Goal: Task Accomplishment & Management: Manage account settings

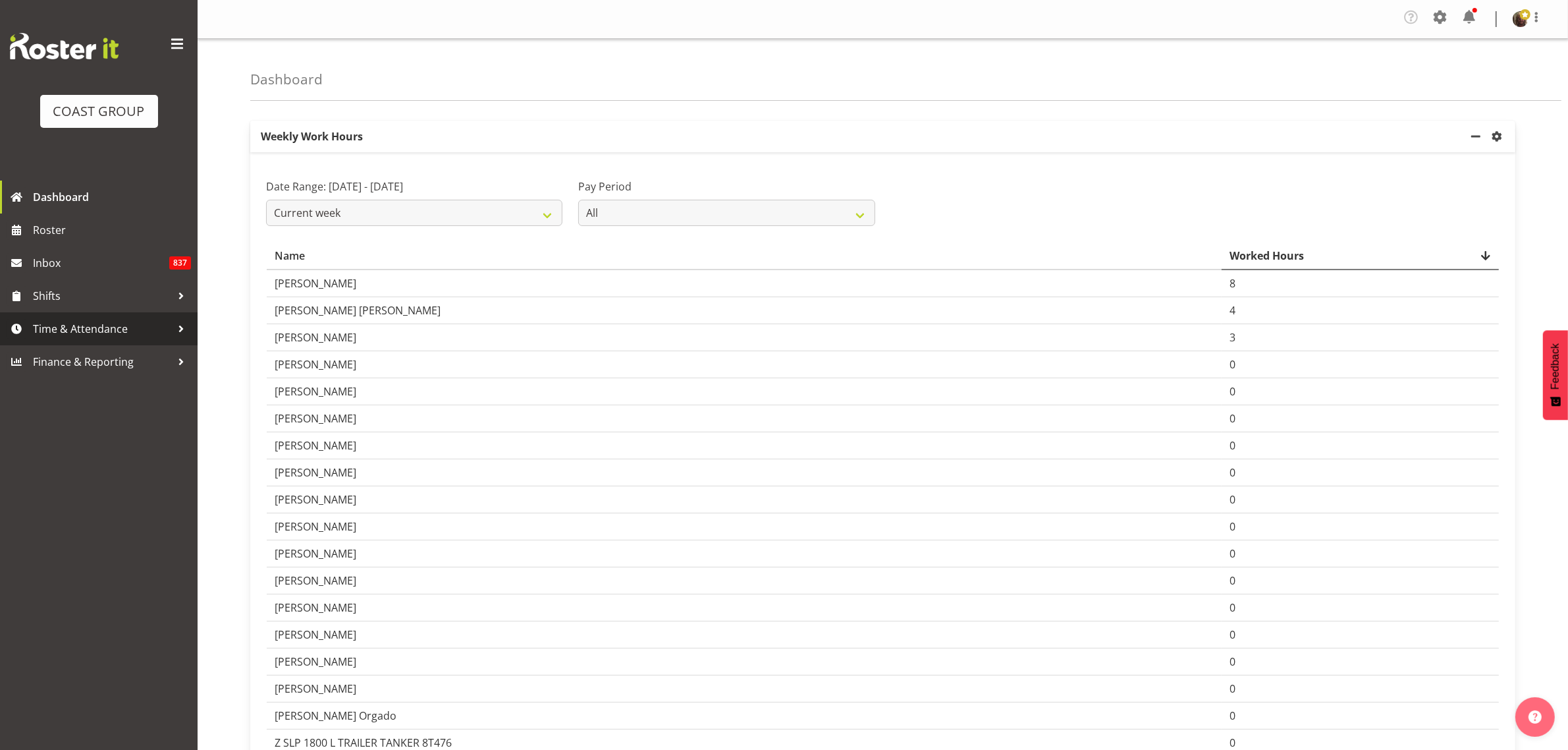
click at [87, 326] on span "Time & Attendance" at bounding box center [102, 328] width 138 height 19
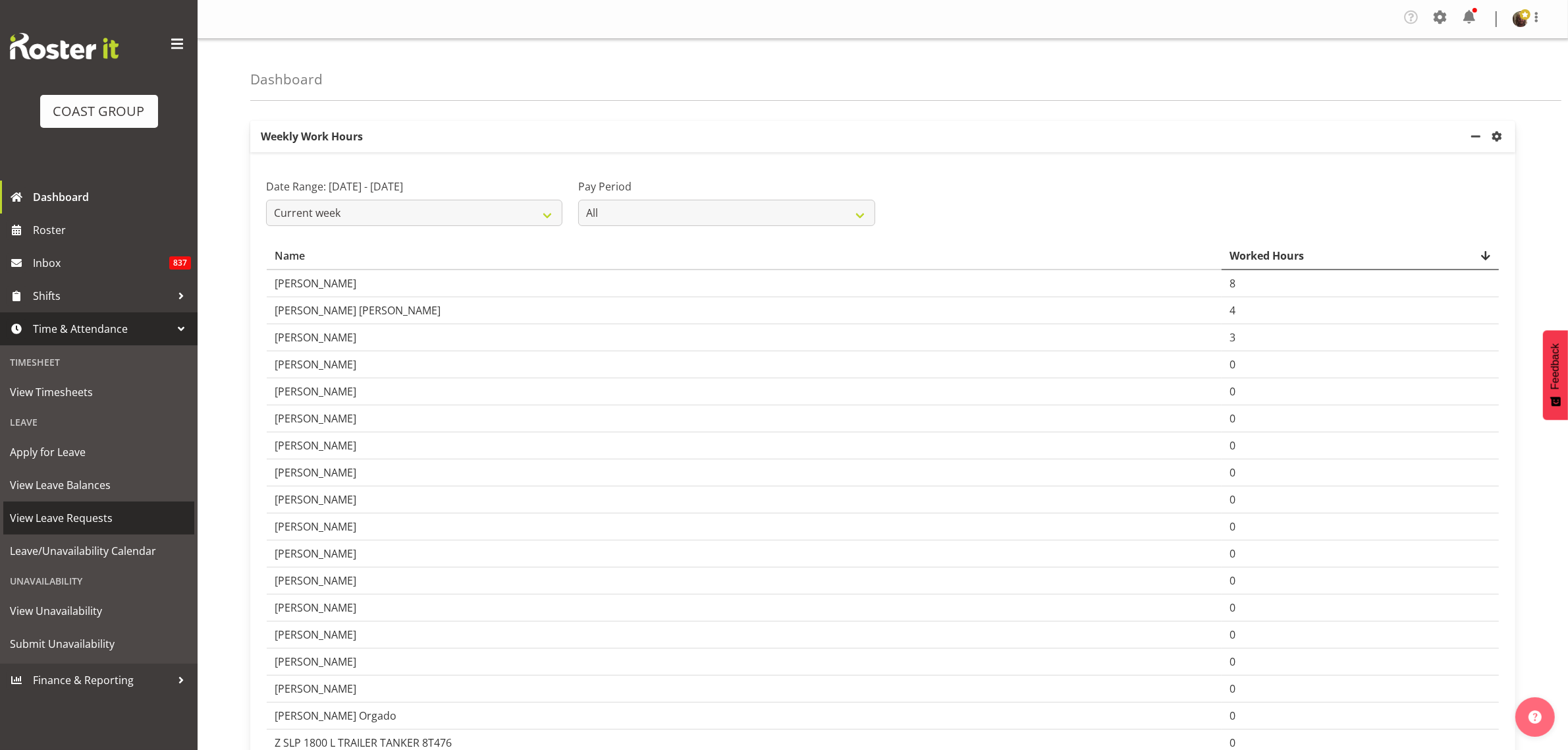
click at [66, 513] on span "View Leave Requests" at bounding box center [99, 517] width 178 height 19
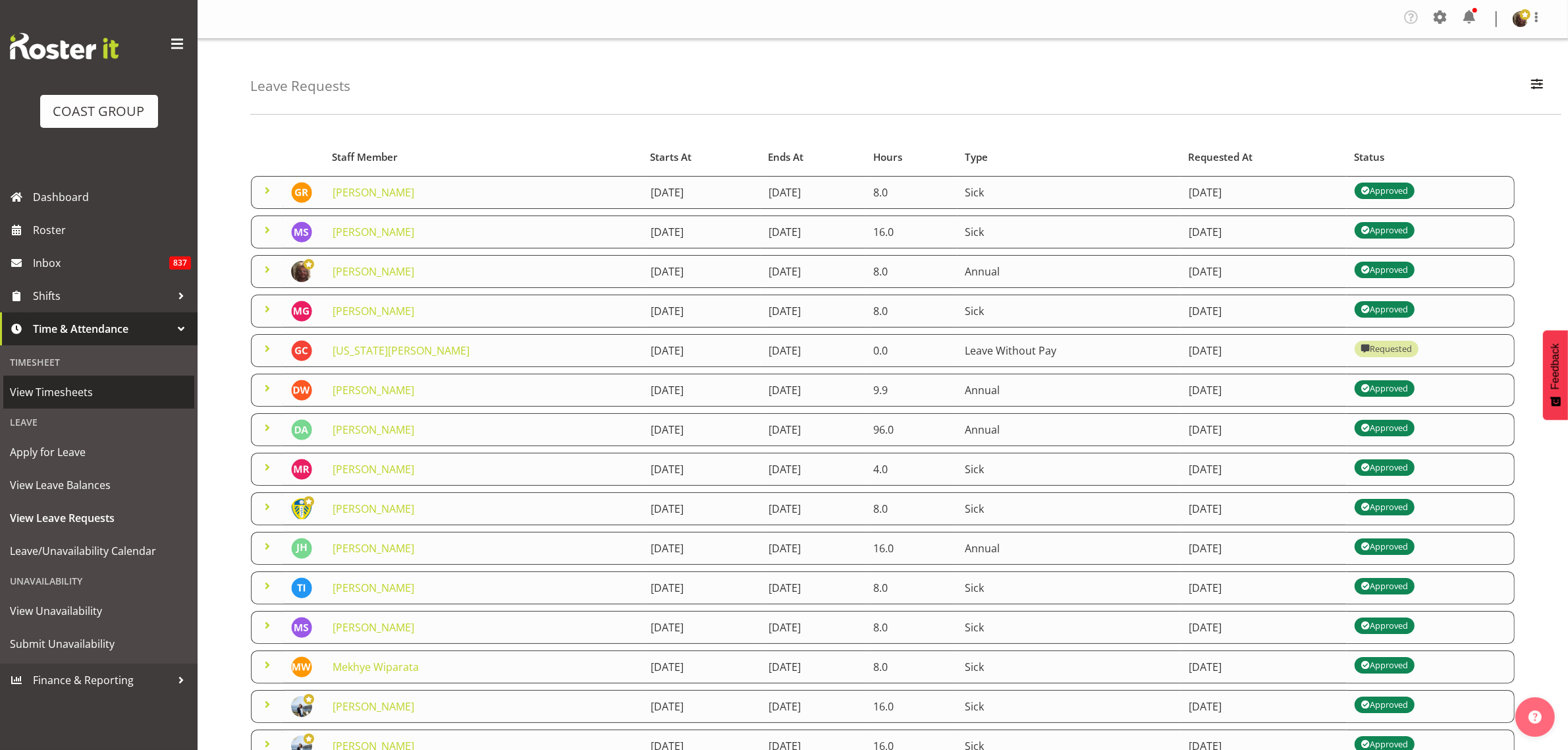
click at [70, 395] on span "View Timesheets" at bounding box center [99, 391] width 178 height 19
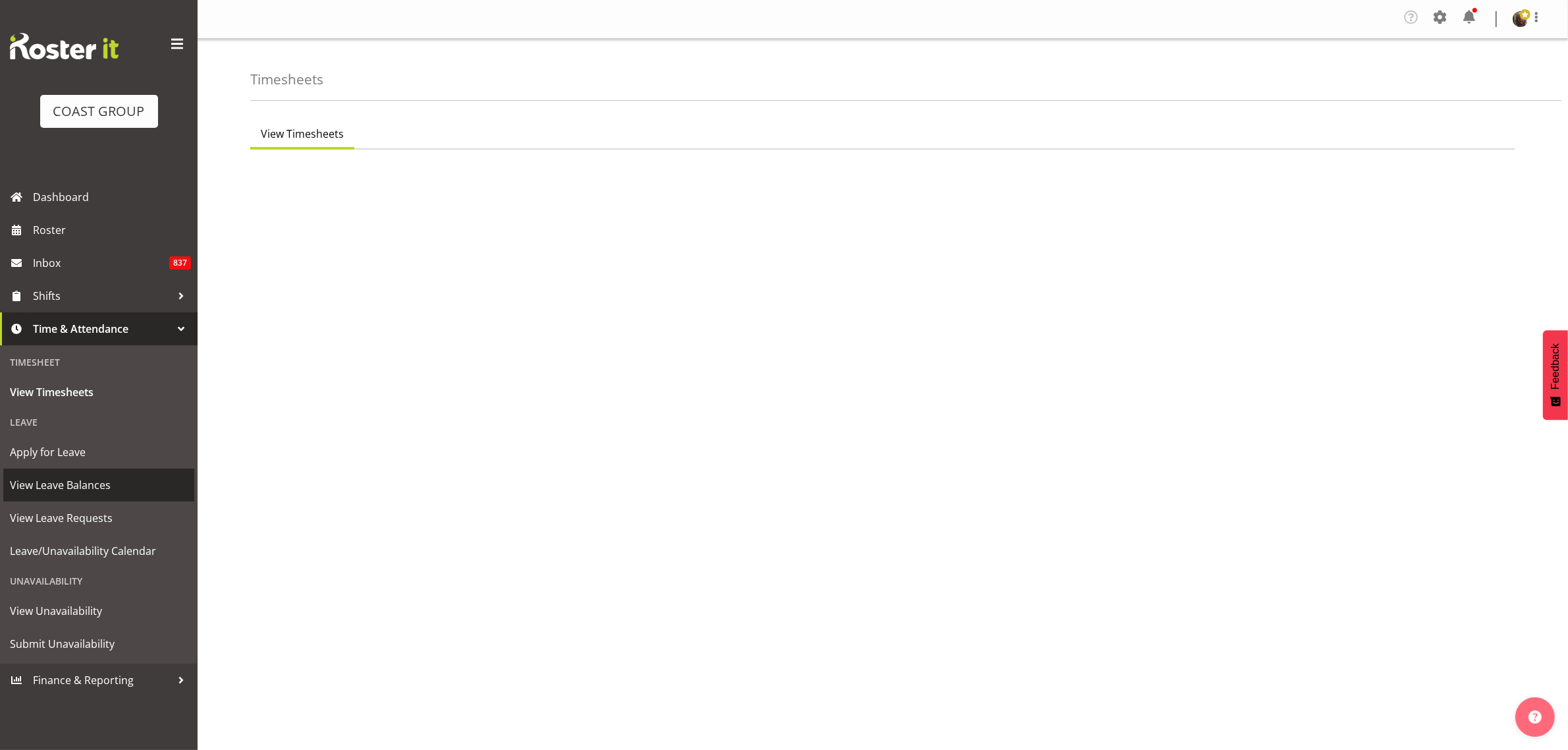
select select "7"
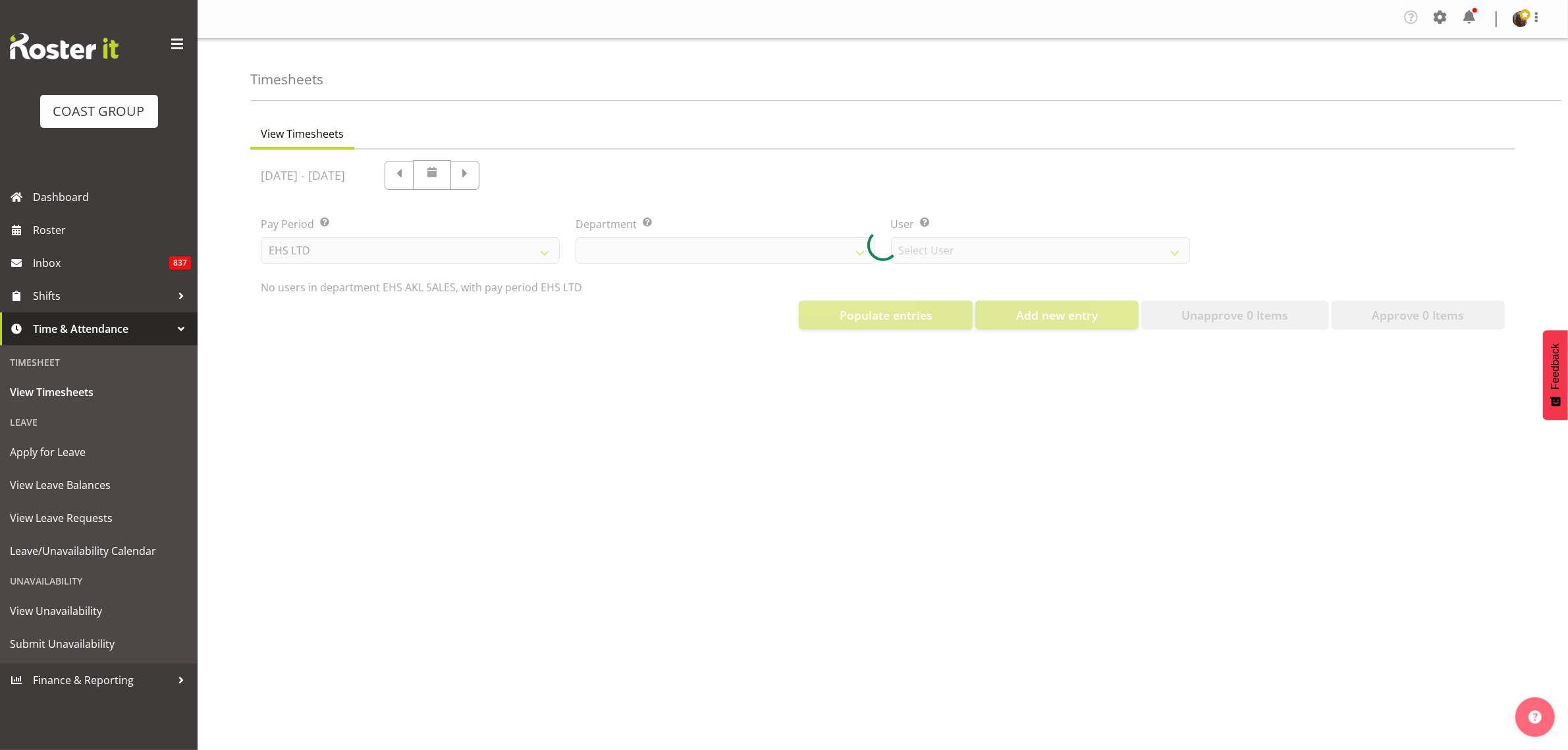
select select "40"
select select "1124"
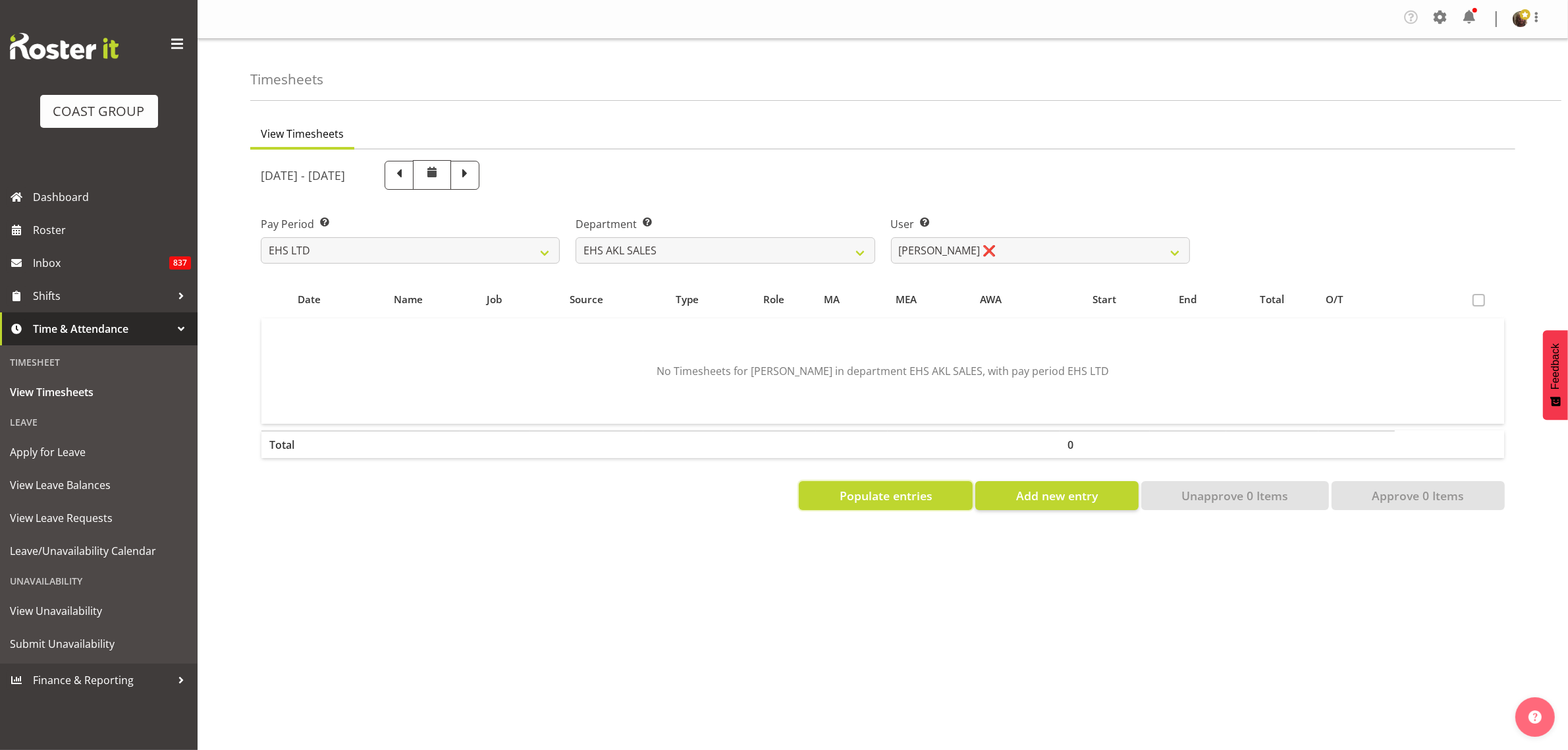
click at [901, 495] on span "Populate entries" at bounding box center [886, 495] width 93 height 17
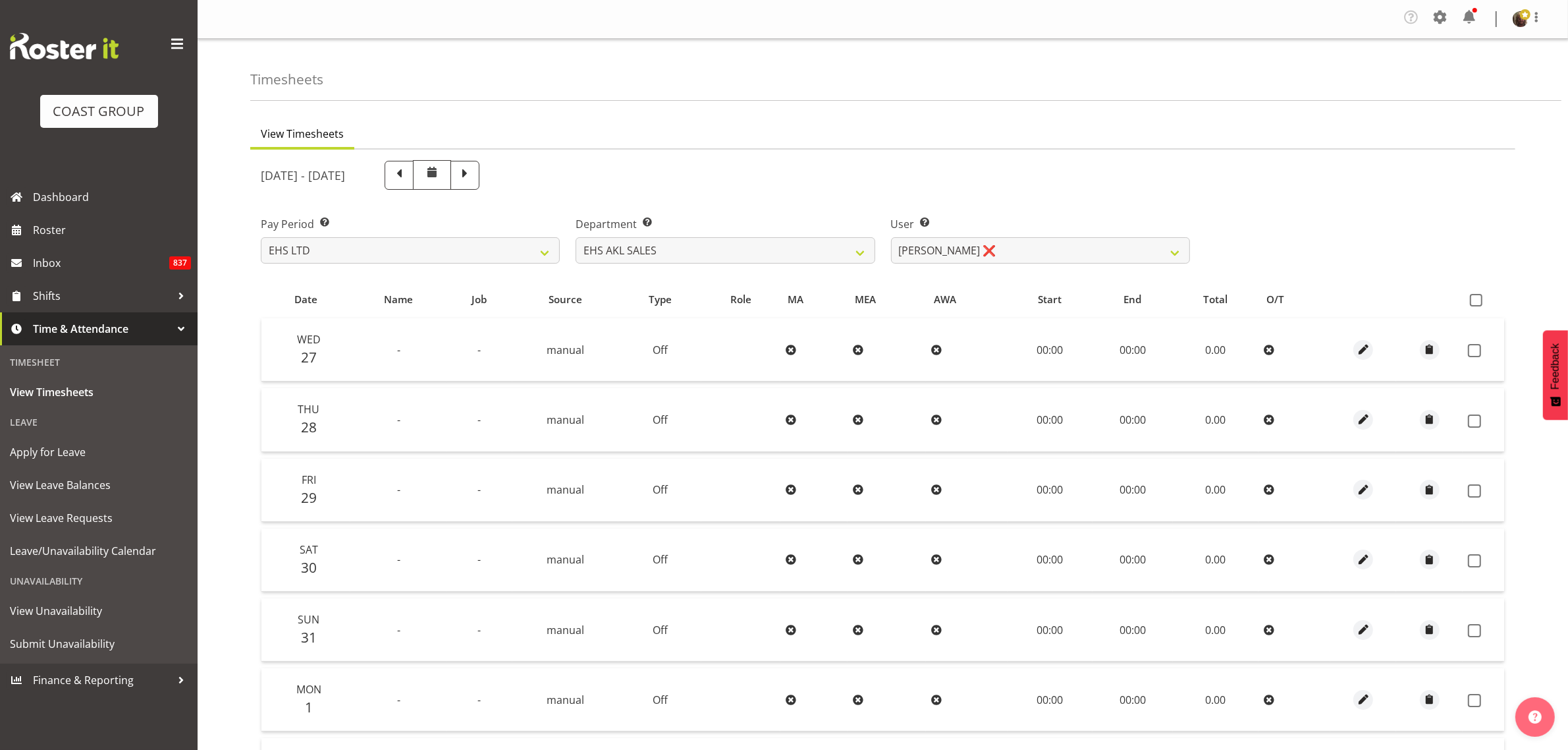
click at [1474, 304] on span at bounding box center [1476, 300] width 13 height 13
click at [1474, 304] on input "checkbox" at bounding box center [1474, 300] width 9 height 9
checkbox input "true"
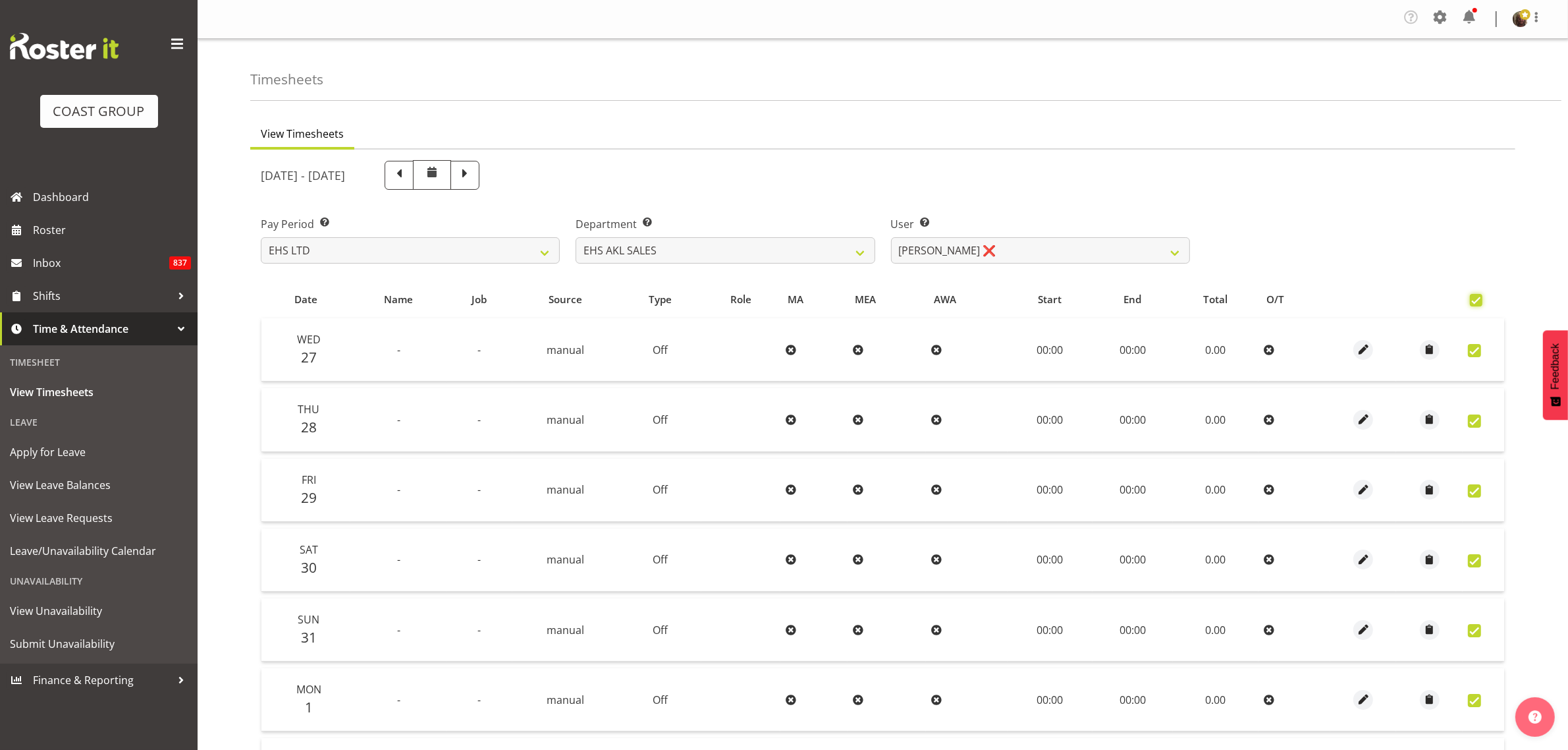
checkbox input "true"
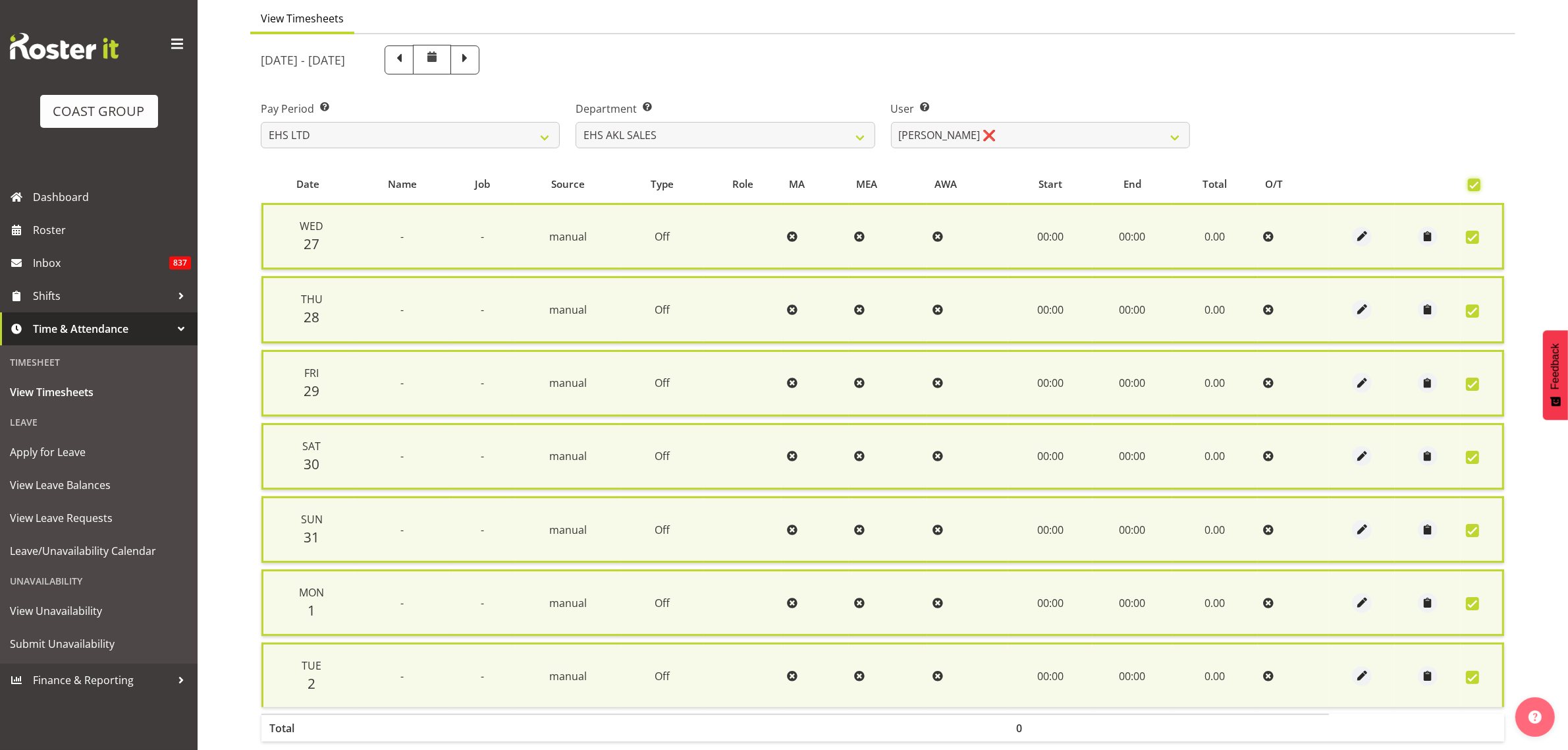
scroll to position [186, 0]
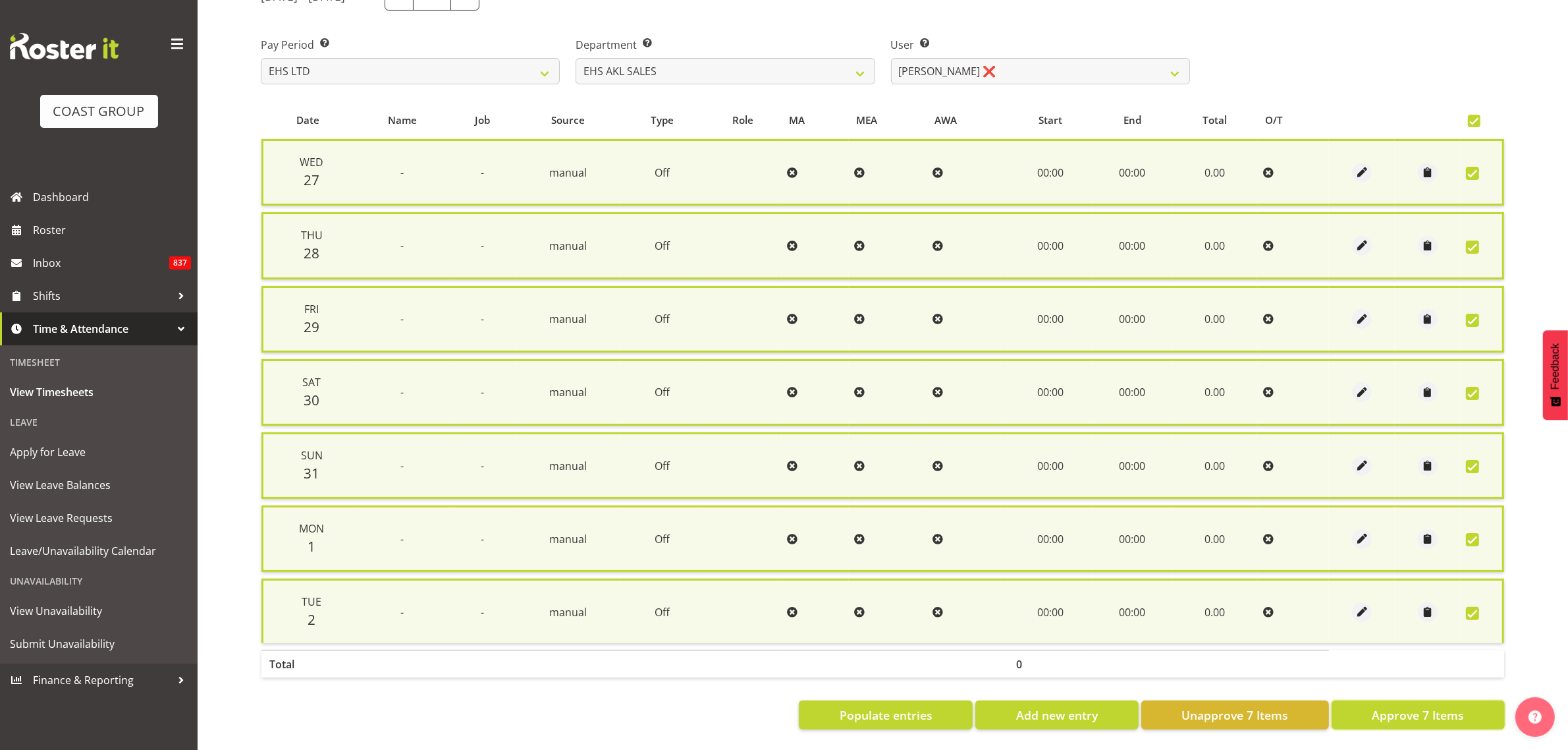
click at [1388, 706] on span "Approve 7 Items" at bounding box center [1418, 715] width 92 height 17
checkbox input "false"
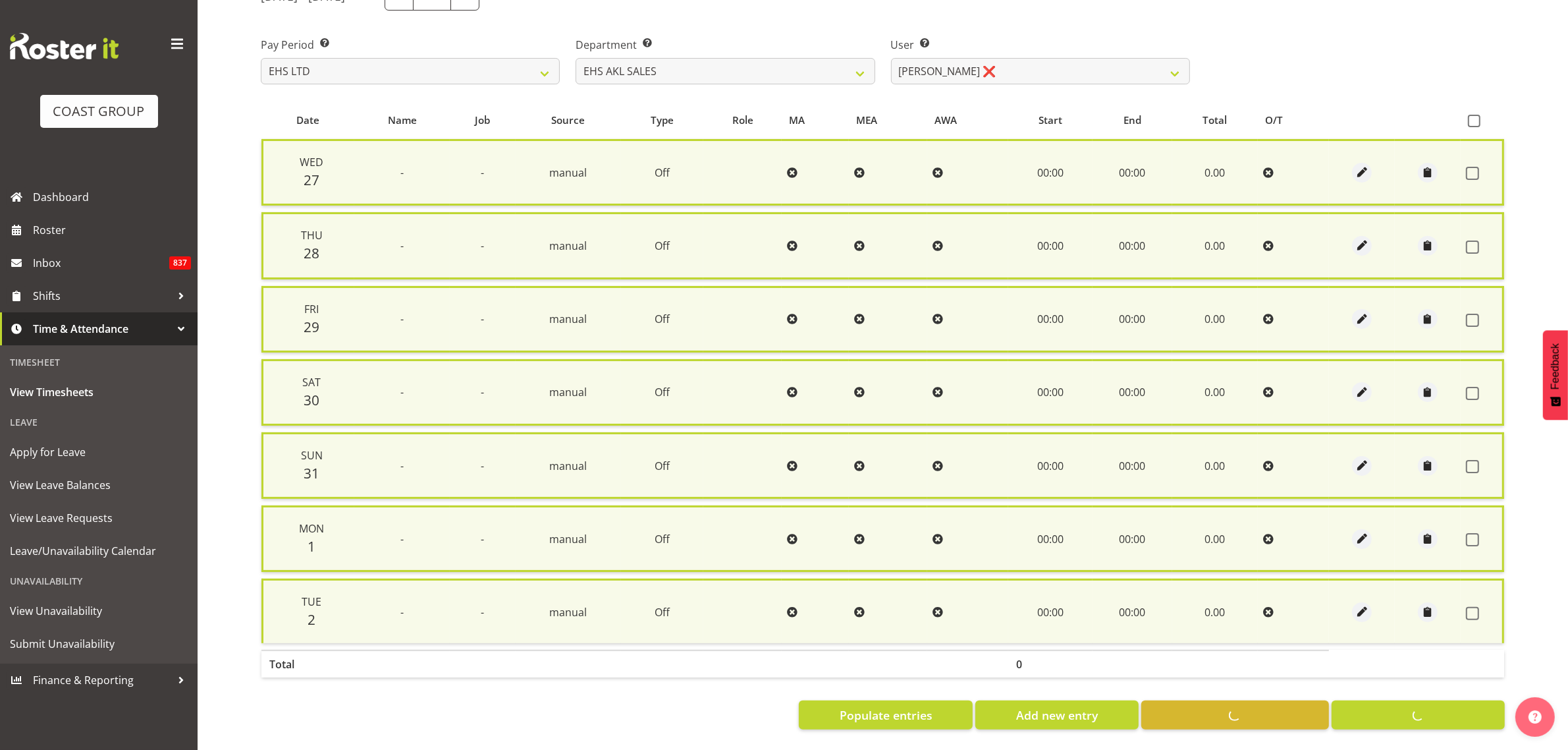
checkbox input "false"
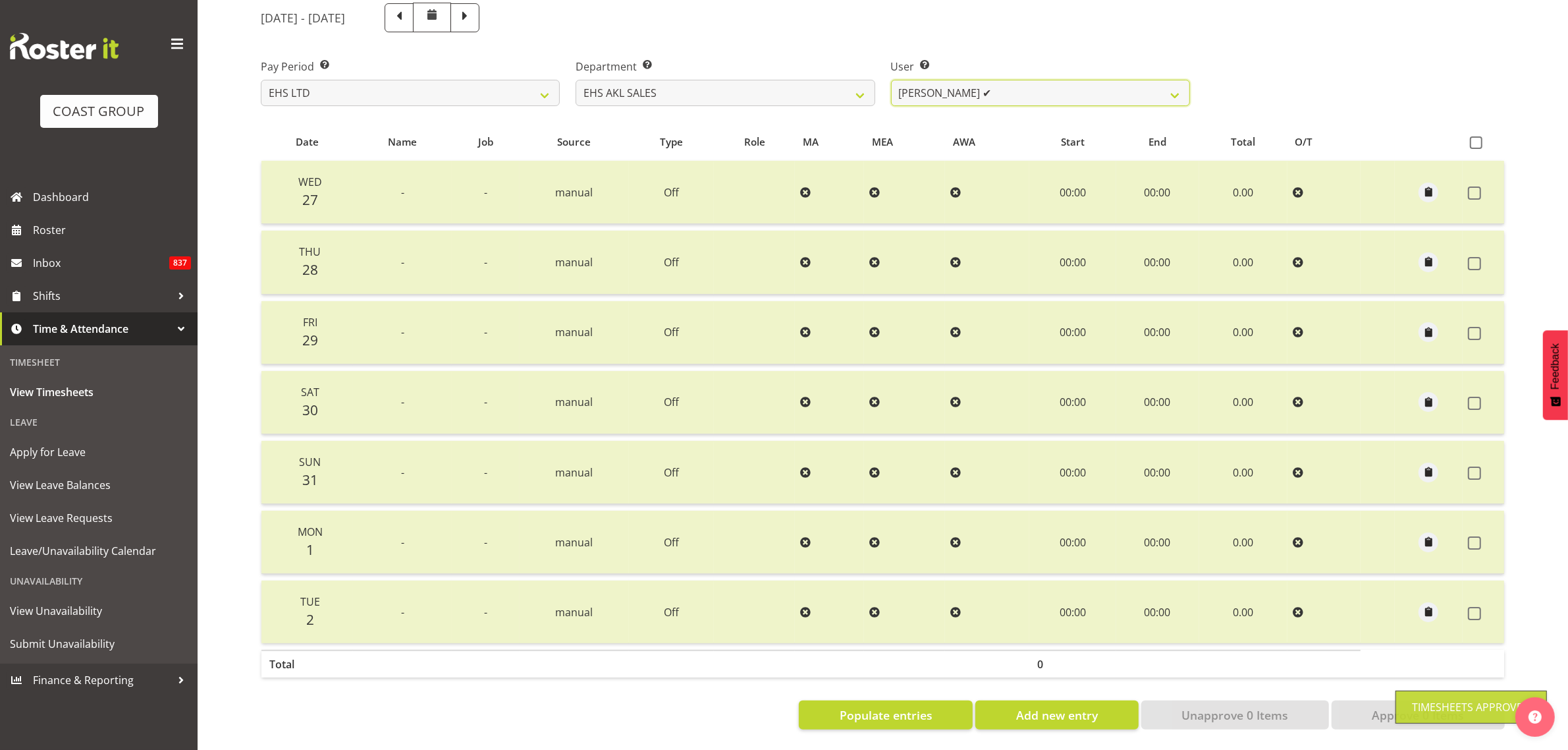
click at [943, 87] on select "[PERSON_NAME] ✔ [PERSON_NAME] ❌ [PERSON_NAME] ❌ [PERSON_NAME] ❌ [PERSON_NAME] ❌…" at bounding box center [1041, 92] width 299 height 26
select select "1125"
click at [891, 80] on select "[PERSON_NAME] ✔ [PERSON_NAME] ❌ [PERSON_NAME] ❌ [PERSON_NAME] ❌ [PERSON_NAME] ❌…" at bounding box center [1041, 92] width 299 height 26
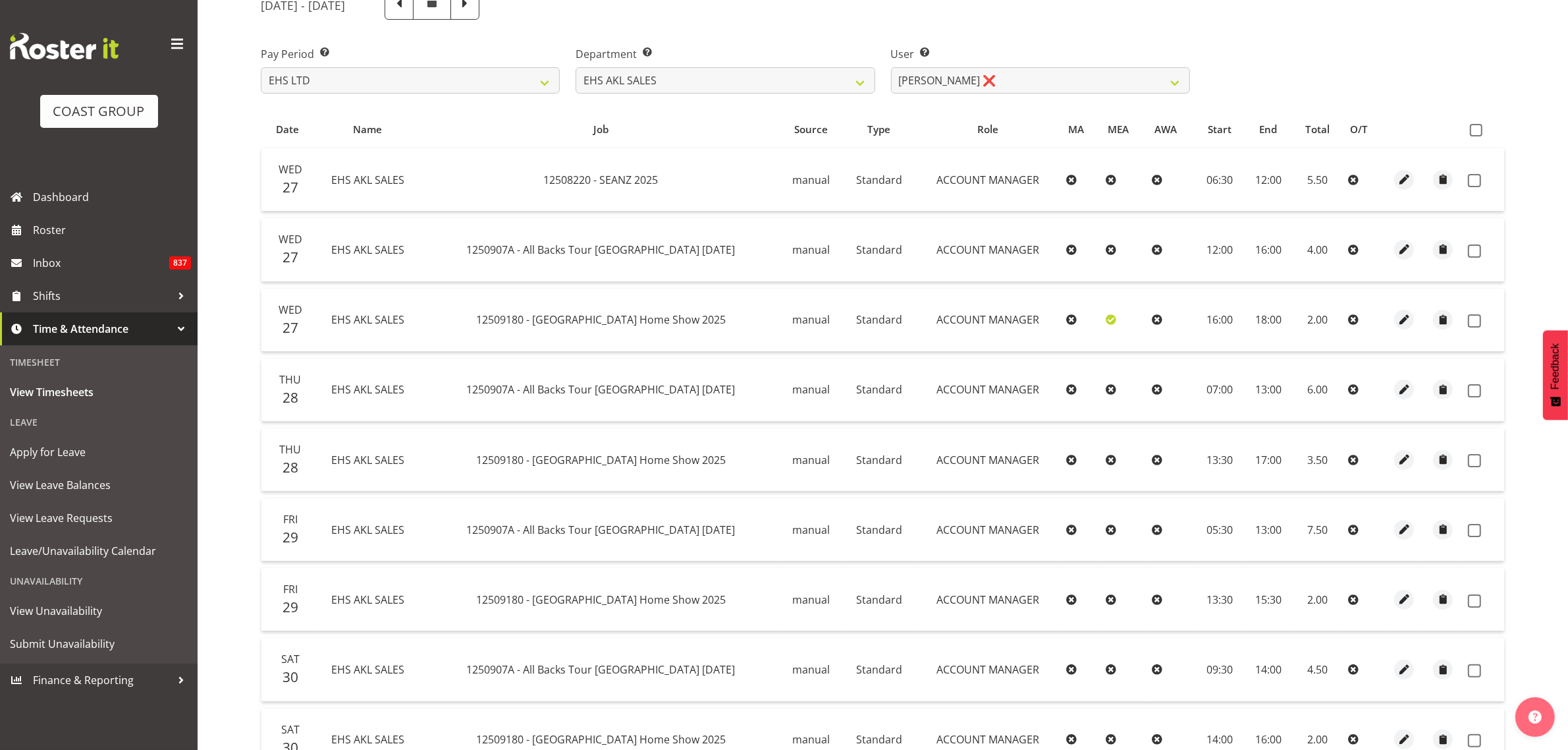
drag, startPoint x: 1477, startPoint y: 130, endPoint x: 1384, endPoint y: 166, distance: 99.7
click at [1476, 133] on span at bounding box center [1476, 130] width 13 height 13
click at [1476, 133] on input "checkbox" at bounding box center [1474, 130] width 9 height 9
checkbox input "true"
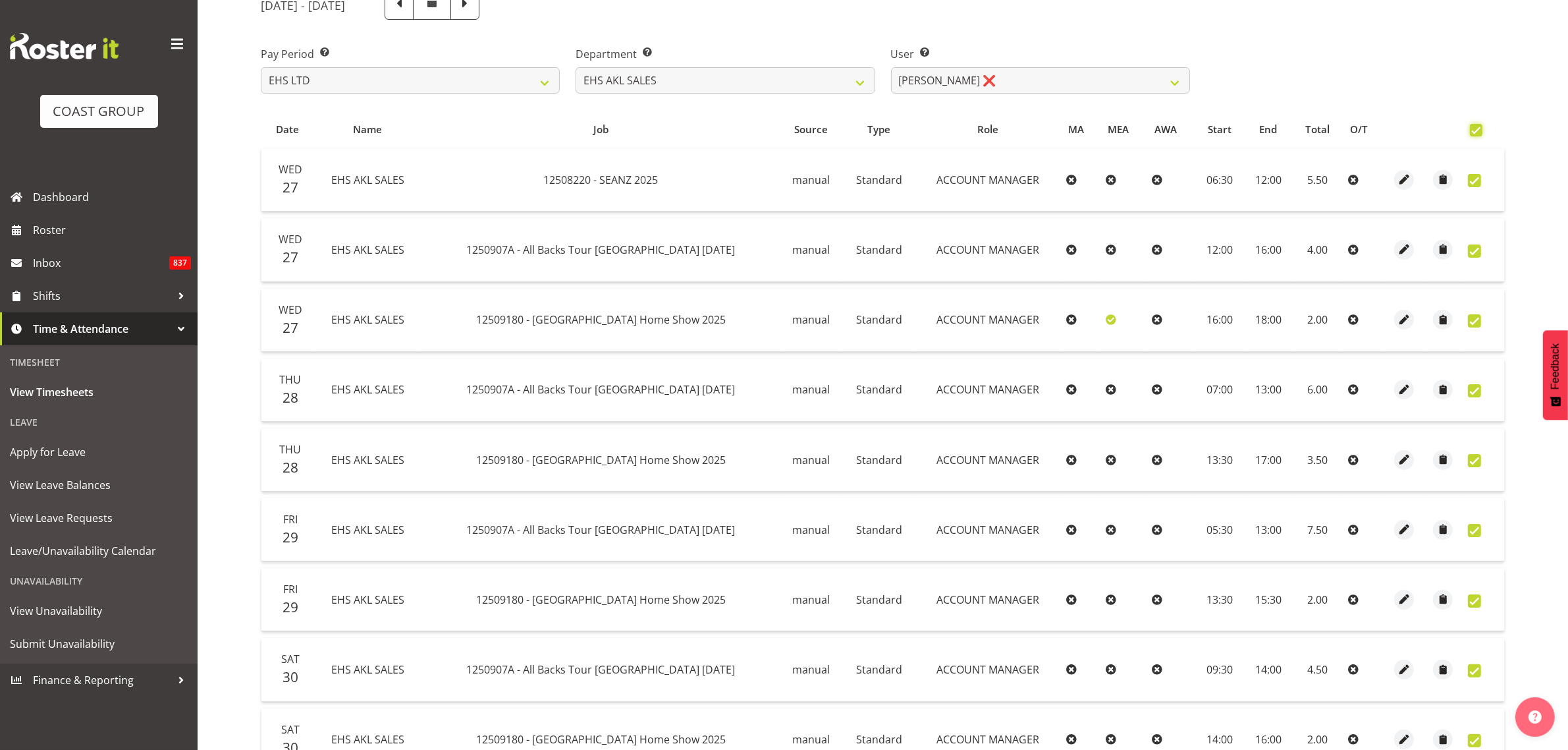
checkbox input "true"
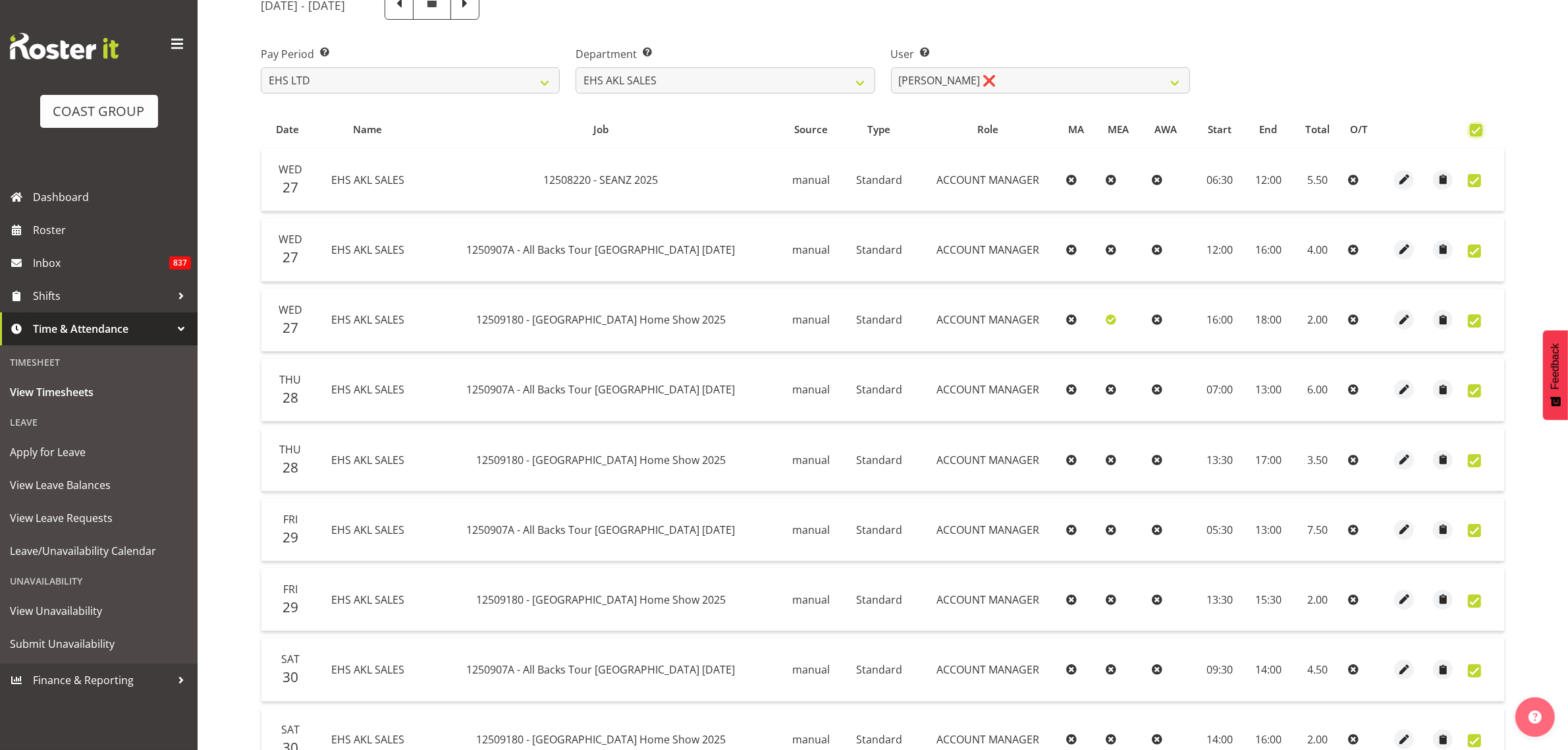
checkbox input "true"
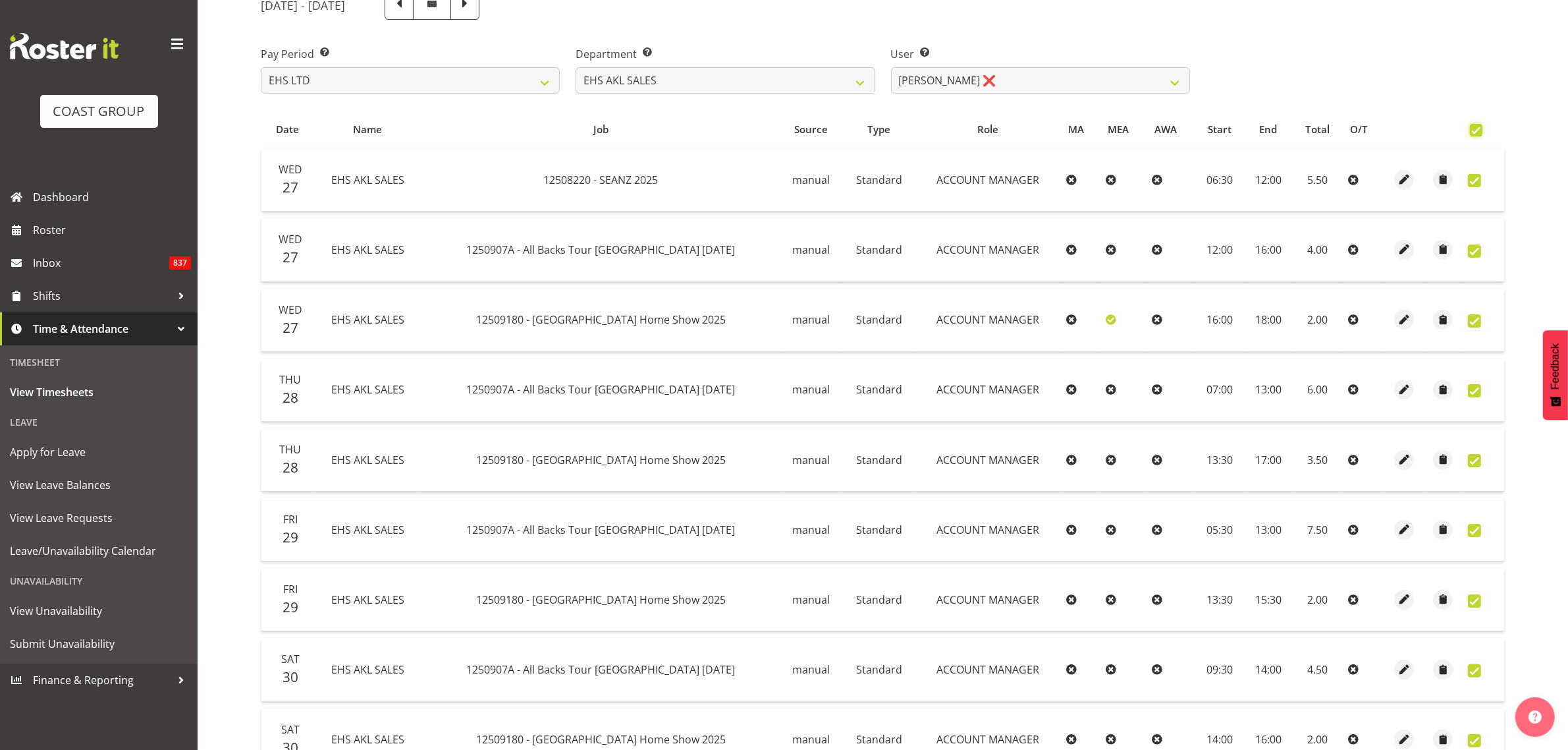
checkbox input "true"
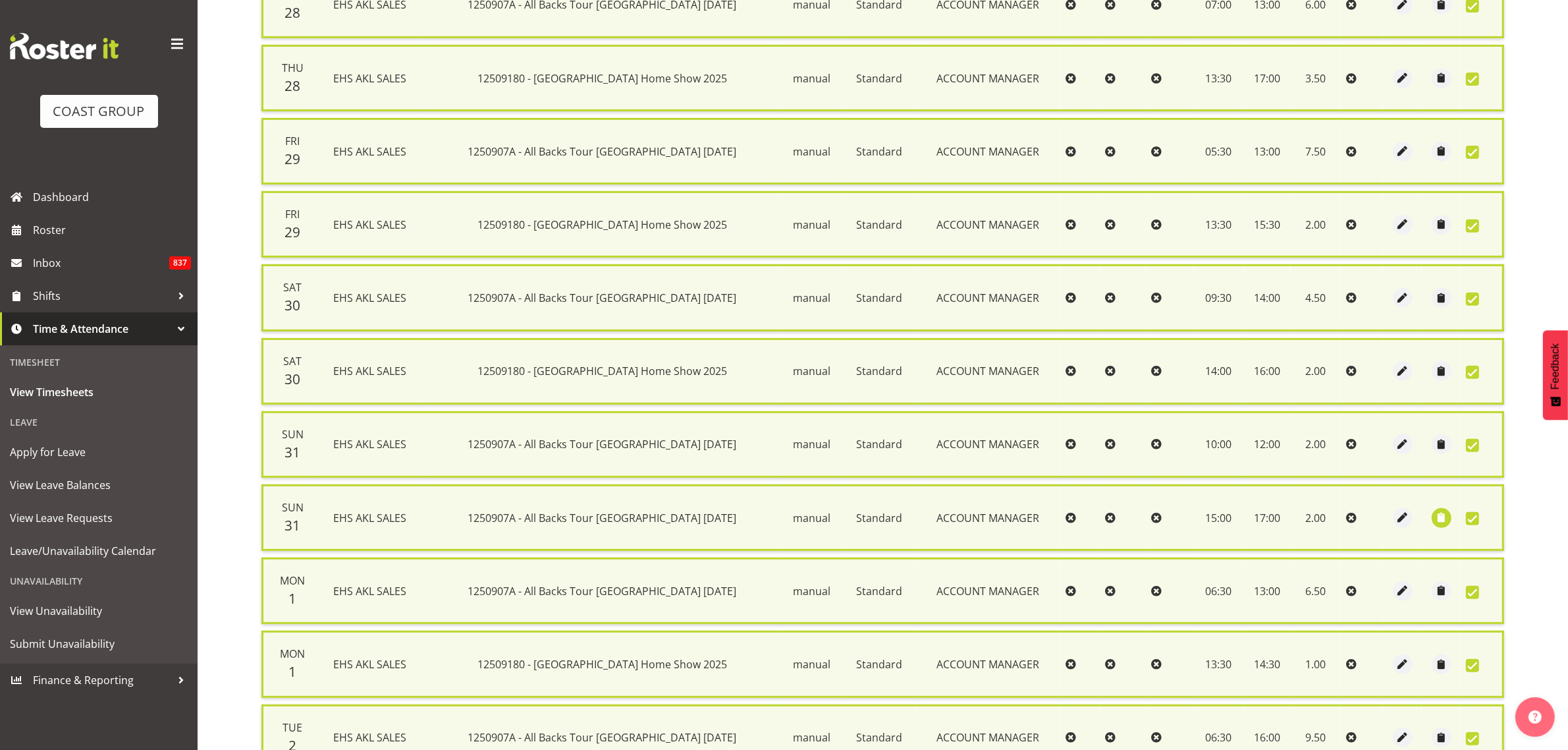
scroll to position [695, 0]
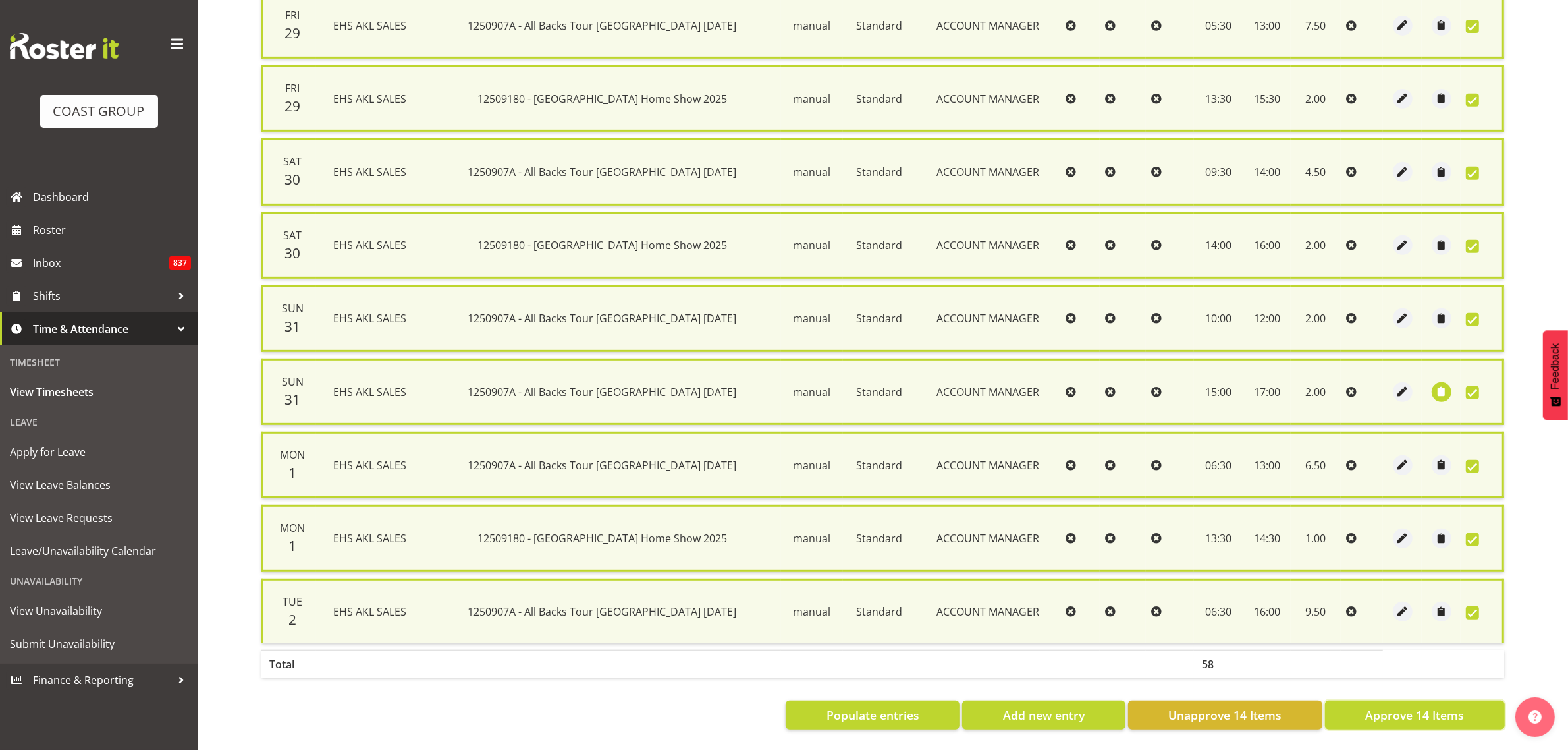
click at [1417, 706] on span "Approve 14 Items" at bounding box center [1415, 715] width 99 height 17
checkbox input "false"
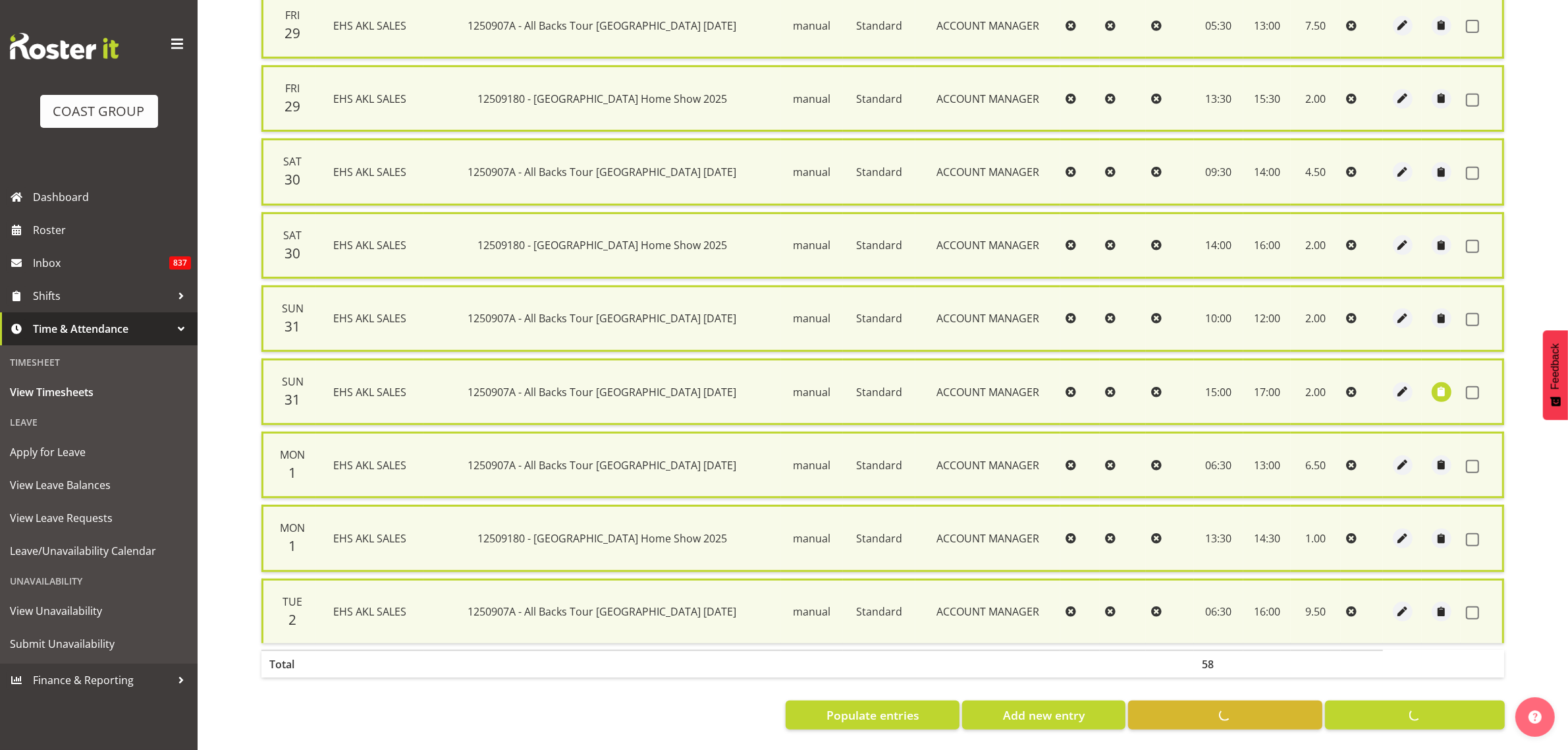
checkbox input "false"
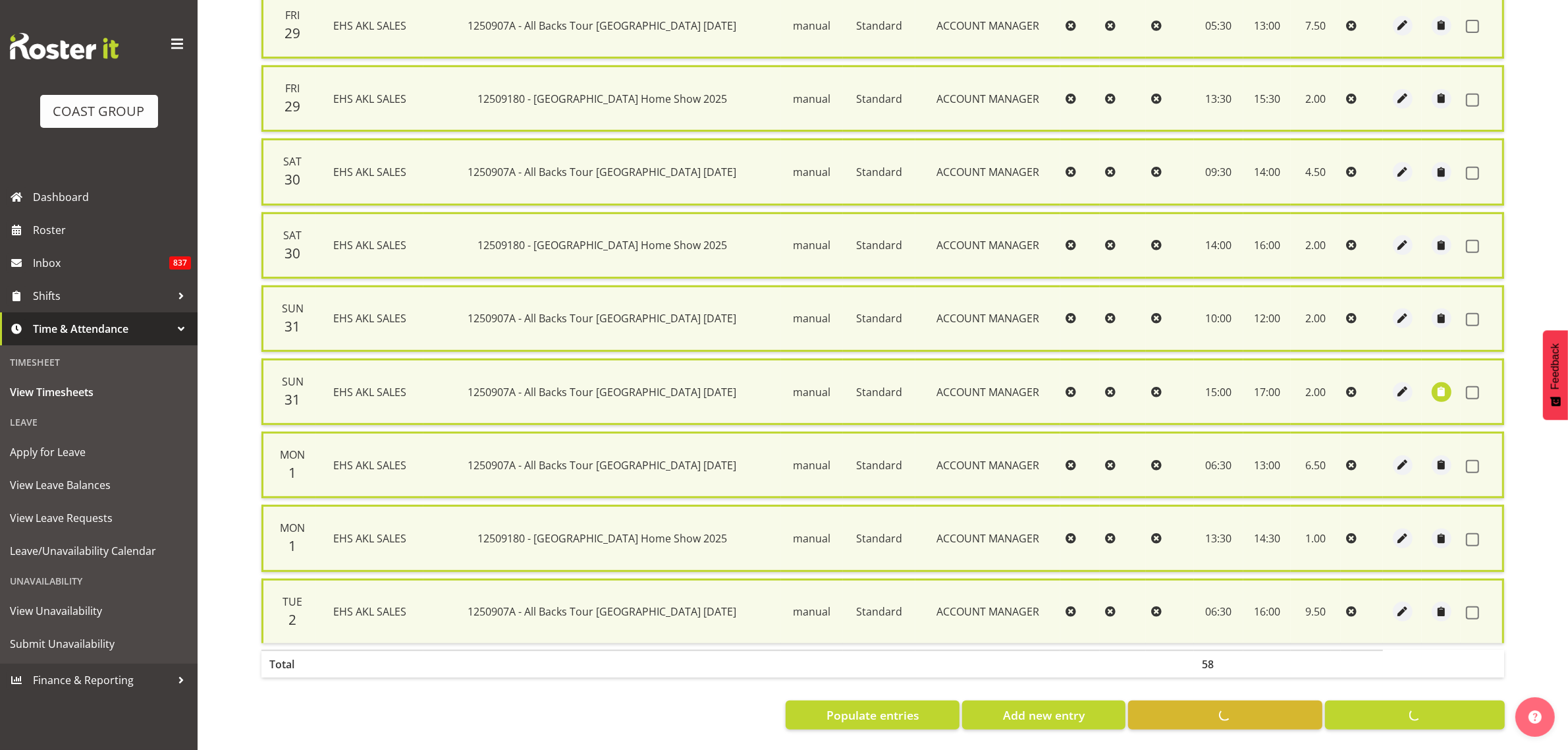
checkbox input "false"
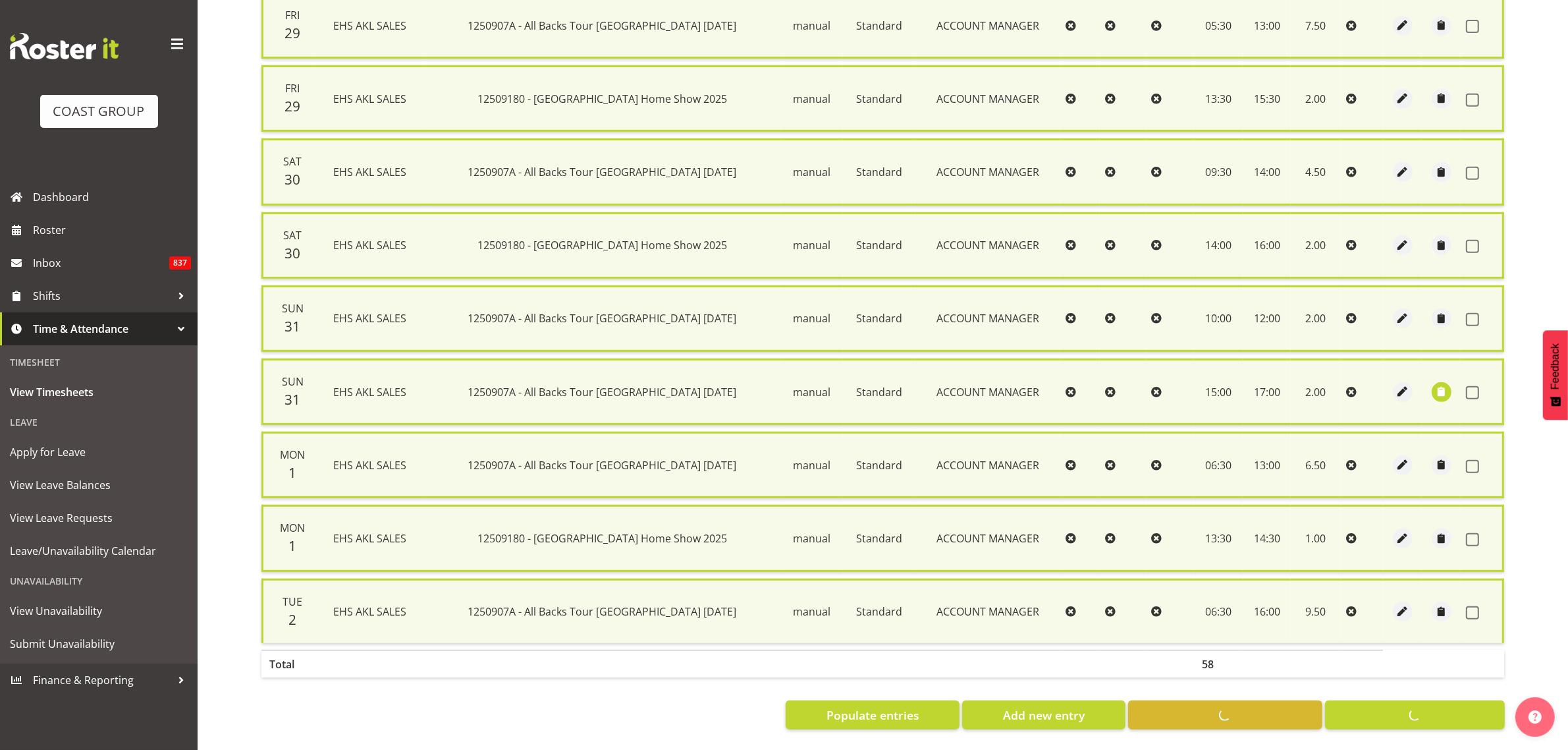
checkbox input "false"
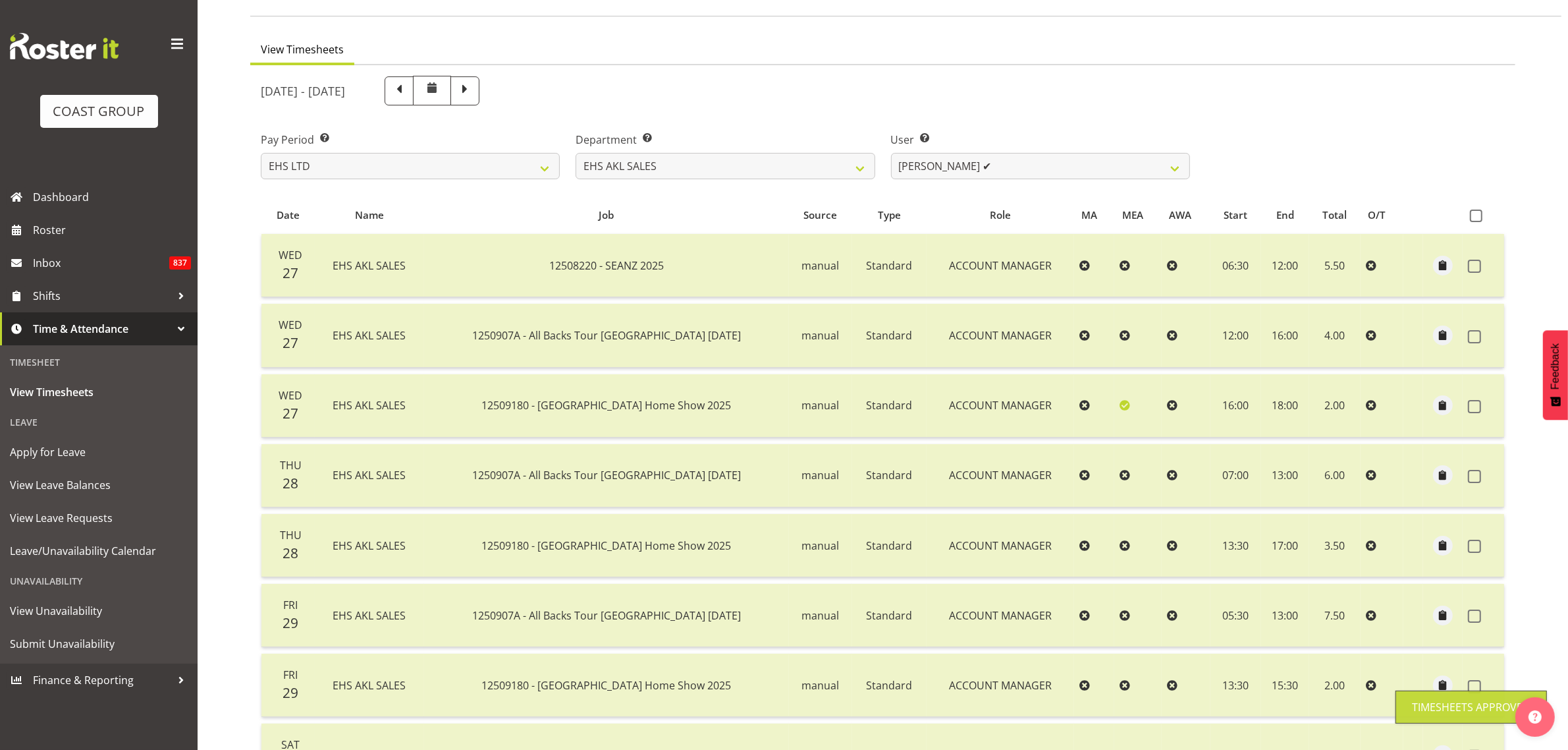
scroll to position [0, 0]
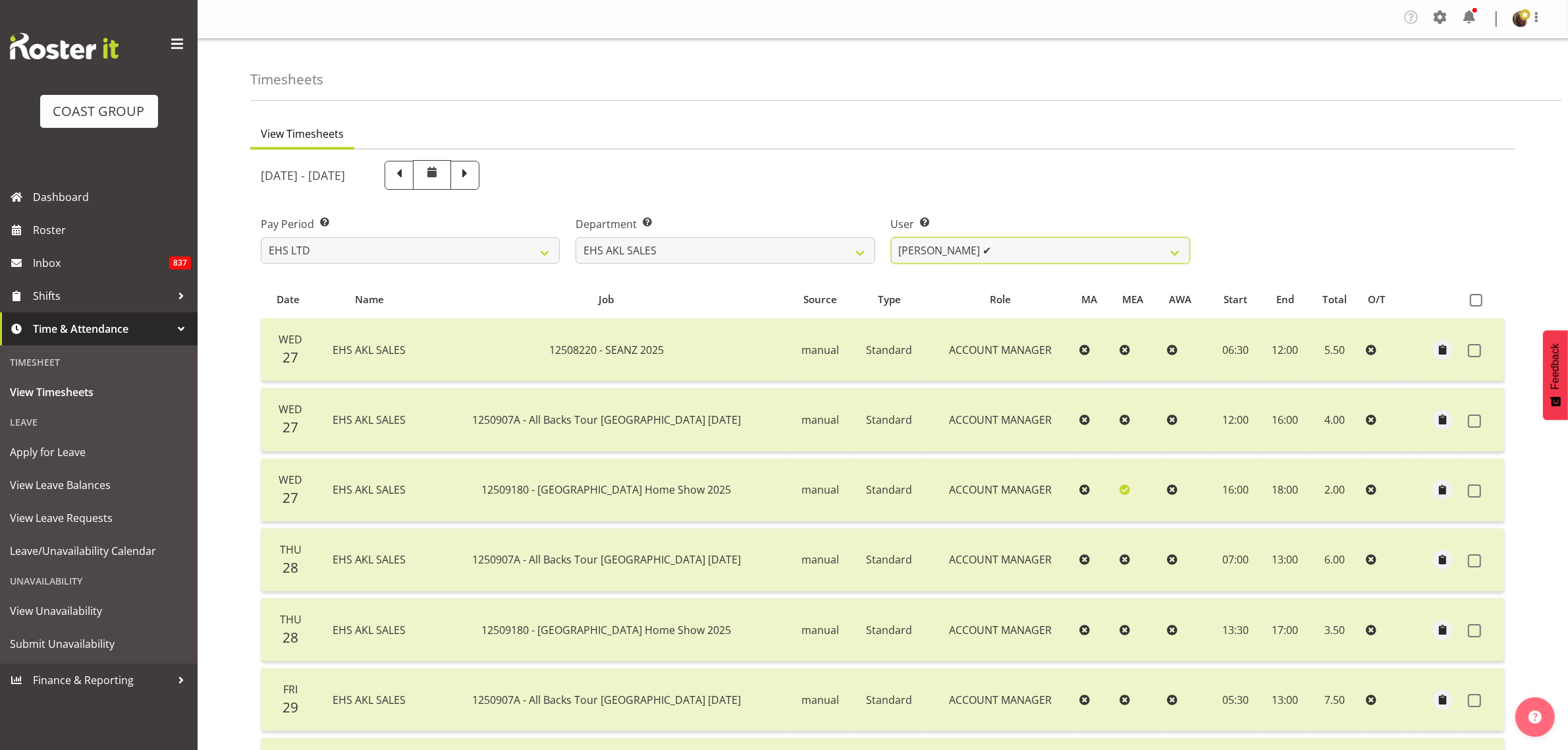
click at [945, 253] on select "[PERSON_NAME] ✔ [PERSON_NAME] ✔ [PERSON_NAME] ❌ [PERSON_NAME] ❌ [PERSON_NAME] ❌…" at bounding box center [1041, 250] width 299 height 26
click at [891, 237] on select "[PERSON_NAME] ✔ [PERSON_NAME] ✔ [PERSON_NAME] ❌ [PERSON_NAME] ❌ [PERSON_NAME] ❌…" at bounding box center [1041, 250] width 299 height 26
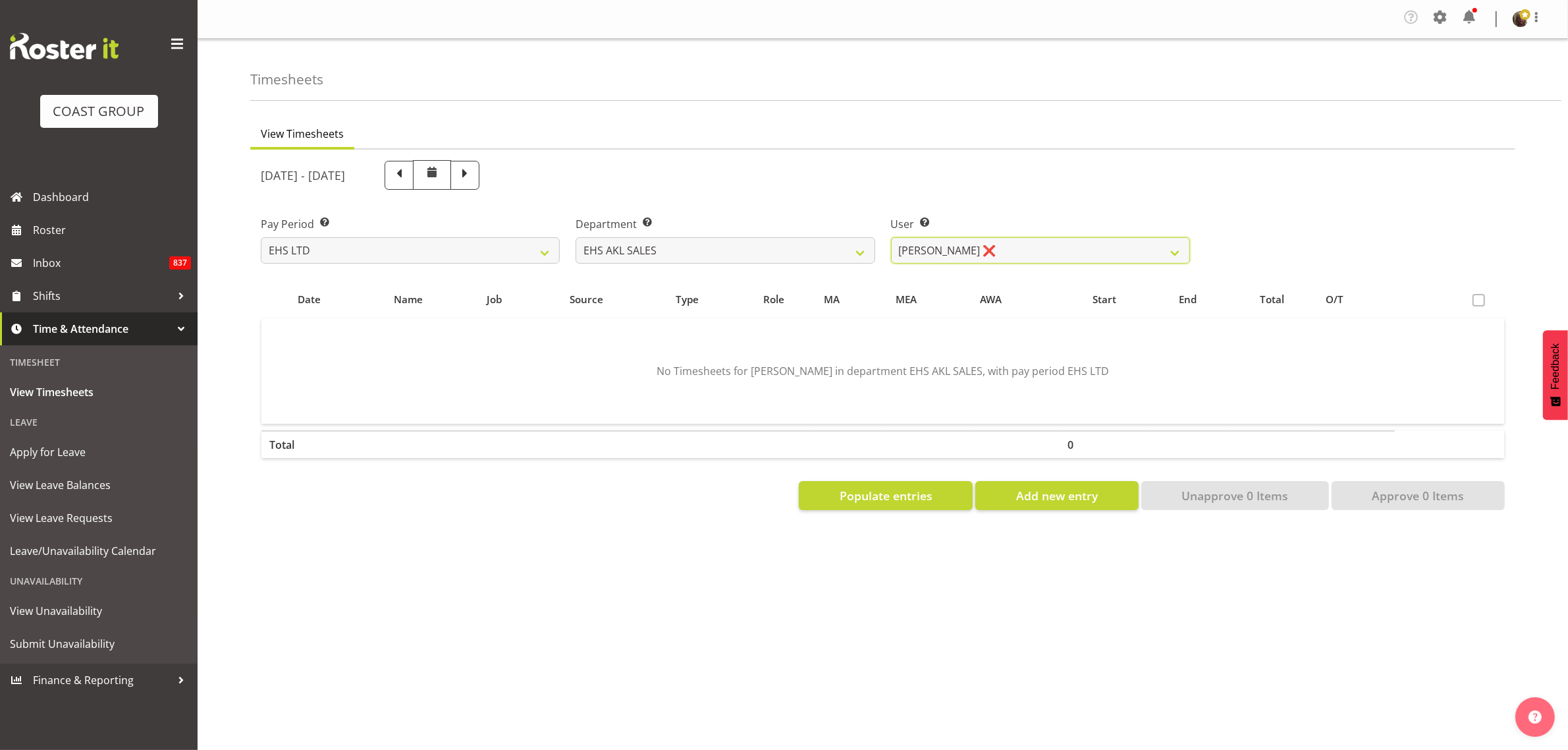
click at [1049, 247] on select "[PERSON_NAME] ✔ [PERSON_NAME] ✔ [PERSON_NAME] ❌ [PERSON_NAME] ❌ [PERSON_NAME] ❌…" at bounding box center [1041, 250] width 299 height 26
click at [891, 237] on select "[PERSON_NAME] ✔ [PERSON_NAME] ✔ [PERSON_NAME] ❌ [PERSON_NAME] ❌ [PERSON_NAME] ❌…" at bounding box center [1041, 250] width 299 height 26
click at [1000, 254] on select "[PERSON_NAME] ✔ [PERSON_NAME] ✔ [PERSON_NAME] ❌ [PERSON_NAME] ❌ [PERSON_NAME] ❌…" at bounding box center [1041, 250] width 299 height 26
select select "1126"
click at [891, 237] on select "[PERSON_NAME] ✔ [PERSON_NAME] ✔ [PERSON_NAME] ❌ [PERSON_NAME] ❌ [PERSON_NAME] ❌…" at bounding box center [1041, 250] width 299 height 26
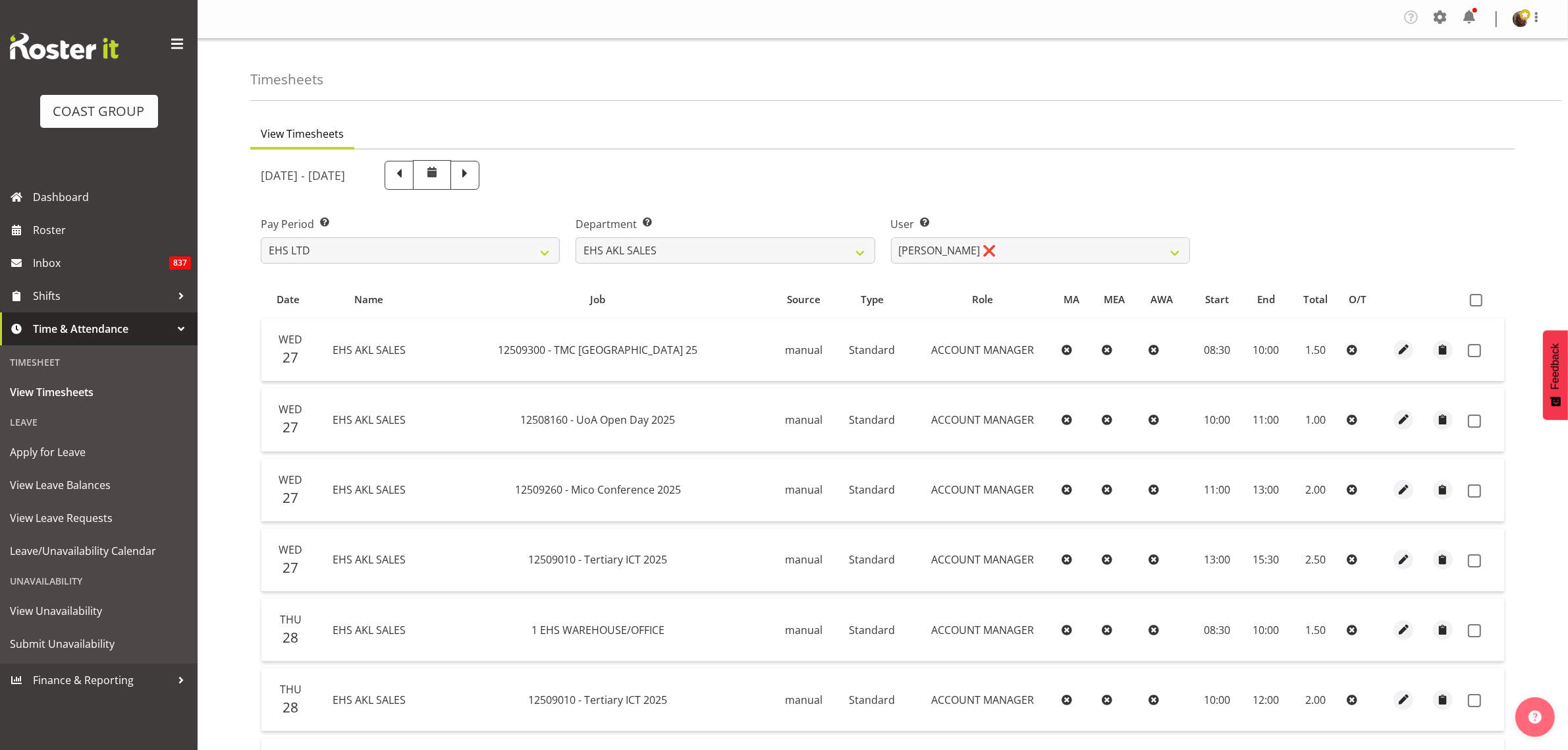
click at [1479, 304] on span at bounding box center [1476, 300] width 13 height 13
click at [1479, 304] on input "checkbox" at bounding box center [1474, 300] width 9 height 9
checkbox input "true"
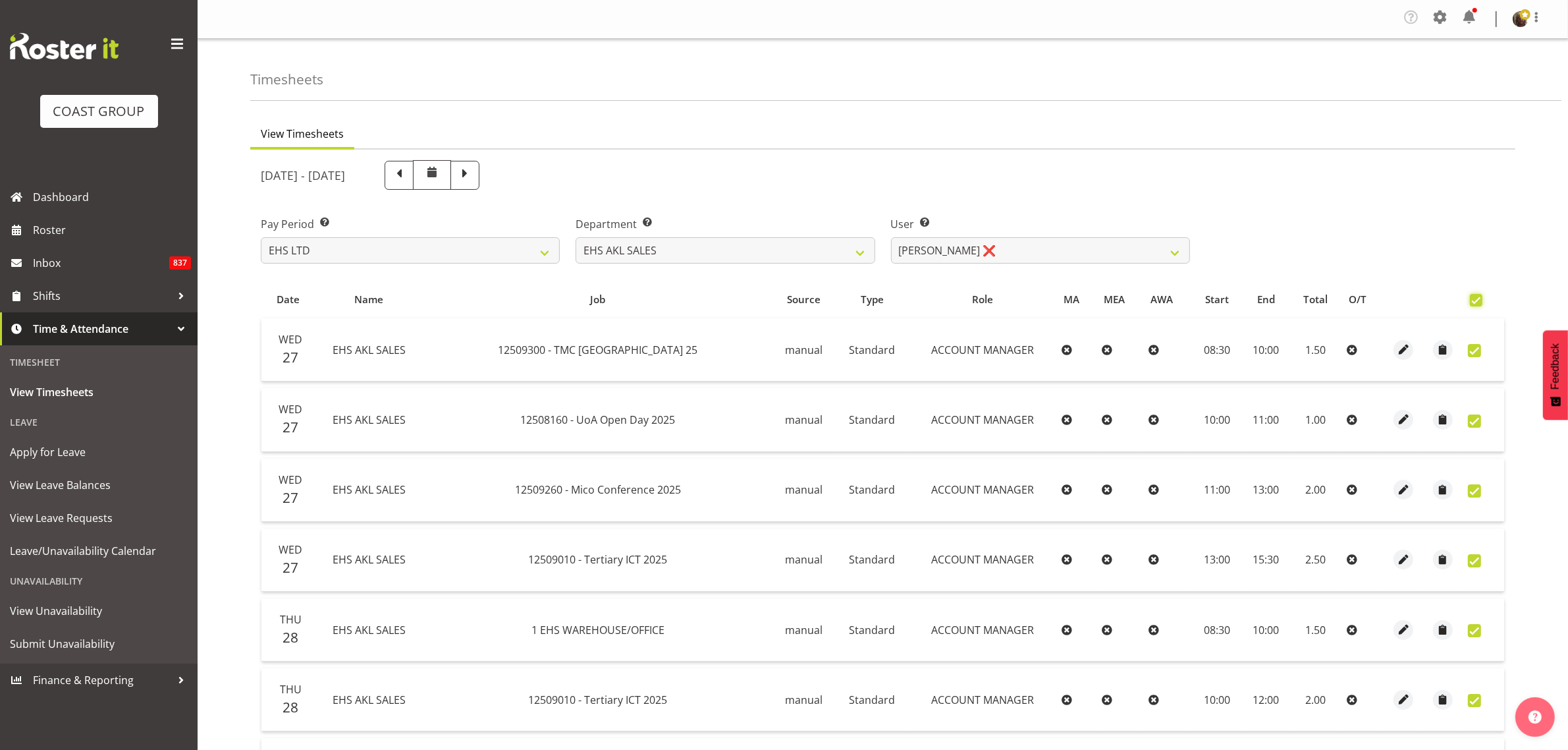
checkbox input "true"
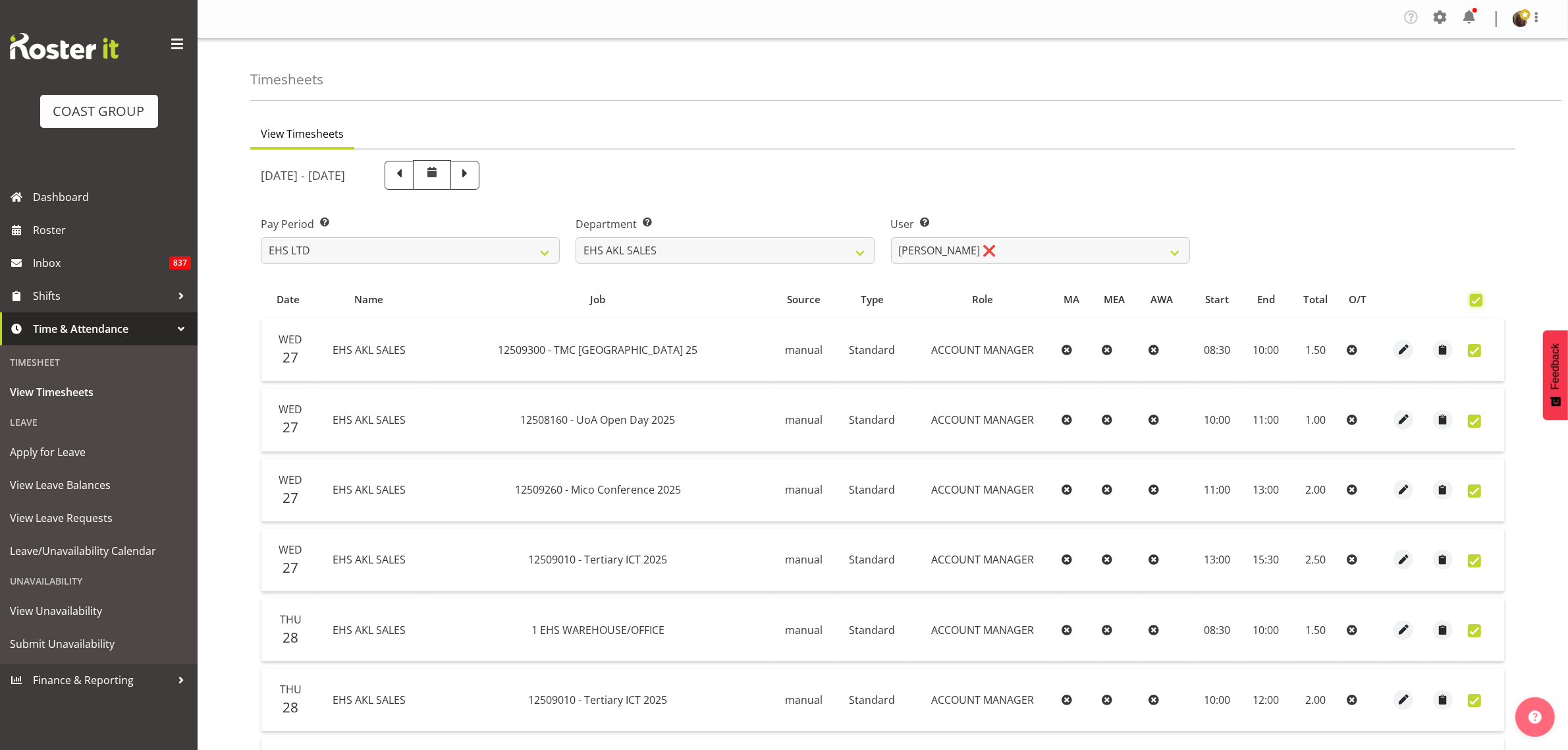
checkbox input "true"
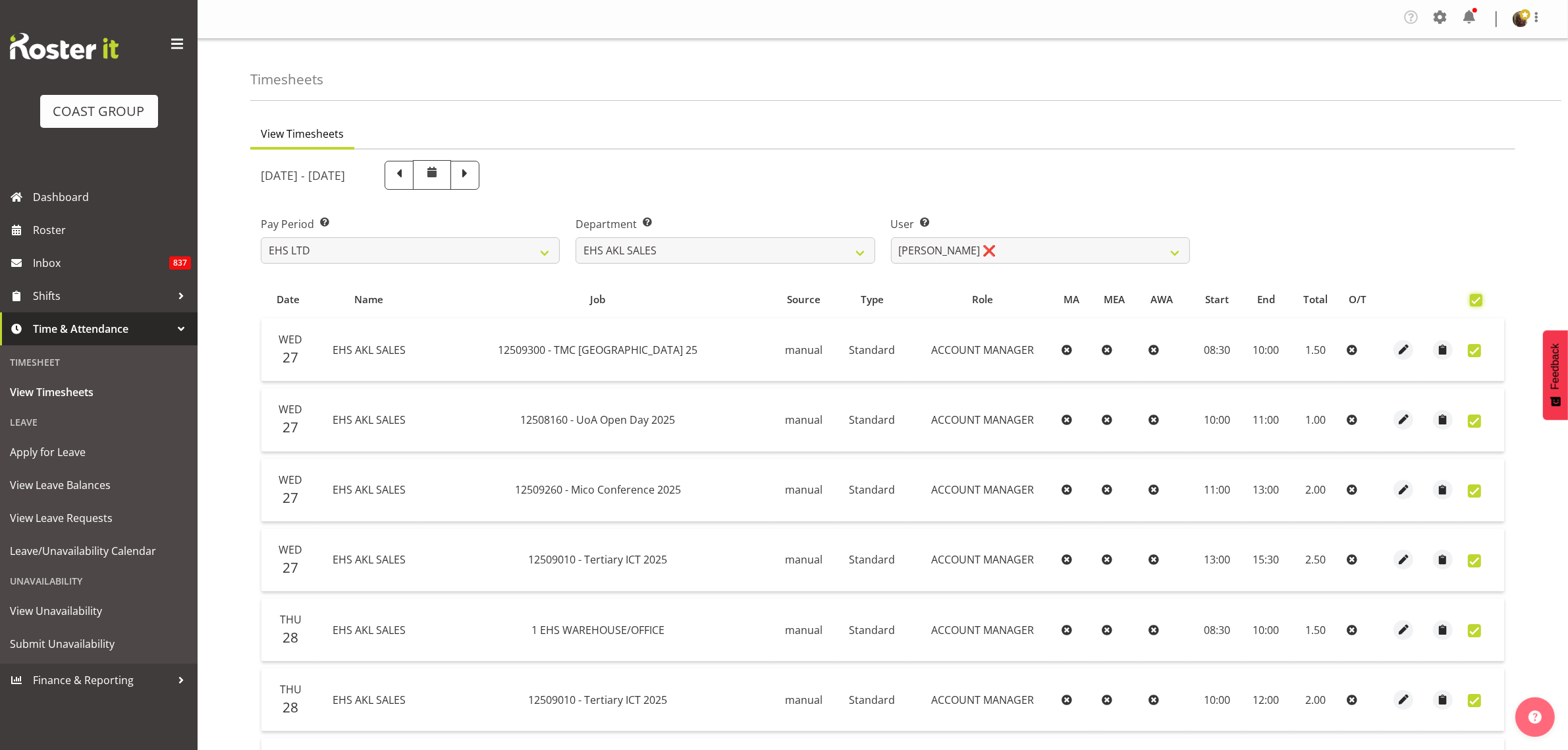
checkbox input "true"
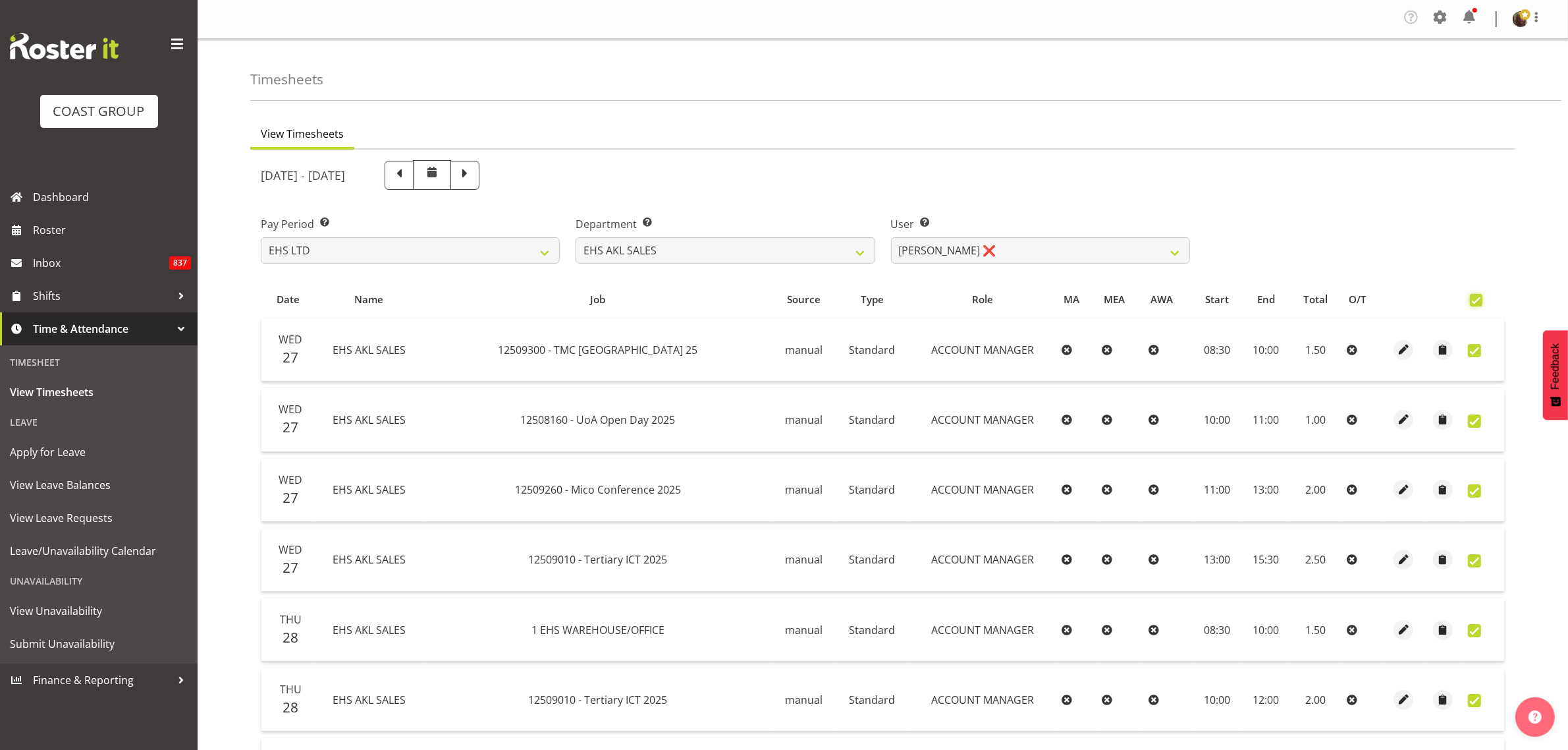
checkbox input "true"
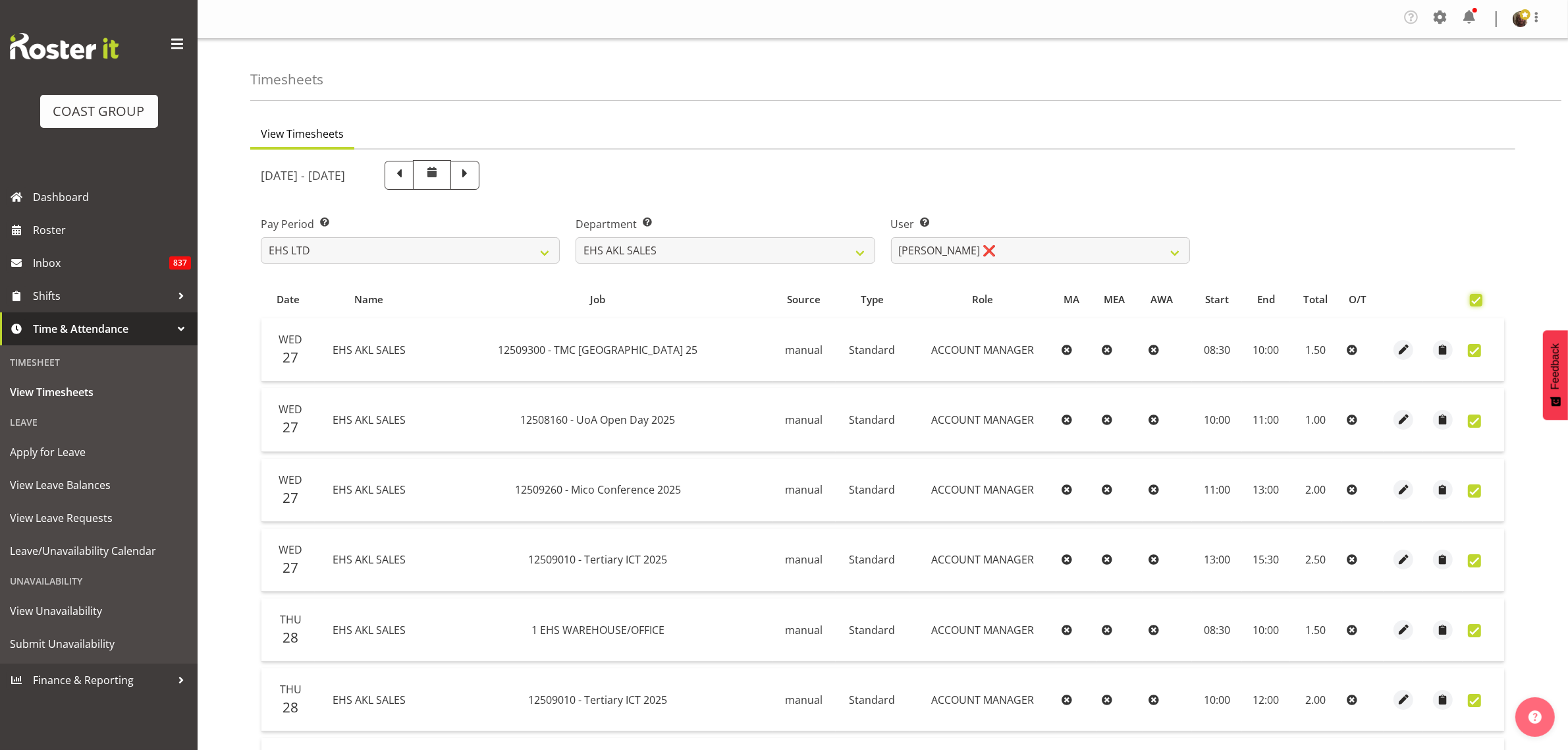
checkbox input "true"
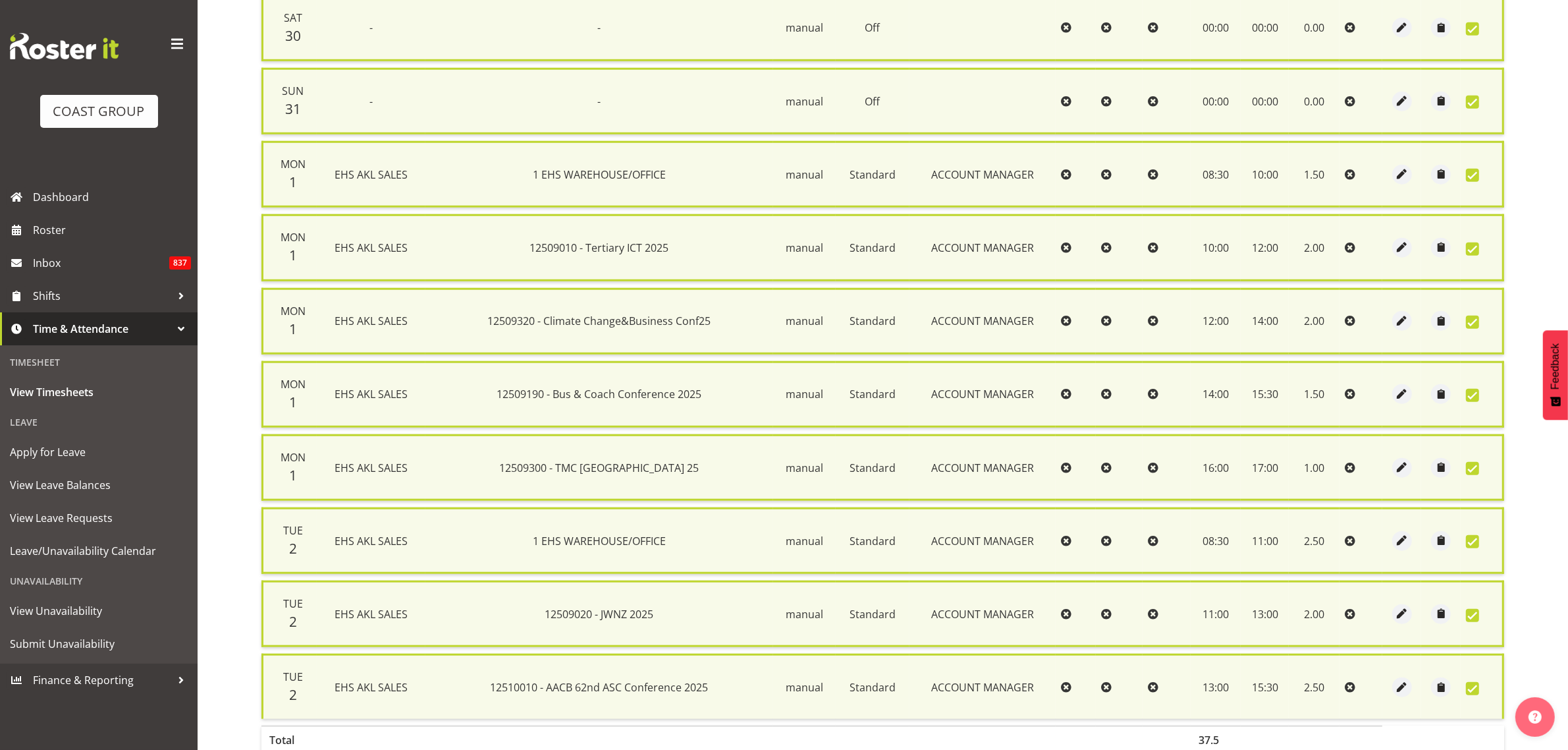
scroll to position [1421, 0]
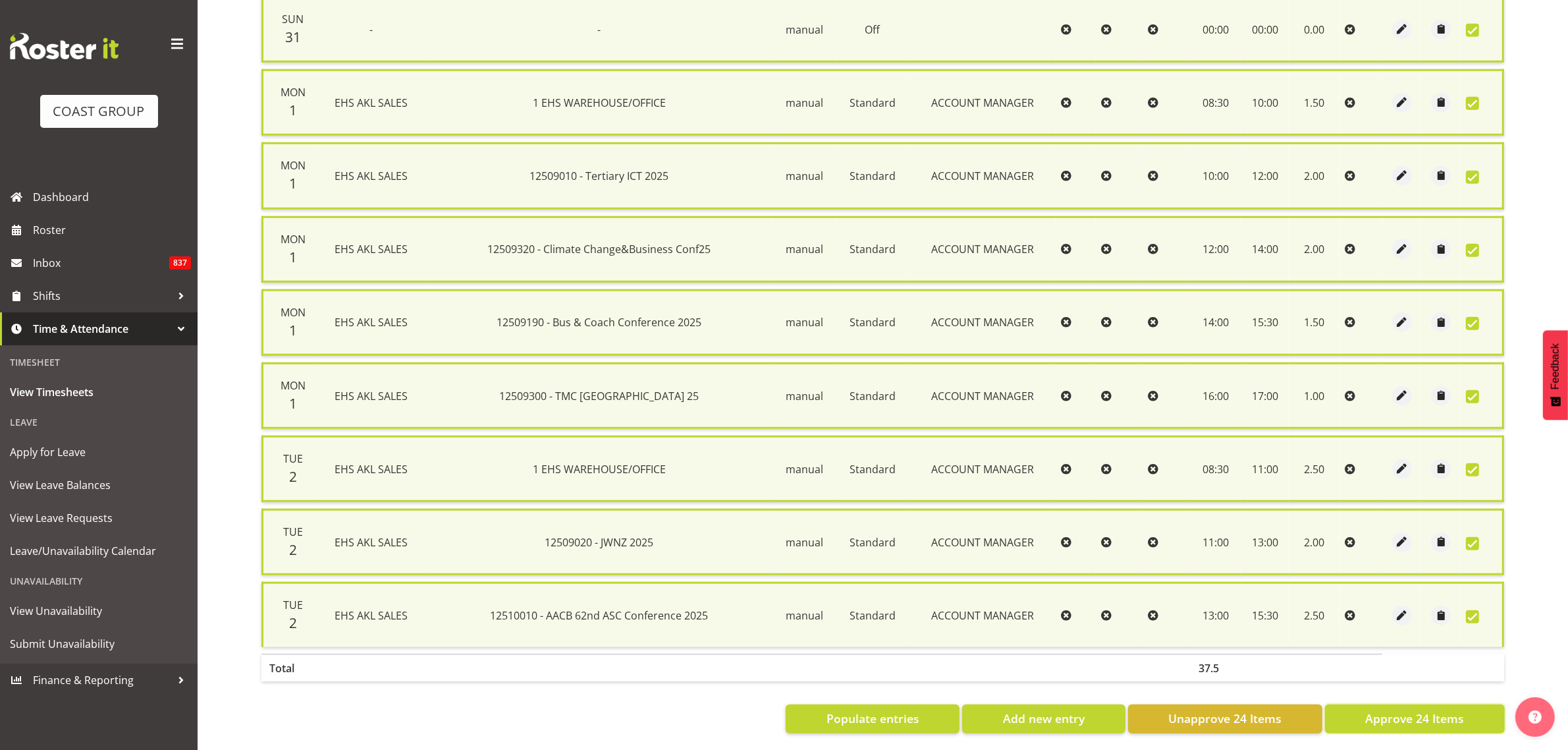
click at [1383, 710] on span "Approve 24 Items" at bounding box center [1415, 718] width 99 height 17
checkbox input "false"
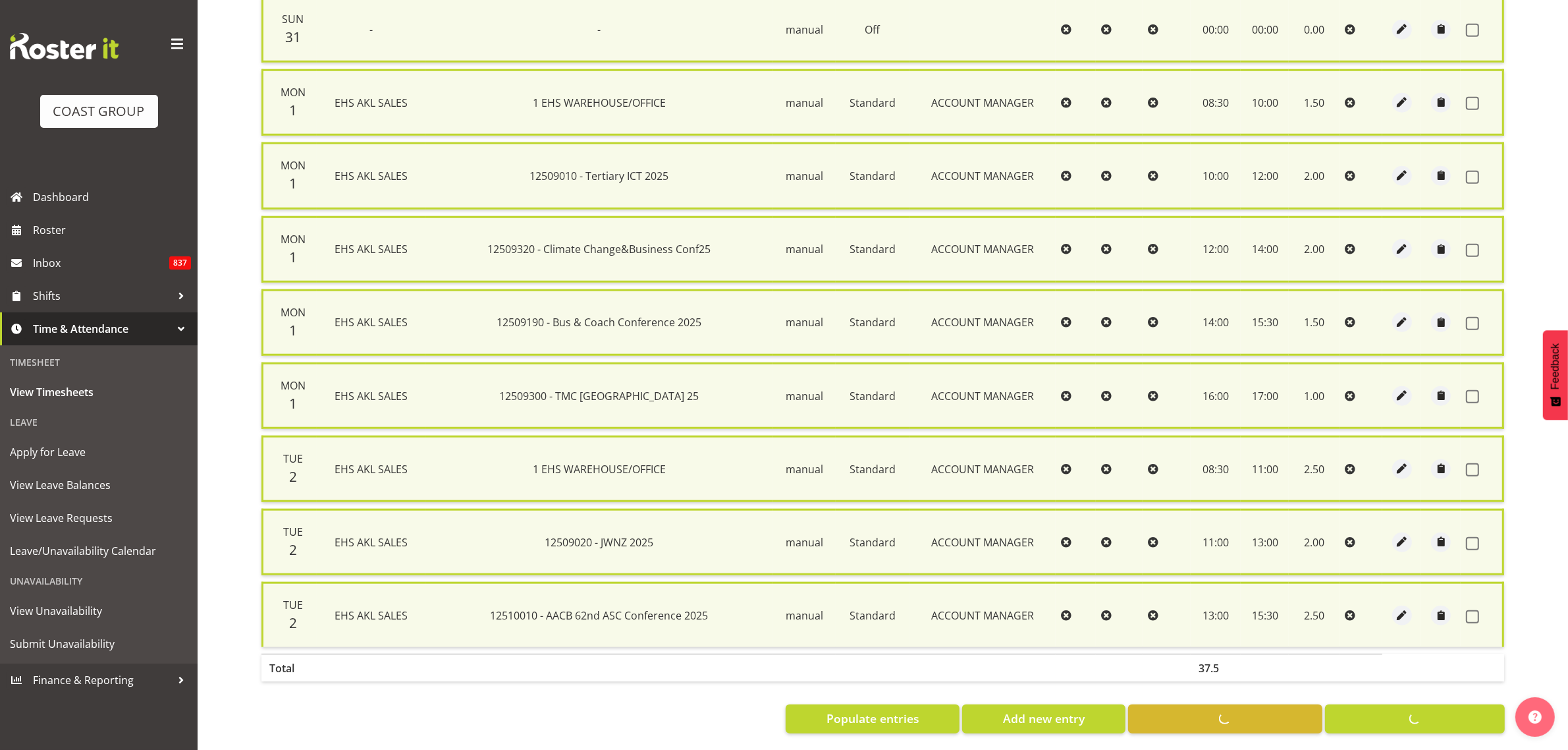
checkbox input "false"
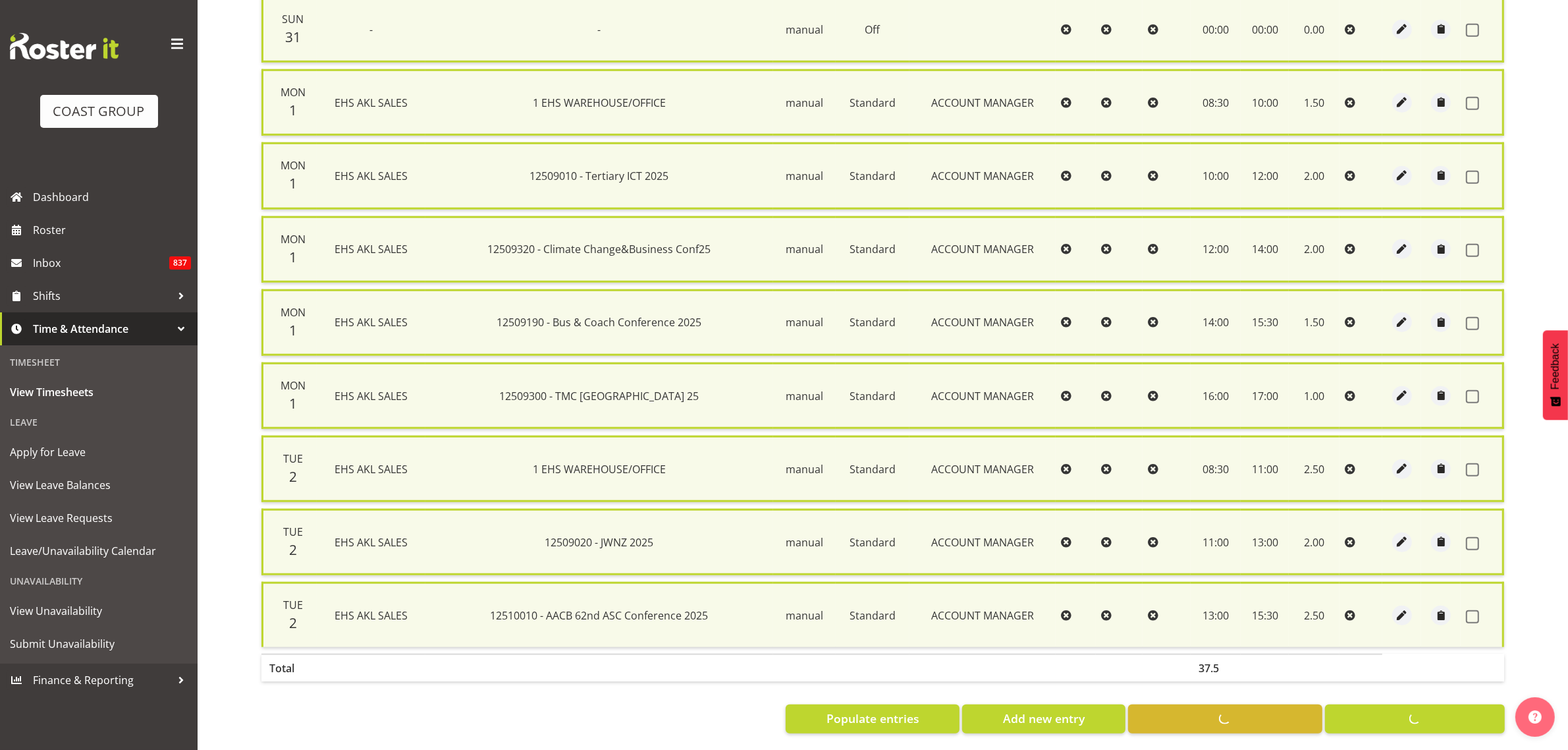
checkbox input "false"
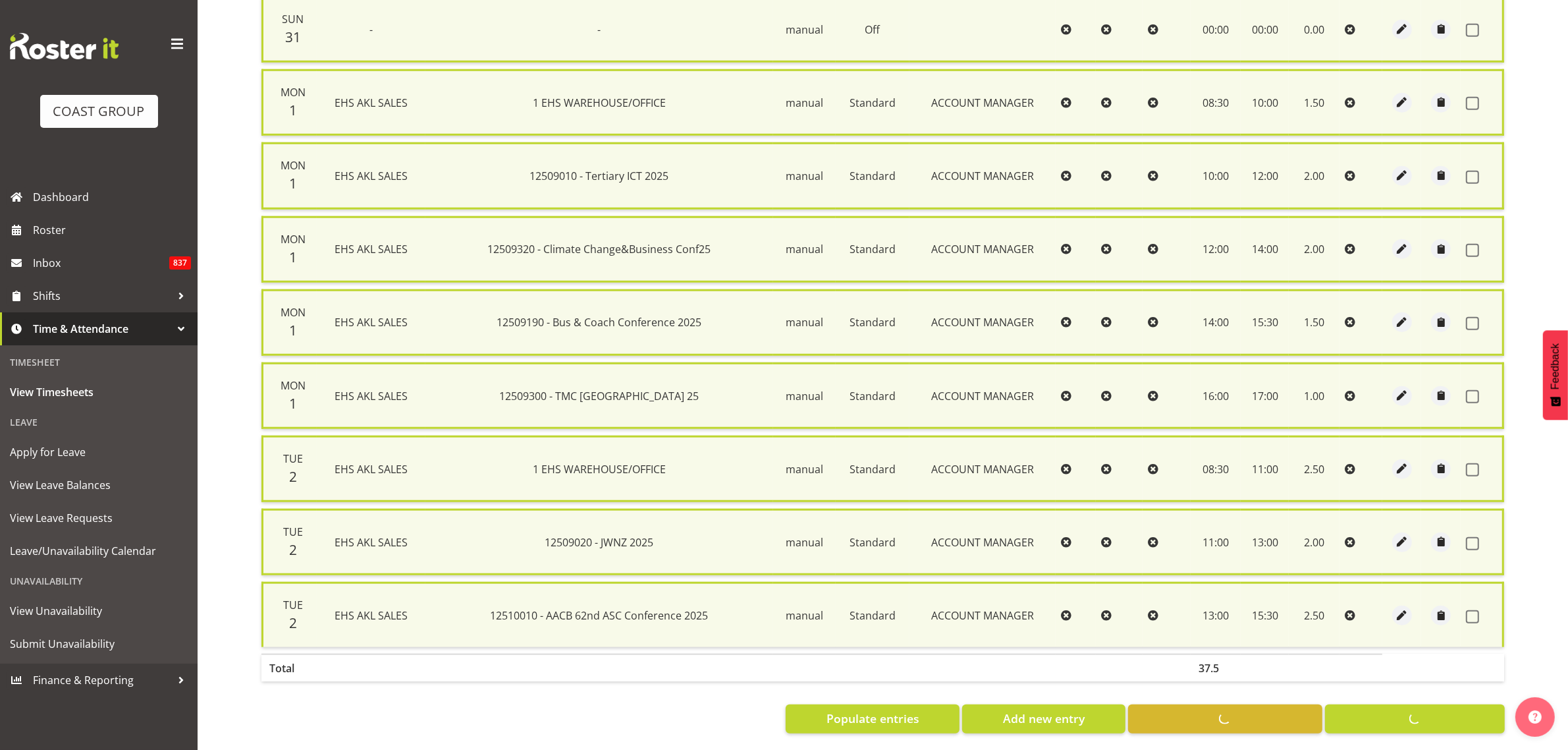
checkbox input "false"
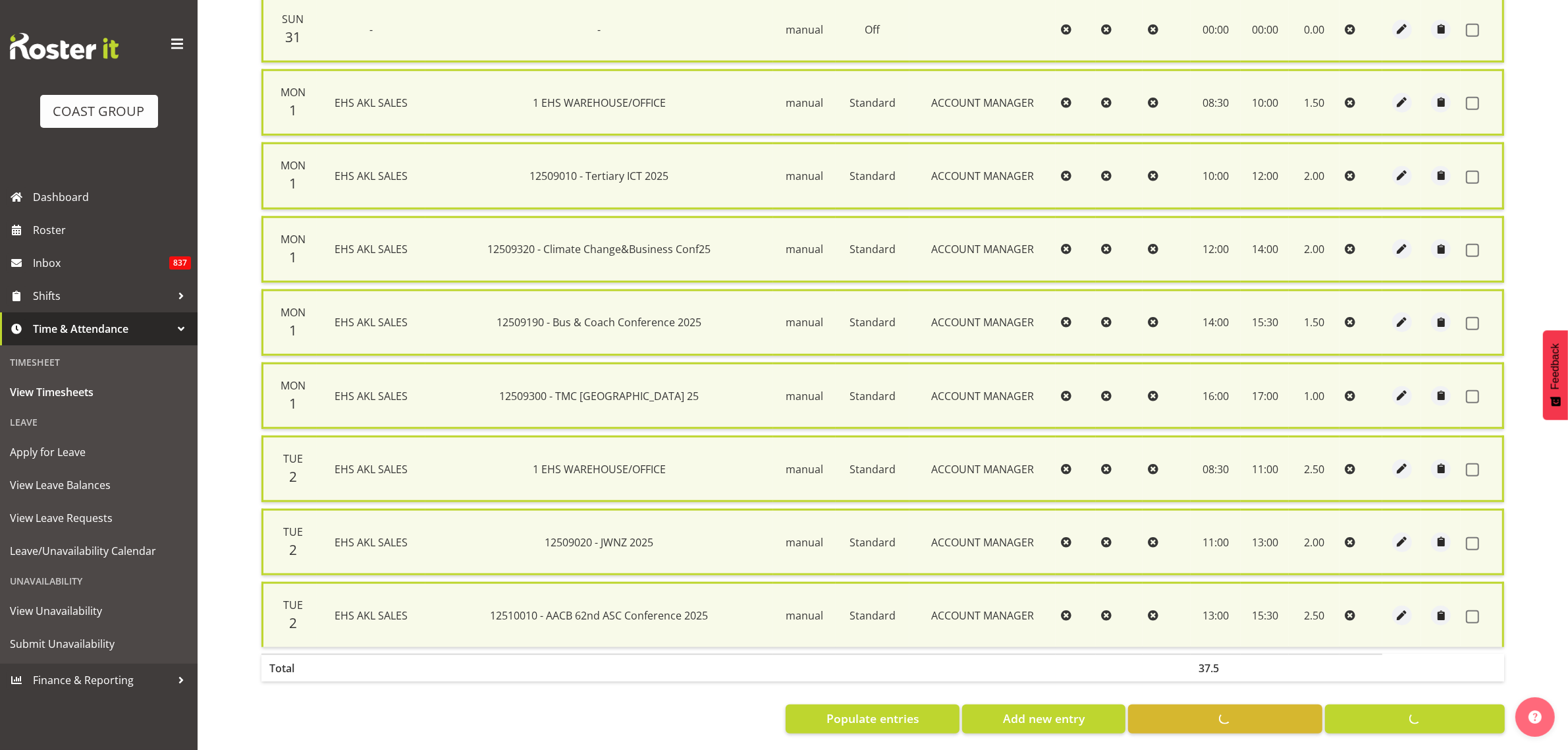
checkbox input "false"
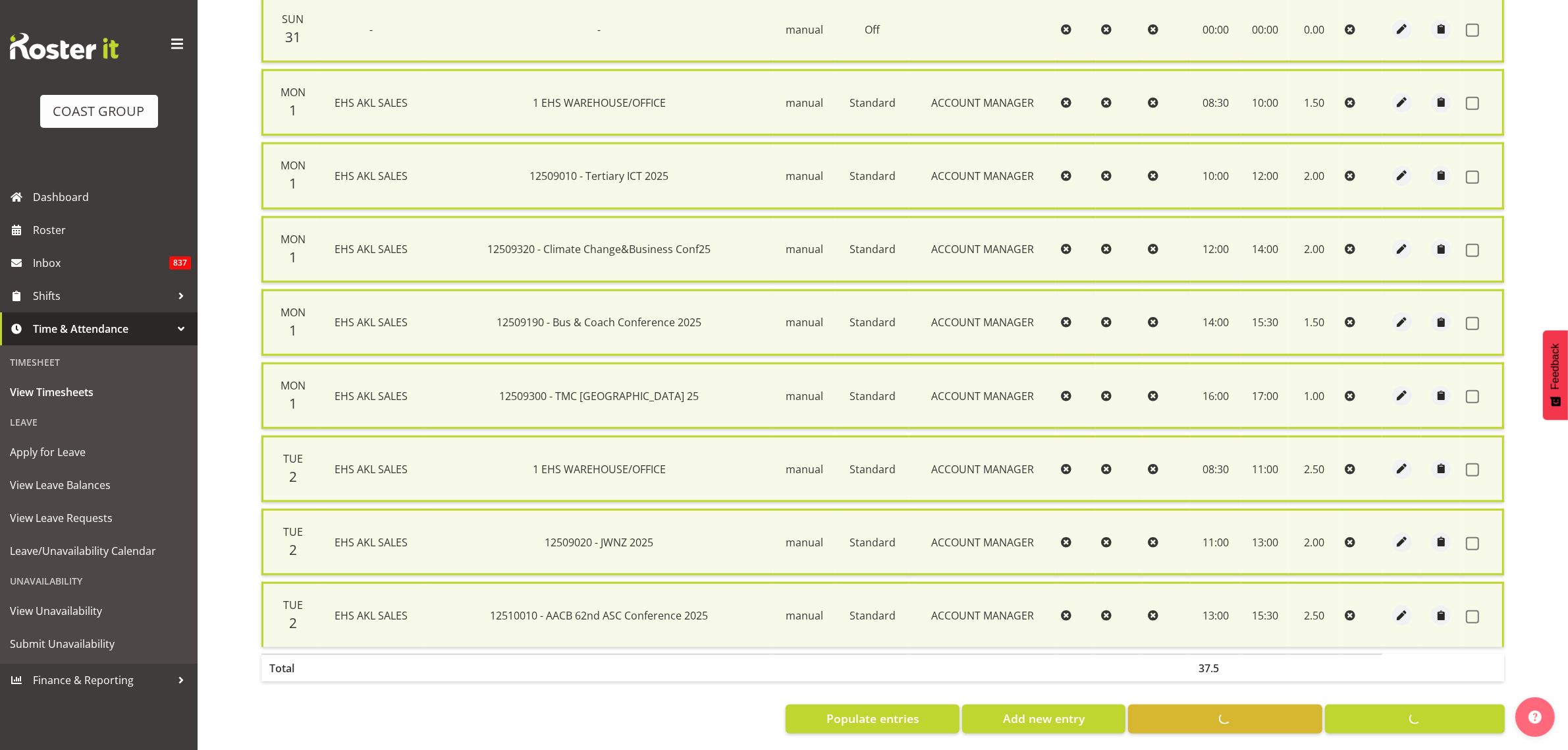
checkbox input "false"
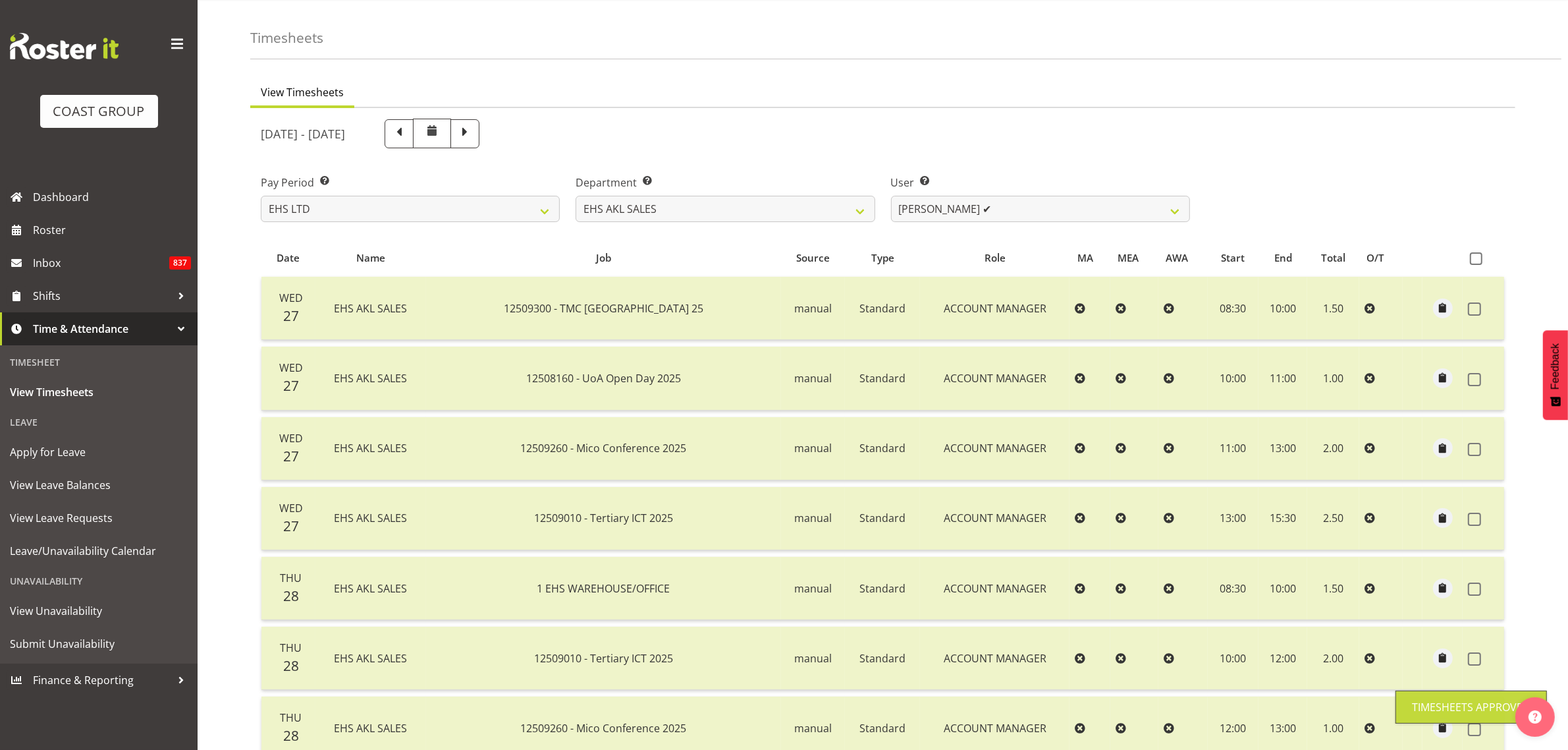
scroll to position [0, 0]
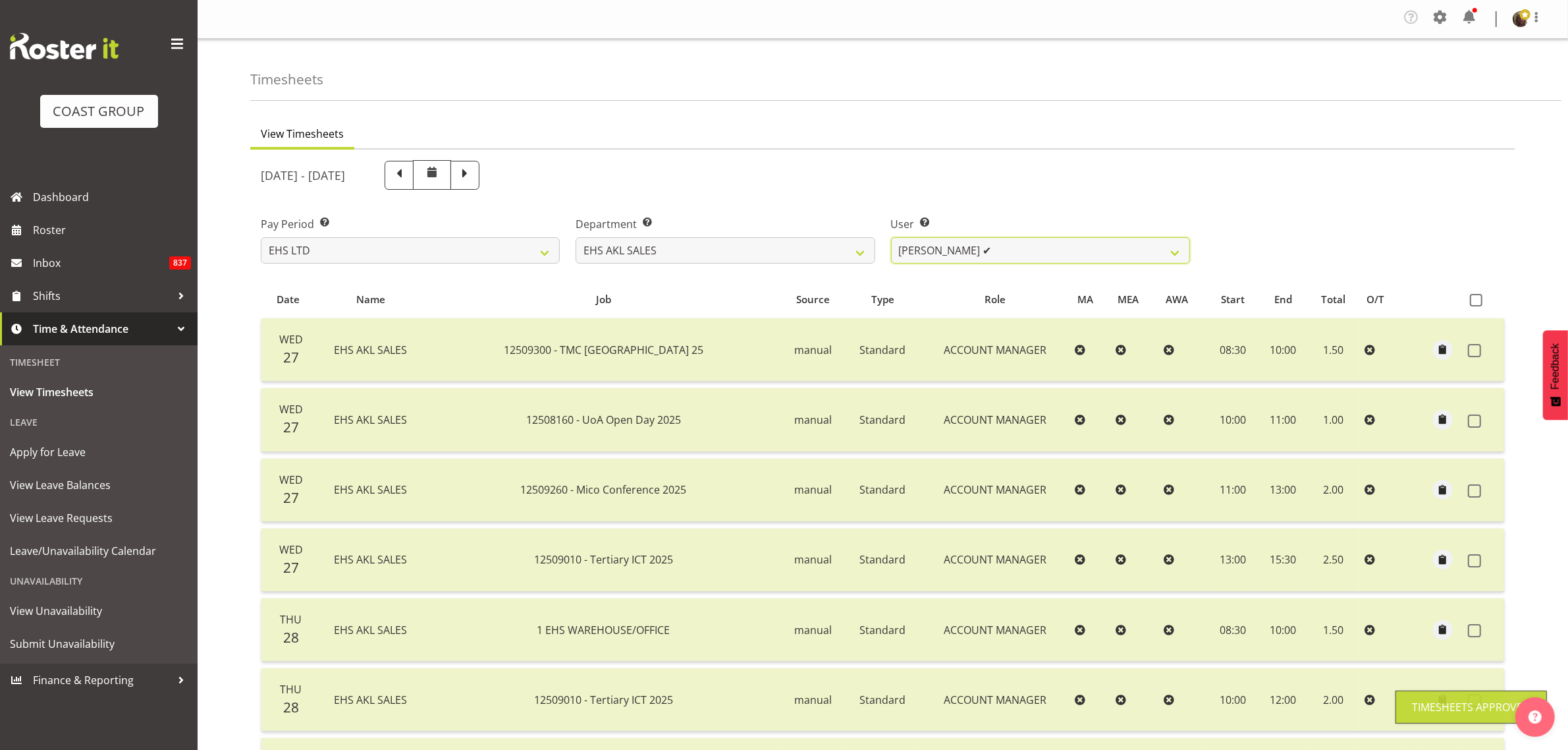
drag, startPoint x: 974, startPoint y: 248, endPoint x: 977, endPoint y: 255, distance: 7.6
click at [974, 248] on select "[PERSON_NAME] ✔ [PERSON_NAME] ✔ [PERSON_NAME] ❌ [PERSON_NAME] ✔ [PERSON_NAME] ❌…" at bounding box center [1041, 250] width 299 height 26
select select "1127"
click at [891, 237] on select "[PERSON_NAME] ✔ [PERSON_NAME] ✔ [PERSON_NAME] ❌ [PERSON_NAME] ✔ [PERSON_NAME] ❌…" at bounding box center [1041, 250] width 299 height 26
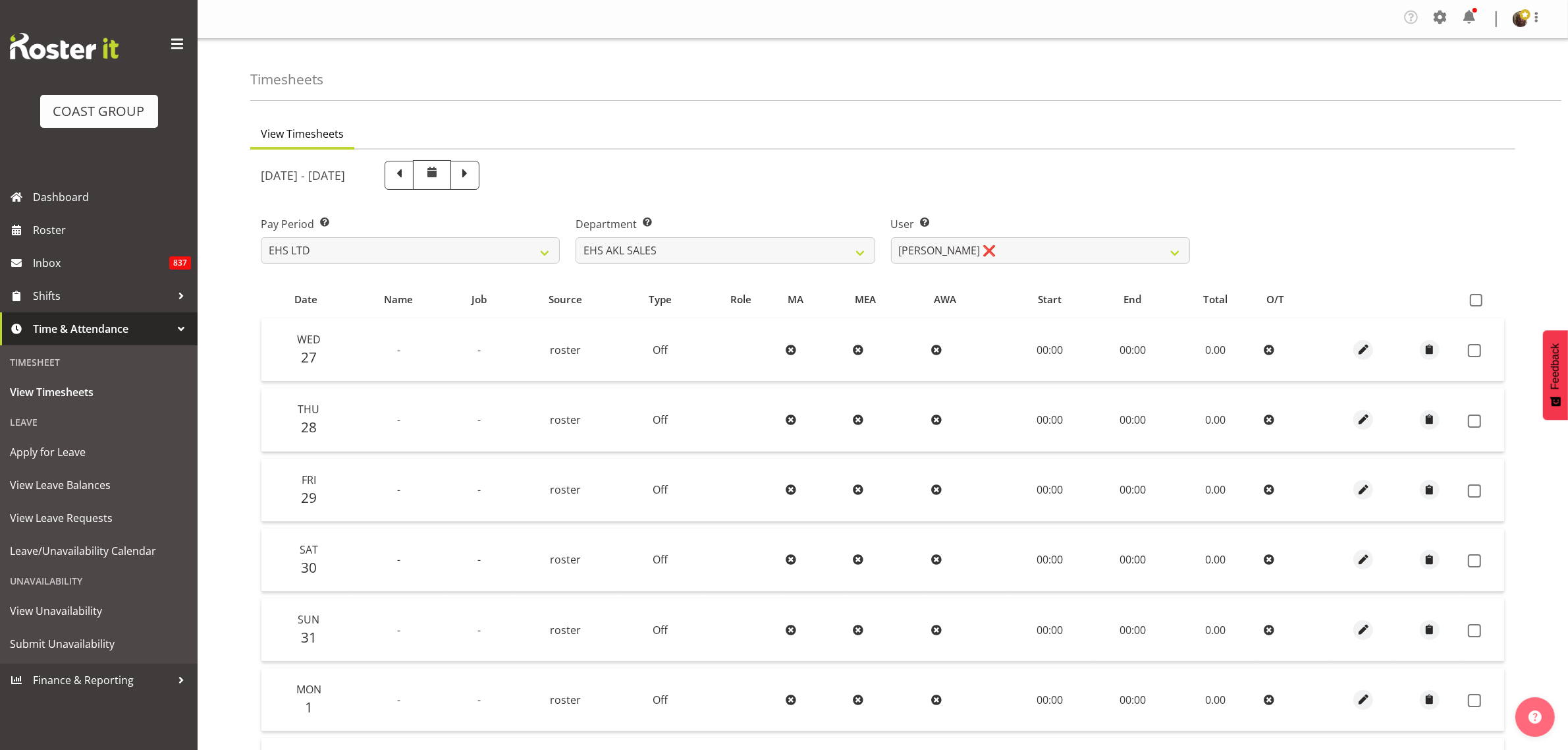
click at [1478, 304] on span at bounding box center [1476, 300] width 13 height 13
click at [1478, 304] on input "checkbox" at bounding box center [1474, 300] width 9 height 9
checkbox input "true"
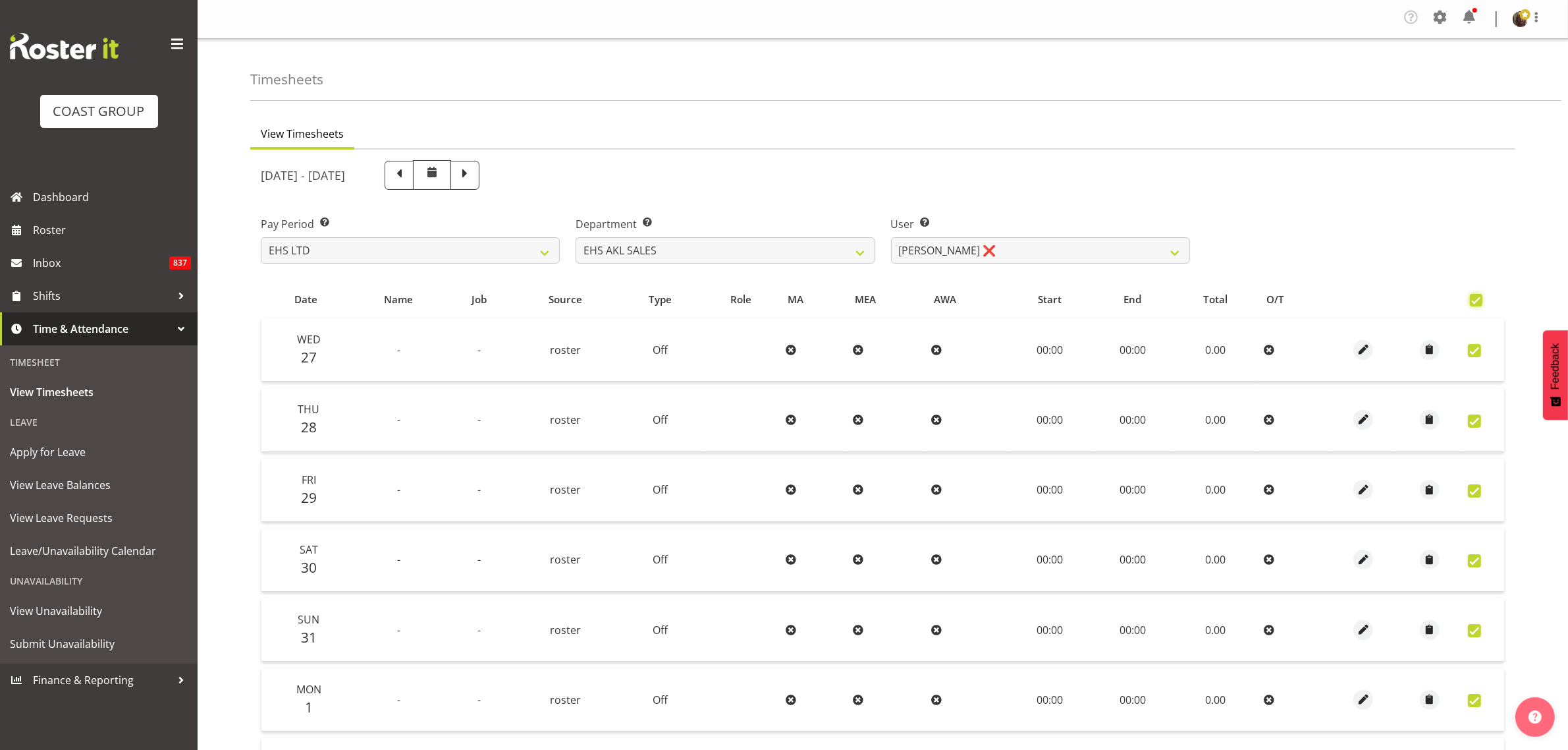
checkbox input "true"
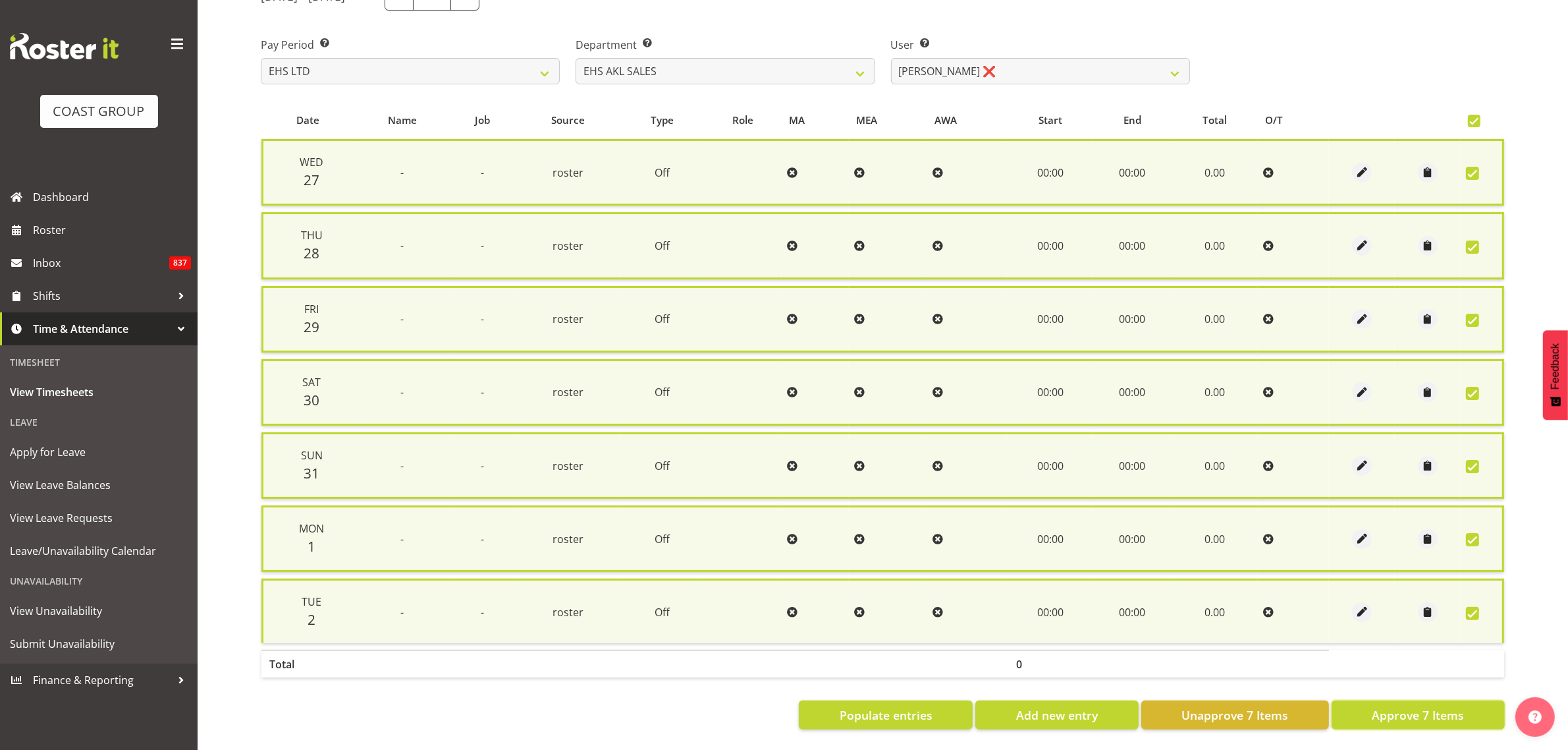
click at [1392, 706] on span "Approve 7 Items" at bounding box center [1418, 715] width 92 height 17
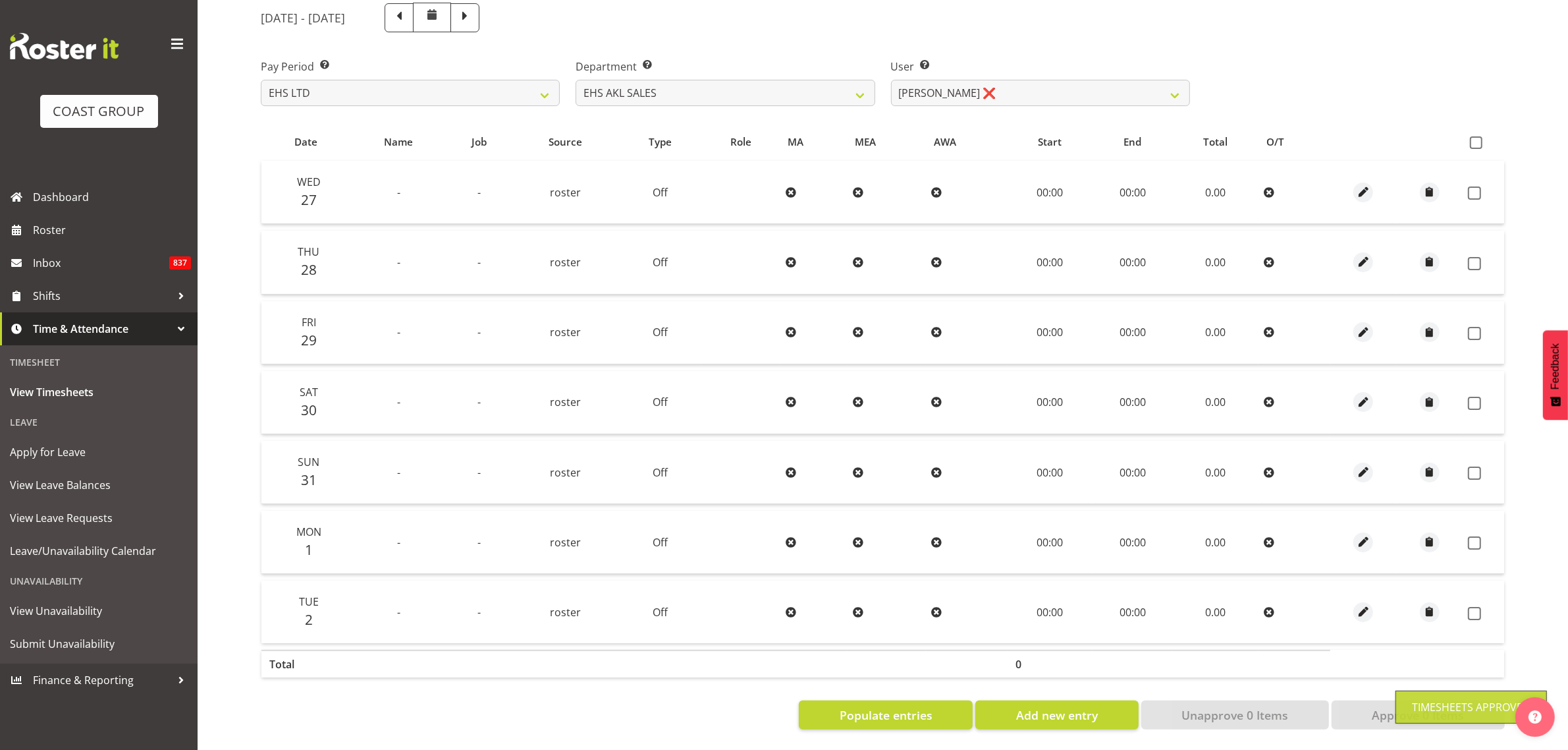
checkbox input "false"
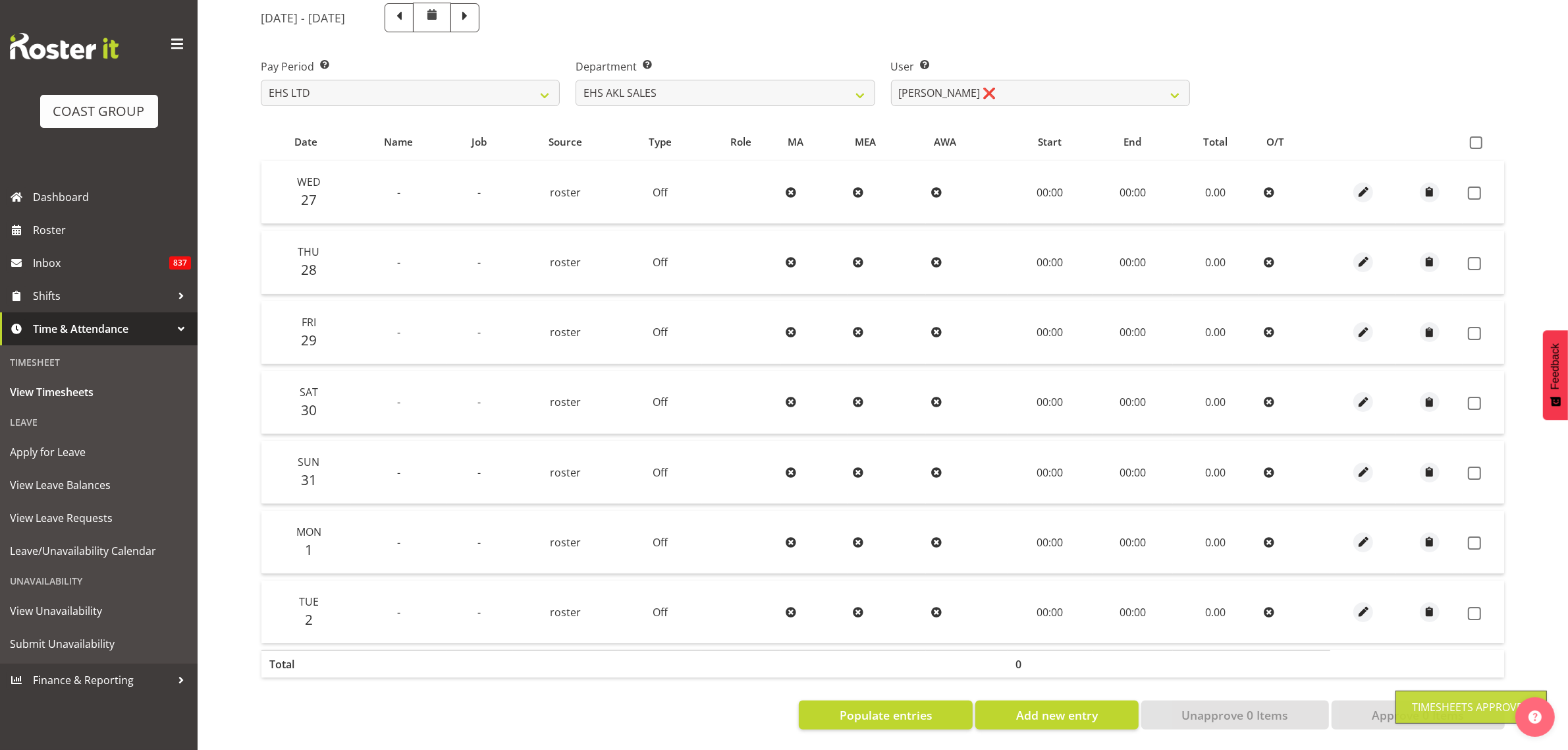
checkbox input "false"
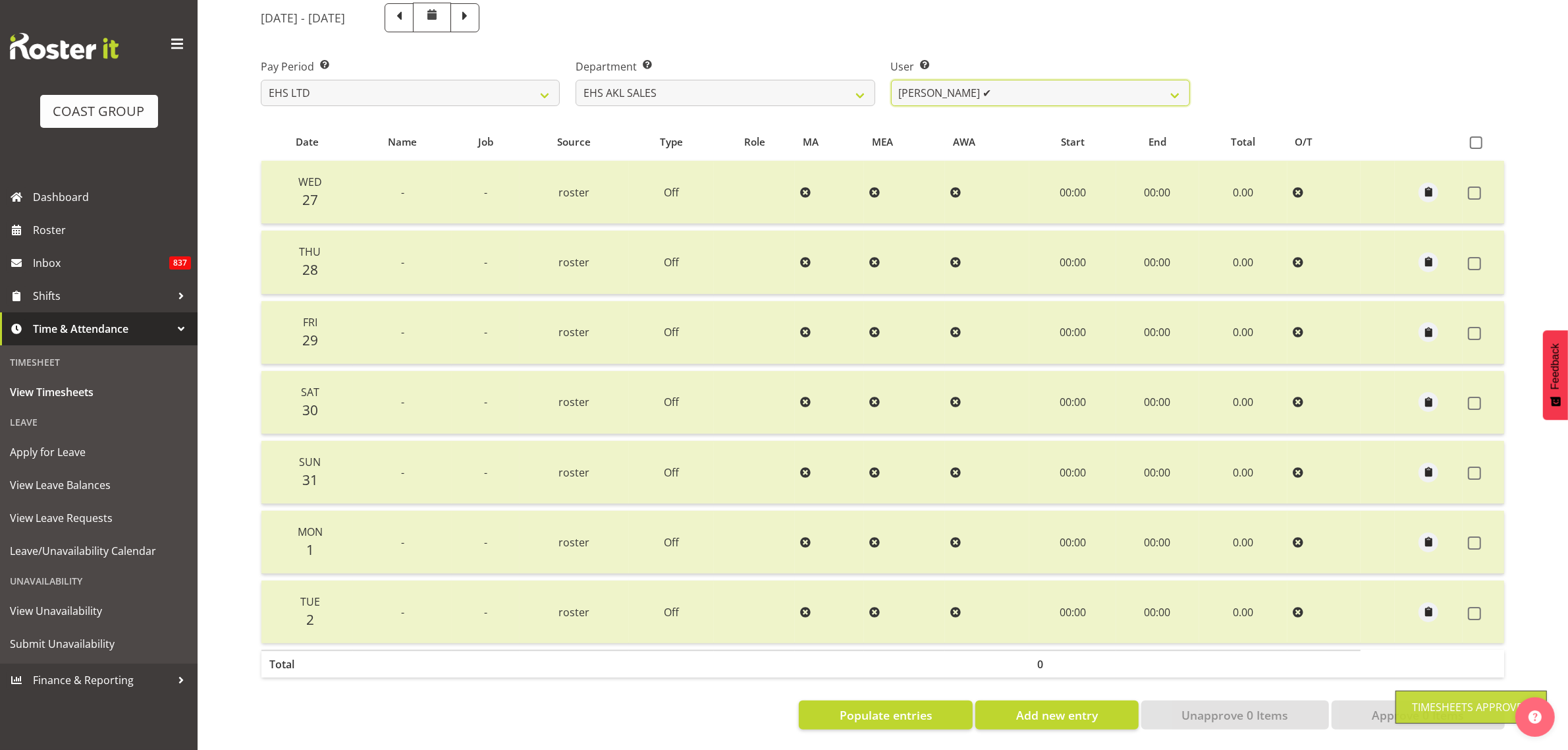
click at [957, 80] on select "[PERSON_NAME] ✔ [PERSON_NAME] ✔ [PERSON_NAME] ❌ [PERSON_NAME] ✔ [PERSON_NAME] ✔…" at bounding box center [1041, 92] width 299 height 26
select select "1128"
click at [891, 80] on select "[PERSON_NAME] ✔ [PERSON_NAME] ✔ [PERSON_NAME] ❌ [PERSON_NAME] ✔ [PERSON_NAME] ✔…" at bounding box center [1041, 92] width 299 height 26
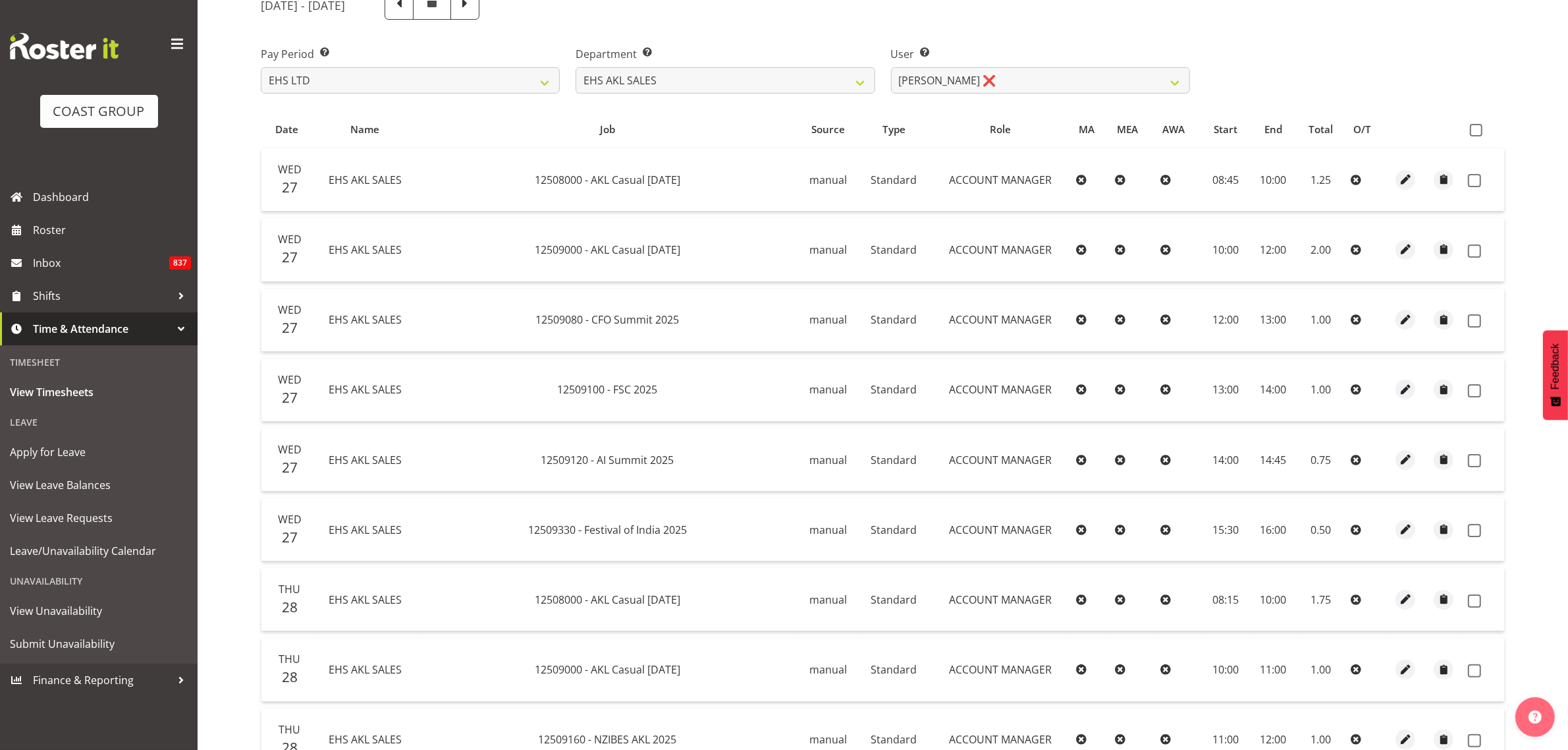
click at [1477, 127] on span at bounding box center [1476, 130] width 13 height 13
click at [1477, 127] on input "checkbox" at bounding box center [1474, 130] width 9 height 9
checkbox input "true"
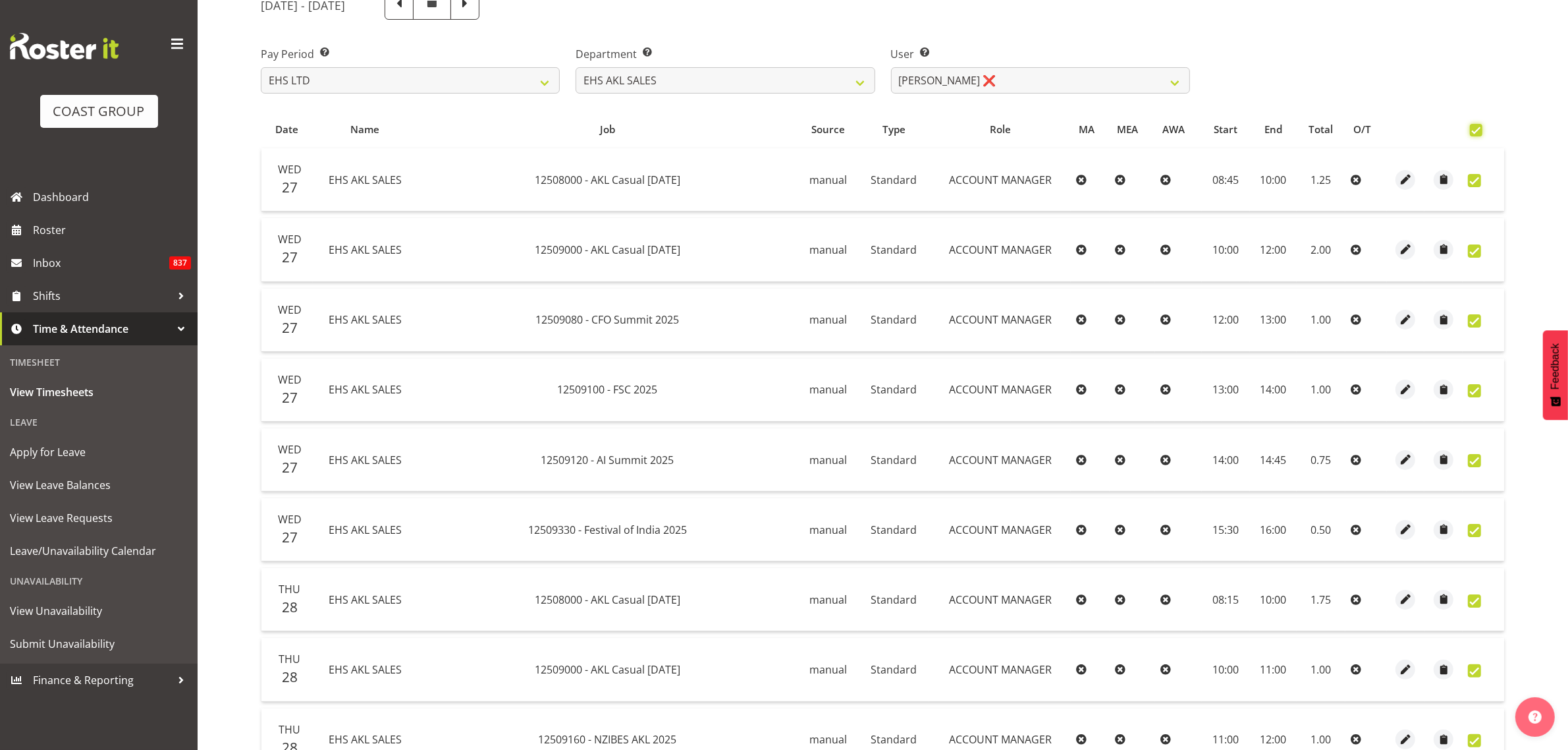
checkbox input "true"
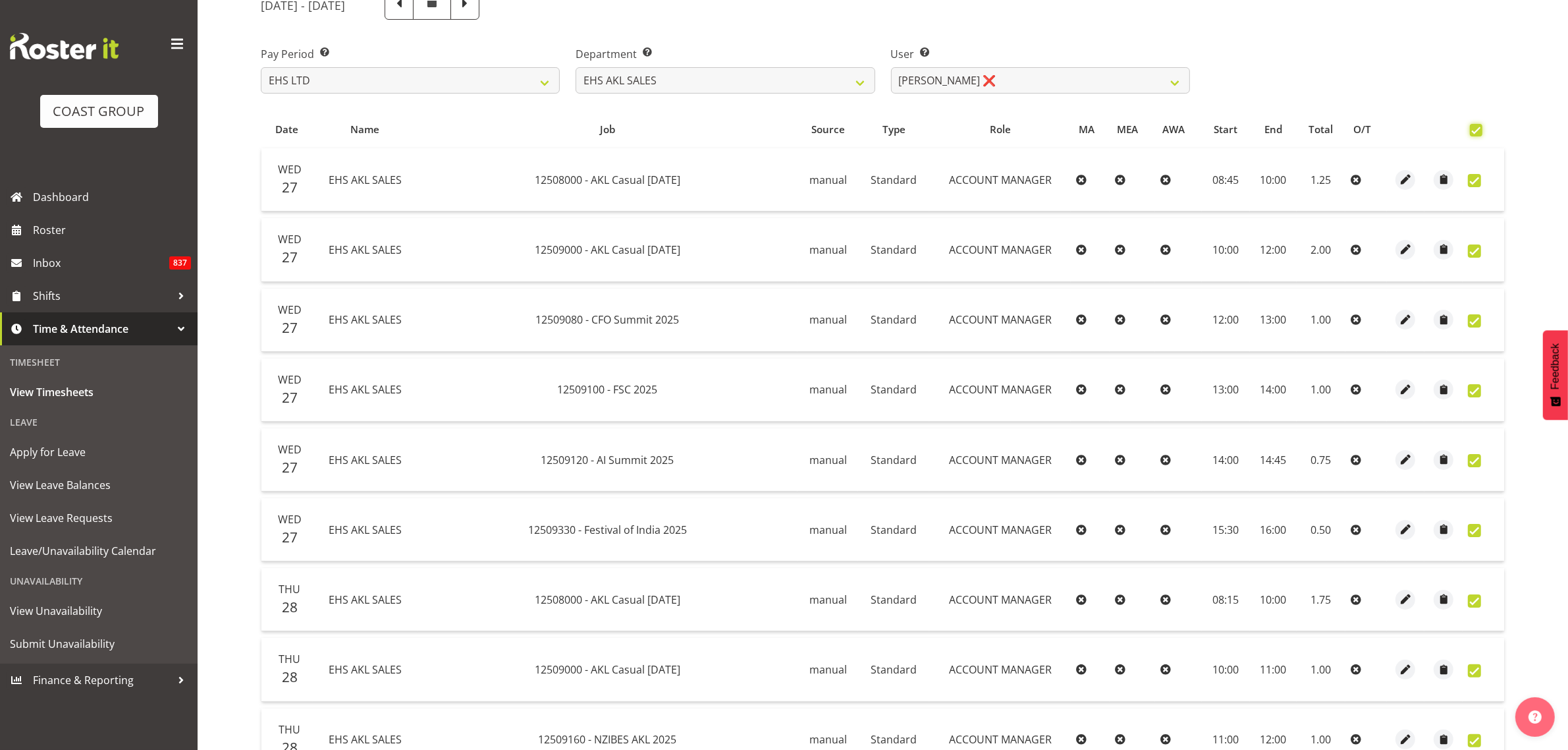
checkbox input "true"
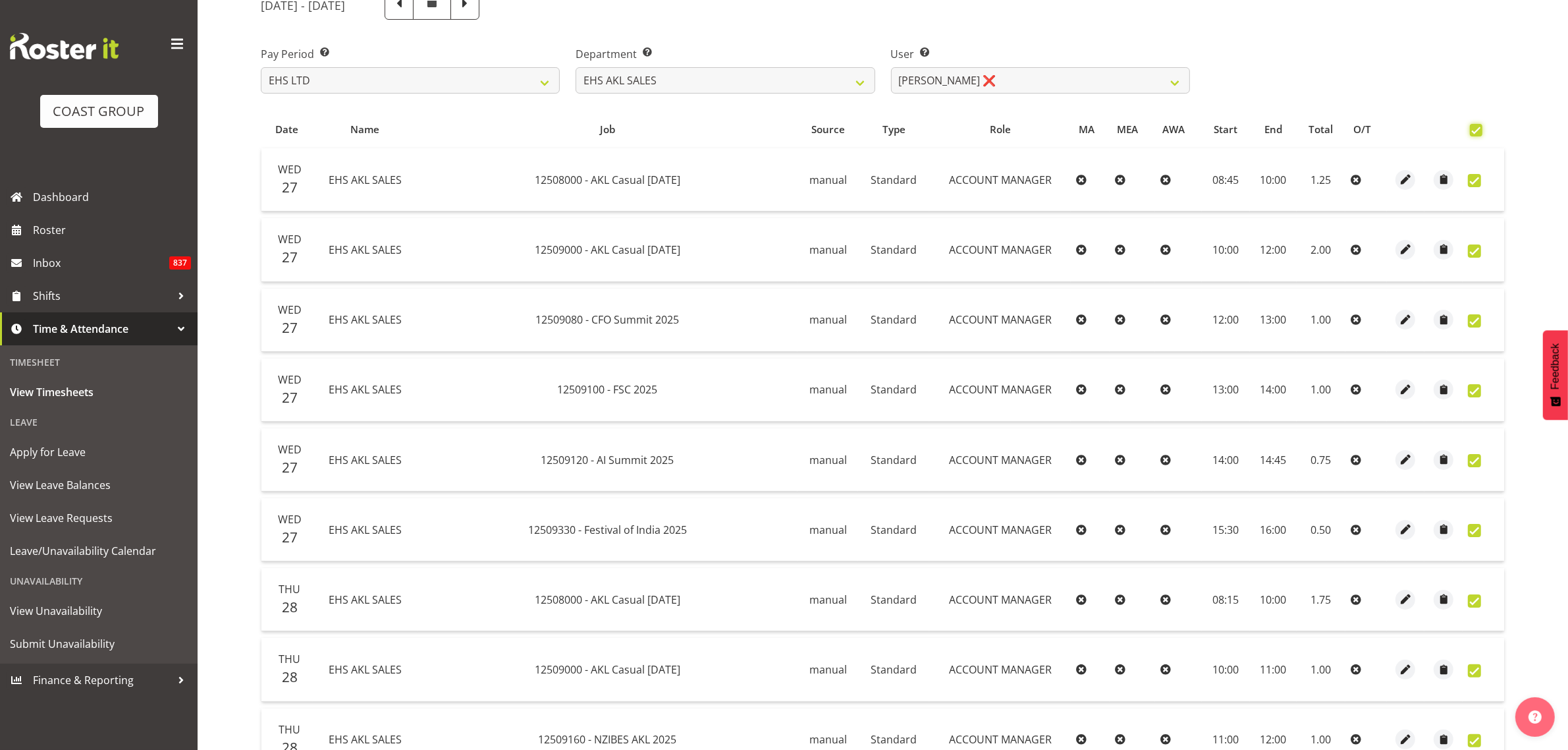
checkbox input "true"
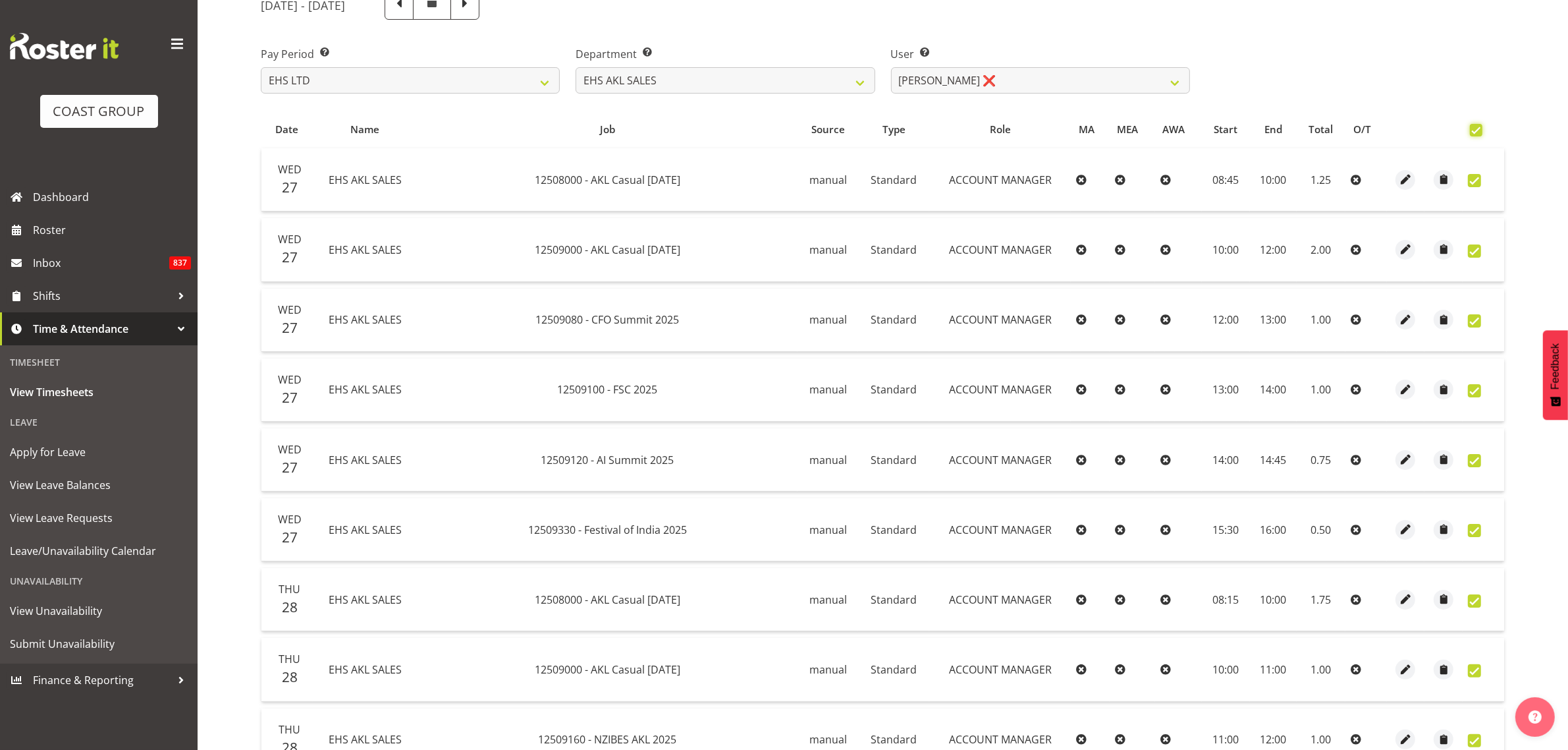
checkbox input "true"
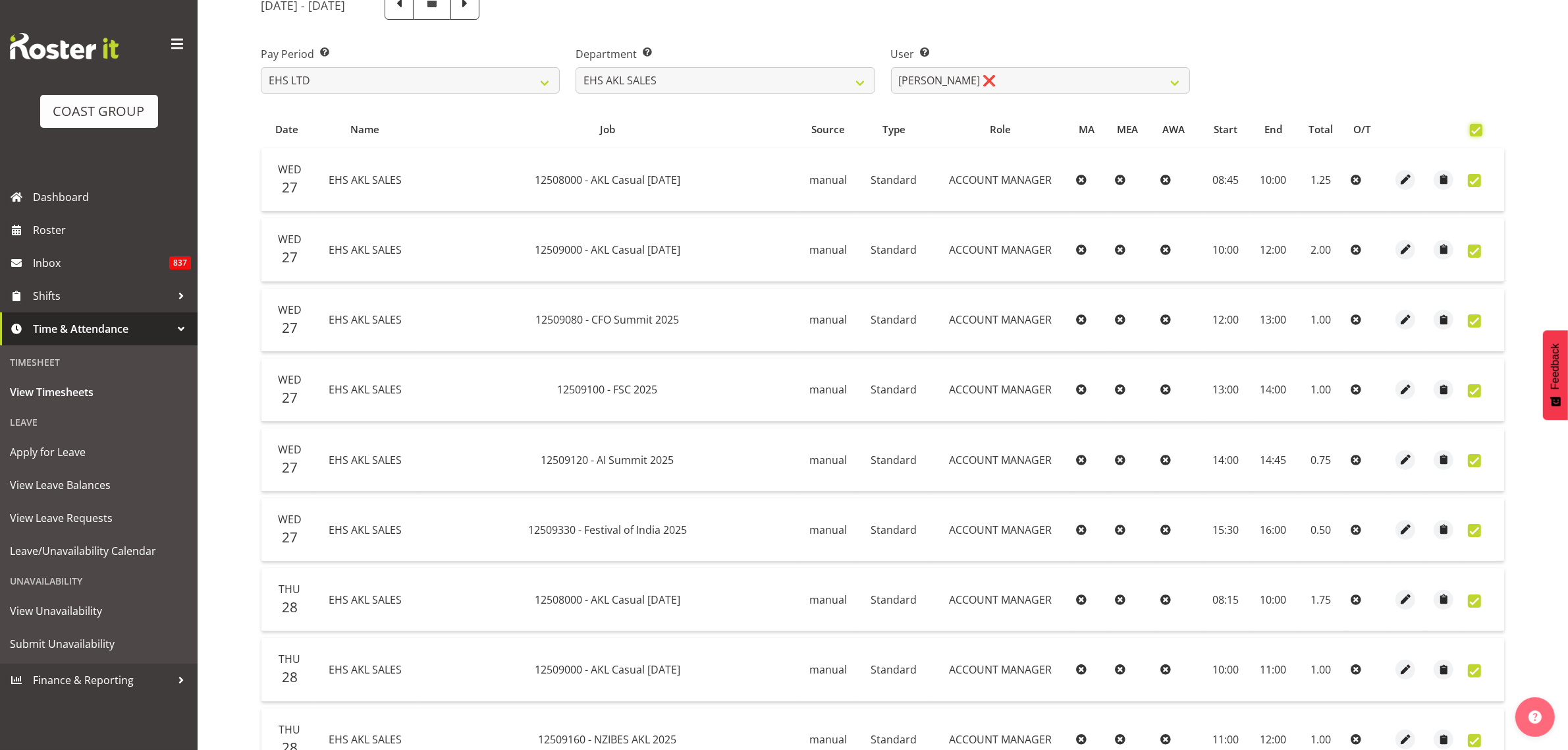
checkbox input "true"
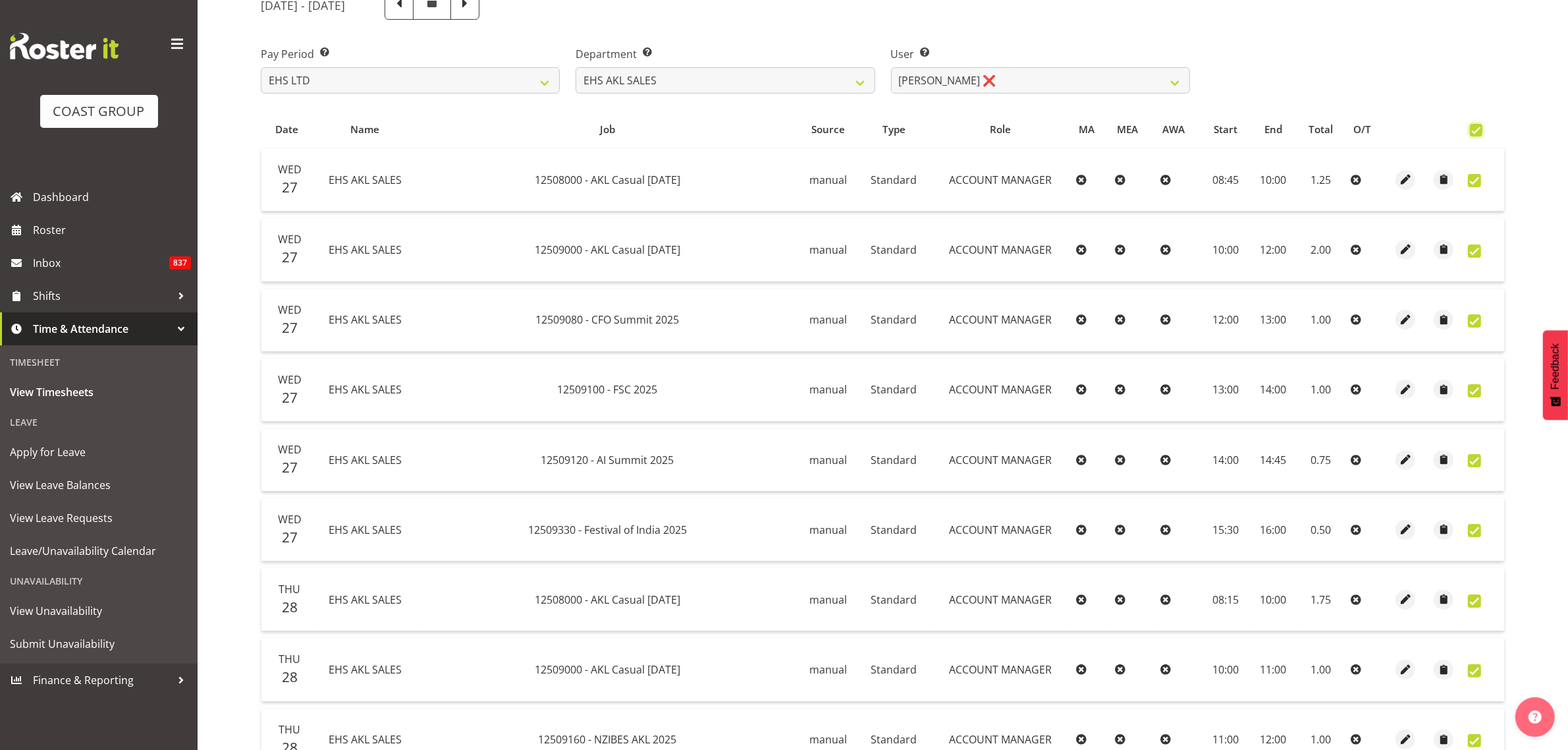
checkbox input "true"
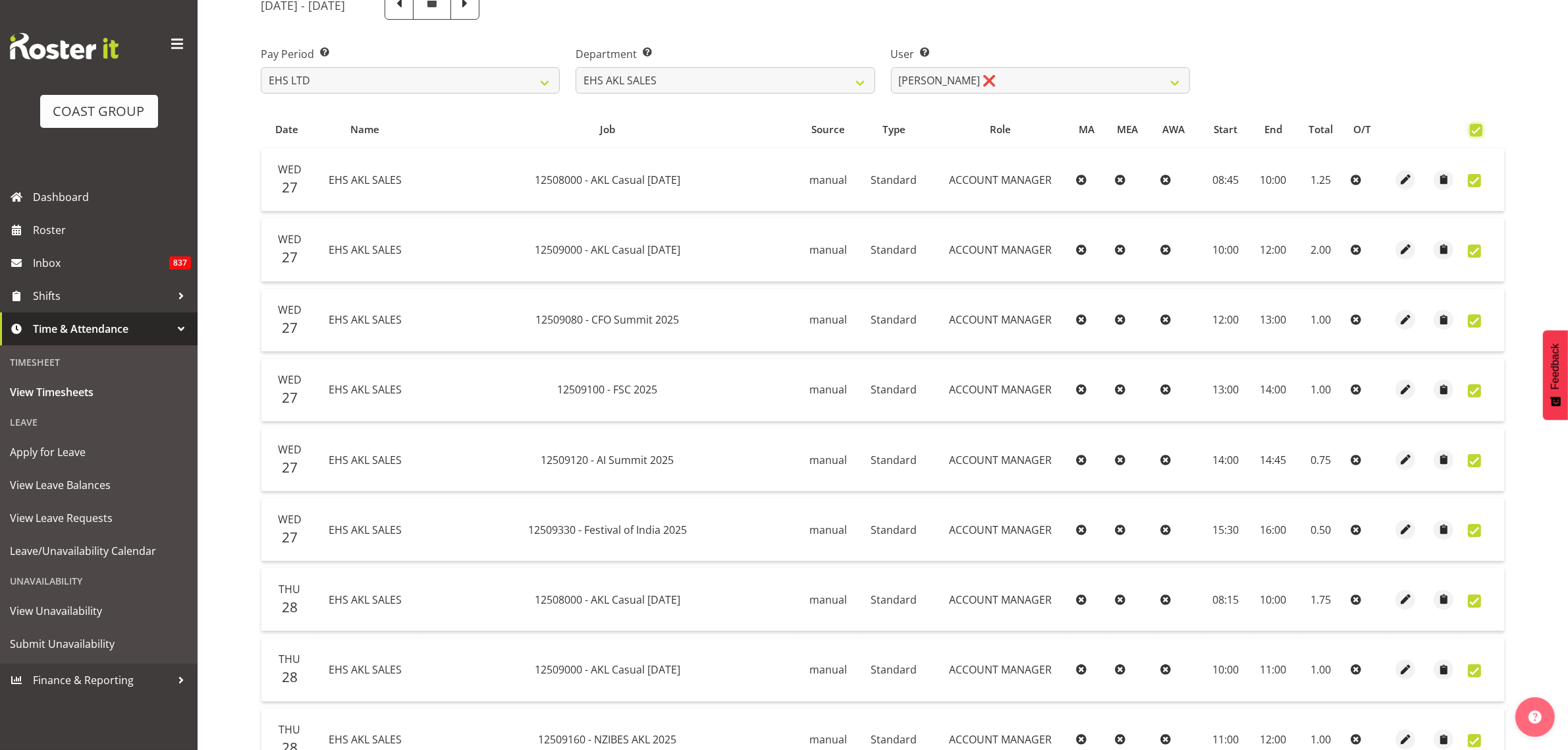
checkbox input "true"
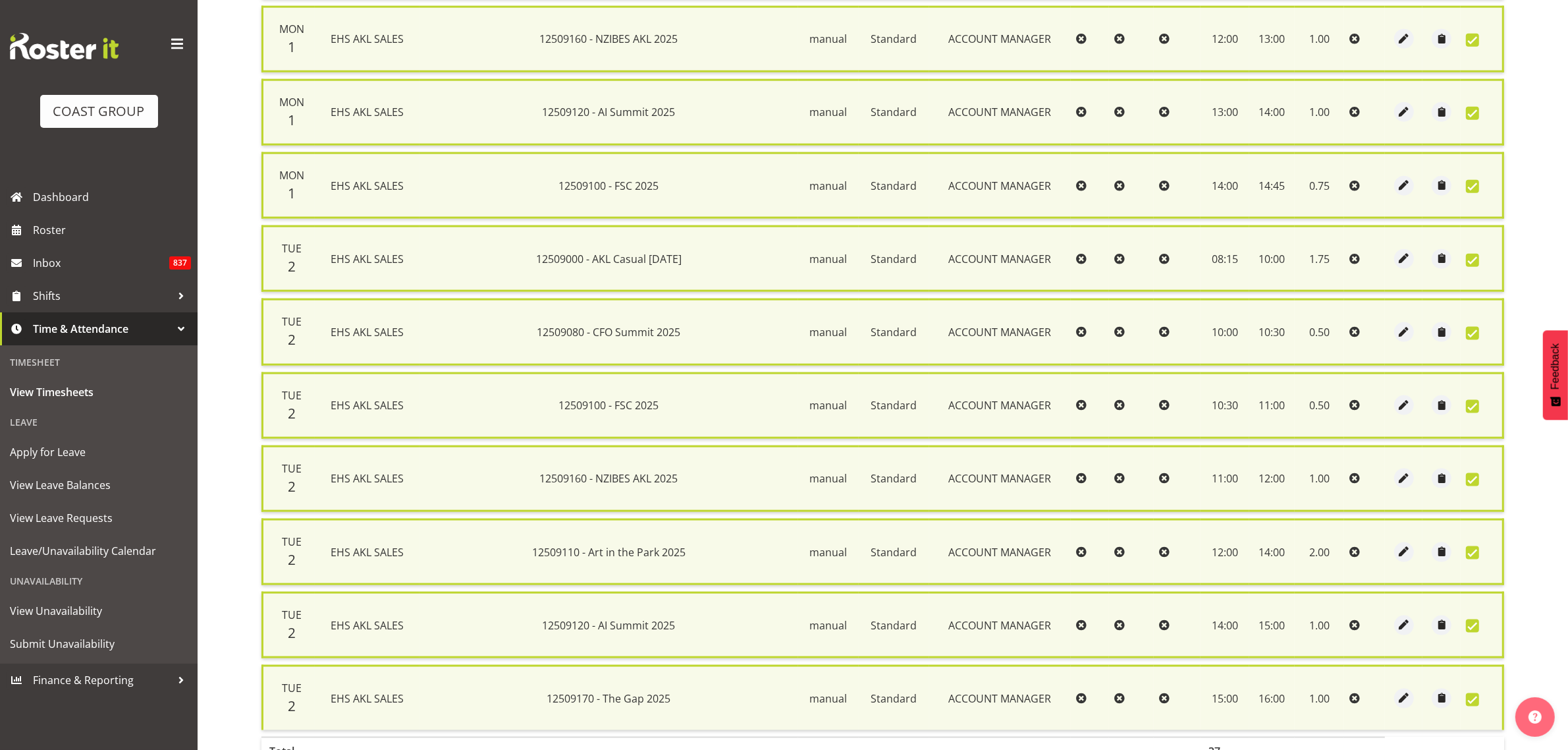
scroll to position [2146, 0]
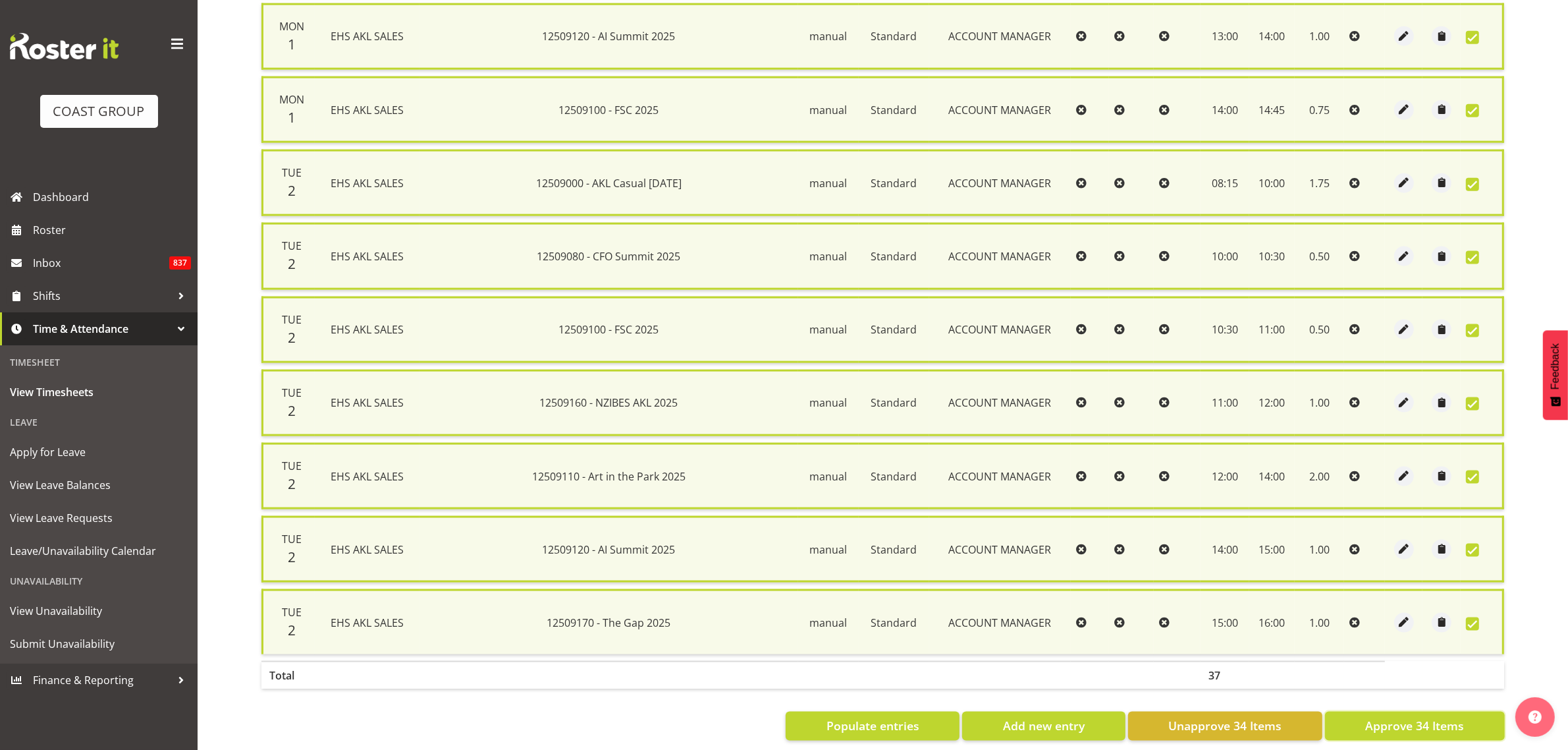
click at [1395, 716] on span "Approve 34 Items" at bounding box center [1415, 725] width 99 height 17
checkbox input "false"
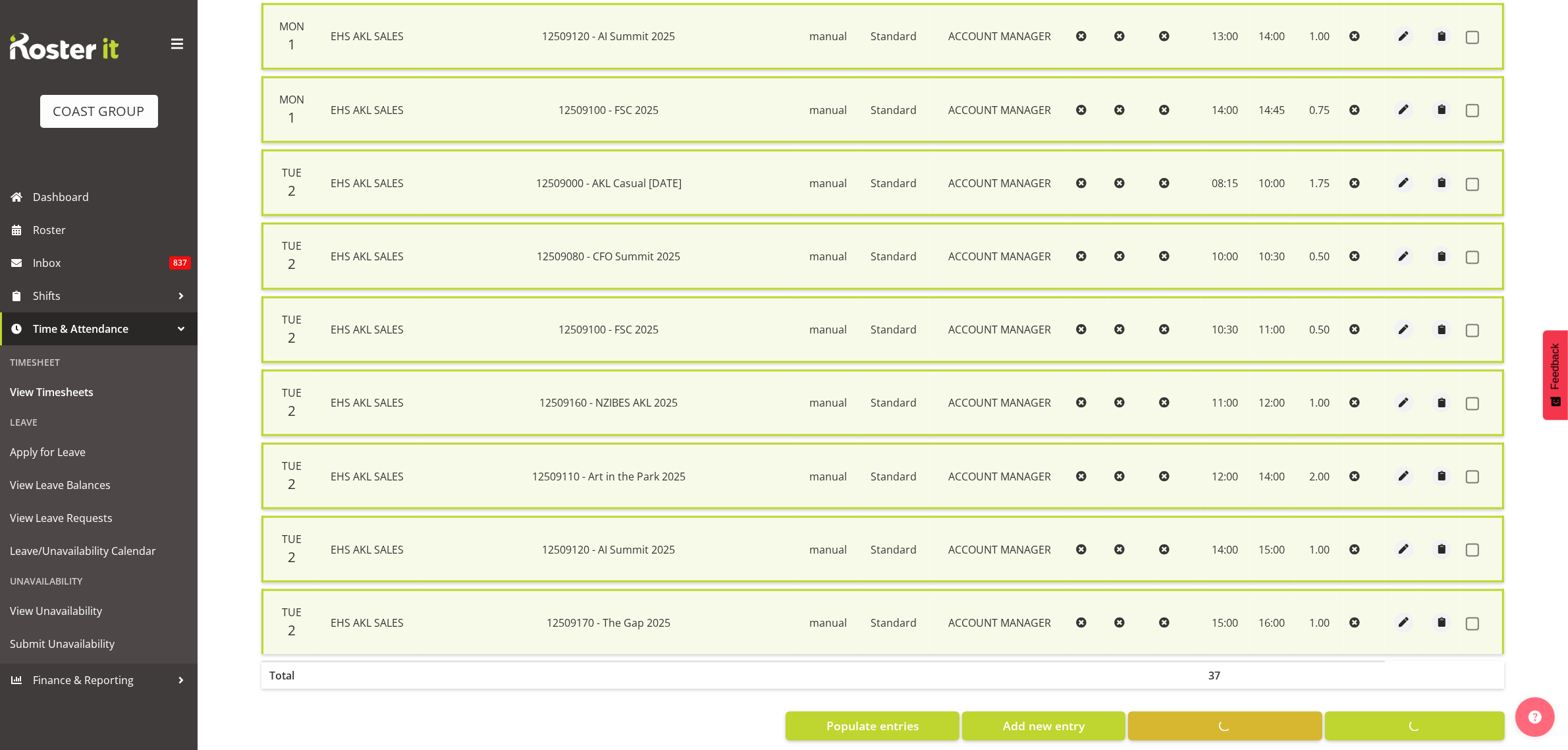
checkbox input "false"
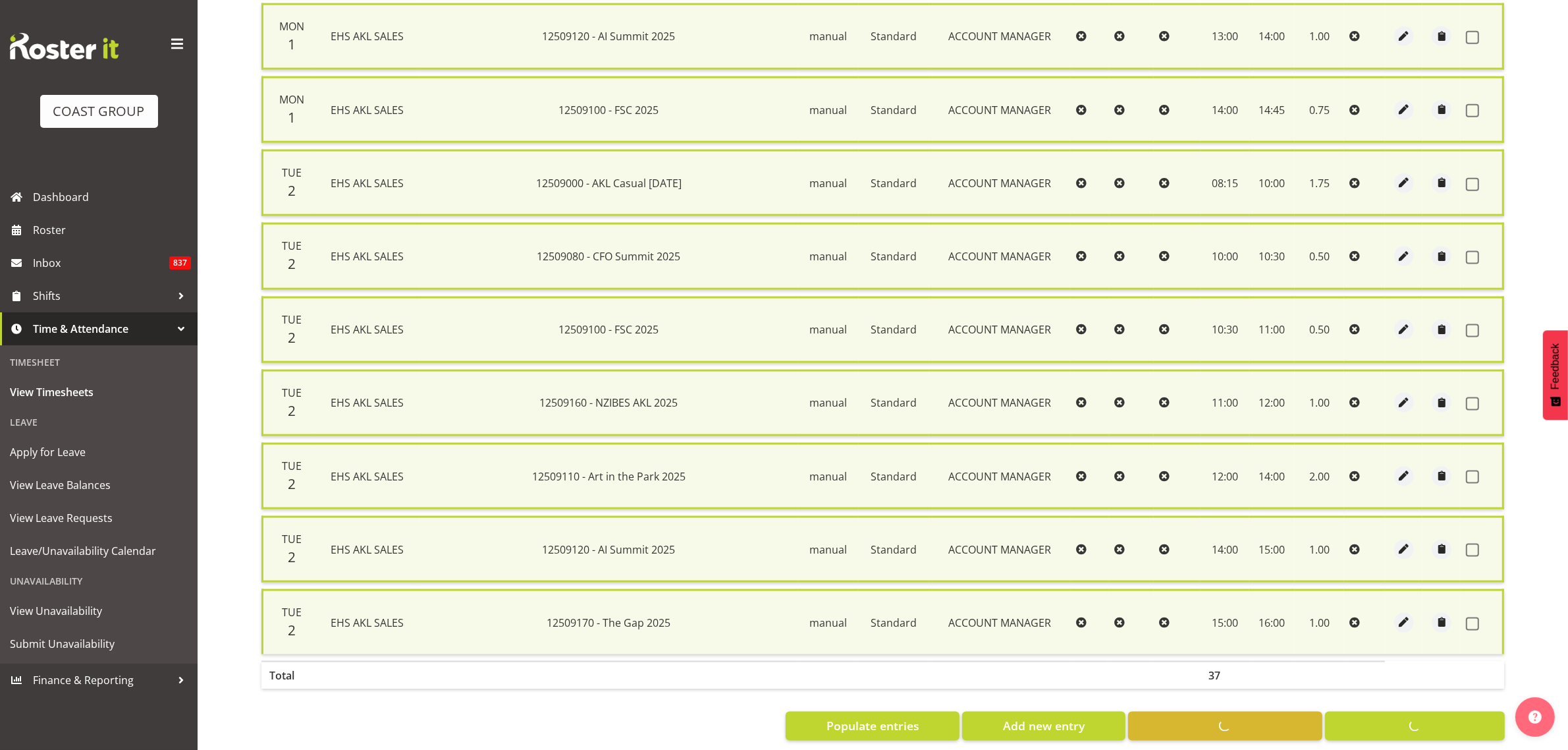
checkbox input "false"
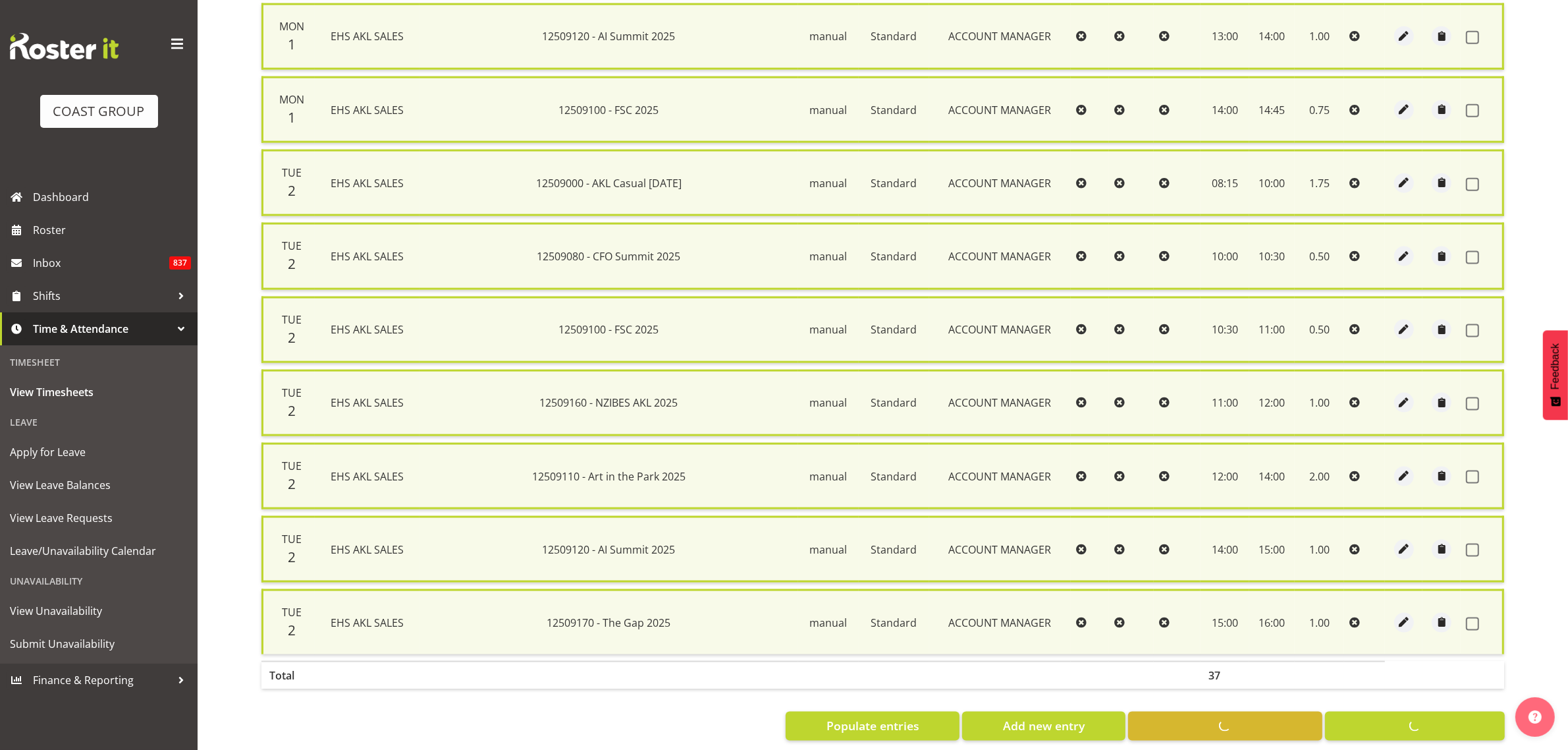
checkbox input "false"
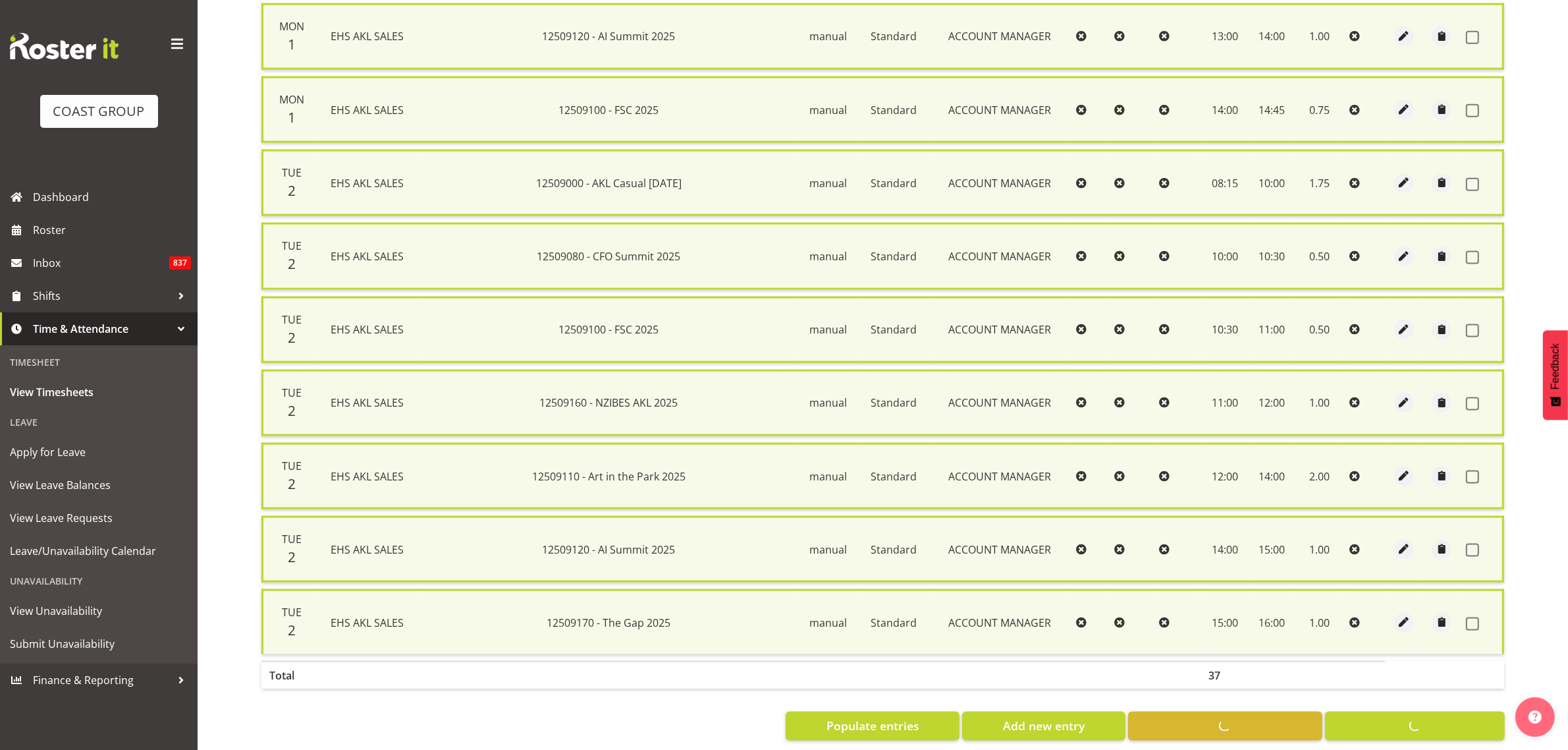
checkbox input "false"
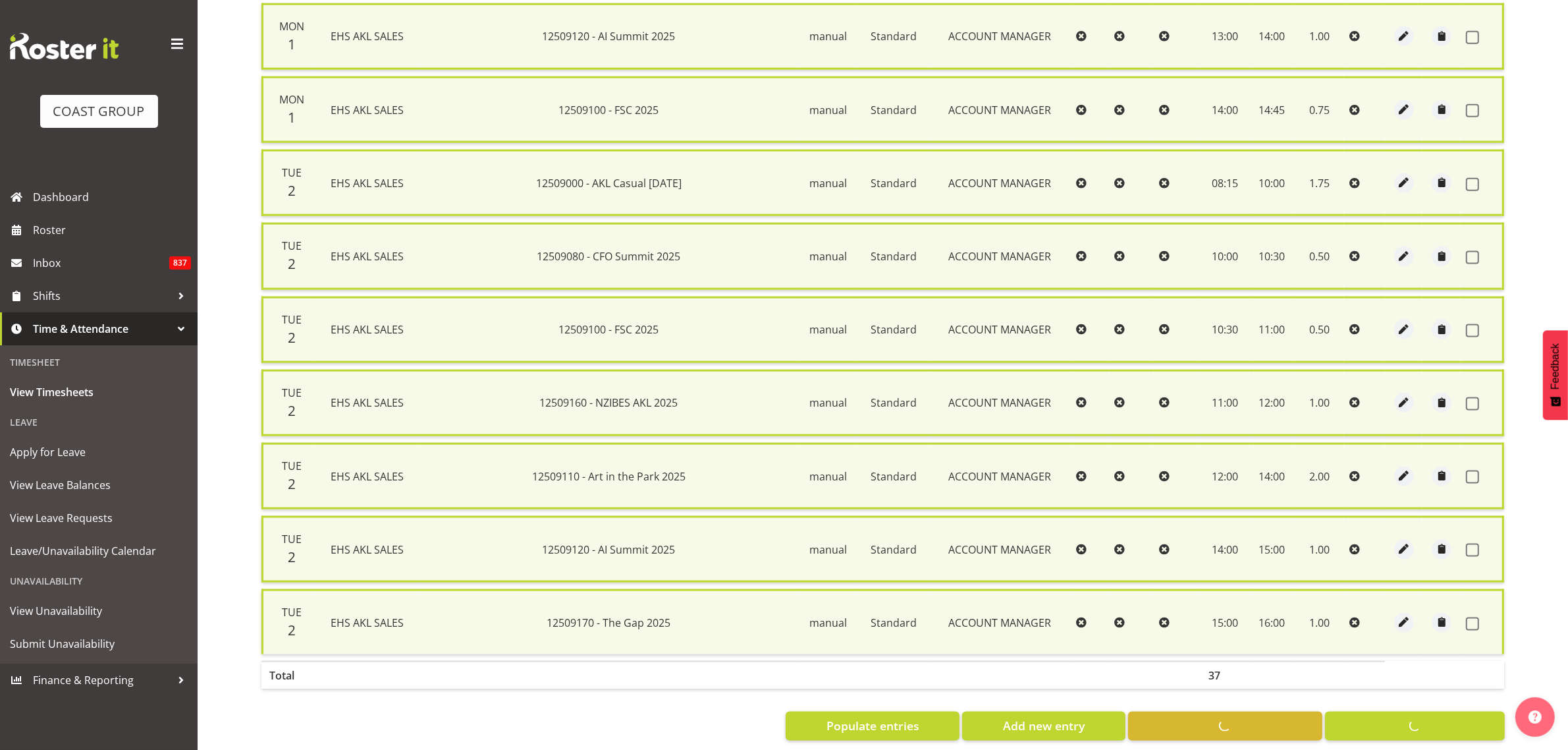
checkbox input "false"
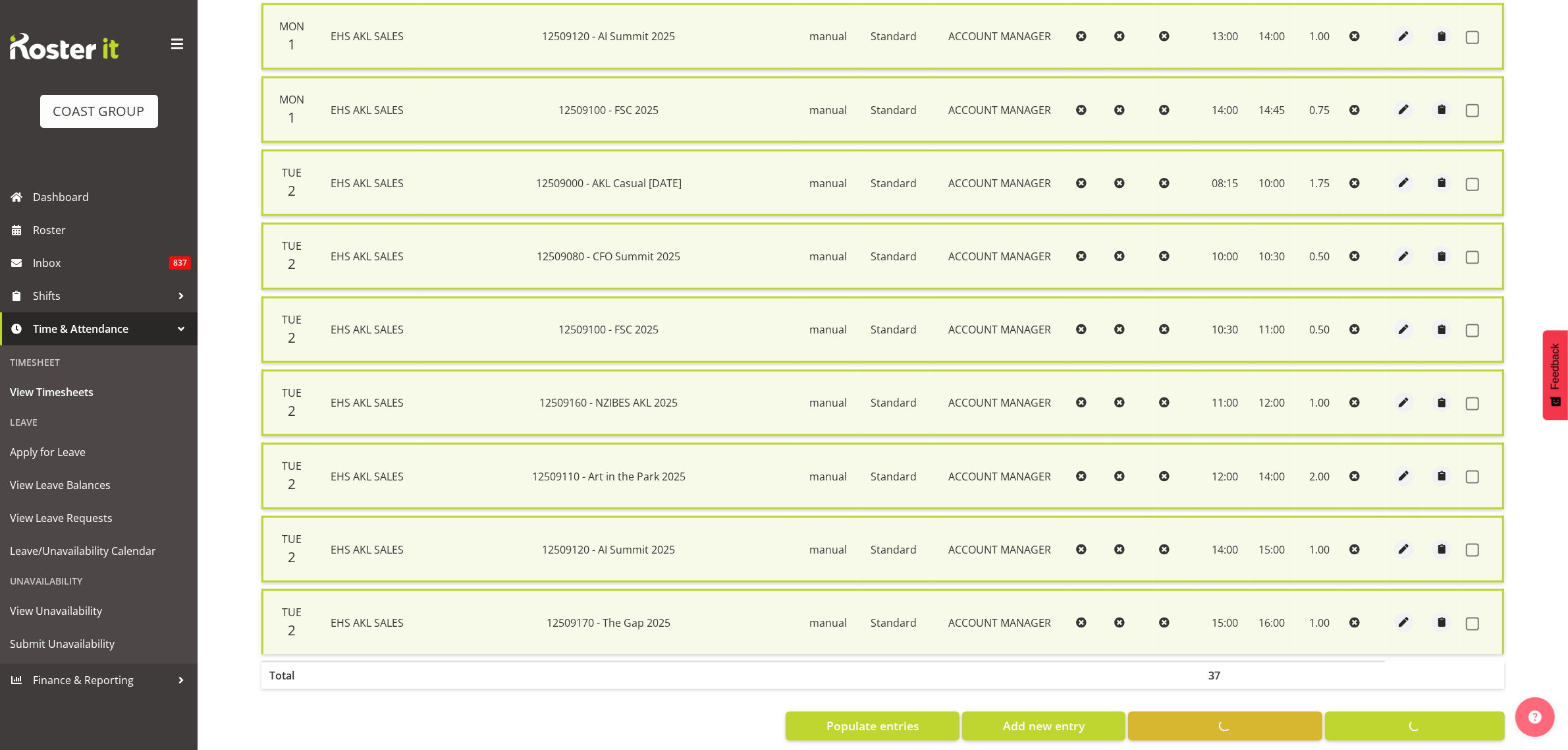
checkbox input "false"
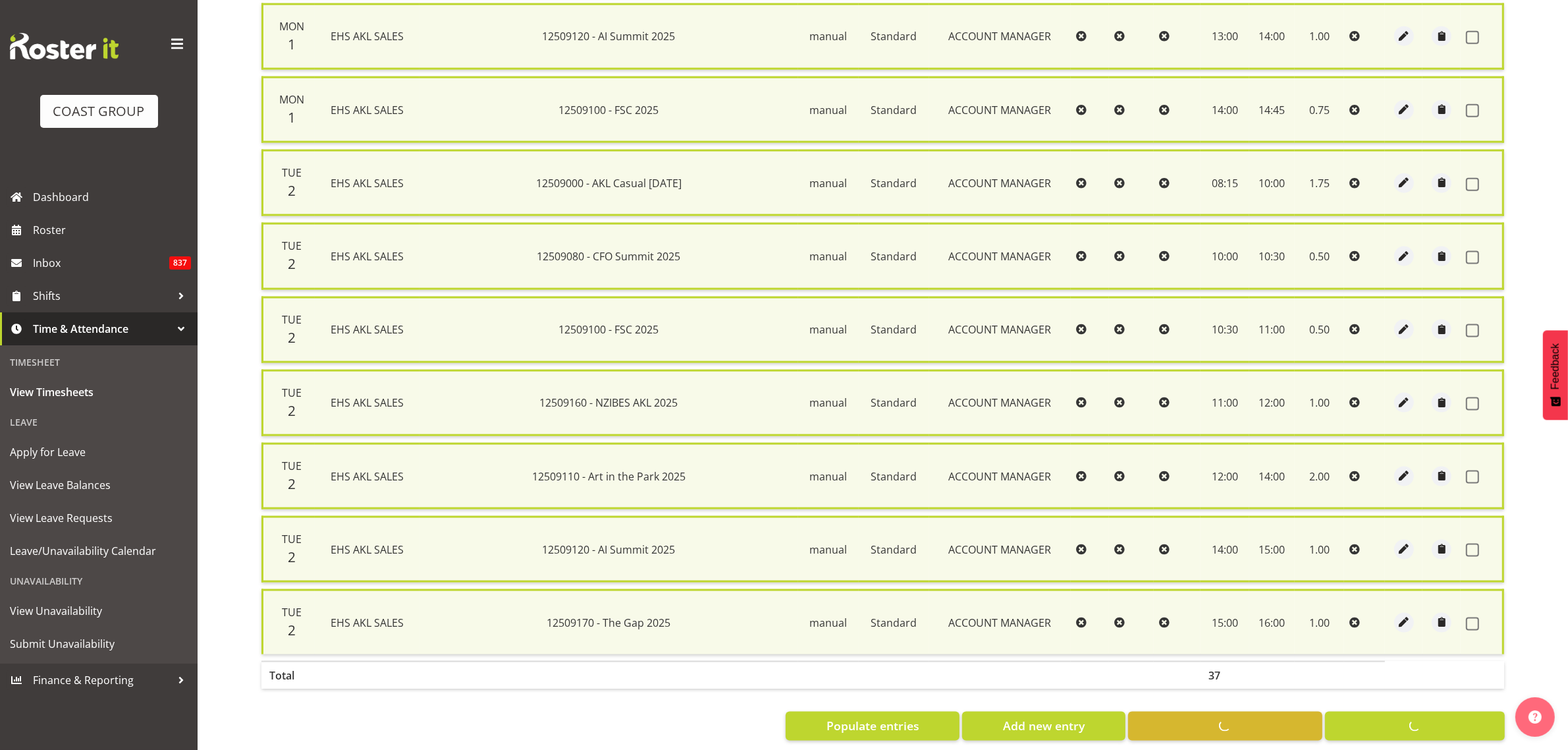
checkbox input "false"
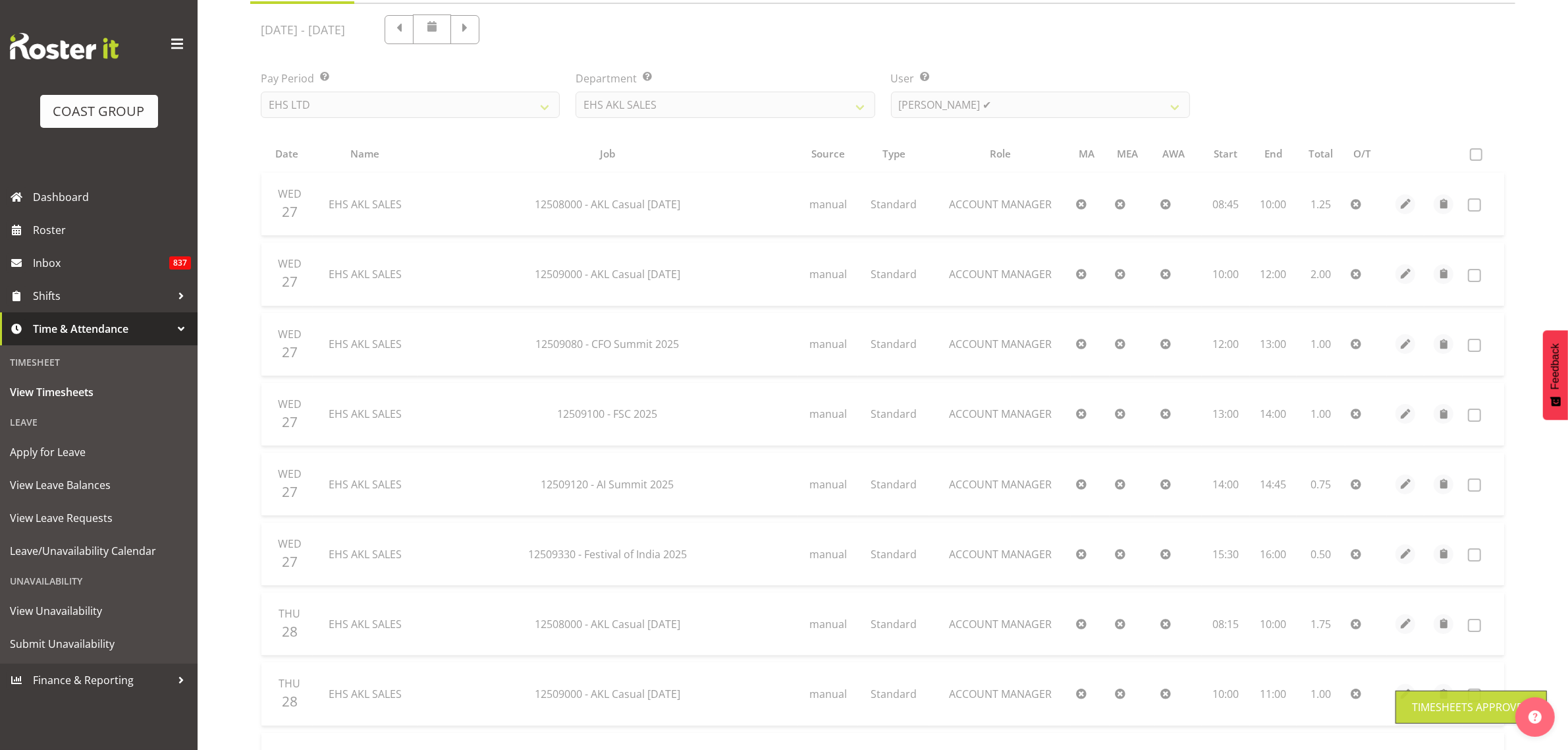
scroll to position [0, 0]
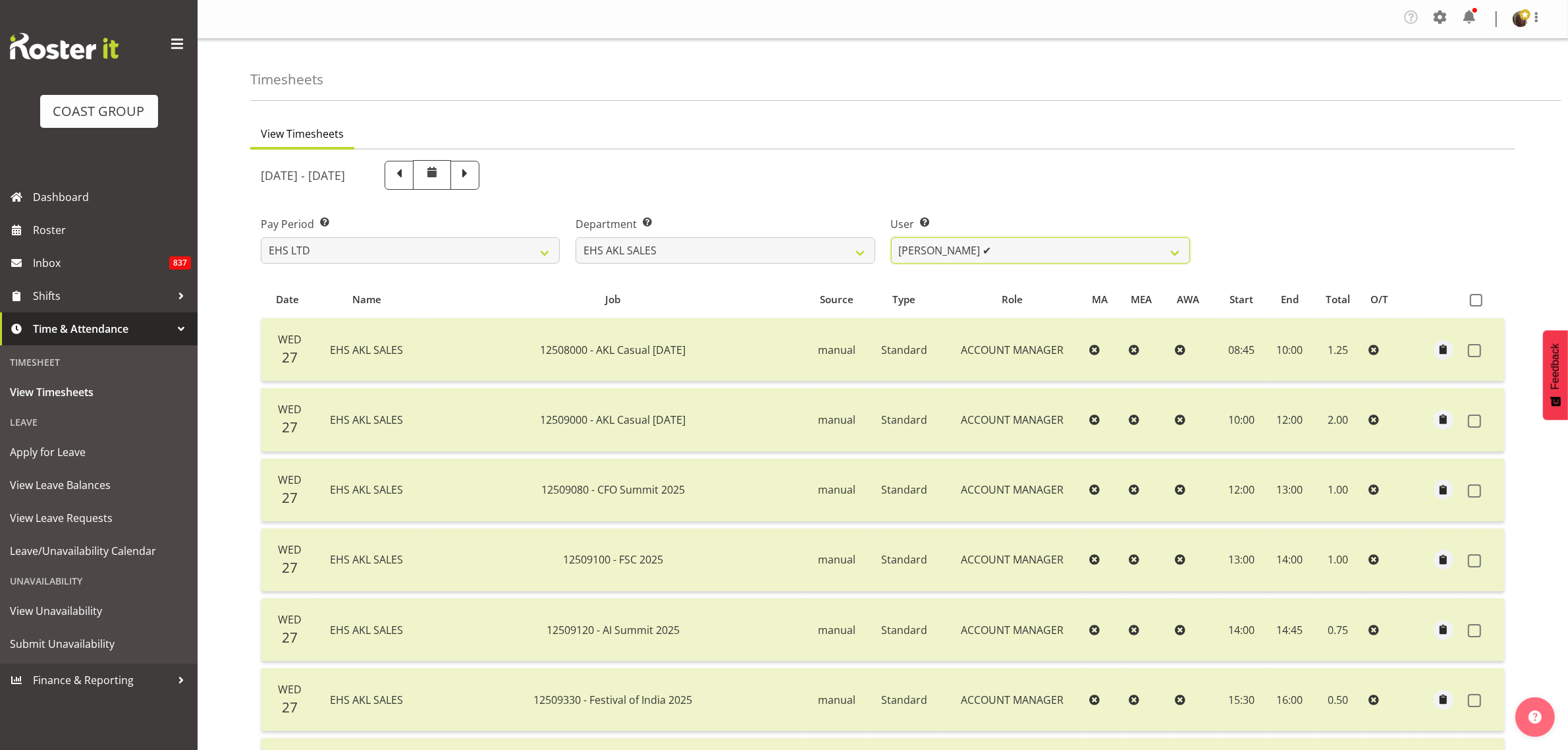
click at [986, 249] on select "[PERSON_NAME] ✔ [PERSON_NAME] ✔ [PERSON_NAME] ❌ [PERSON_NAME] ✔ [PERSON_NAME] ✔…" at bounding box center [1041, 250] width 299 height 26
select select "1129"
click at [891, 237] on select "[PERSON_NAME] ✔ [PERSON_NAME] ✔ [PERSON_NAME] ❌ [PERSON_NAME] ✔ [PERSON_NAME] ✔…" at bounding box center [1041, 250] width 299 height 26
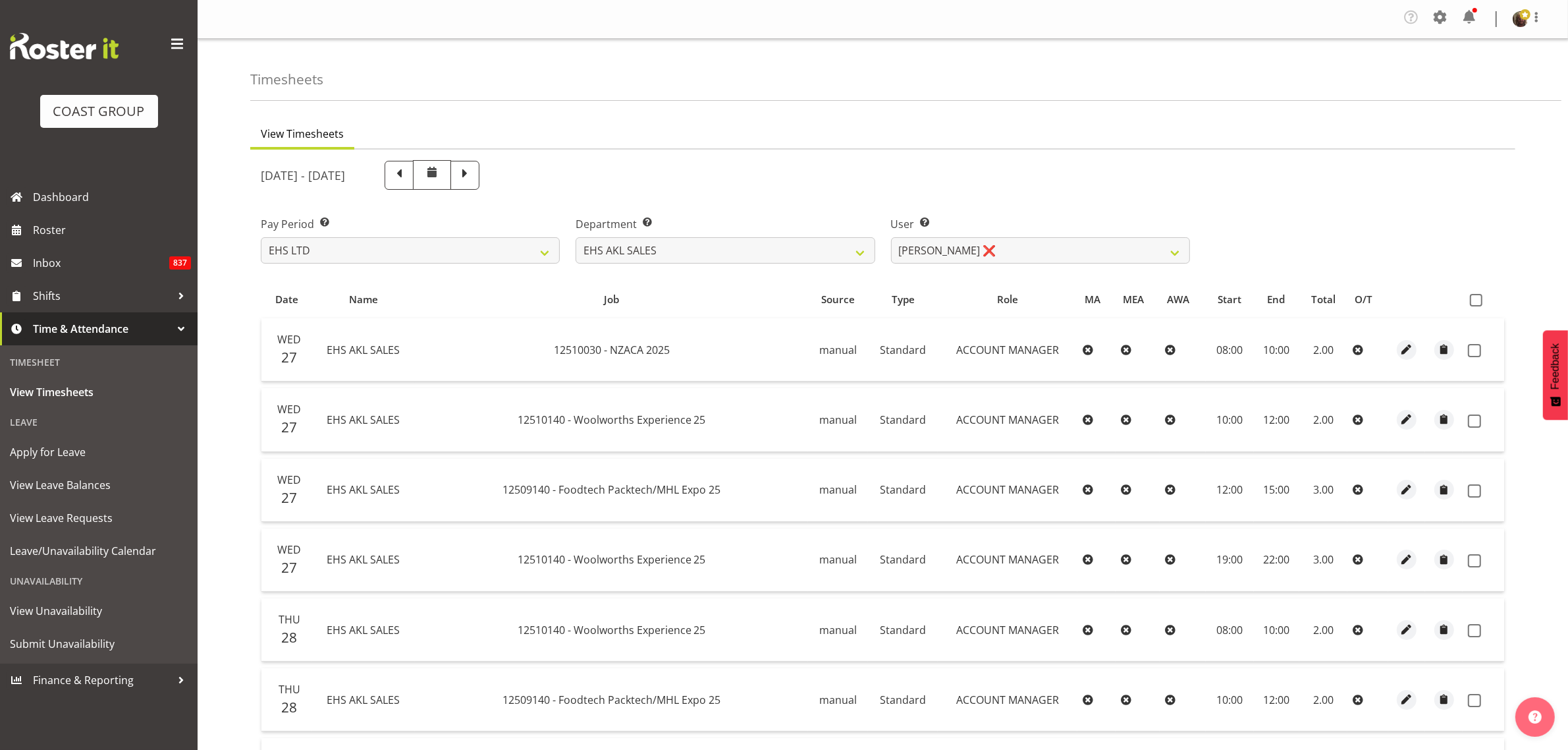
click at [1478, 300] on span at bounding box center [1476, 300] width 13 height 13
click at [1478, 300] on input "checkbox" at bounding box center [1474, 300] width 9 height 9
checkbox input "true"
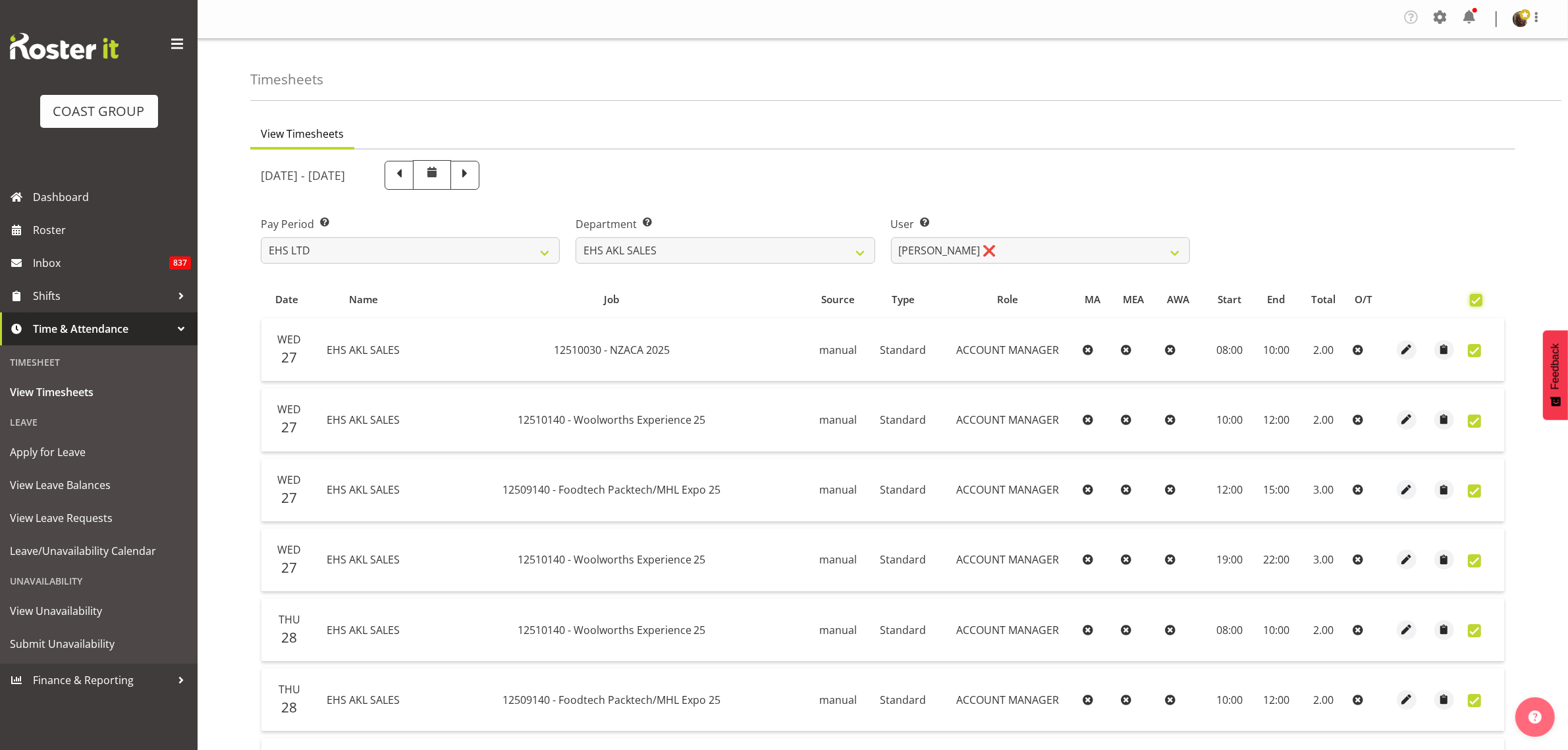
checkbox input "true"
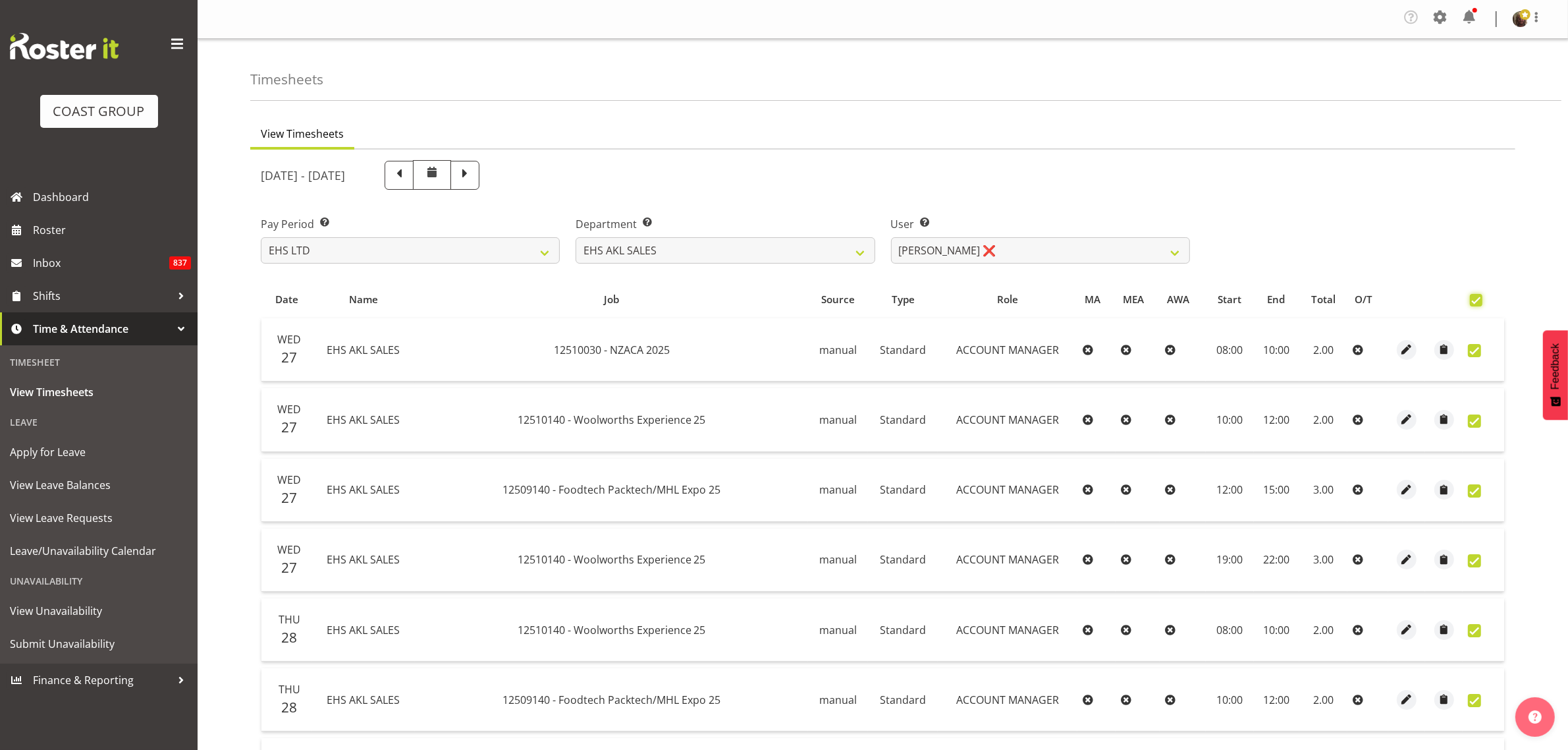
checkbox input "true"
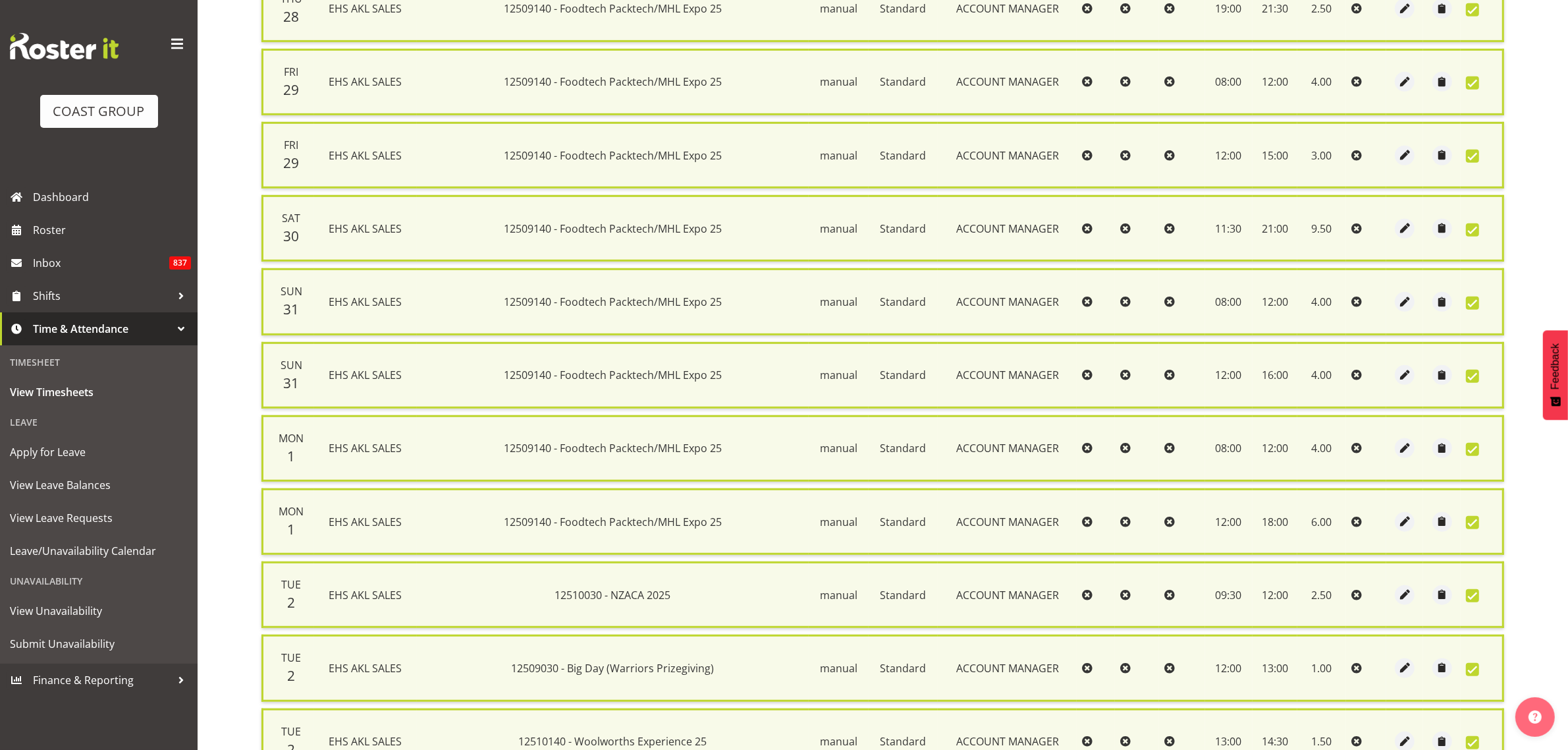
scroll to position [1058, 0]
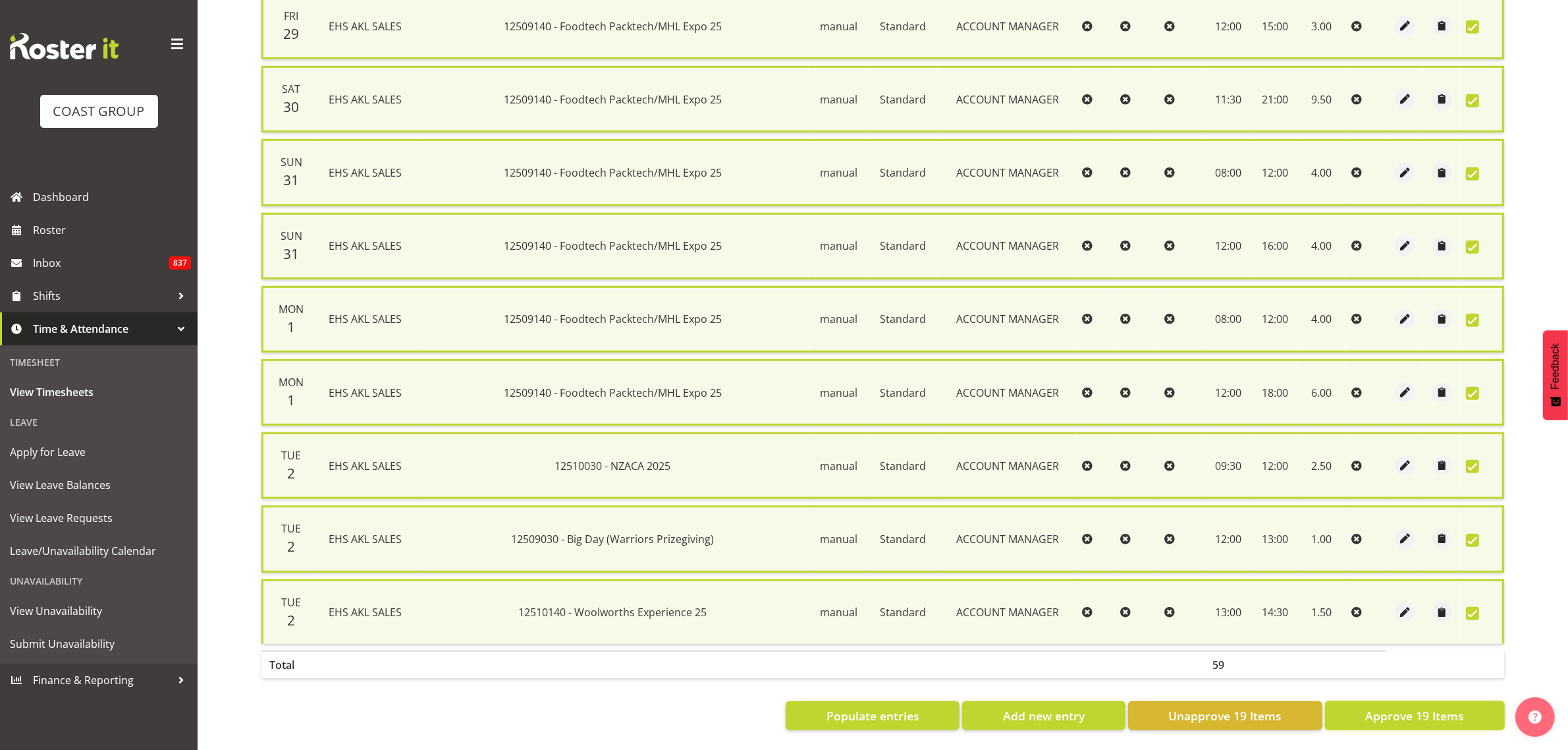
click at [1411, 707] on span "Approve 19 Items" at bounding box center [1415, 716] width 99 height 17
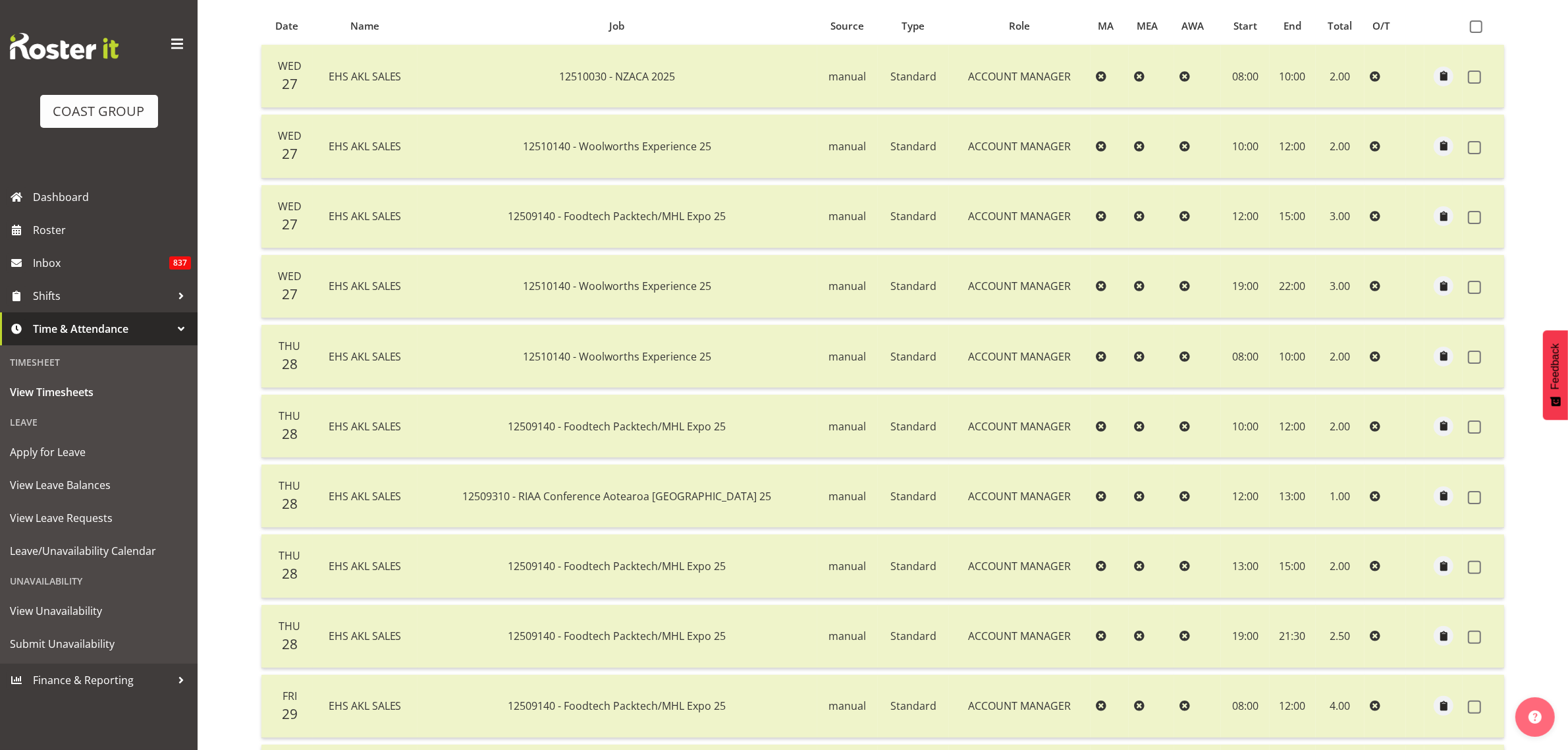
scroll to position [0, 0]
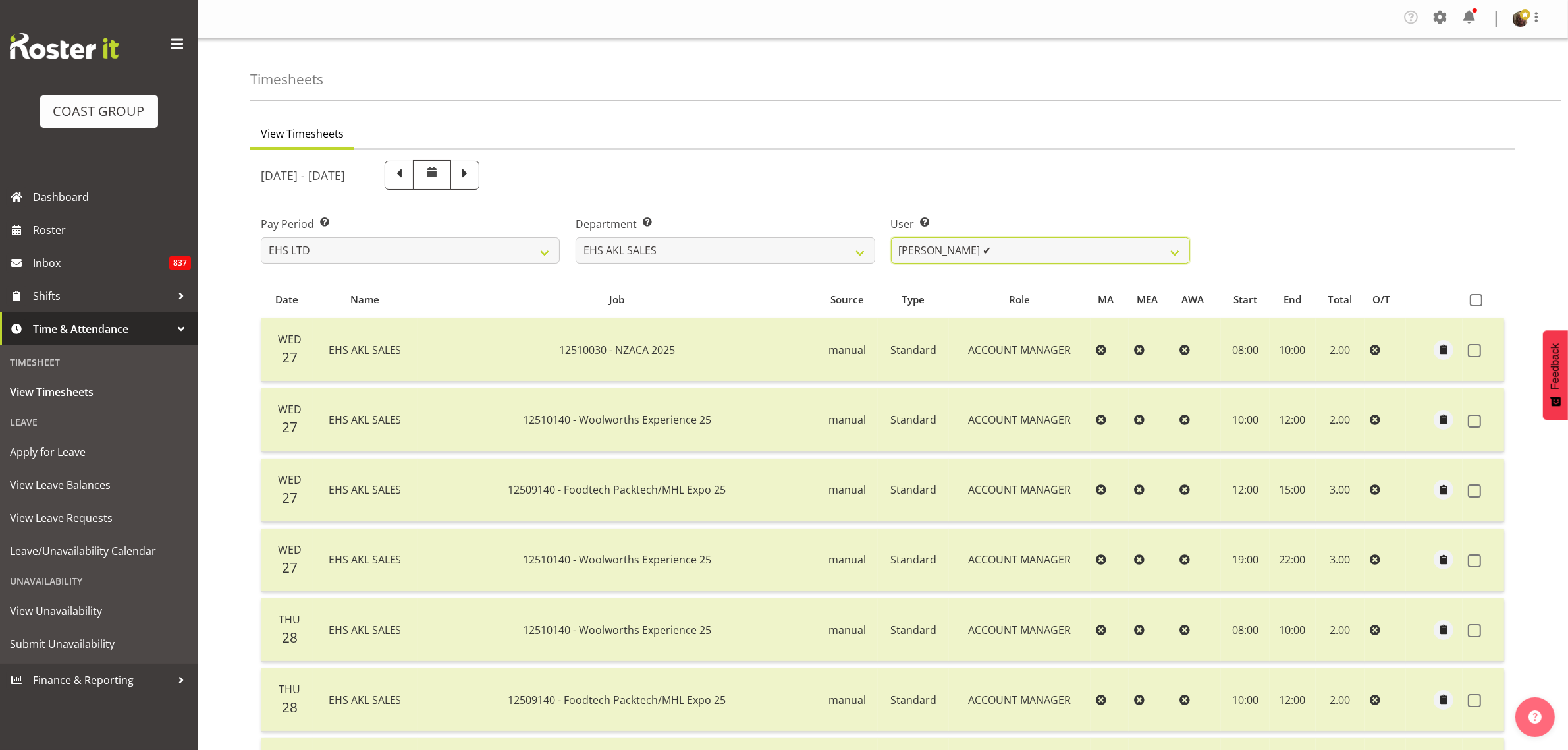
drag, startPoint x: 1056, startPoint y: 248, endPoint x: 1052, endPoint y: 258, distance: 10.8
click at [1056, 248] on select "[PERSON_NAME] ✔ [PERSON_NAME] ✔ [PERSON_NAME] ❌ [PERSON_NAME] ✔ [PERSON_NAME] ✔…" at bounding box center [1041, 250] width 299 height 26
click at [891, 237] on select "[PERSON_NAME] ✔ [PERSON_NAME] ✔ [PERSON_NAME] ❌ [PERSON_NAME] ✔ [PERSON_NAME] ✔…" at bounding box center [1041, 250] width 299 height 26
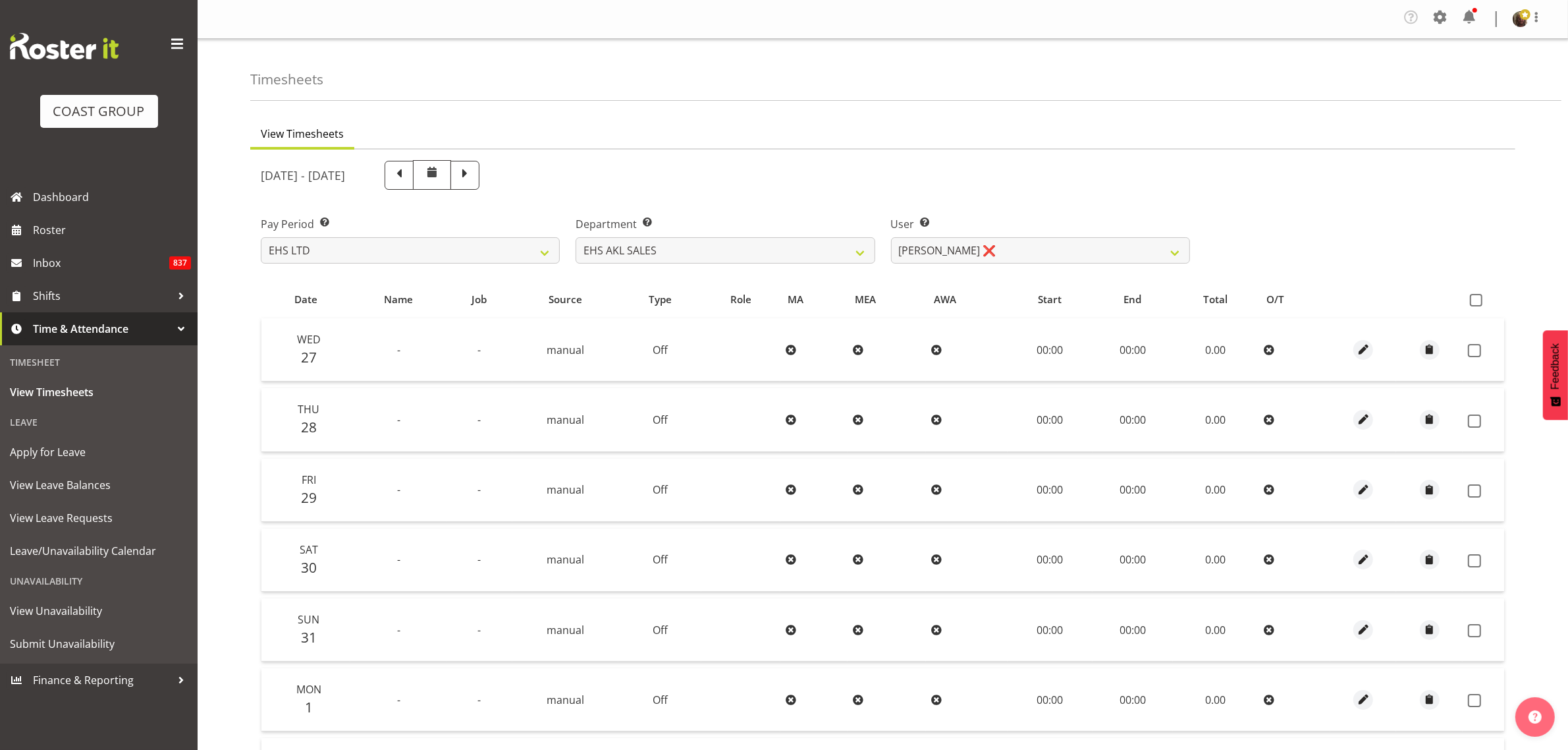
click at [1476, 301] on span at bounding box center [1476, 300] width 13 height 13
click at [1476, 301] on input "checkbox" at bounding box center [1474, 300] width 9 height 9
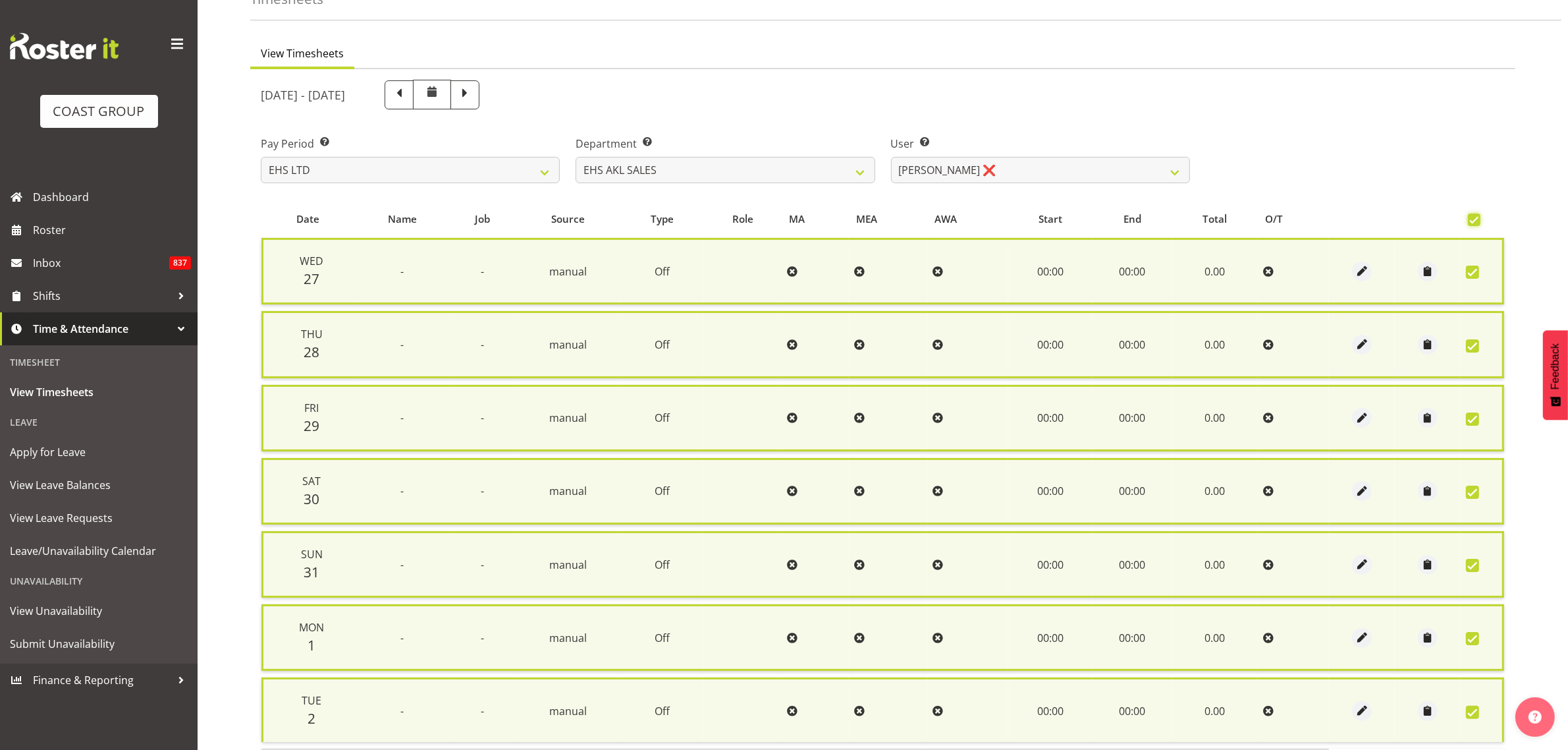
scroll to position [186, 0]
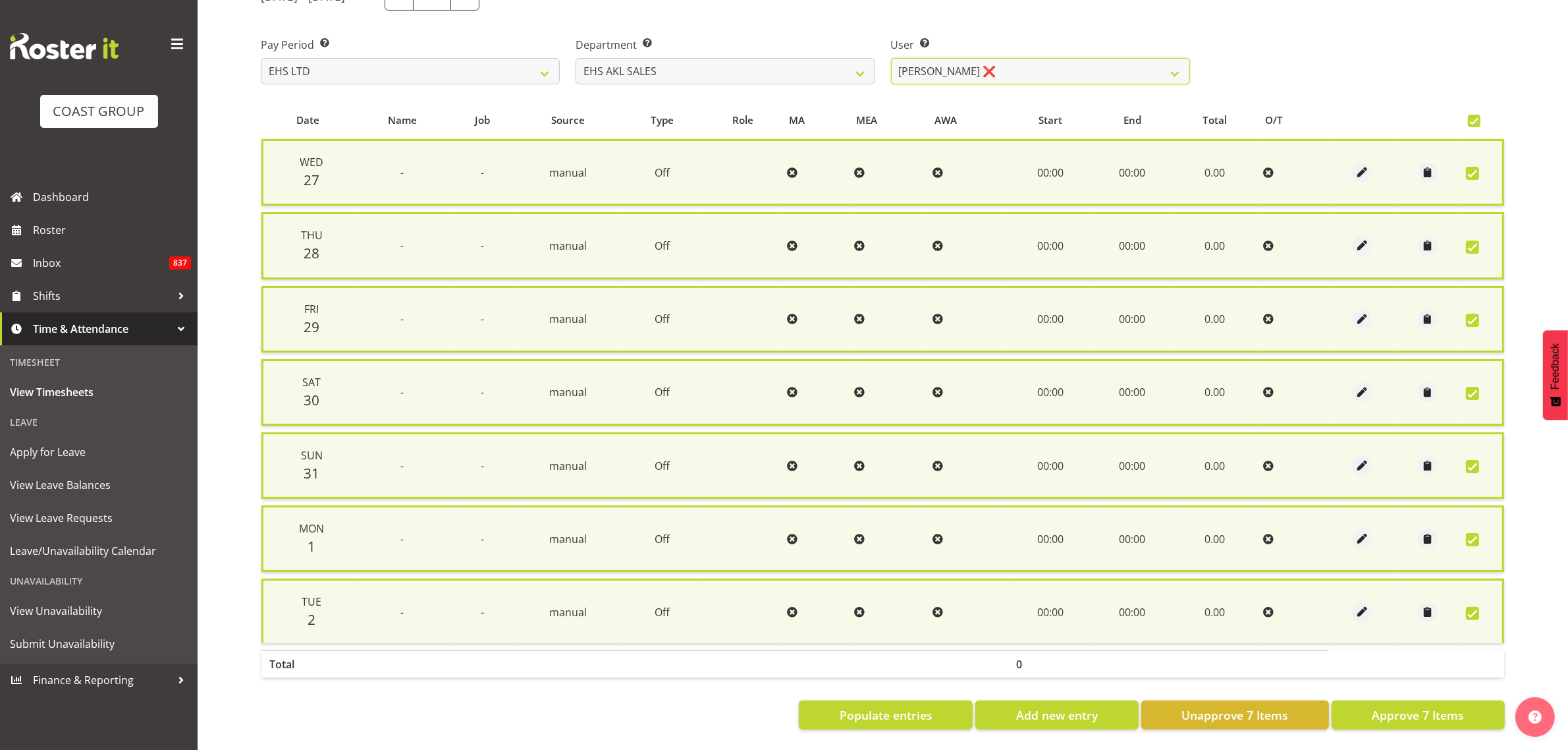
click at [976, 67] on select "[PERSON_NAME] ✔ [PERSON_NAME] ✔ [PERSON_NAME] ❌ [PERSON_NAME] ✔ [PERSON_NAME] ✔…" at bounding box center [1041, 70] width 299 height 26
click at [891, 58] on select "[PERSON_NAME] ✔ [PERSON_NAME] ✔ [PERSON_NAME] ❌ [PERSON_NAME] ✔ [PERSON_NAME] ✔…" at bounding box center [1041, 70] width 299 height 26
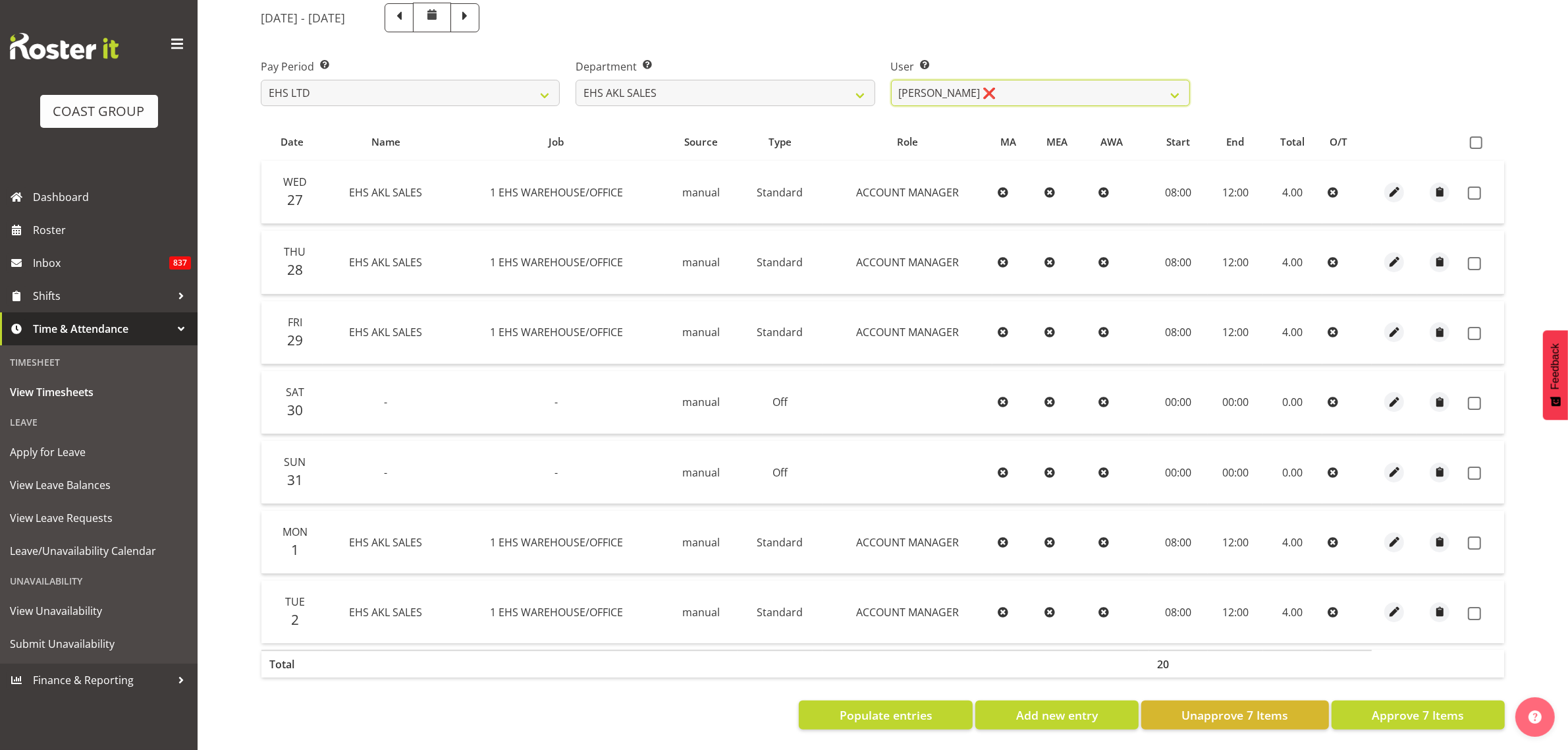
scroll to position [170, 0]
click at [1481, 136] on span at bounding box center [1476, 142] width 13 height 13
click at [1479, 138] on input "checkbox" at bounding box center [1474, 142] width 9 height 9
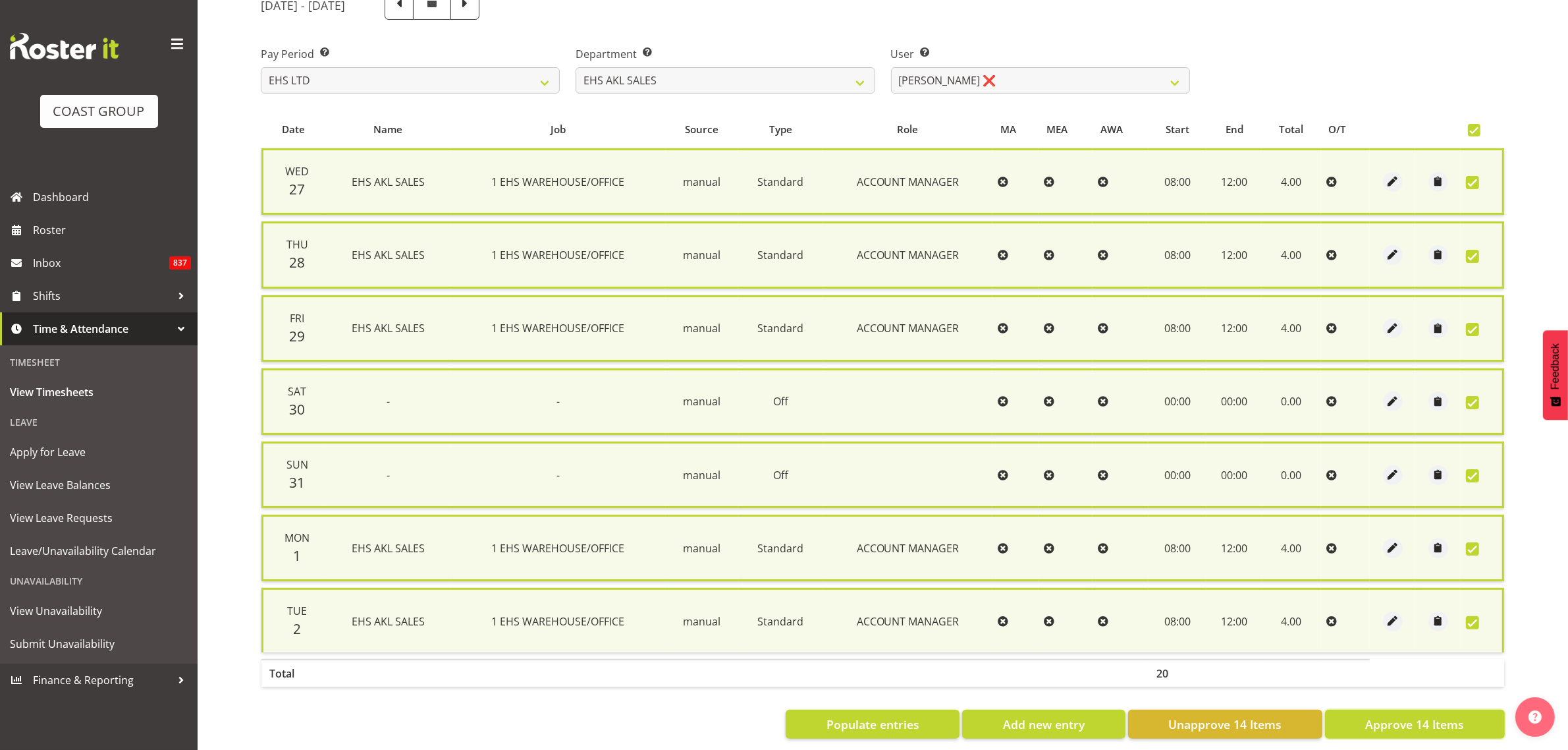
click at [1401, 715] on span "Approve 14 Items" at bounding box center [1415, 724] width 99 height 17
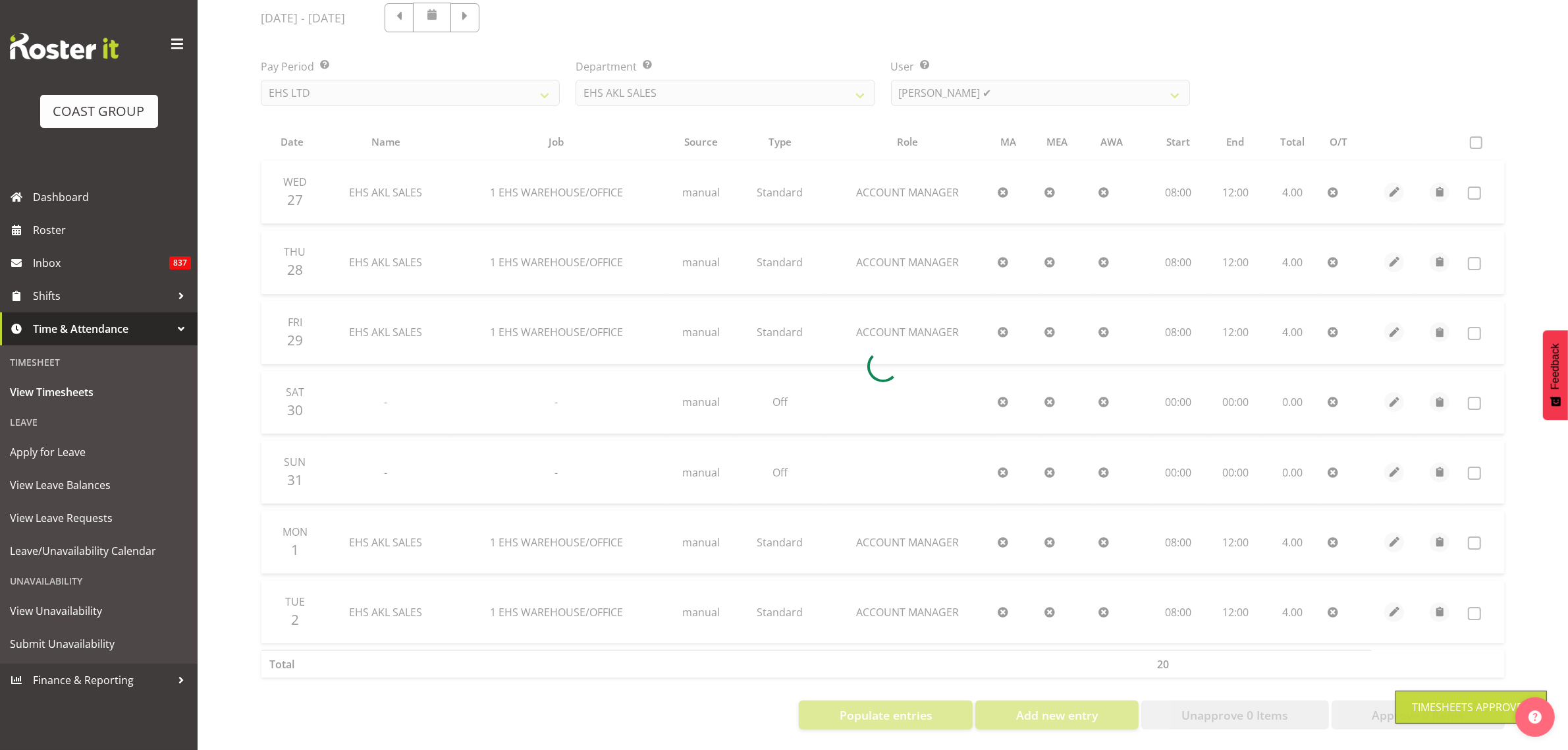
click at [855, 81] on div at bounding box center [883, 366] width 1265 height 748
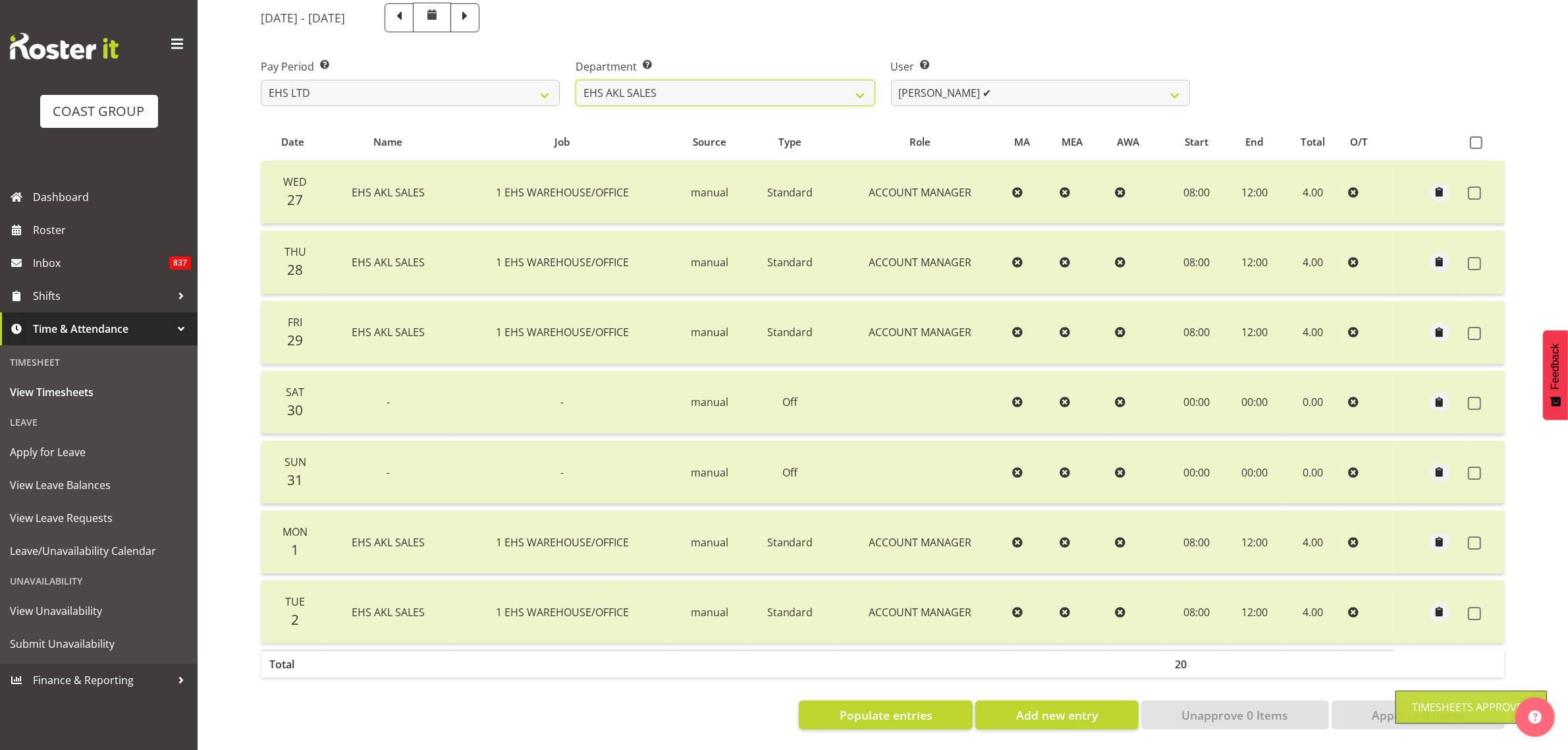
click at [850, 86] on select "EHS AKL CARPET EHS AKL DESIGNER EHS AKL SALES EHS CHC OPS EHS CHC SALES EHS WLG…" at bounding box center [725, 92] width 299 height 26
click at [576, 80] on select "EHS AKL CARPET EHS AKL DESIGNER EHS AKL SALES EHS CHC OPS EHS CHC SALES EHS WLG…" at bounding box center [725, 92] width 299 height 26
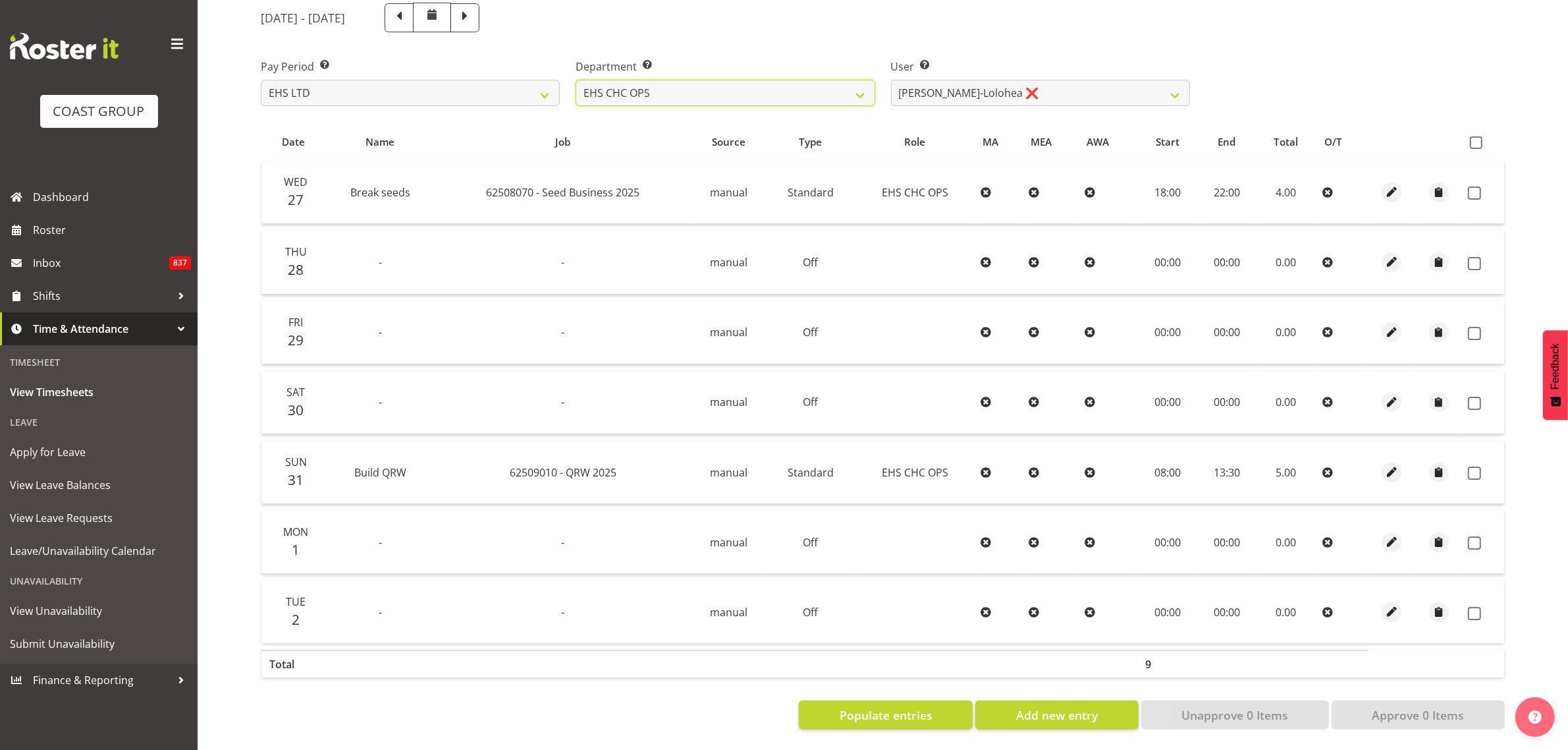
click at [817, 86] on select "EHS AKL CARPET EHS AKL DESIGNER EHS AKL SALES EHS CHC OPS EHS CHC SALES EHS WLG…" at bounding box center [725, 92] width 299 height 26
click at [576, 80] on select "EHS AKL CARPET EHS AKL DESIGNER EHS AKL SALES EHS CHC OPS EHS CHC SALES EHS WLG…" at bounding box center [725, 92] width 299 height 26
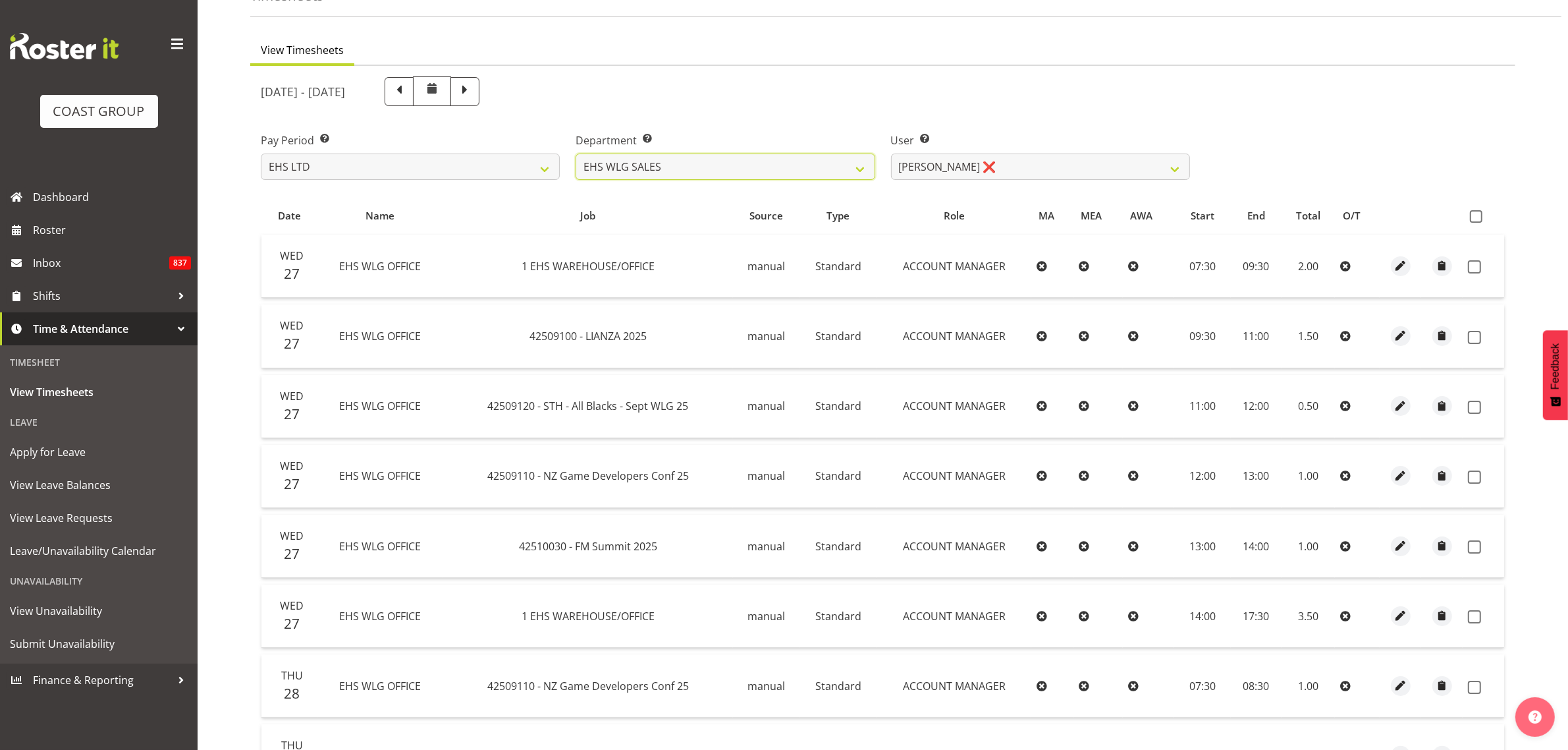
scroll to position [0, 0]
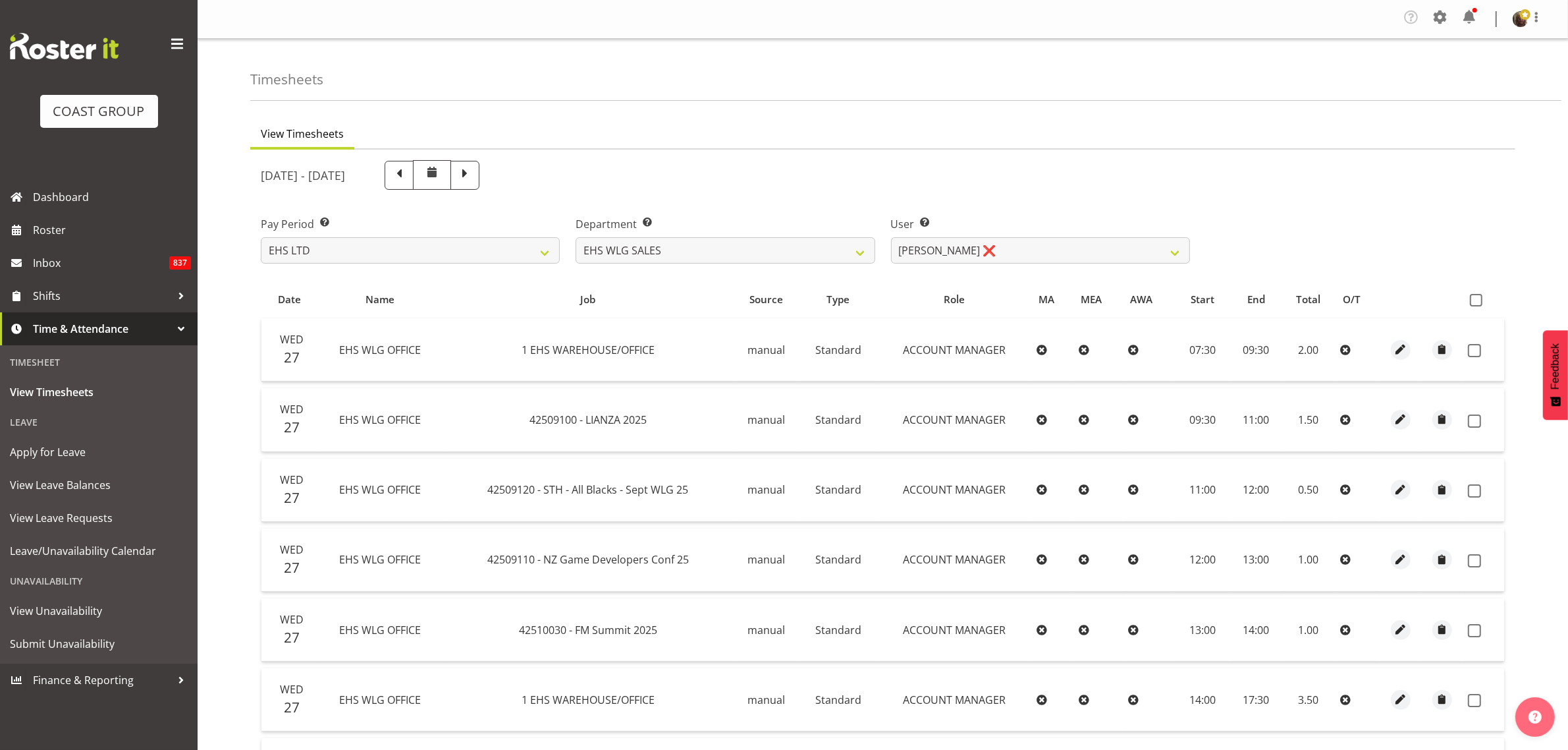
click at [1470, 305] on span at bounding box center [1476, 300] width 13 height 13
click at [1470, 304] on input "checkbox" at bounding box center [1474, 300] width 9 height 9
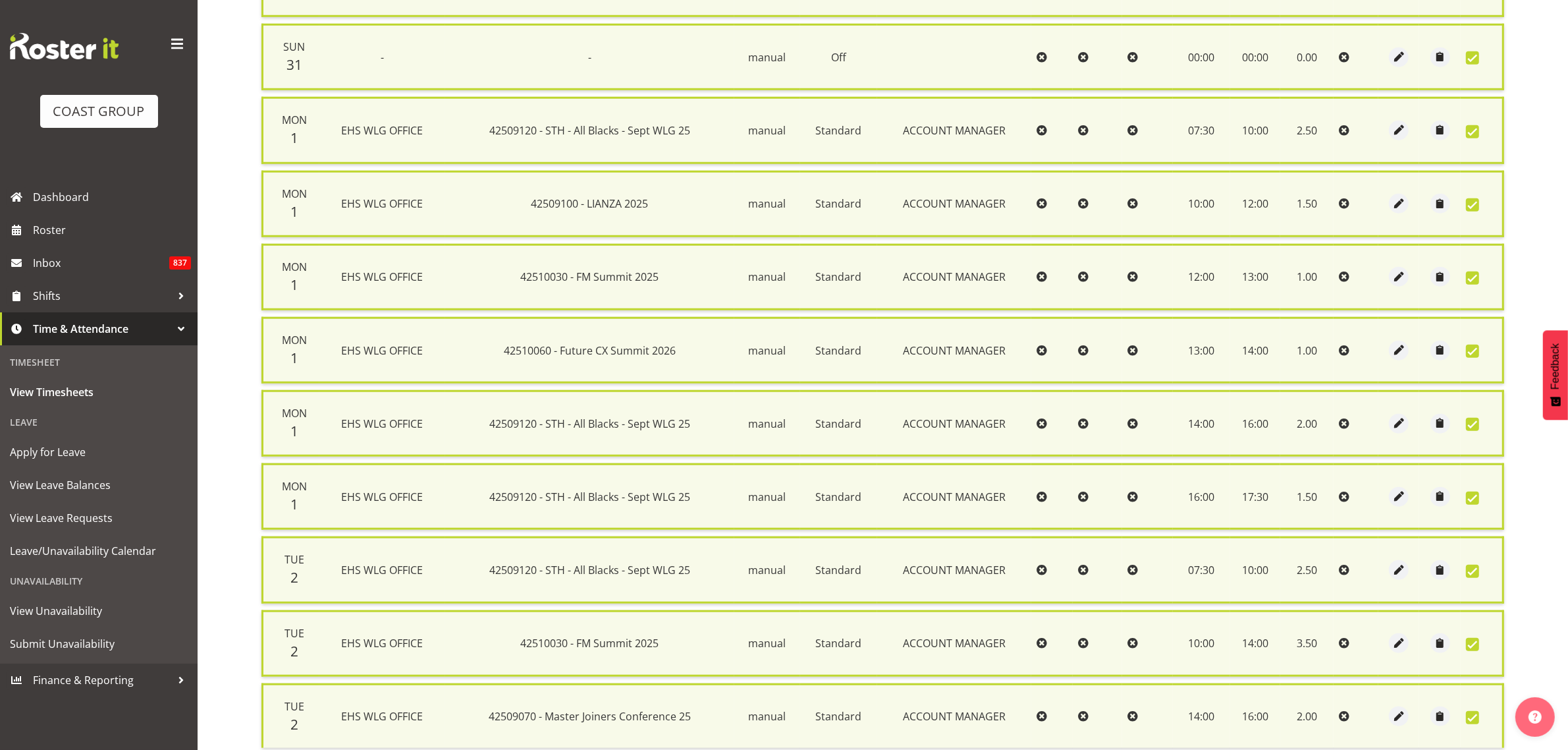
scroll to position [1566, 0]
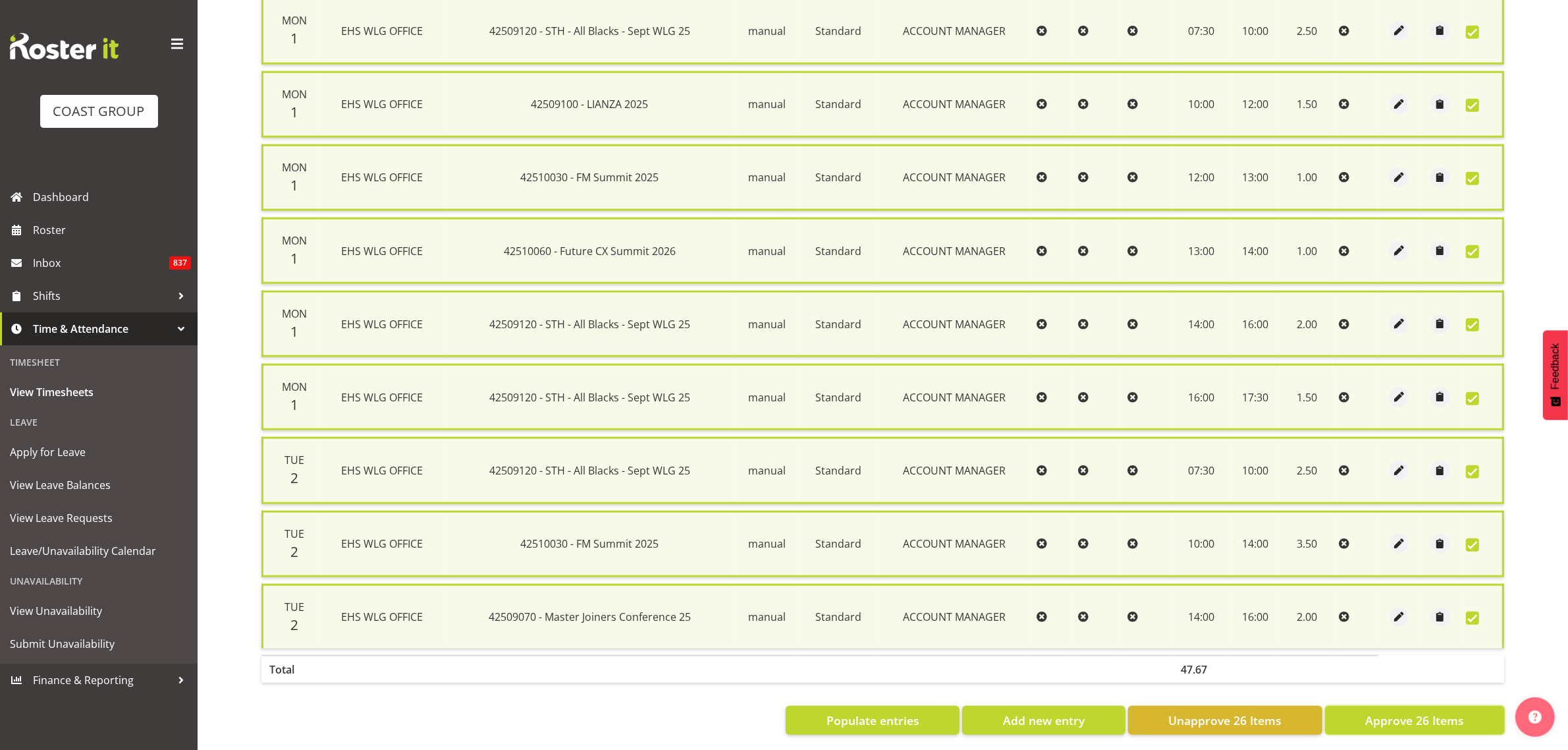
click at [1409, 712] on span "Approve 26 Items" at bounding box center [1415, 721] width 99 height 17
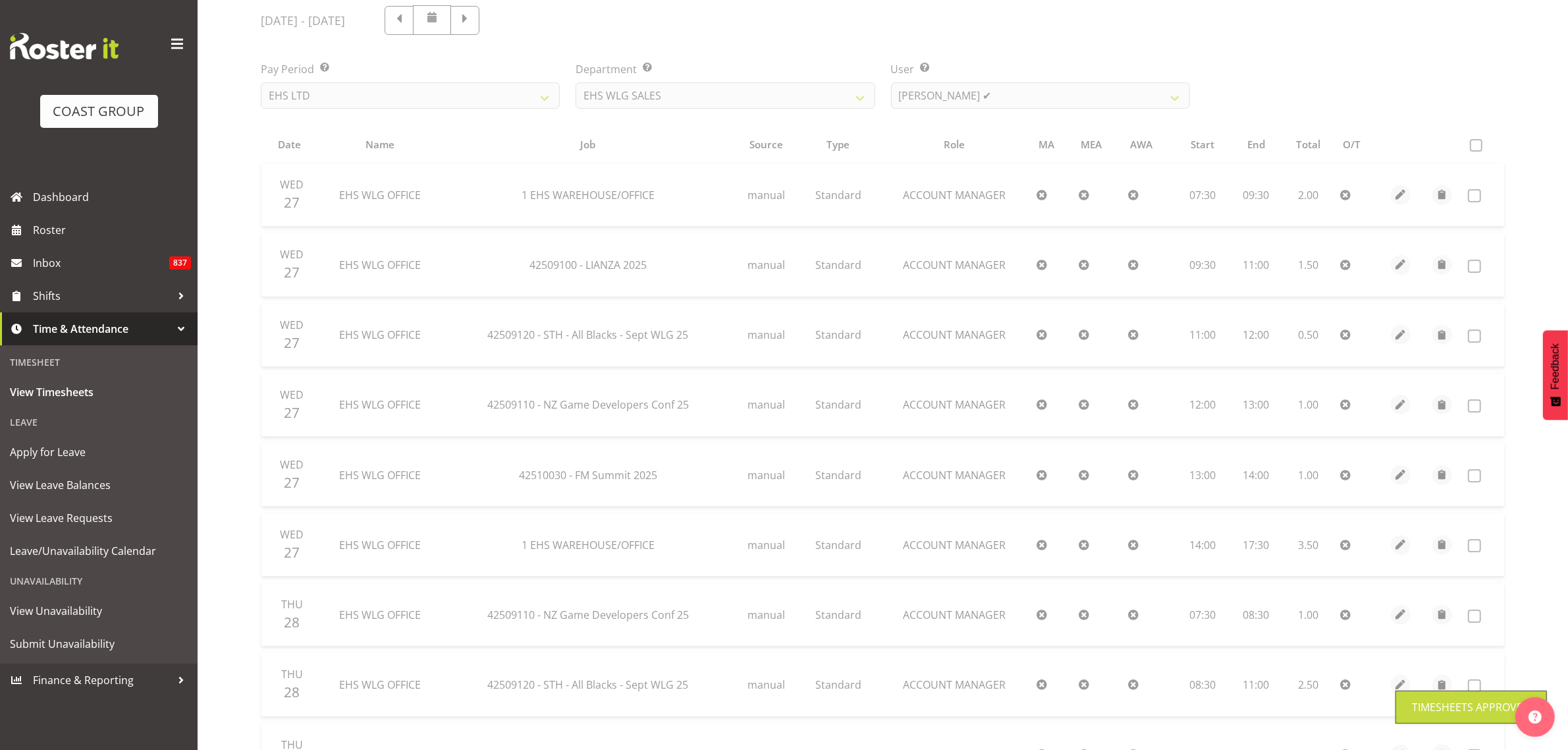
scroll to position [0, 0]
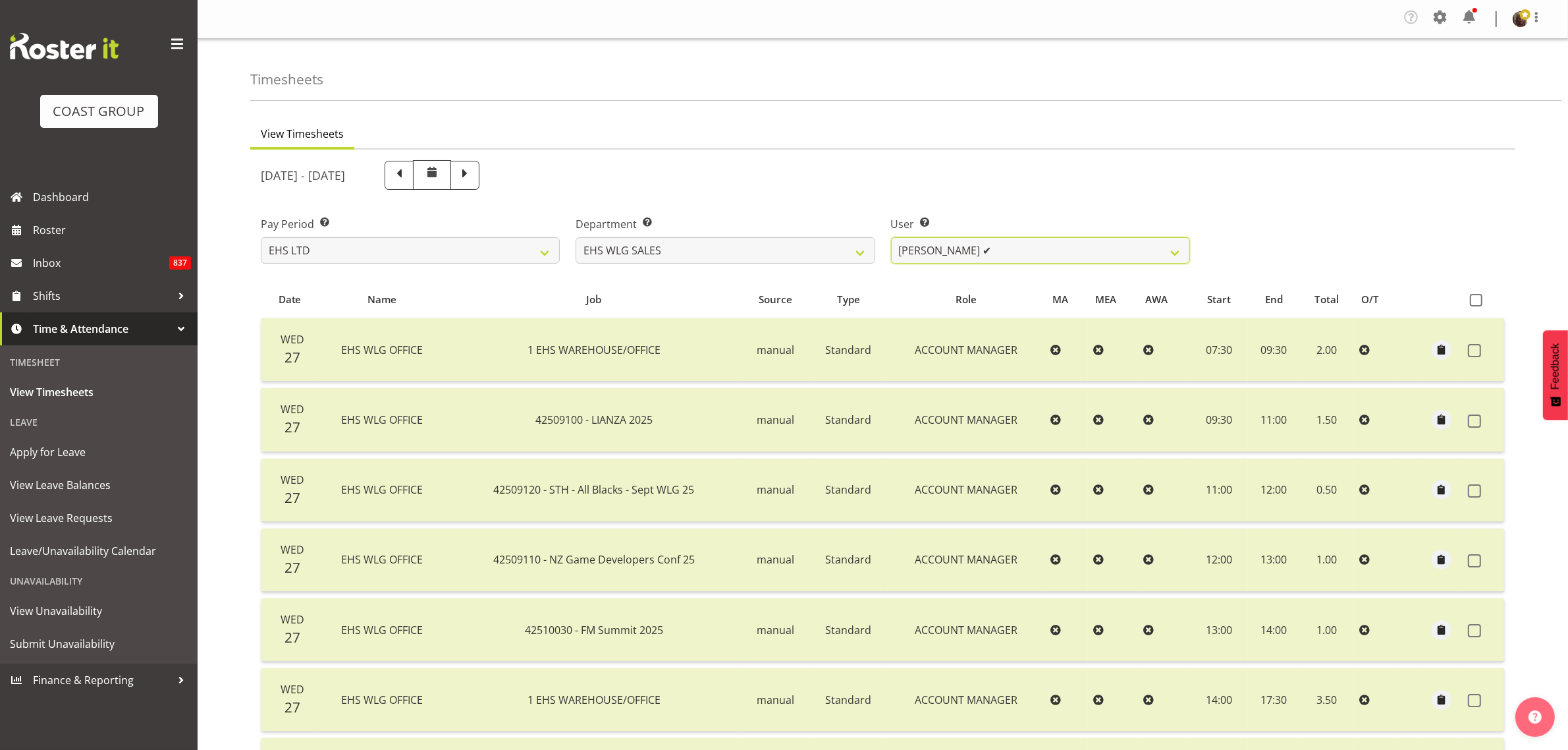
click at [985, 251] on select "[PERSON_NAME] ✔ [PERSON_NAME] ❌" at bounding box center [1041, 250] width 299 height 26
click at [891, 237] on select "[PERSON_NAME] ✔ [PERSON_NAME] ❌" at bounding box center [1041, 250] width 299 height 26
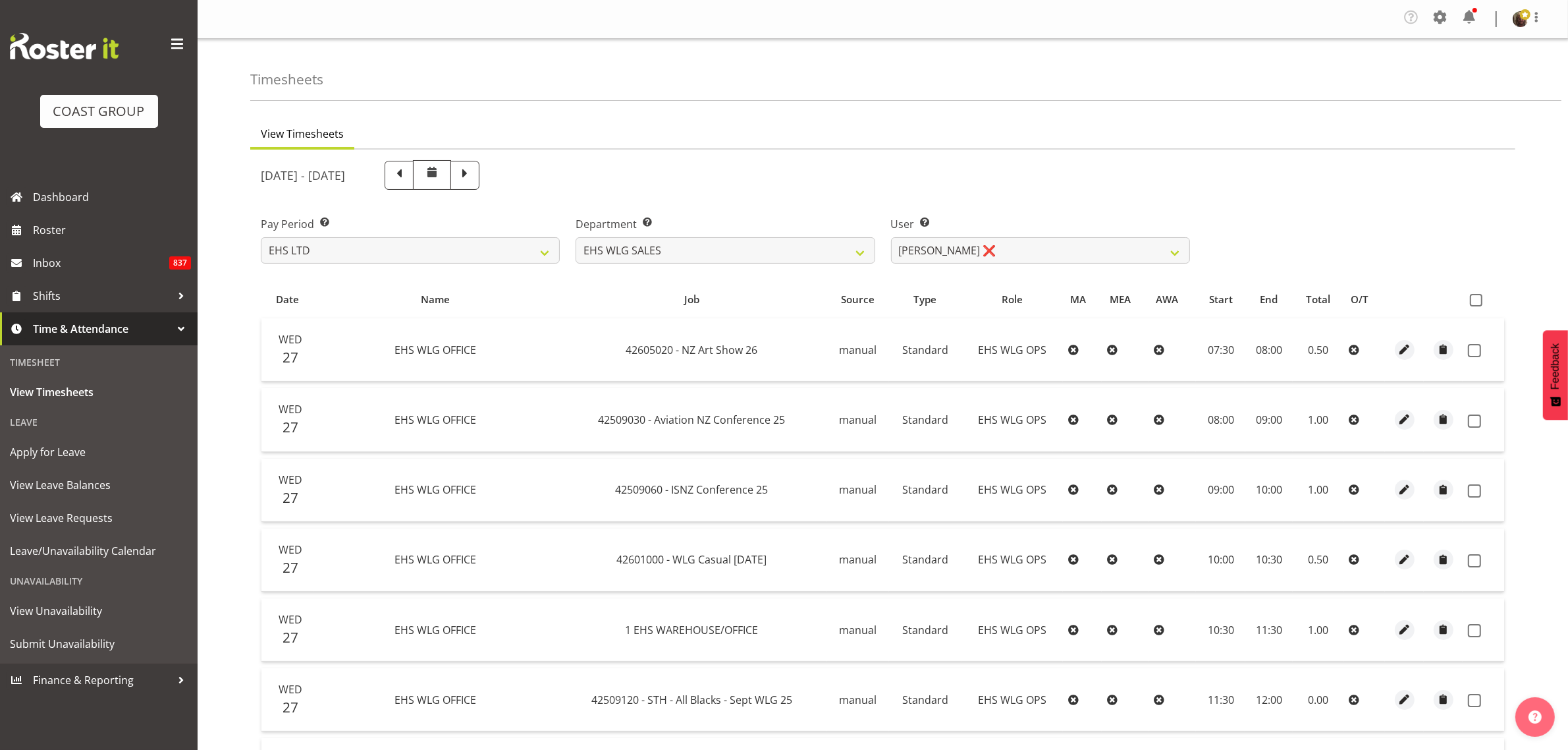
click at [1477, 300] on span at bounding box center [1476, 300] width 13 height 13
click at [1477, 300] on input "checkbox" at bounding box center [1474, 300] width 9 height 9
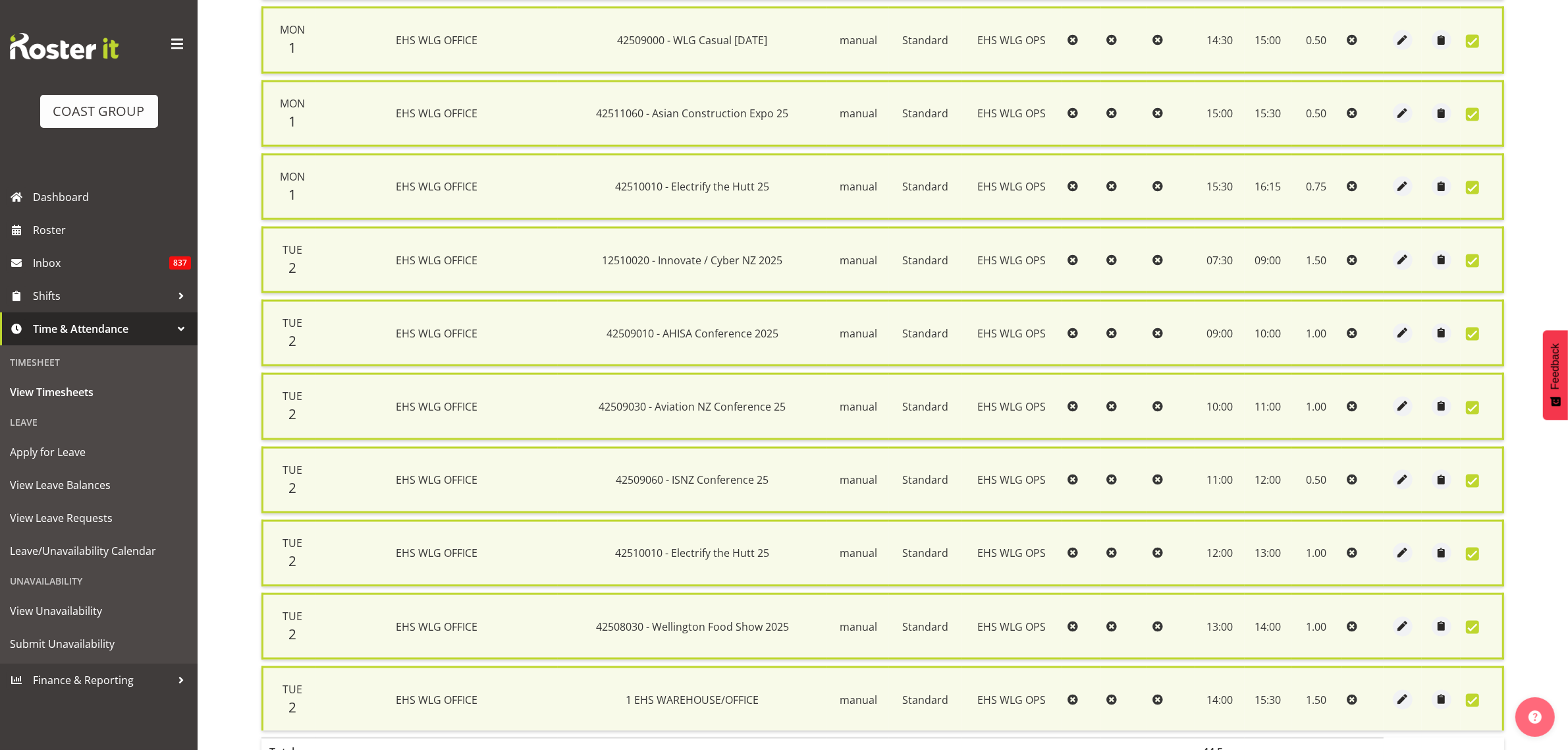
scroll to position [2436, 0]
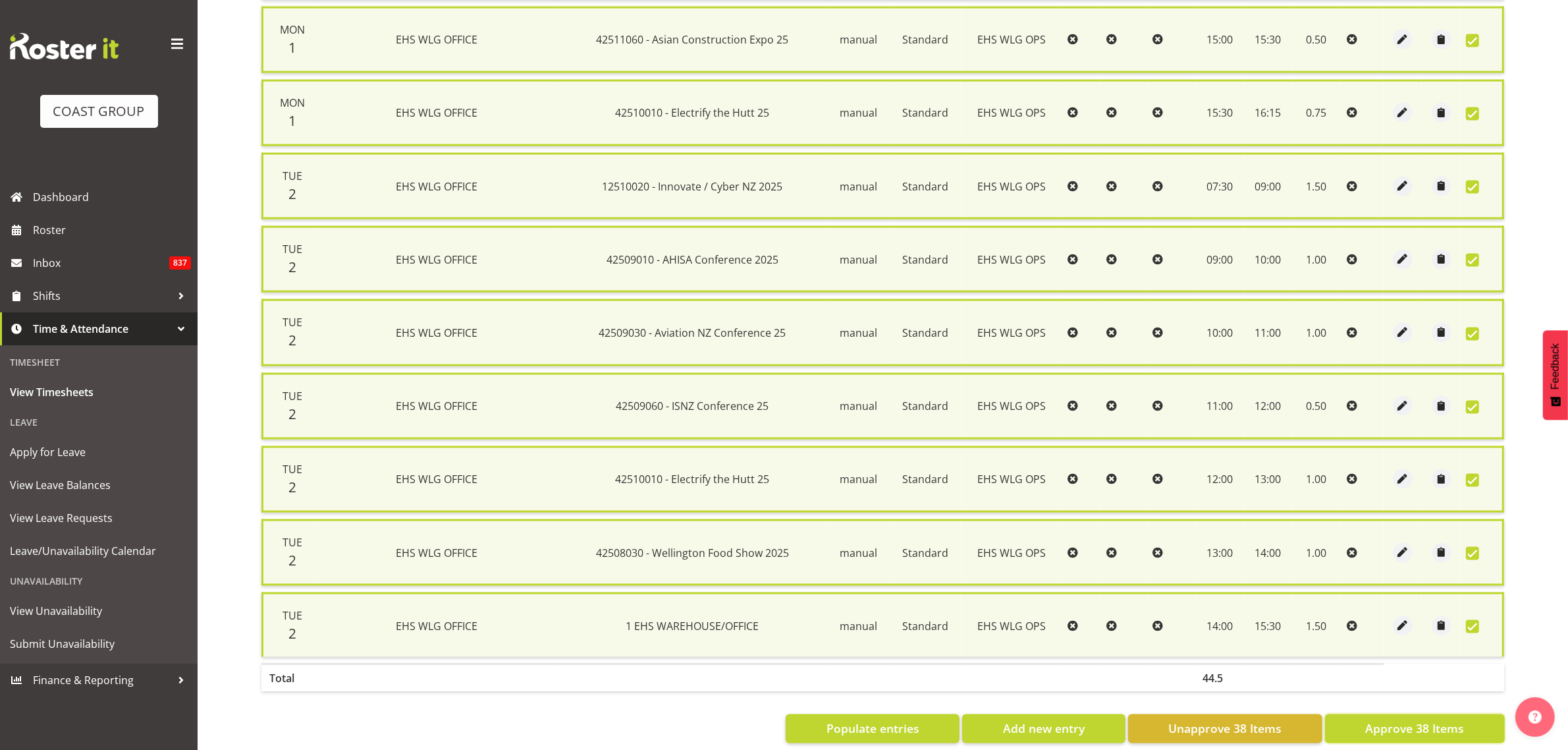
click at [1405, 720] on span "Approve 38 Items" at bounding box center [1415, 729] width 99 height 17
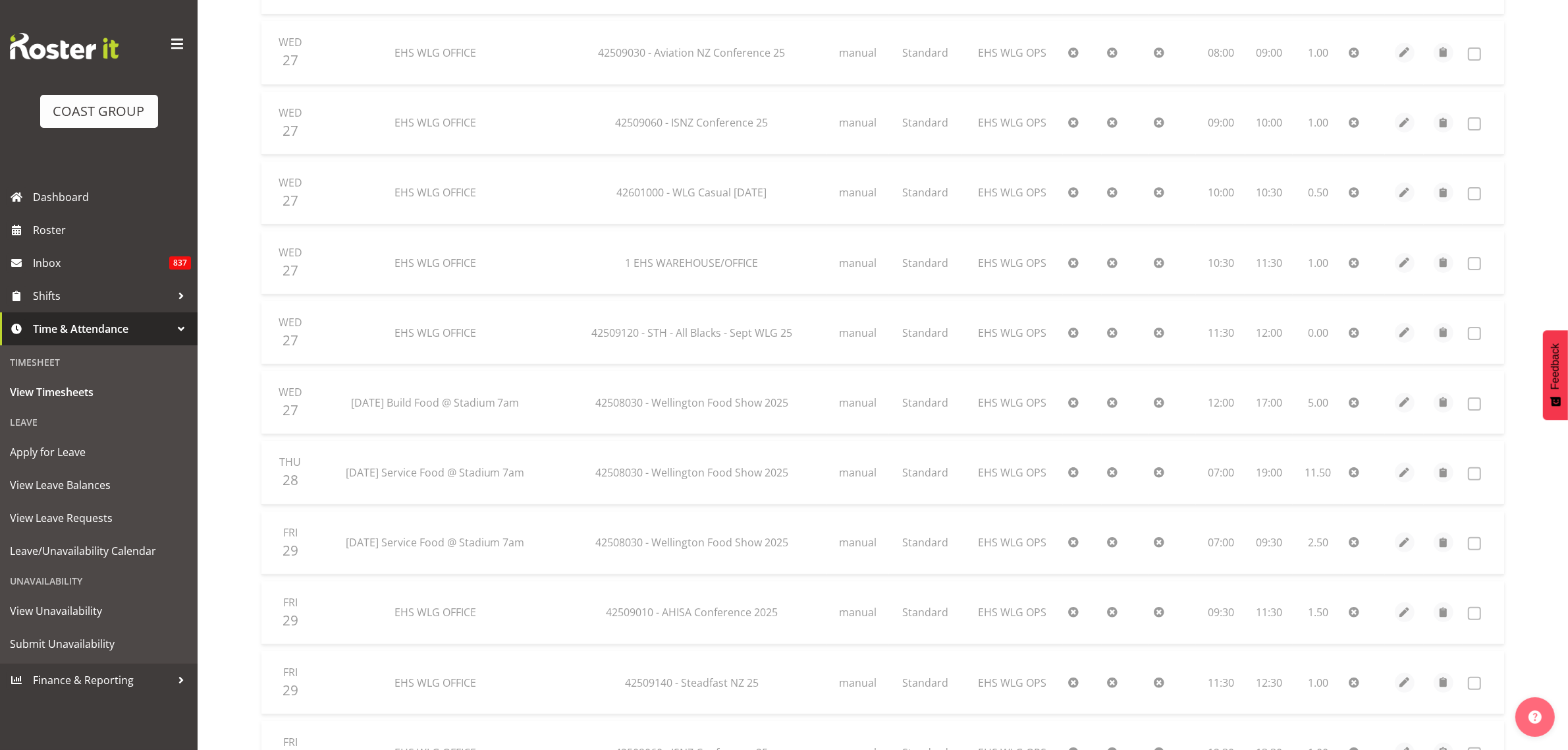
scroll to position [0, 0]
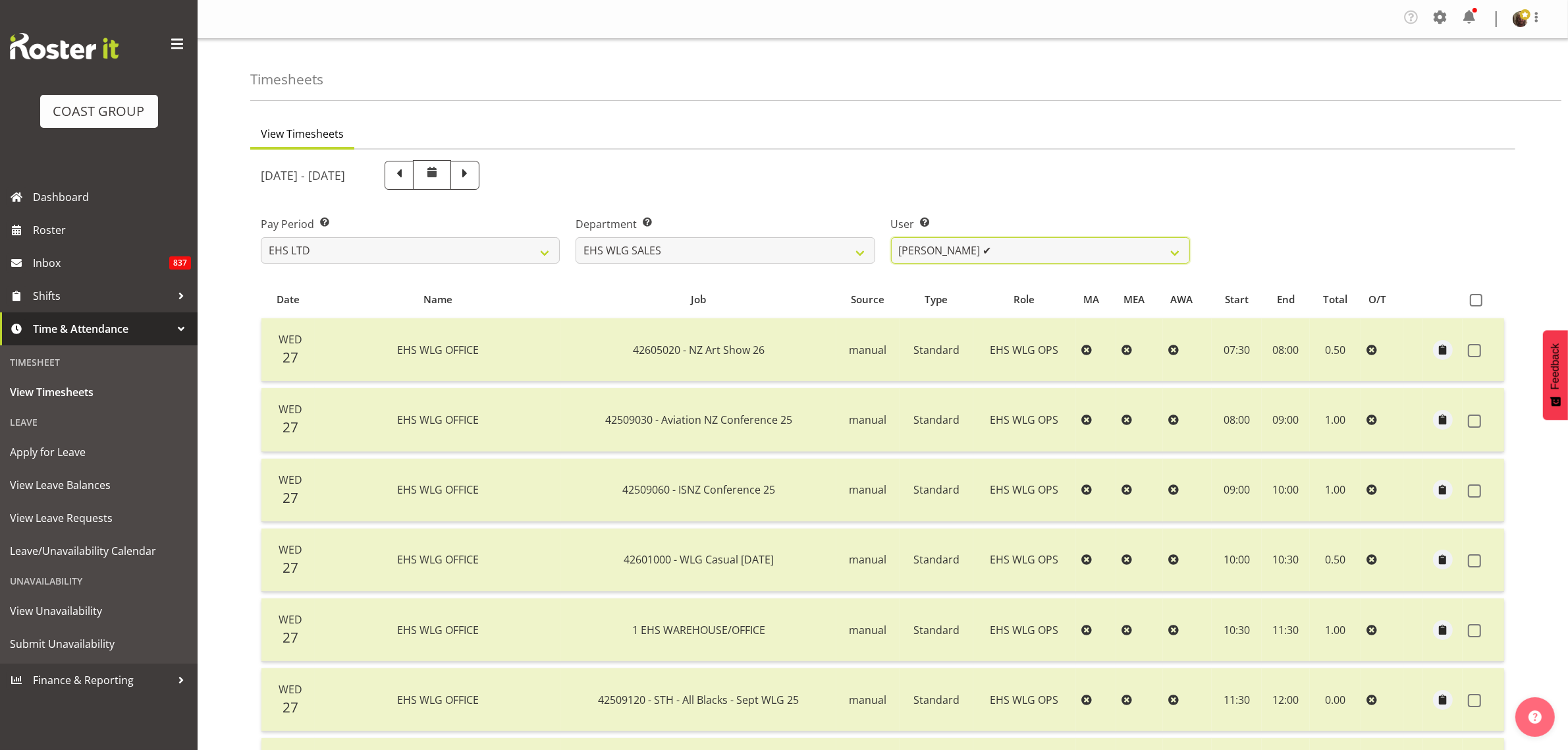
click at [956, 244] on select "[PERSON_NAME] ✔ [PERSON_NAME] ✔" at bounding box center [1041, 250] width 299 height 26
drag, startPoint x: 955, startPoint y: 245, endPoint x: 907, endPoint y: 242, distance: 48.1
click at [954, 245] on select "[PERSON_NAME] ✔ [PERSON_NAME] ✔" at bounding box center [1041, 250] width 299 height 26
click at [846, 251] on select "EHS AKL CARPET EHS AKL DESIGNER EHS AKL SALES EHS CHC OPS EHS CHC SALES EHS WLG…" at bounding box center [725, 250] width 299 height 26
click at [576, 237] on select "EHS AKL CARPET EHS AKL DESIGNER EHS AKL SALES EHS CHC OPS EHS CHC SALES EHS WLG…" at bounding box center [725, 250] width 299 height 26
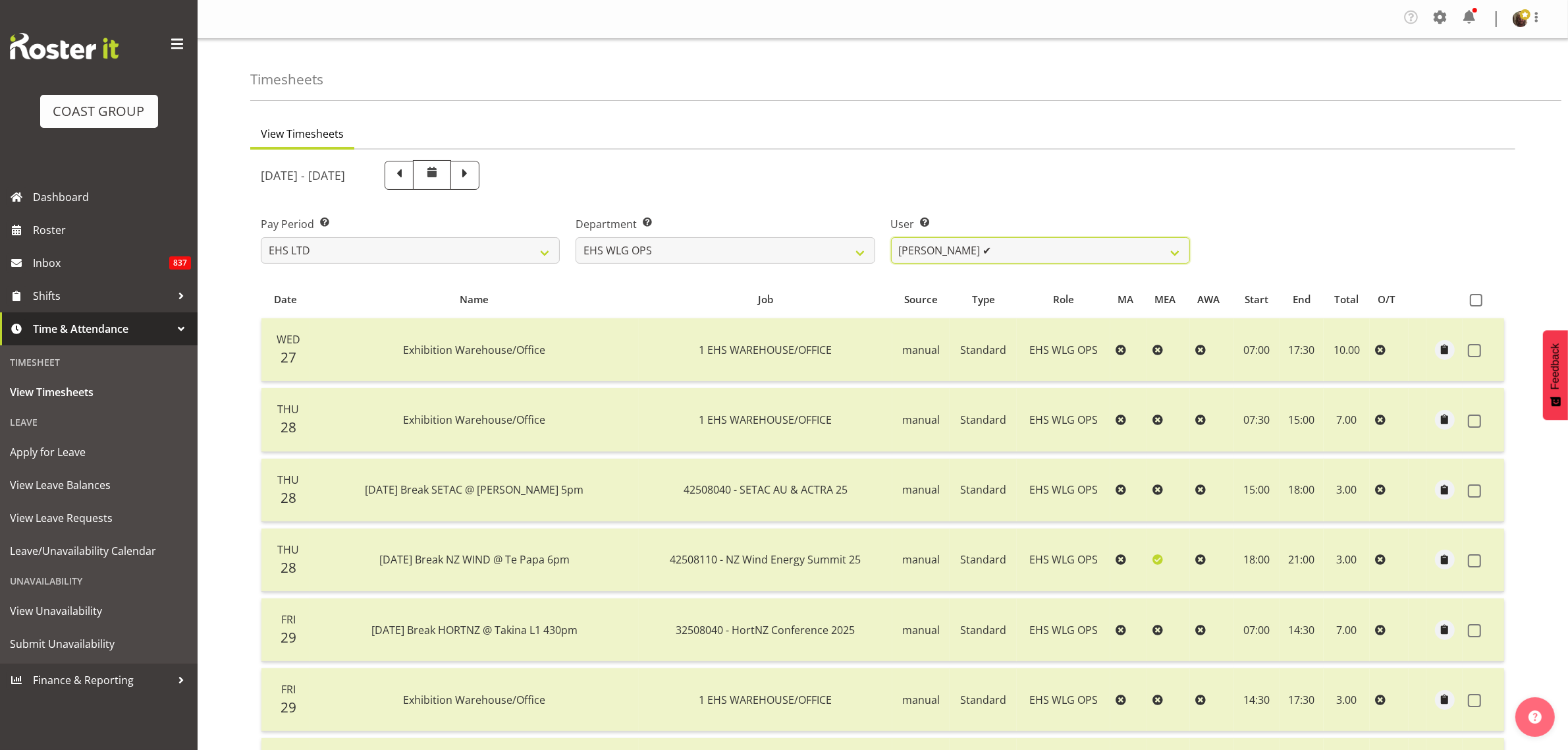
drag, startPoint x: 964, startPoint y: 252, endPoint x: 960, endPoint y: 261, distance: 9.8
click at [963, 252] on select "[PERSON_NAME] ✔ [PERSON_NAME] ✔ [PERSON_NAME] ✔ [PERSON_NAME] ❌ [PERSON_NAME] ✔…" at bounding box center [1041, 250] width 299 height 26
click at [891, 237] on select "[PERSON_NAME] ✔ [PERSON_NAME] ✔ [PERSON_NAME] ✔ [PERSON_NAME] ❌ [PERSON_NAME] ✔…" at bounding box center [1041, 250] width 299 height 26
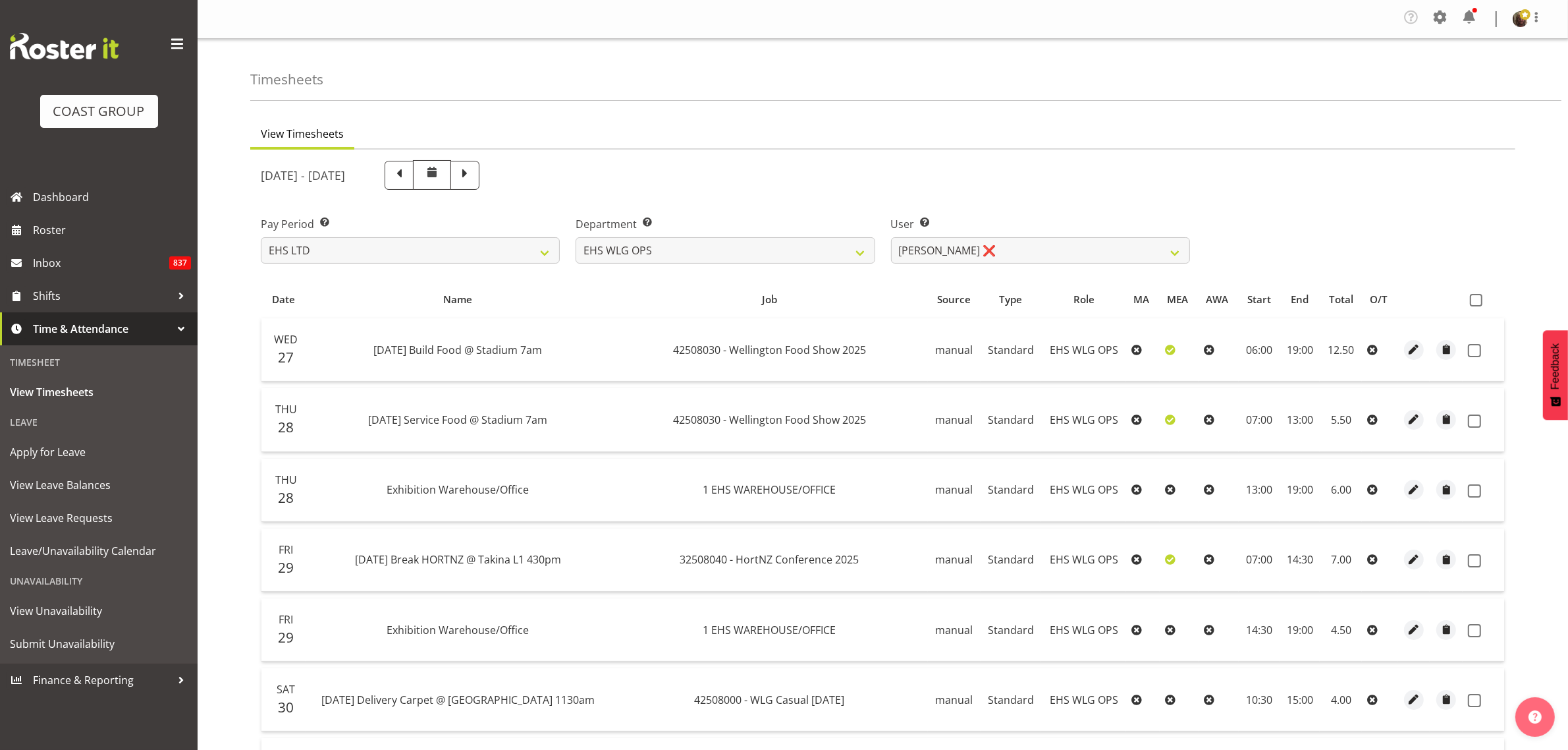
click at [1479, 306] on th at bounding box center [1484, 299] width 42 height 25
click at [1471, 304] on span at bounding box center [1476, 300] width 13 height 13
click at [1471, 304] on input "checkbox" at bounding box center [1474, 300] width 9 height 9
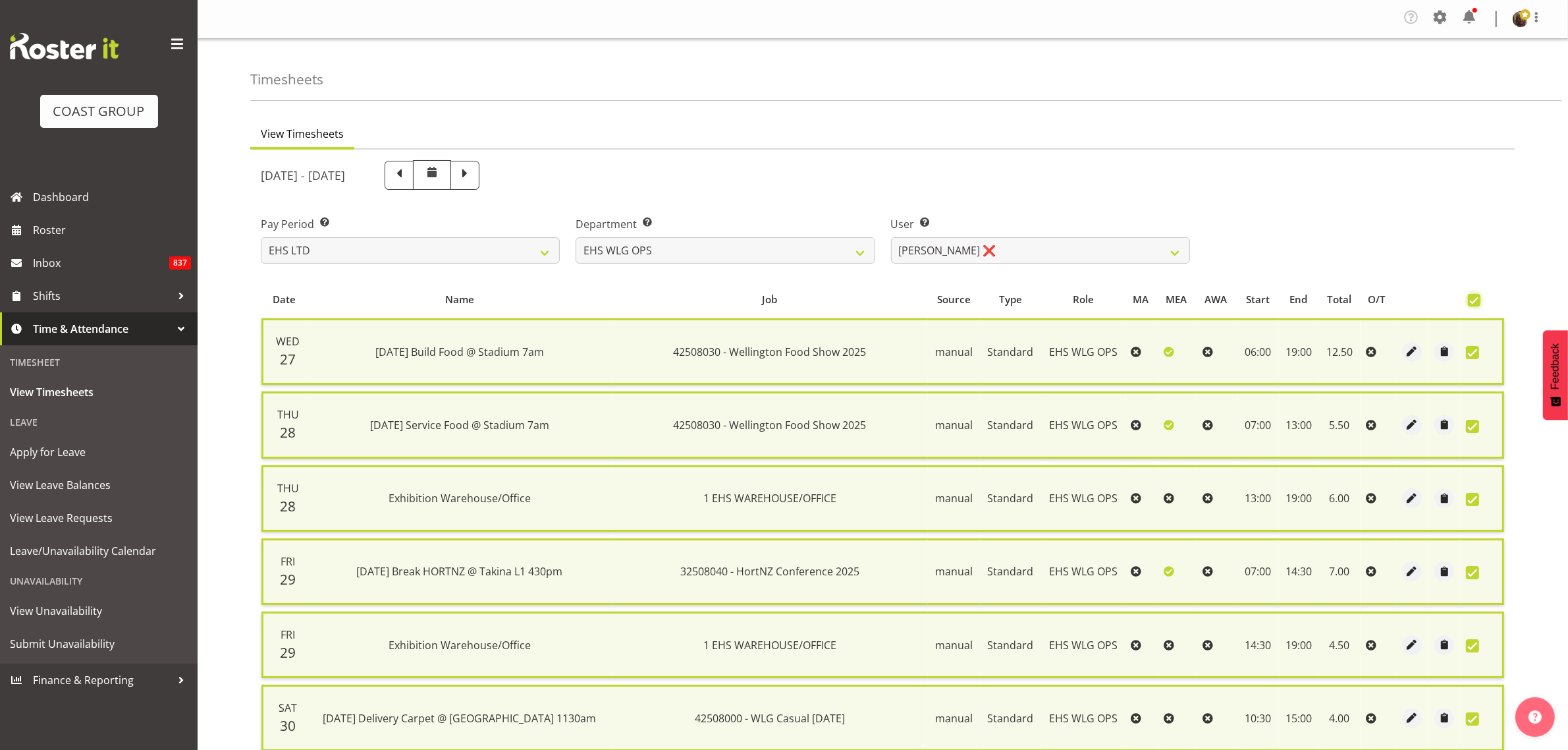
scroll to position [623, 0]
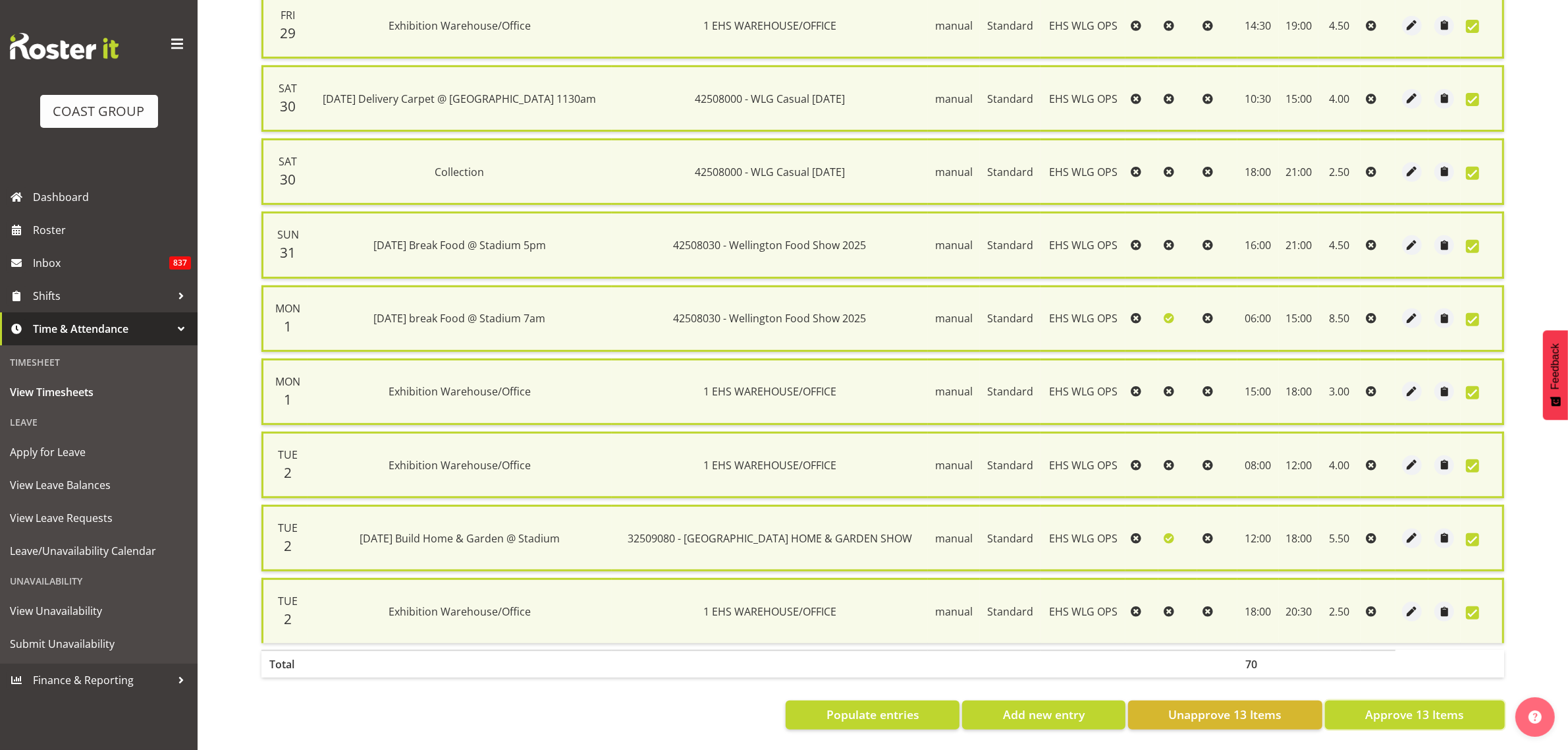
click at [1417, 700] on button "Approve 13 Items" at bounding box center [1415, 714] width 180 height 29
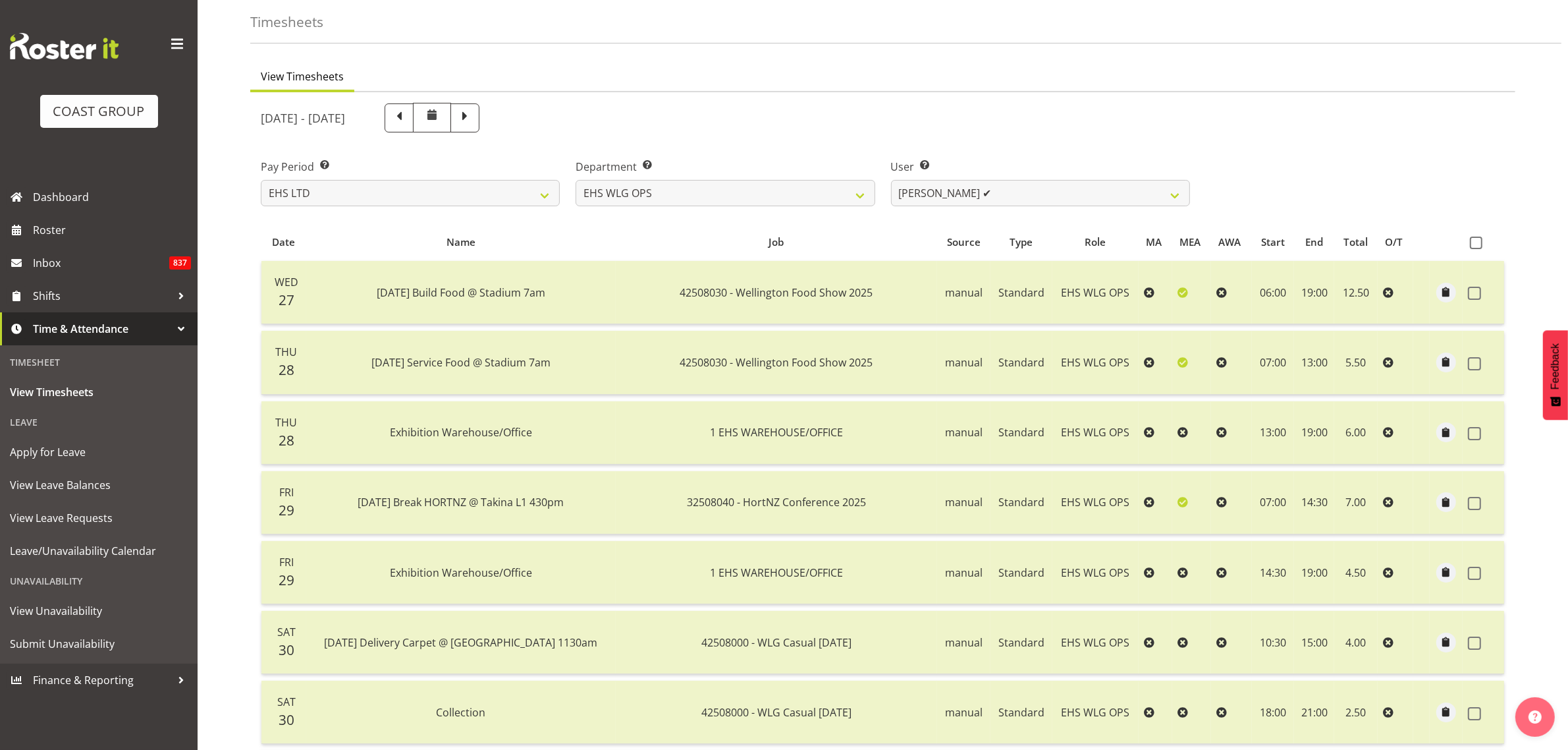
scroll to position [15, 0]
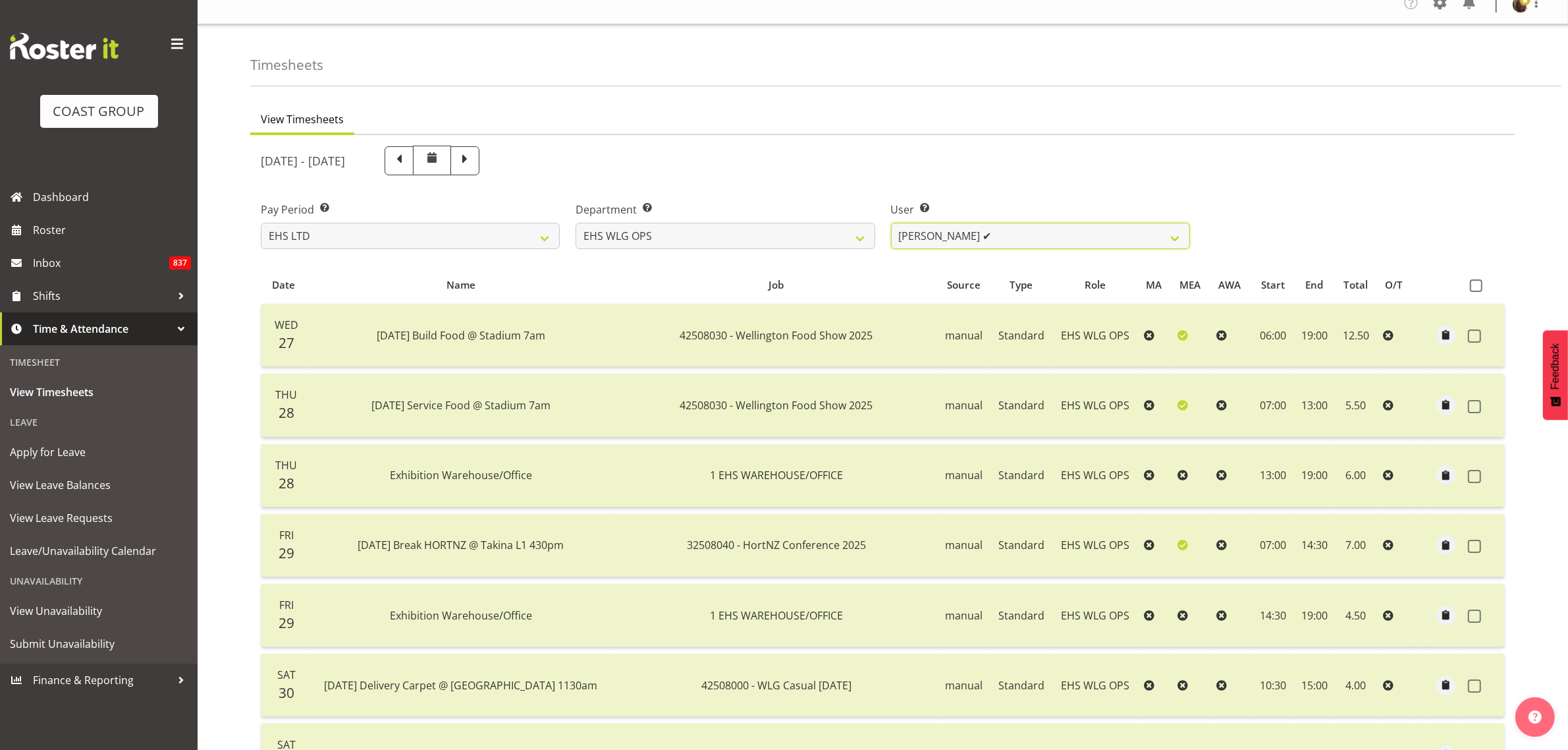
click at [931, 239] on select "[PERSON_NAME] ✔ [PERSON_NAME] ✔ [PERSON_NAME] ✔ [PERSON_NAME] ✔ [PERSON_NAME] ✔…" at bounding box center [1041, 235] width 299 height 26
drag, startPoint x: 932, startPoint y: 241, endPoint x: 795, endPoint y: 222, distance: 138.3
click at [932, 241] on select "[PERSON_NAME] ✔ [PERSON_NAME] ✔ [PERSON_NAME] ✔ [PERSON_NAME] ✔ [PERSON_NAME] ✔…" at bounding box center [1041, 235] width 299 height 26
click at [794, 237] on select "EHS AKL CARPET EHS AKL DESIGNER EHS AKL SALES EHS CHC OPS EHS CHC SALES EHS WLG…" at bounding box center [725, 235] width 299 height 26
click at [576, 223] on select "EHS AKL CARPET EHS AKL DESIGNER EHS AKL SALES EHS CHC OPS EHS CHC SALES EHS WLG…" at bounding box center [725, 235] width 299 height 26
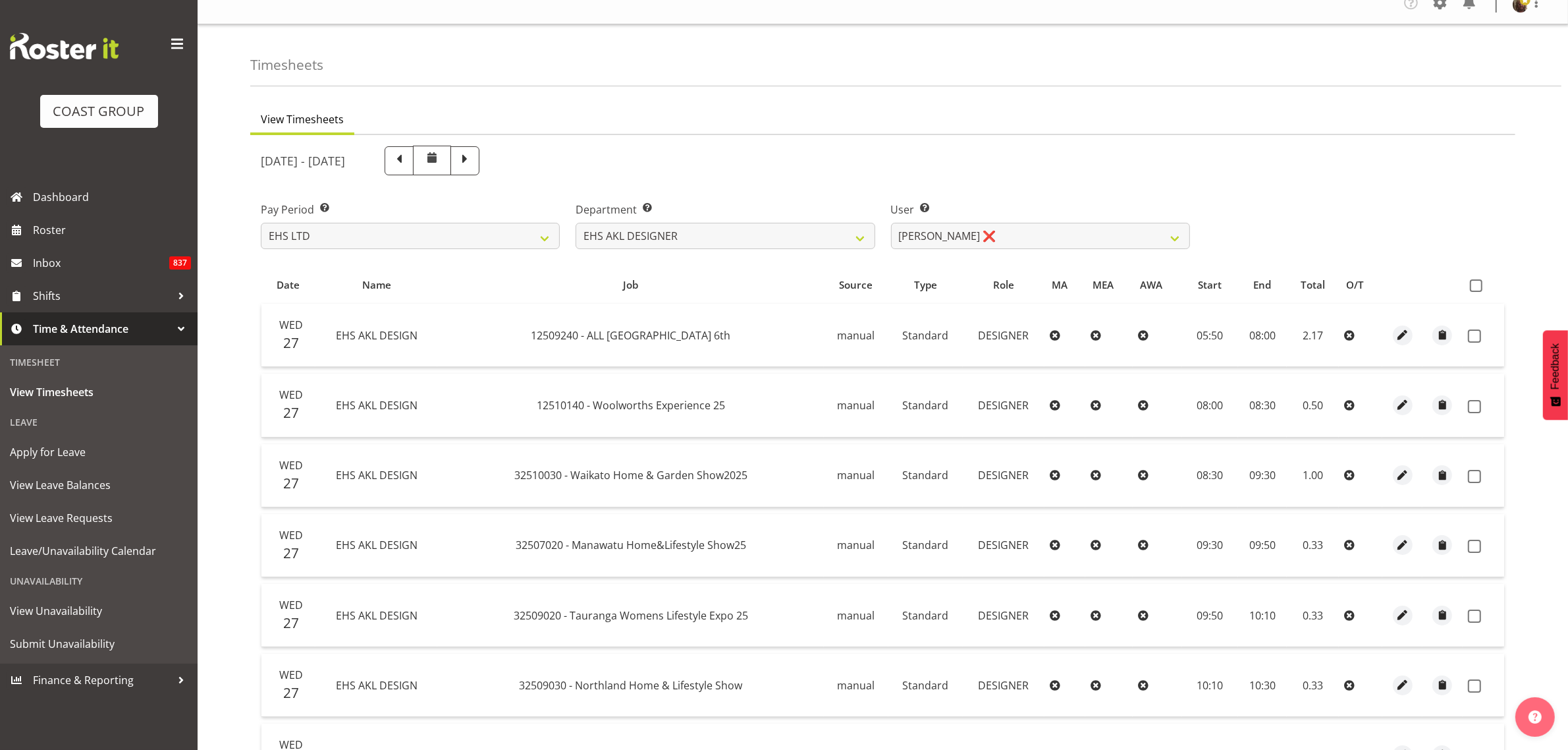
click at [1480, 284] on span at bounding box center [1476, 286] width 13 height 13
click at [1479, 284] on input "checkbox" at bounding box center [1474, 286] width 9 height 9
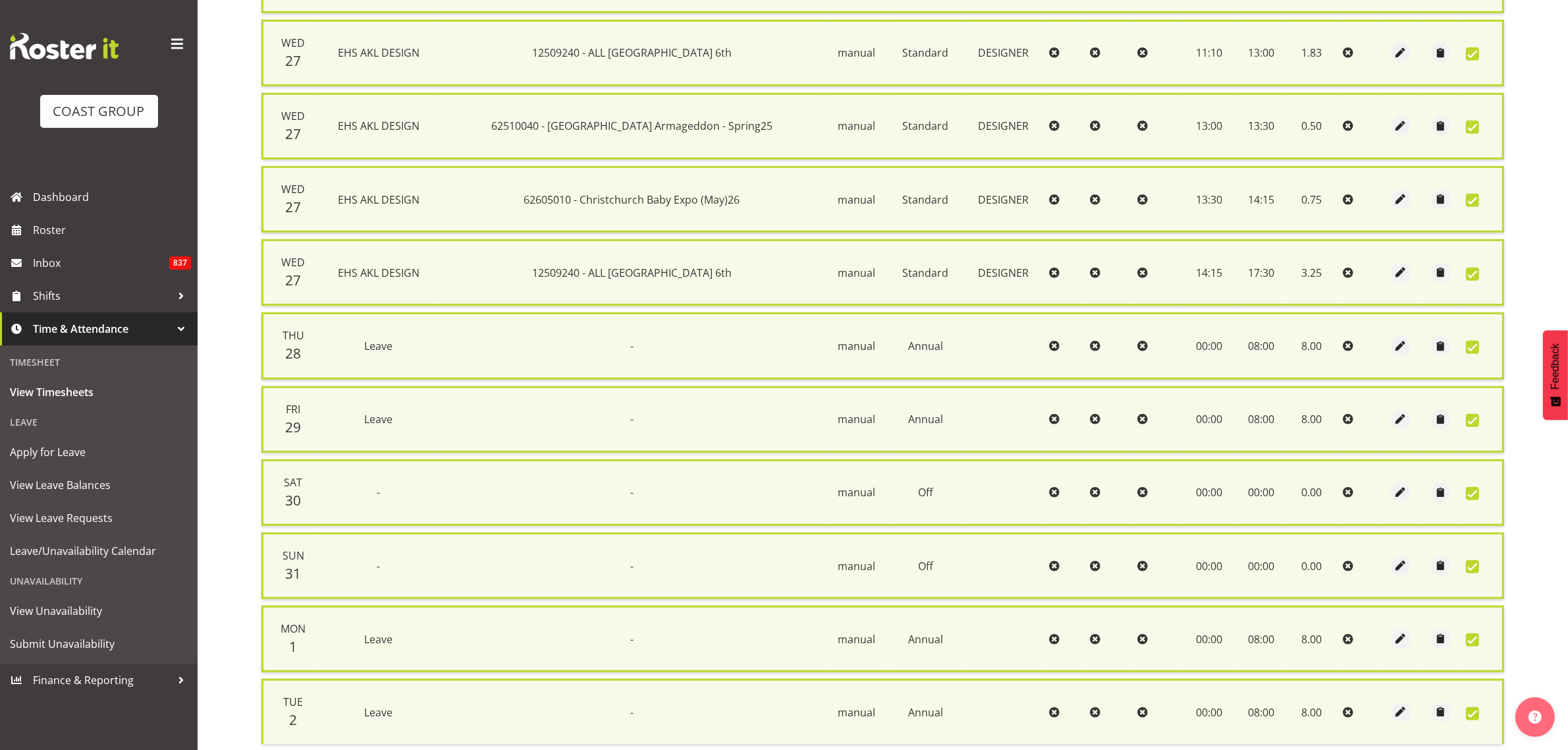
scroll to position [985, 0]
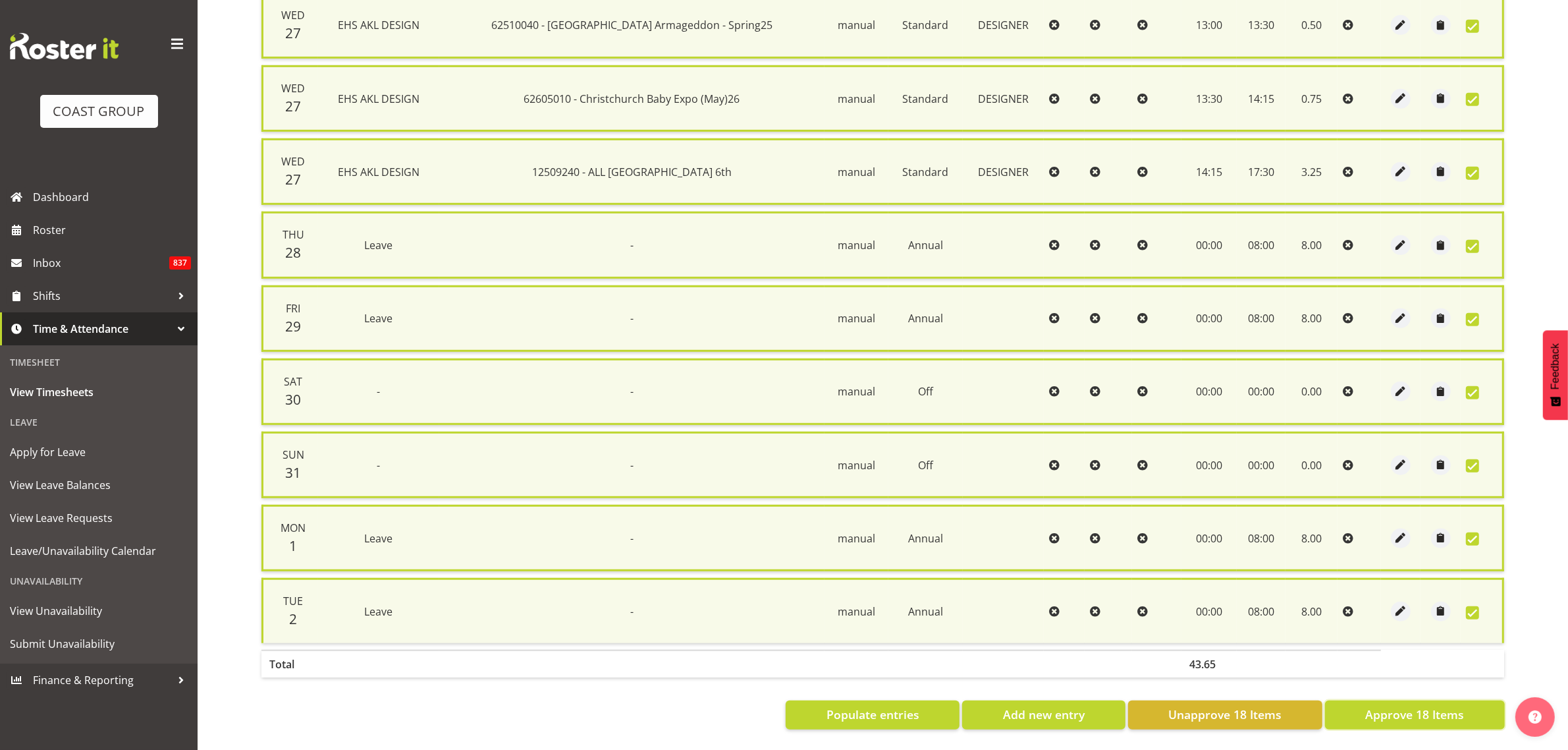
click at [1351, 700] on button "Approve 18 Items" at bounding box center [1415, 714] width 180 height 29
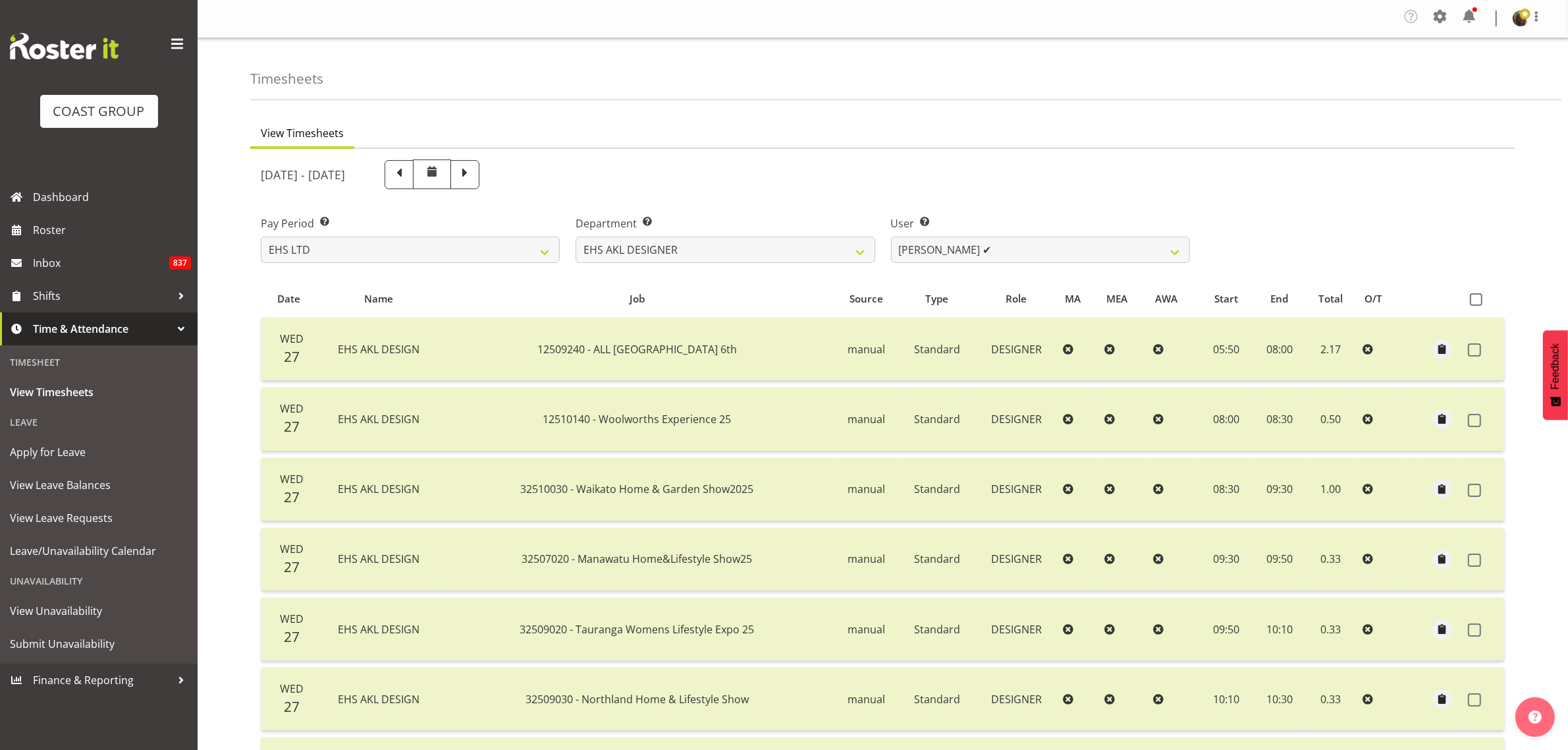
scroll to position [0, 0]
drag, startPoint x: 930, startPoint y: 251, endPoint x: 932, endPoint y: 261, distance: 10.2
click at [930, 251] on select "[PERSON_NAME] ✔ [PERSON_NAME] ✔ [PERSON_NAME] ❌ [PERSON_NAME] ❌ [PERSON_NAME] ✔" at bounding box center [1041, 250] width 299 height 26
click at [891, 237] on select "[PERSON_NAME] ✔ [PERSON_NAME] ✔ [PERSON_NAME] ❌ [PERSON_NAME] ❌ [PERSON_NAME] ✔" at bounding box center [1041, 250] width 299 height 26
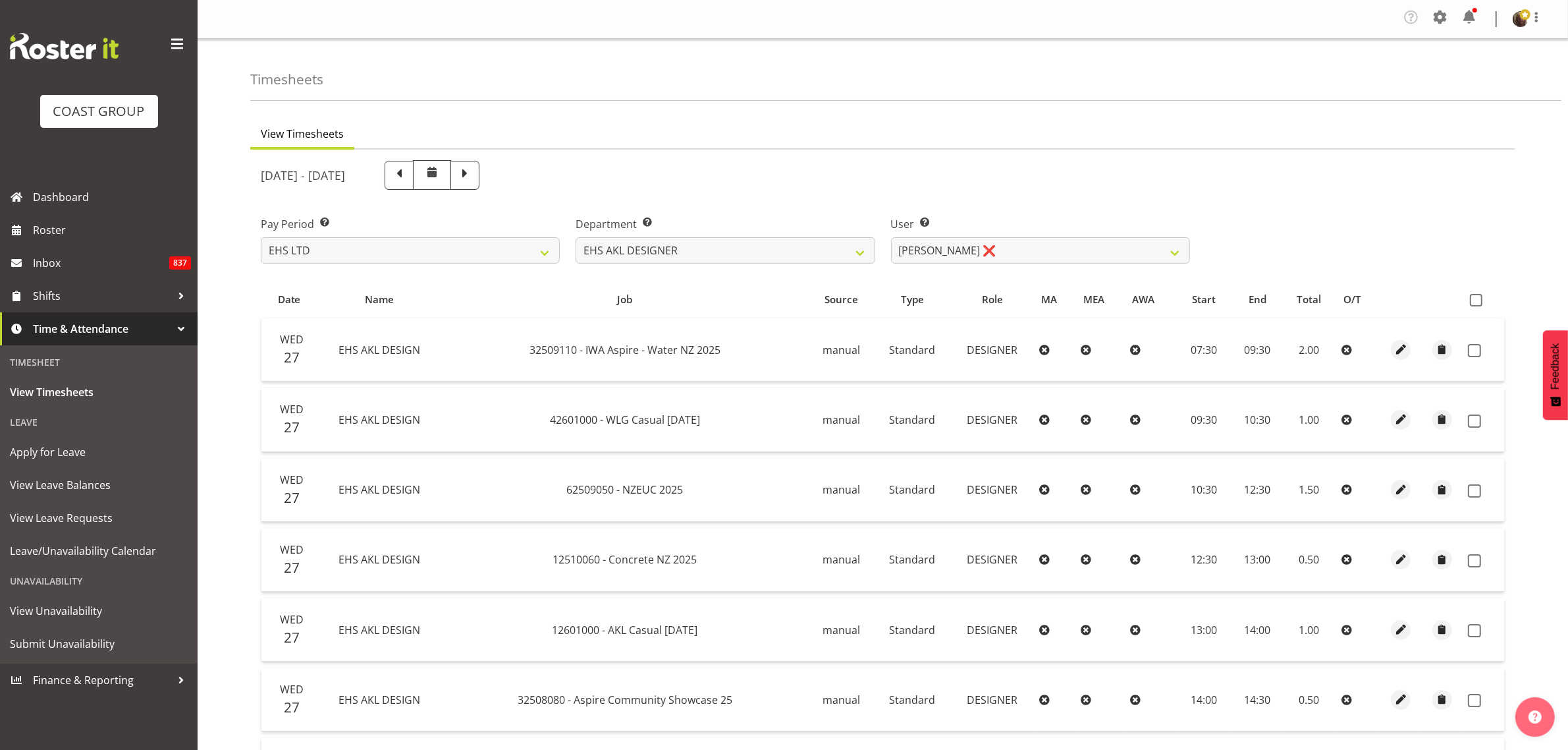
click at [1481, 300] on span at bounding box center [1476, 300] width 13 height 13
click at [1479, 300] on input "checkbox" at bounding box center [1474, 300] width 9 height 9
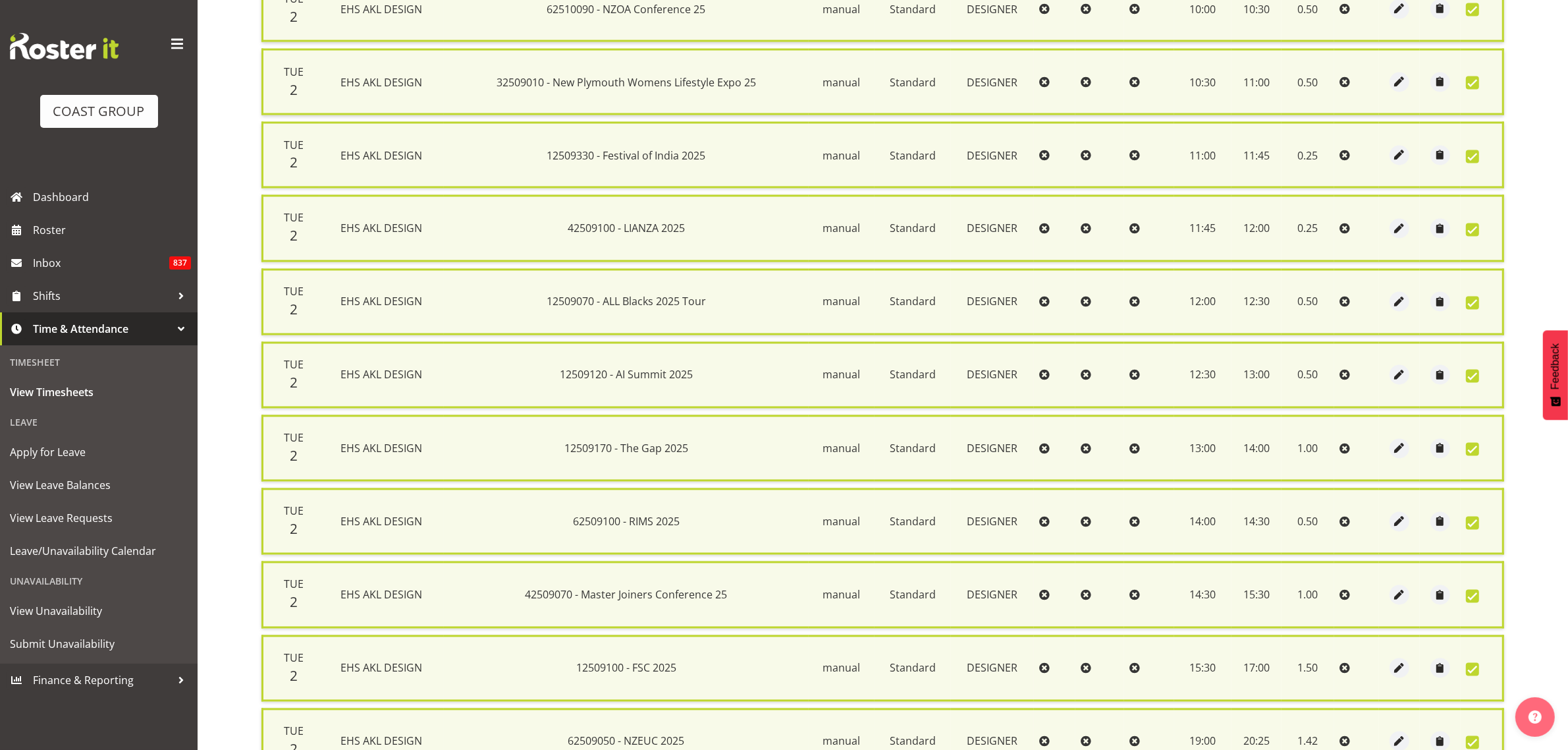
scroll to position [3090, 0]
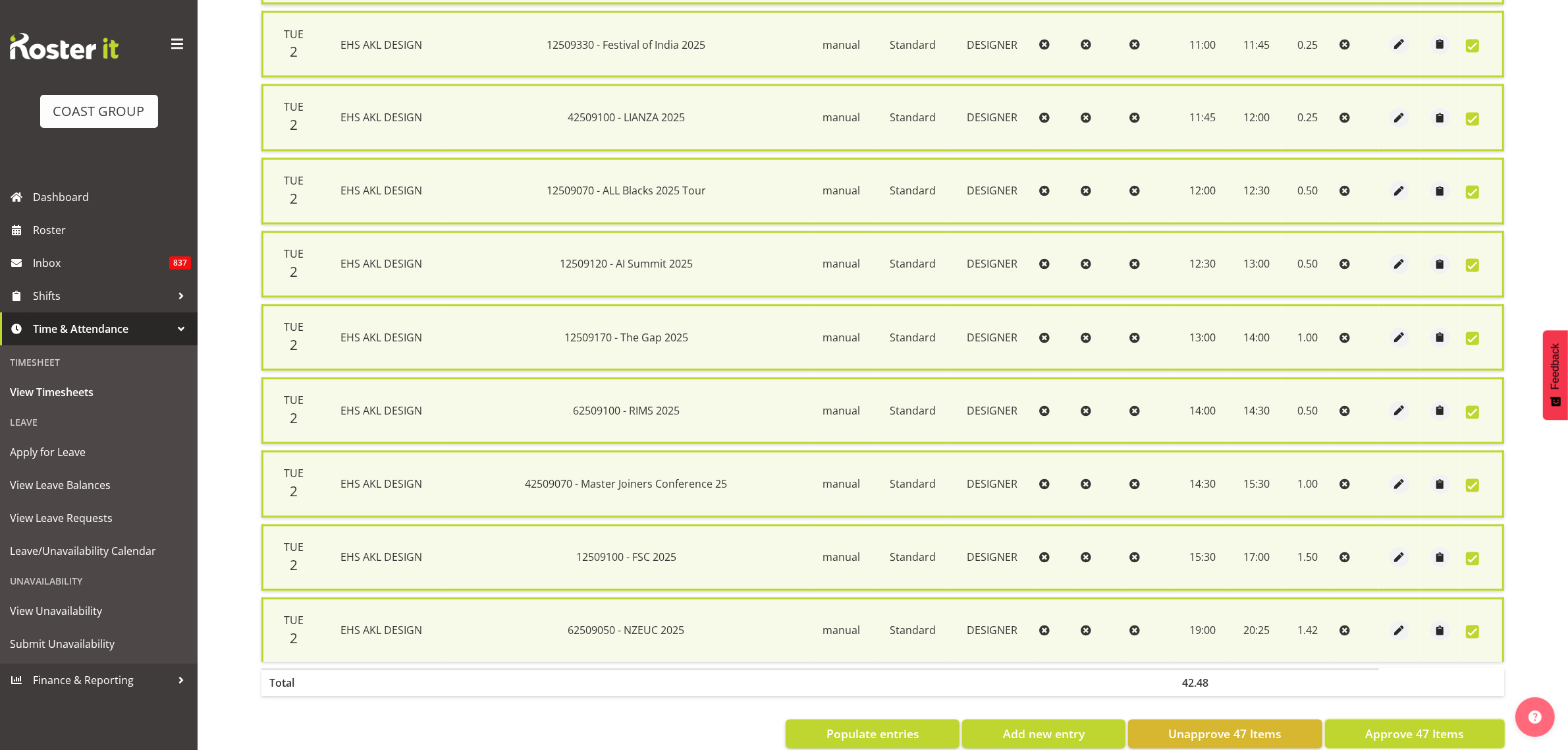
click at [1417, 725] on span "Approve 47 Items" at bounding box center [1415, 734] width 99 height 17
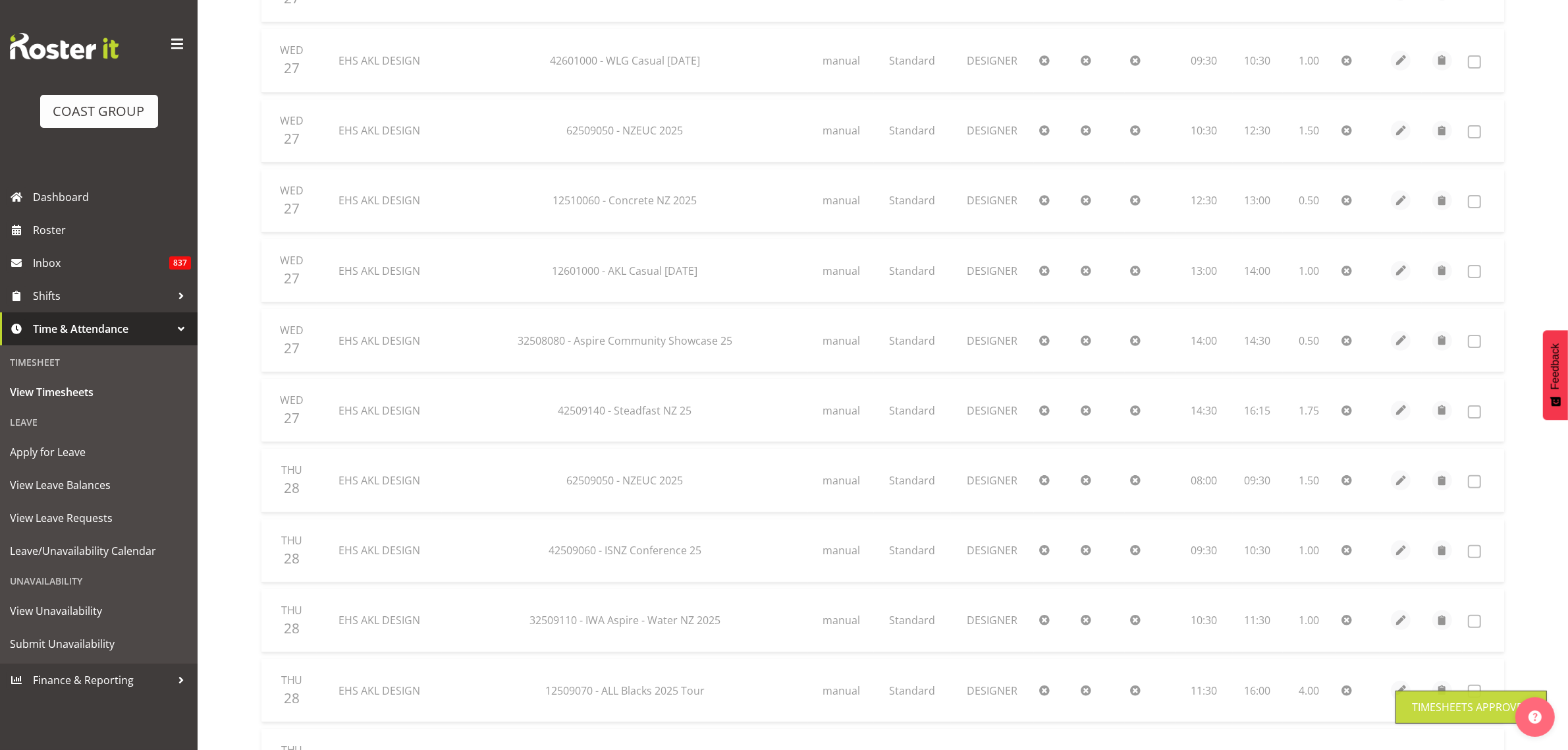
scroll to position [93, 0]
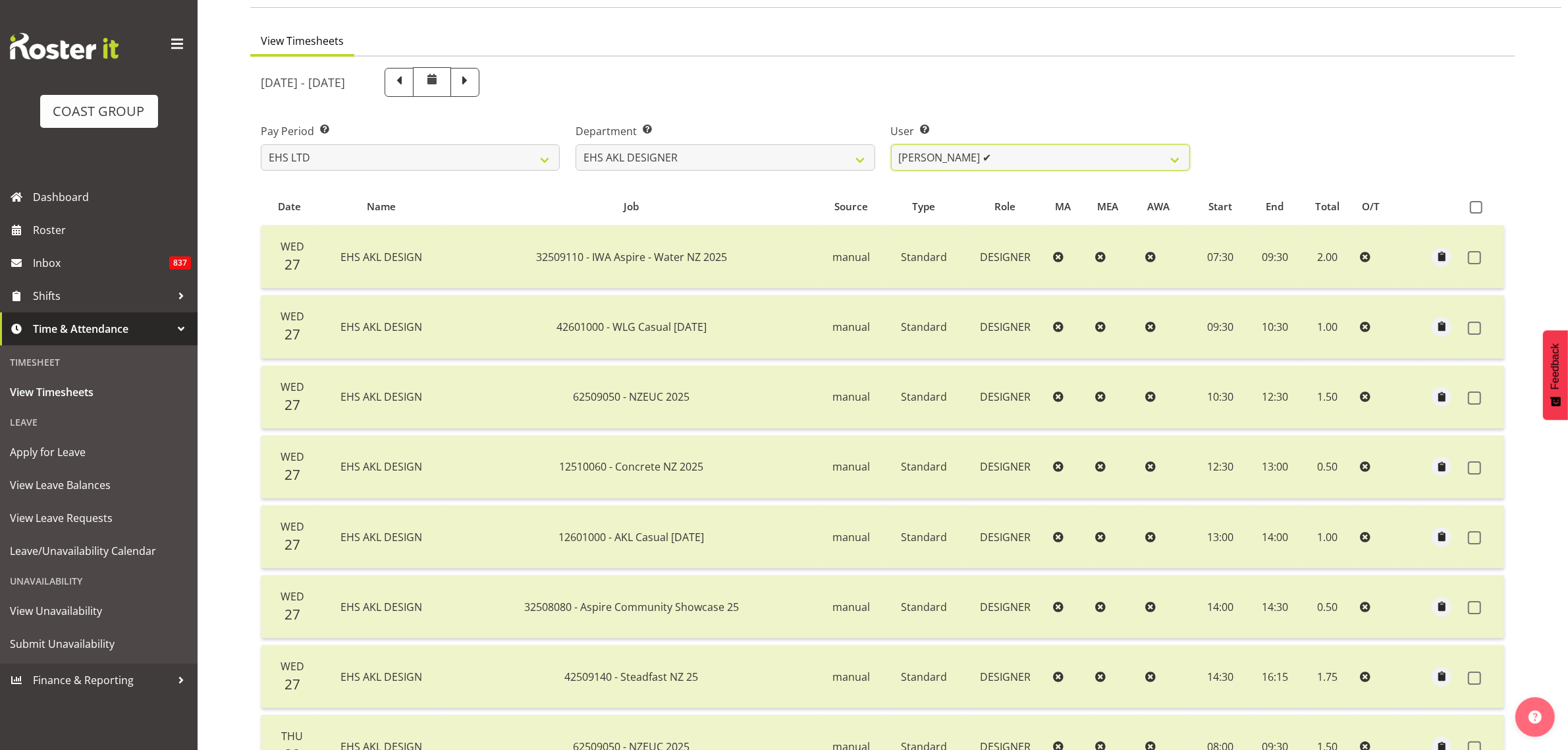
click at [1010, 153] on select "[PERSON_NAME] ✔ [PERSON_NAME] ✔ [PERSON_NAME] ✔ [PERSON_NAME] ❌ [PERSON_NAME] ✔" at bounding box center [1041, 157] width 299 height 26
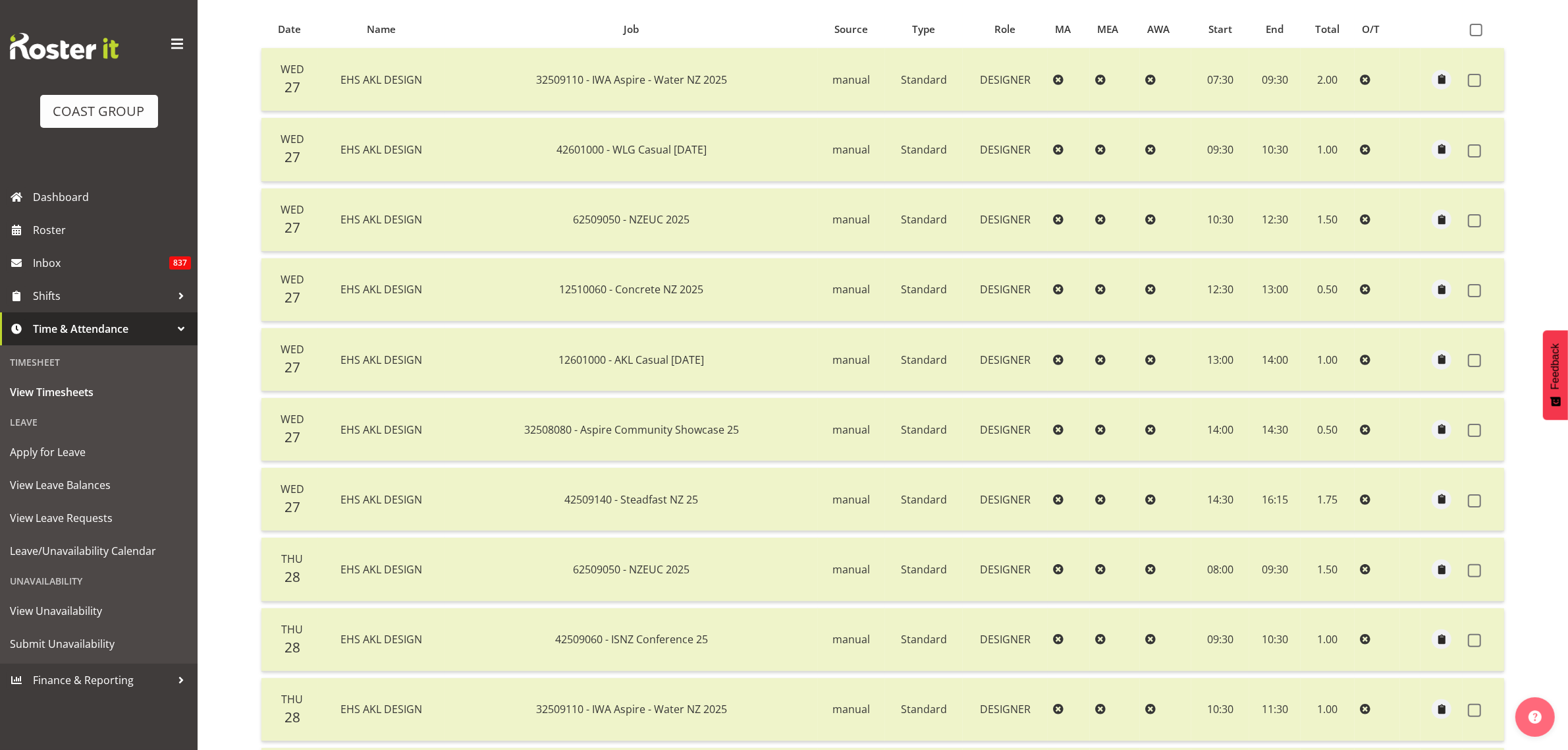
scroll to position [11, 0]
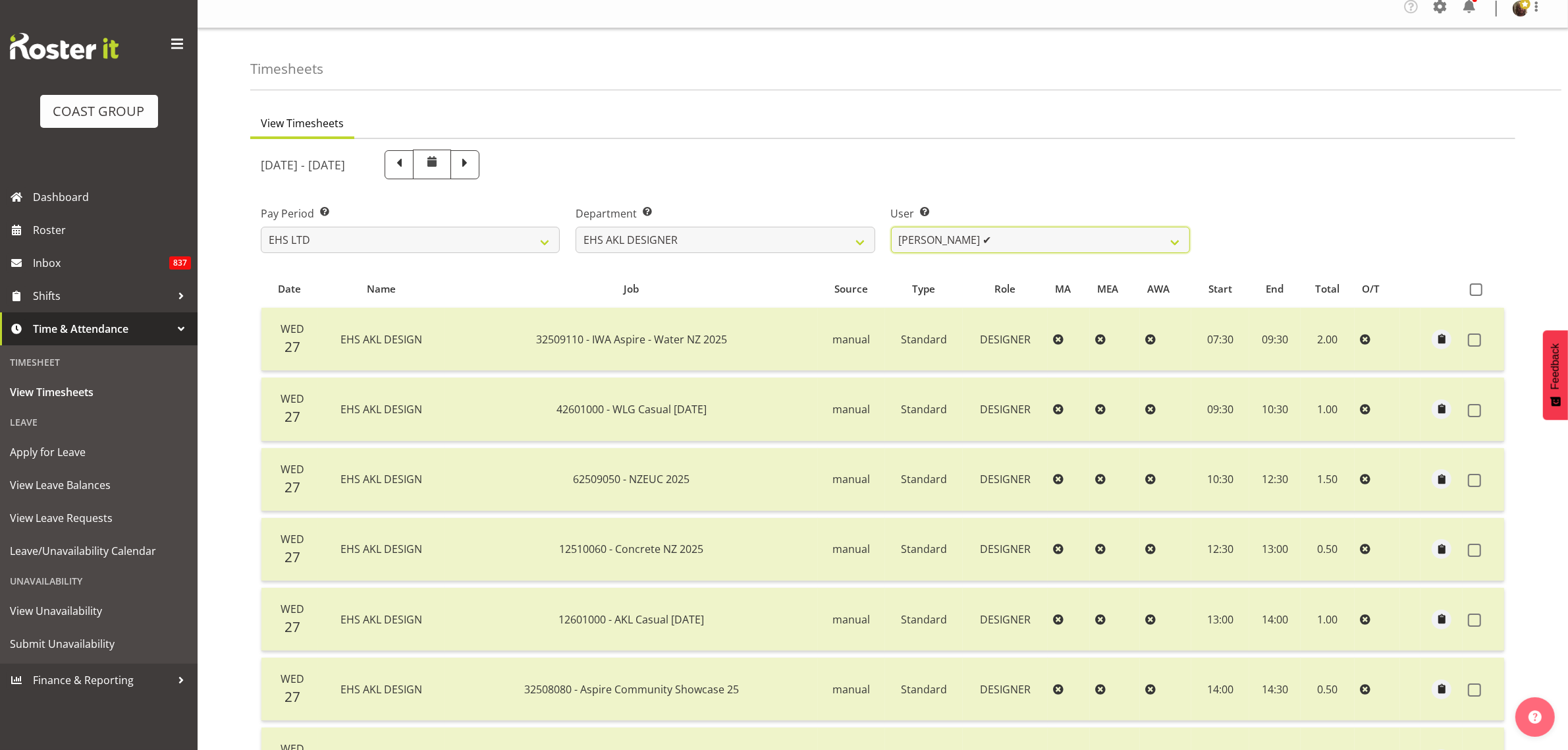
click at [964, 235] on select "[PERSON_NAME] ✔ [PERSON_NAME] ✔ [PERSON_NAME] ✔ [PERSON_NAME] ❌ [PERSON_NAME] ✔" at bounding box center [1041, 239] width 299 height 26
click at [891, 227] on select "[PERSON_NAME] ✔ [PERSON_NAME] ✔ [PERSON_NAME] ✔ [PERSON_NAME] ❌ [PERSON_NAME] ✔" at bounding box center [1041, 239] width 299 height 26
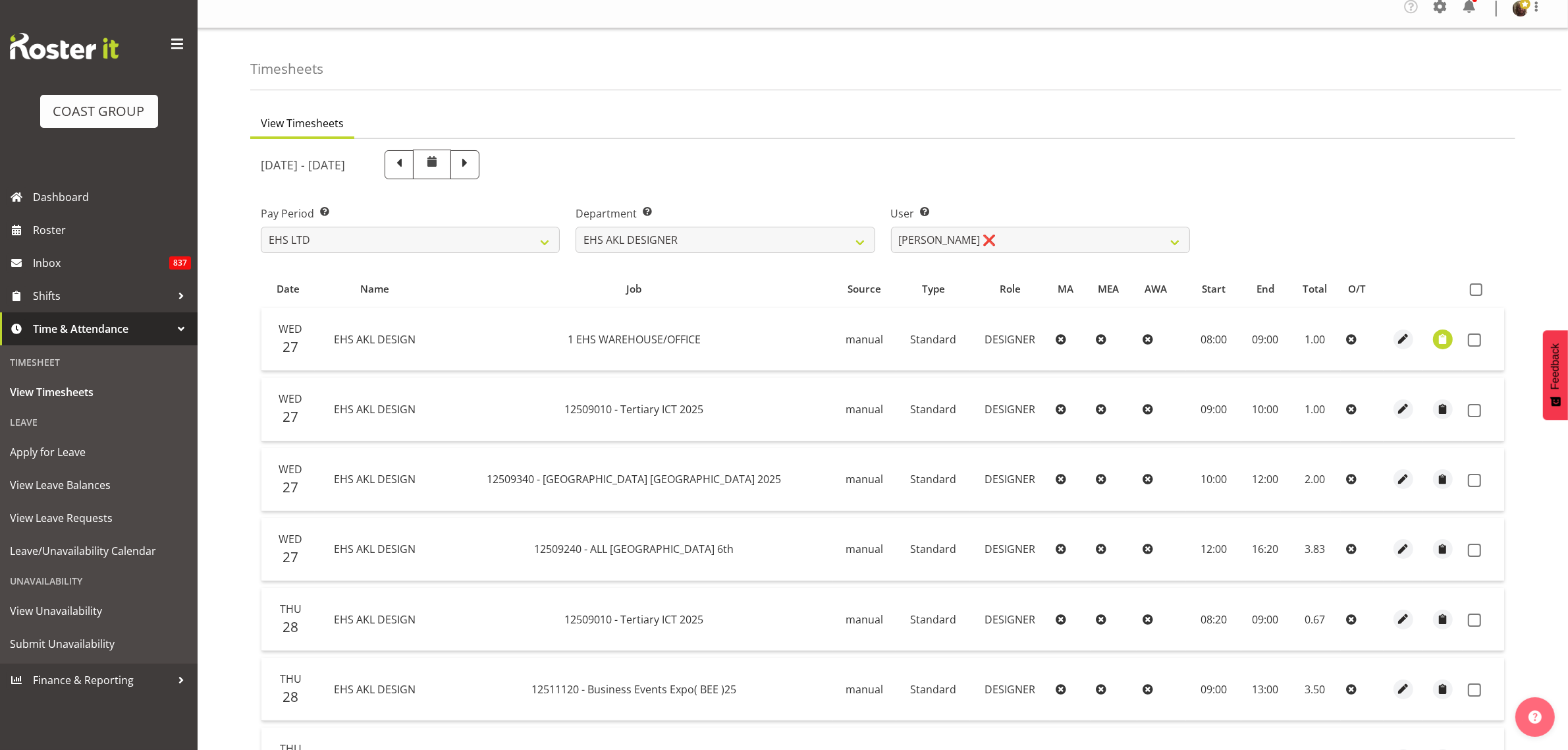
click at [1476, 289] on span at bounding box center [1476, 290] width 13 height 13
click at [1476, 289] on input "checkbox" at bounding box center [1474, 290] width 9 height 9
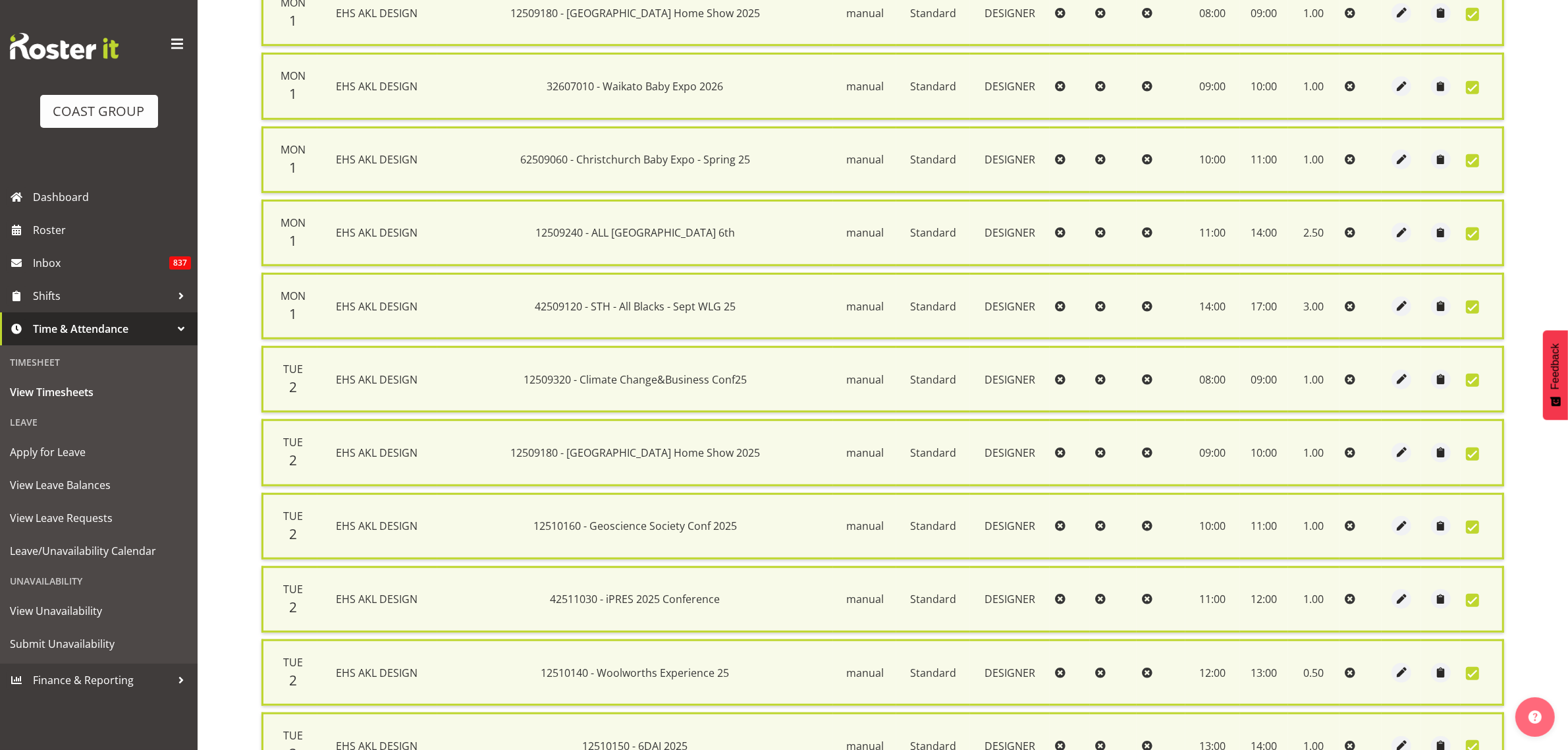
scroll to position [1348, 0]
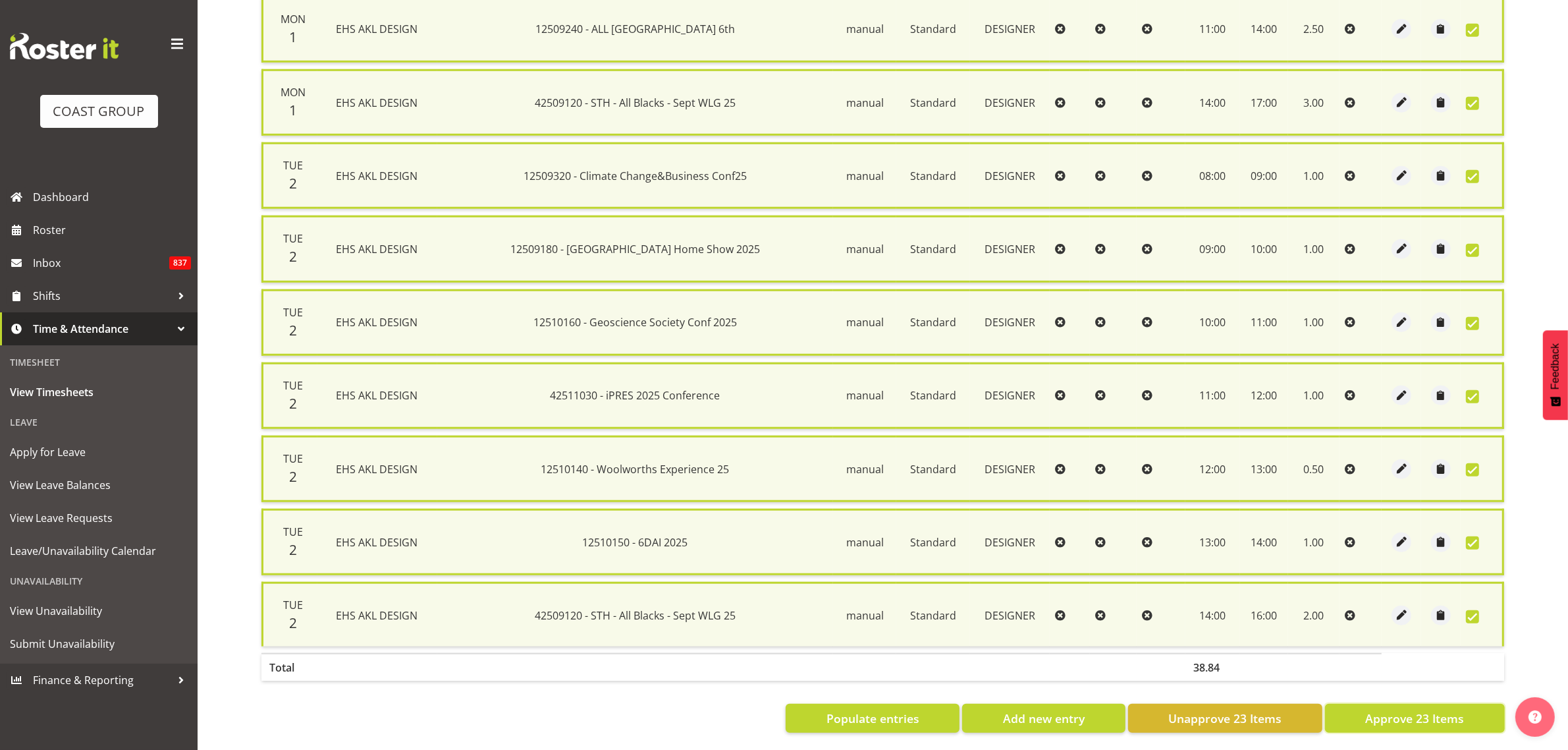
click at [1413, 710] on span "Approve 23 Items" at bounding box center [1415, 718] width 99 height 17
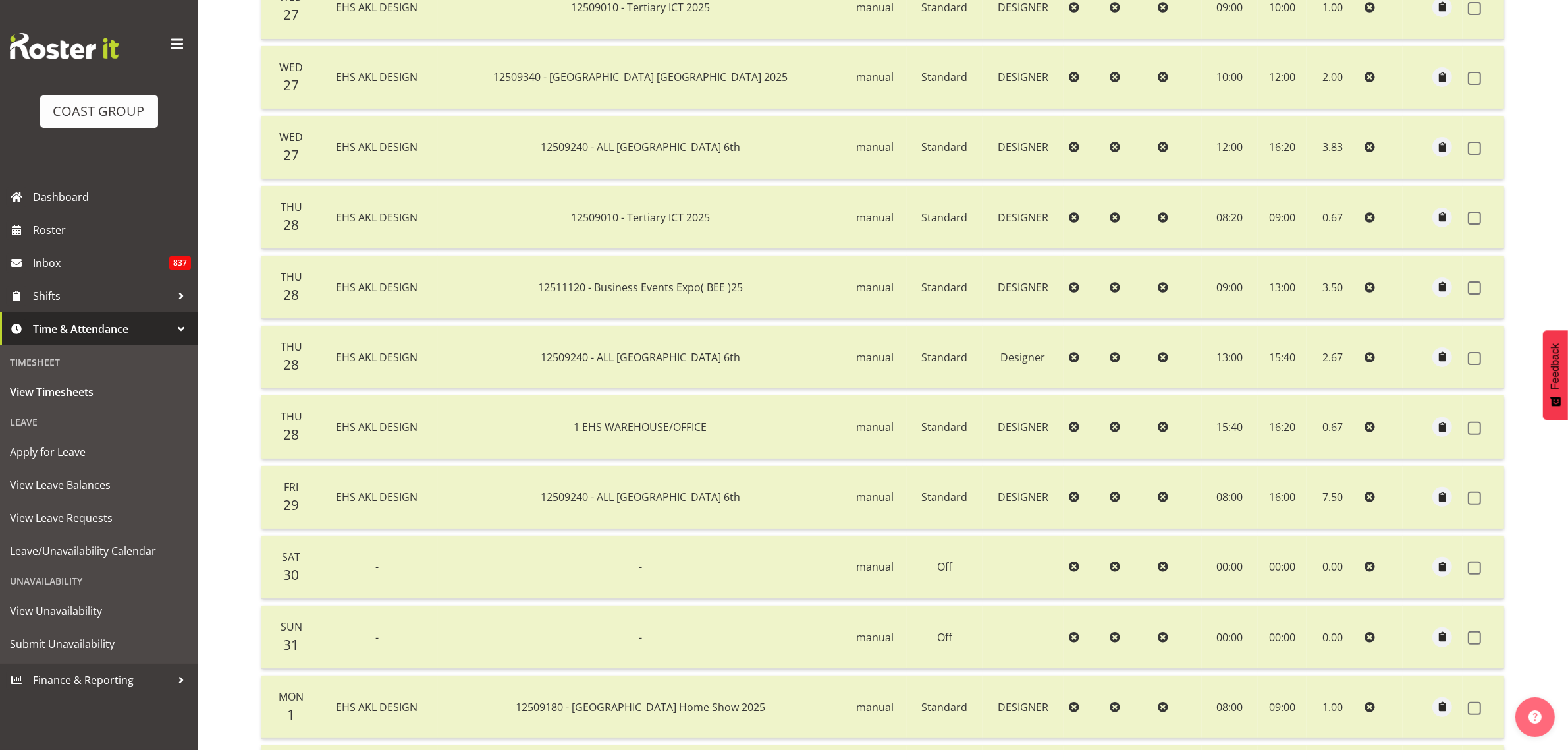
scroll to position [0, 0]
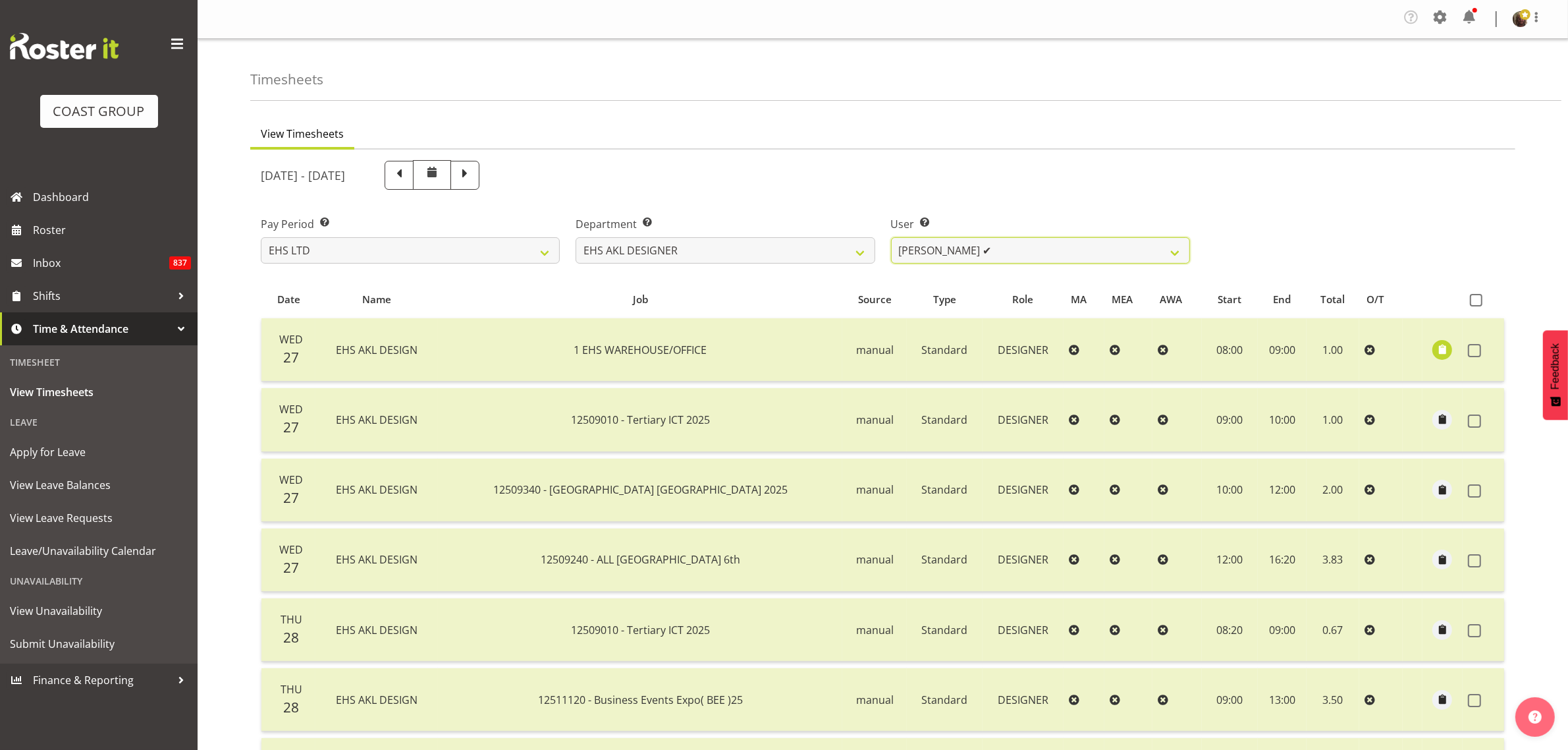
click at [959, 251] on select "[PERSON_NAME] ✔ [PERSON_NAME] ✔ [PERSON_NAME] ✔ [PERSON_NAME] ✔ [PERSON_NAME] ✔" at bounding box center [1041, 250] width 299 height 26
click at [891, 237] on select "[PERSON_NAME] ✔ [PERSON_NAME] ✔ [PERSON_NAME] ✔ [PERSON_NAME] ✔ [PERSON_NAME] ✔" at bounding box center [1041, 250] width 299 height 26
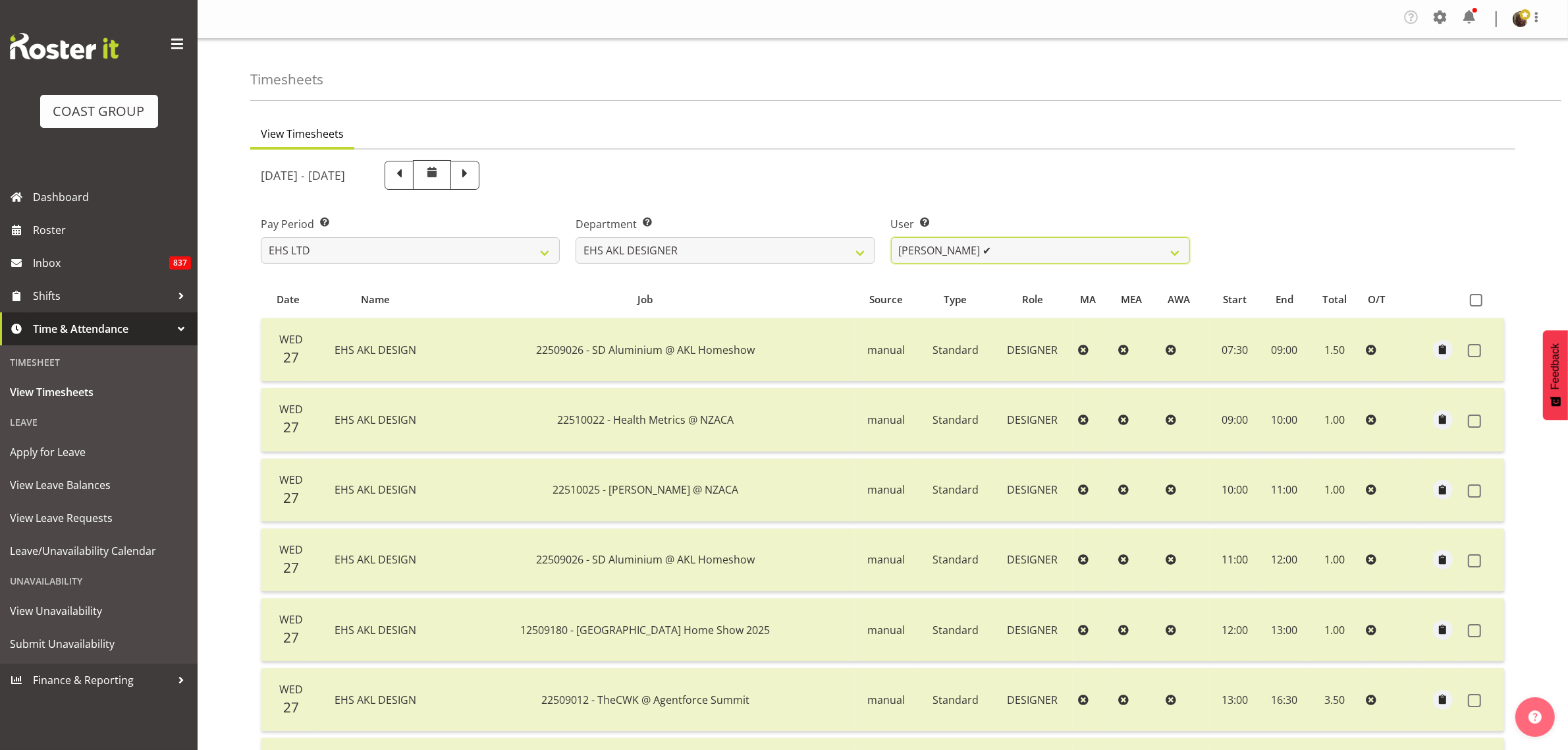
click at [980, 251] on select "[PERSON_NAME] ✔ [PERSON_NAME] ✔ [PERSON_NAME] ✔ [PERSON_NAME] ✔ [PERSON_NAME] ✔" at bounding box center [1041, 250] width 299 height 26
drag, startPoint x: 978, startPoint y: 251, endPoint x: 903, endPoint y: 254, distance: 75.1
click at [978, 251] on select "[PERSON_NAME] ✔ [PERSON_NAME] ✔ [PERSON_NAME] ✔ [PERSON_NAME] ✔ [PERSON_NAME] ✔" at bounding box center [1041, 250] width 299 height 26
drag, startPoint x: 775, startPoint y: 251, endPoint x: 765, endPoint y: 262, distance: 14.9
click at [775, 251] on select "EHS AKL CARPET EHS AKL DESIGNER EHS AKL SALES EHS CHC OPS EHS CHC SALES EHS WLG…" at bounding box center [725, 250] width 299 height 26
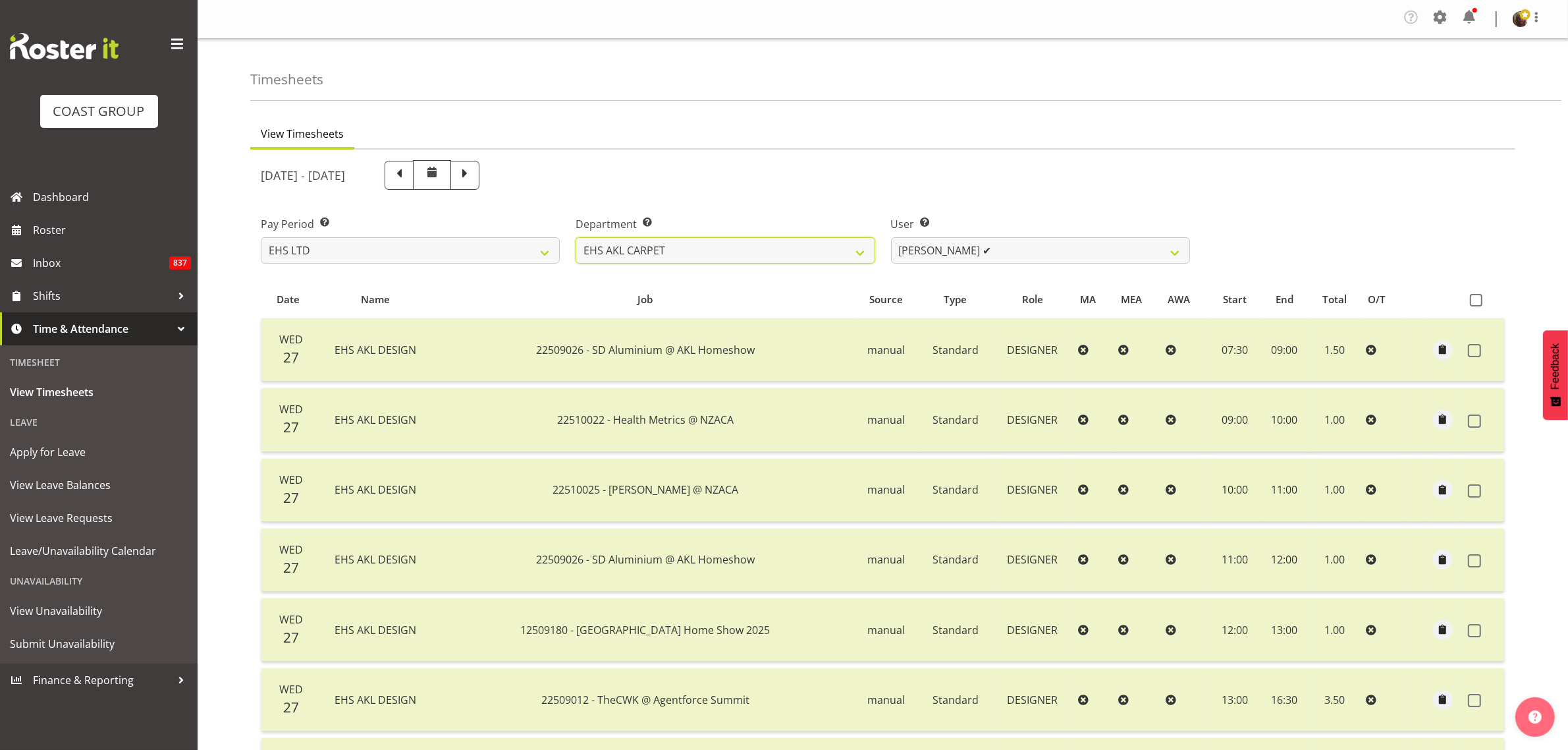
click at [576, 237] on select "EHS AKL CARPET EHS AKL DESIGNER EHS AKL SALES EHS CHC OPS EHS CHC SALES EHS WLG…" at bounding box center [725, 250] width 299 height 26
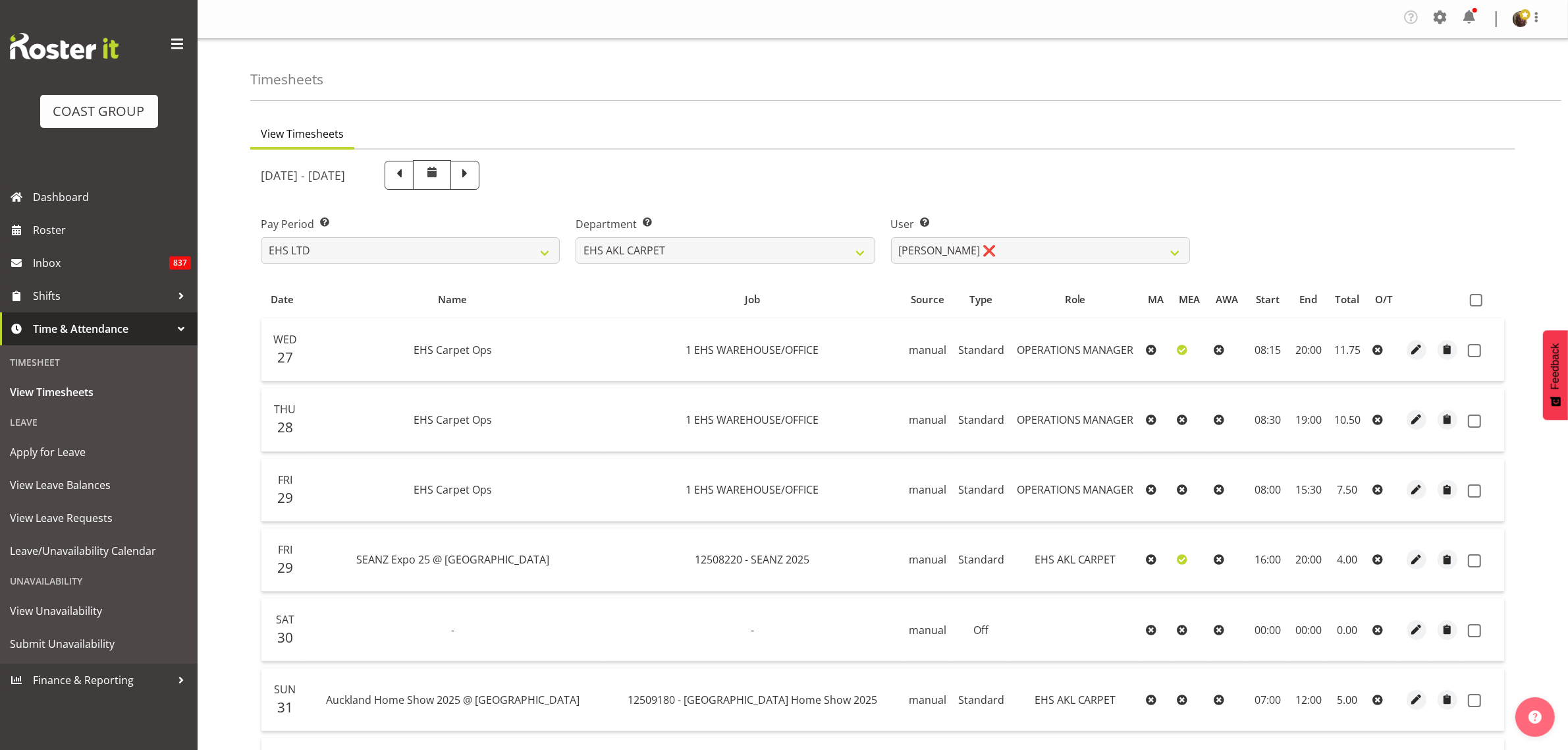
drag, startPoint x: 1474, startPoint y: 297, endPoint x: 1416, endPoint y: 324, distance: 64.0
click at [1474, 296] on span at bounding box center [1476, 300] width 13 height 13
click at [1474, 296] on input "checkbox" at bounding box center [1474, 300] width 9 height 9
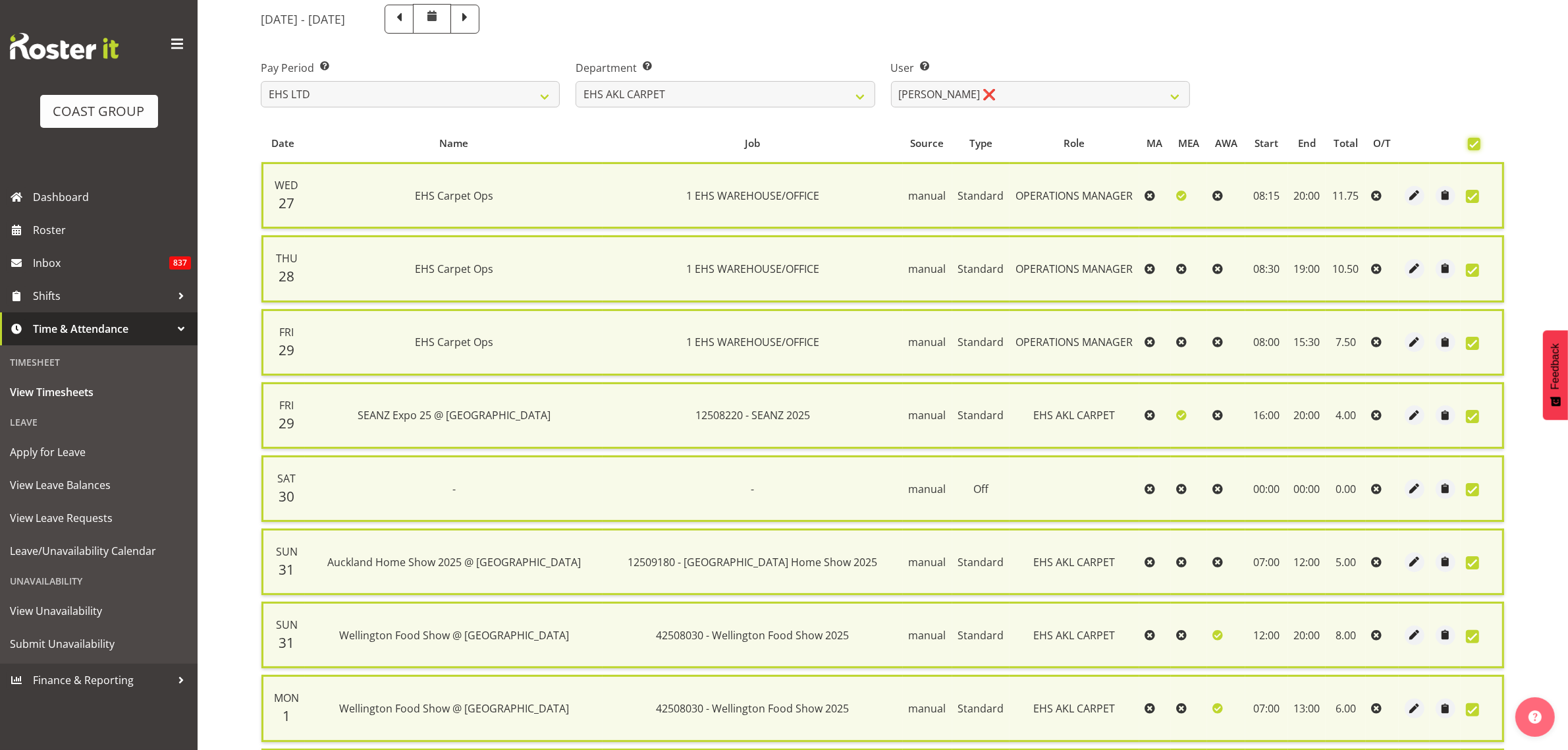
scroll to position [478, 0]
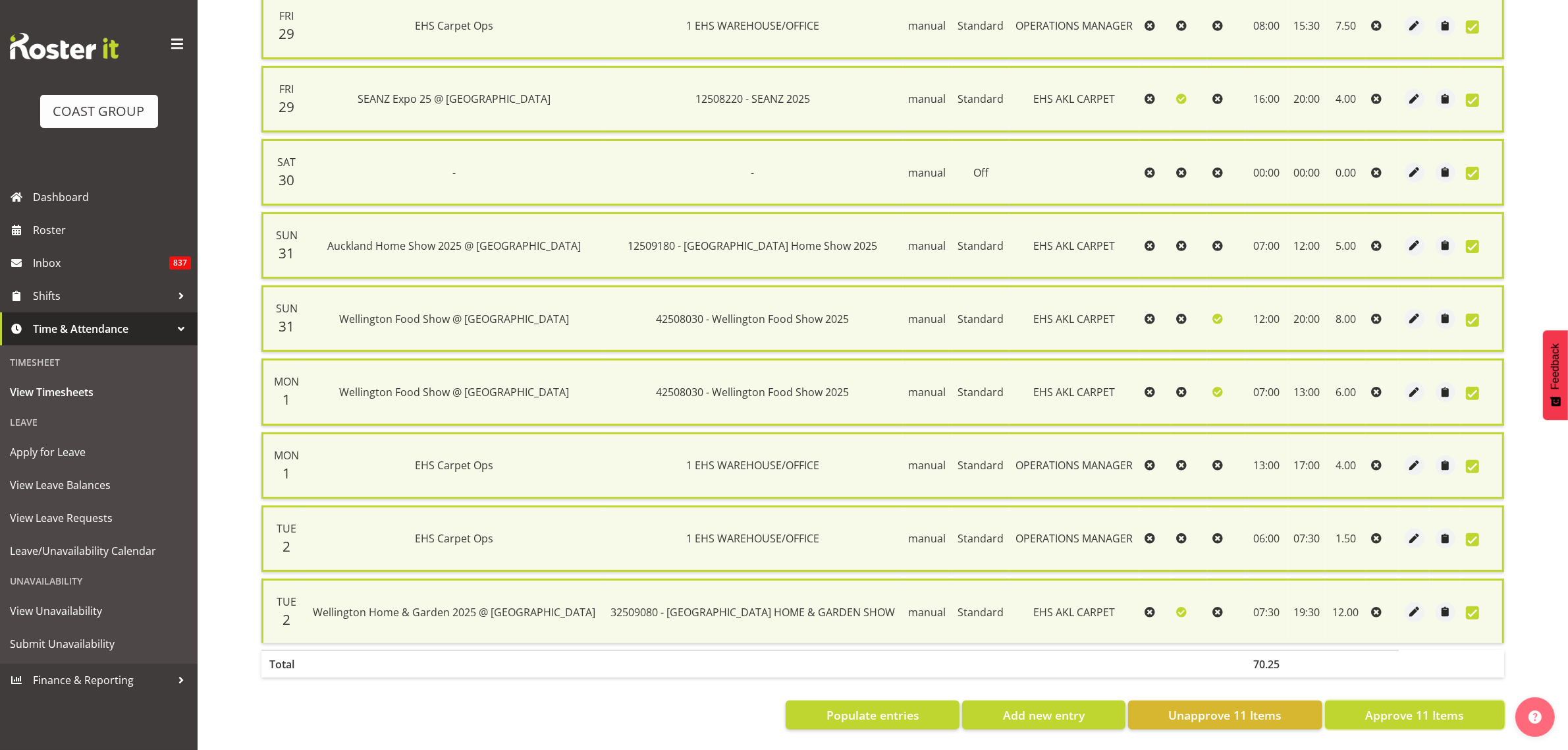
click at [1386, 706] on span "Approve 11 Items" at bounding box center [1415, 715] width 99 height 17
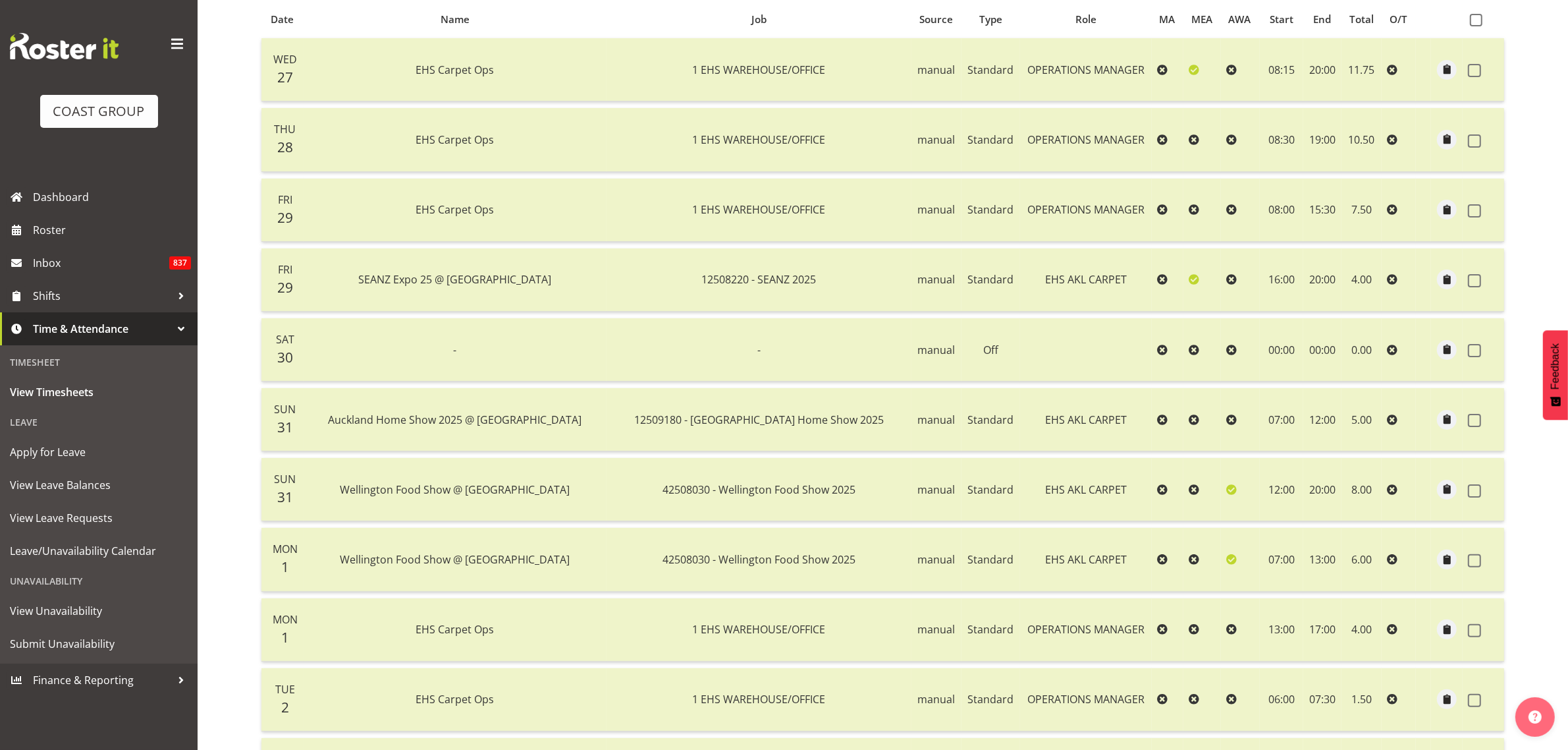
scroll to position [0, 0]
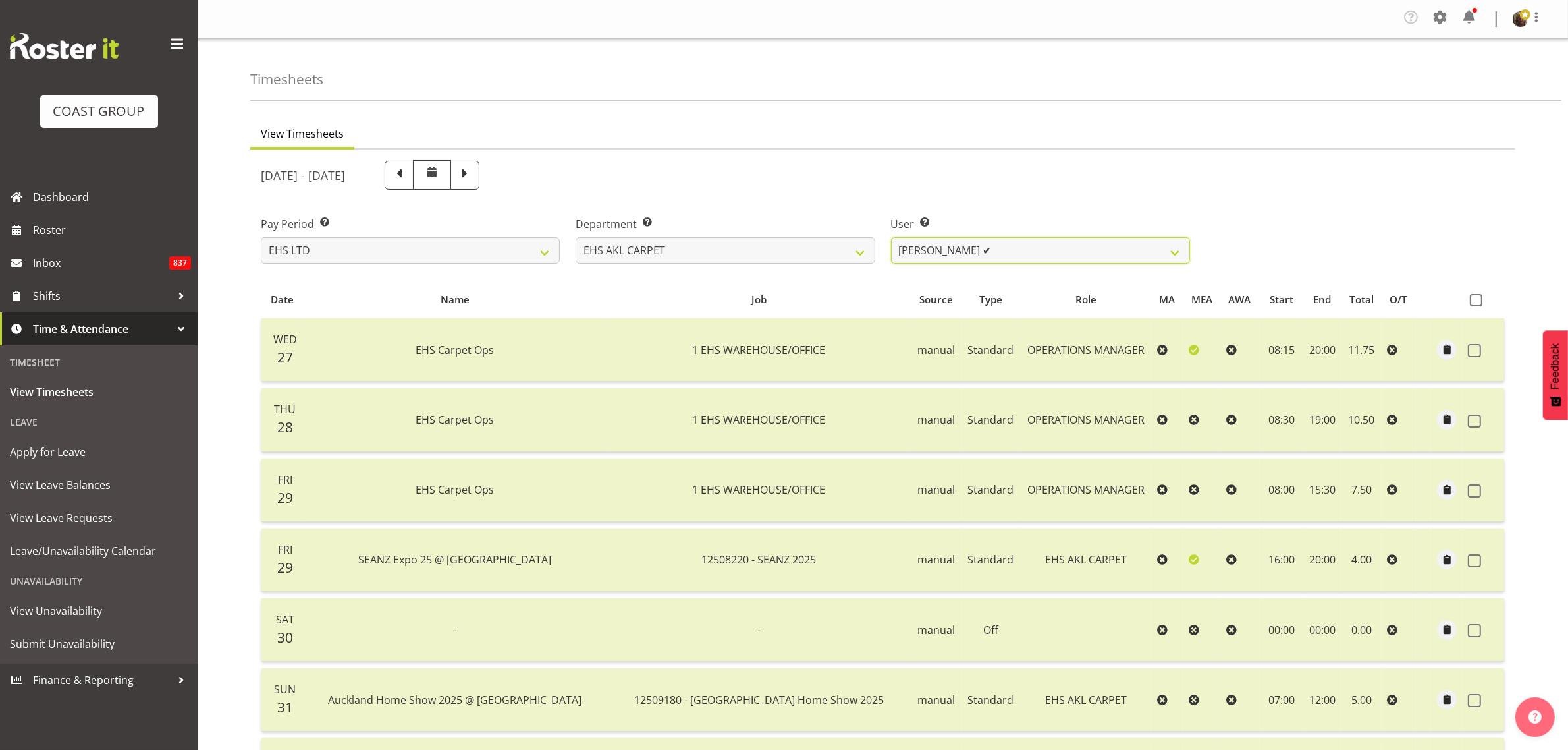
click at [933, 252] on select "[PERSON_NAME] ✔" at bounding box center [1041, 250] width 299 height 26
drag, startPoint x: 933, startPoint y: 251, endPoint x: 833, endPoint y: 251, distance: 100.0
click at [933, 251] on select "[PERSON_NAME] ✔" at bounding box center [1041, 250] width 299 height 26
click at [832, 251] on select "EHS AKL CARPET EHS AKL DESIGNER EHS AKL SALES EHS CHC OPS EHS CHC SALES EHS WLG…" at bounding box center [725, 250] width 299 height 26
click at [576, 237] on select "EHS AKL CARPET EHS AKL DESIGNER EHS AKL SALES EHS CHC OPS EHS CHC SALES EHS WLG…" at bounding box center [725, 250] width 299 height 26
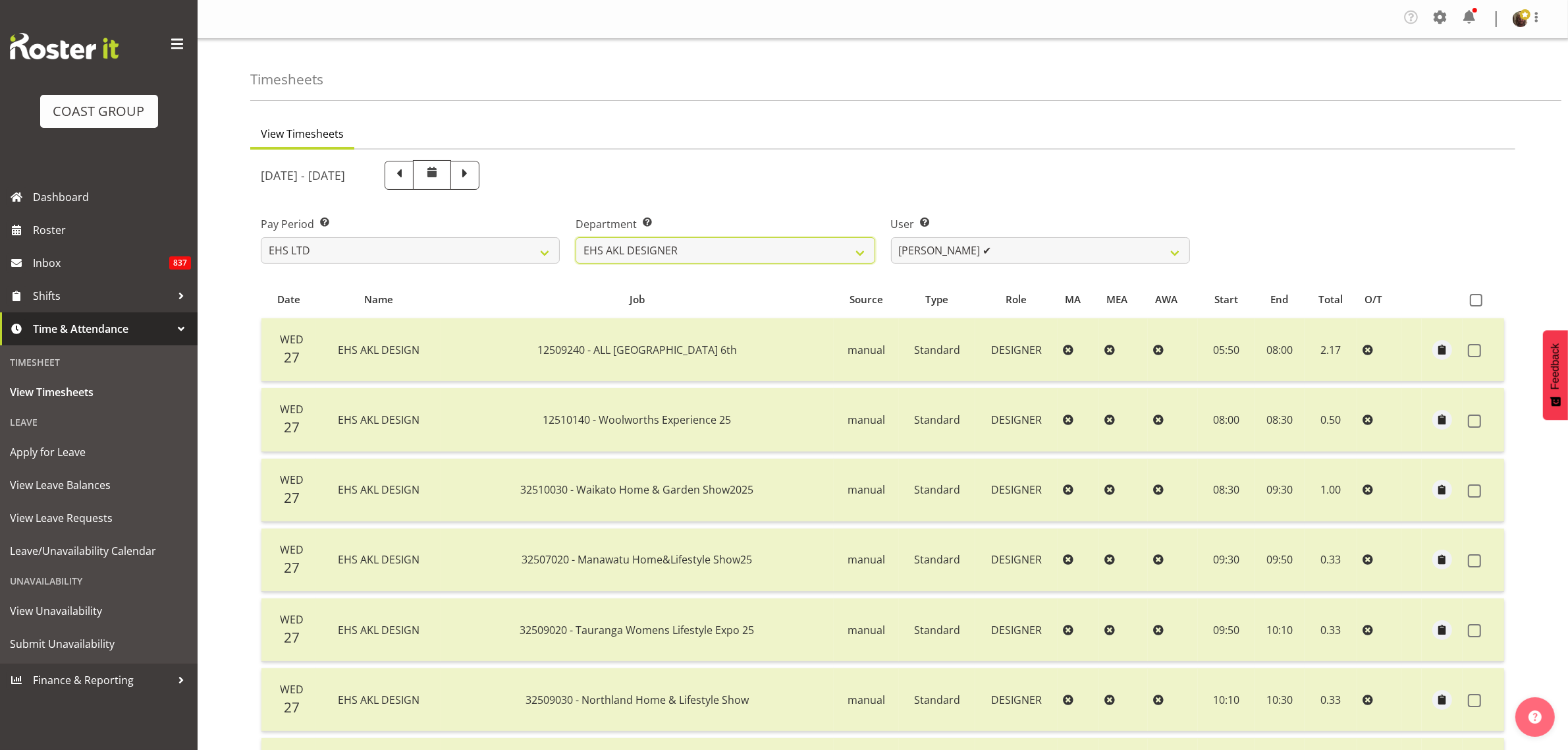
click at [802, 251] on select "EHS AKL CARPET EHS AKL DESIGNER EHS AKL SALES EHS CHC OPS EHS CHC SALES EHS WLG…" at bounding box center [725, 250] width 299 height 26
click at [576, 237] on select "EHS AKL CARPET EHS AKL DESIGNER EHS AKL SALES EHS CHC OPS EHS CHC SALES EHS WLG…" at bounding box center [725, 250] width 299 height 26
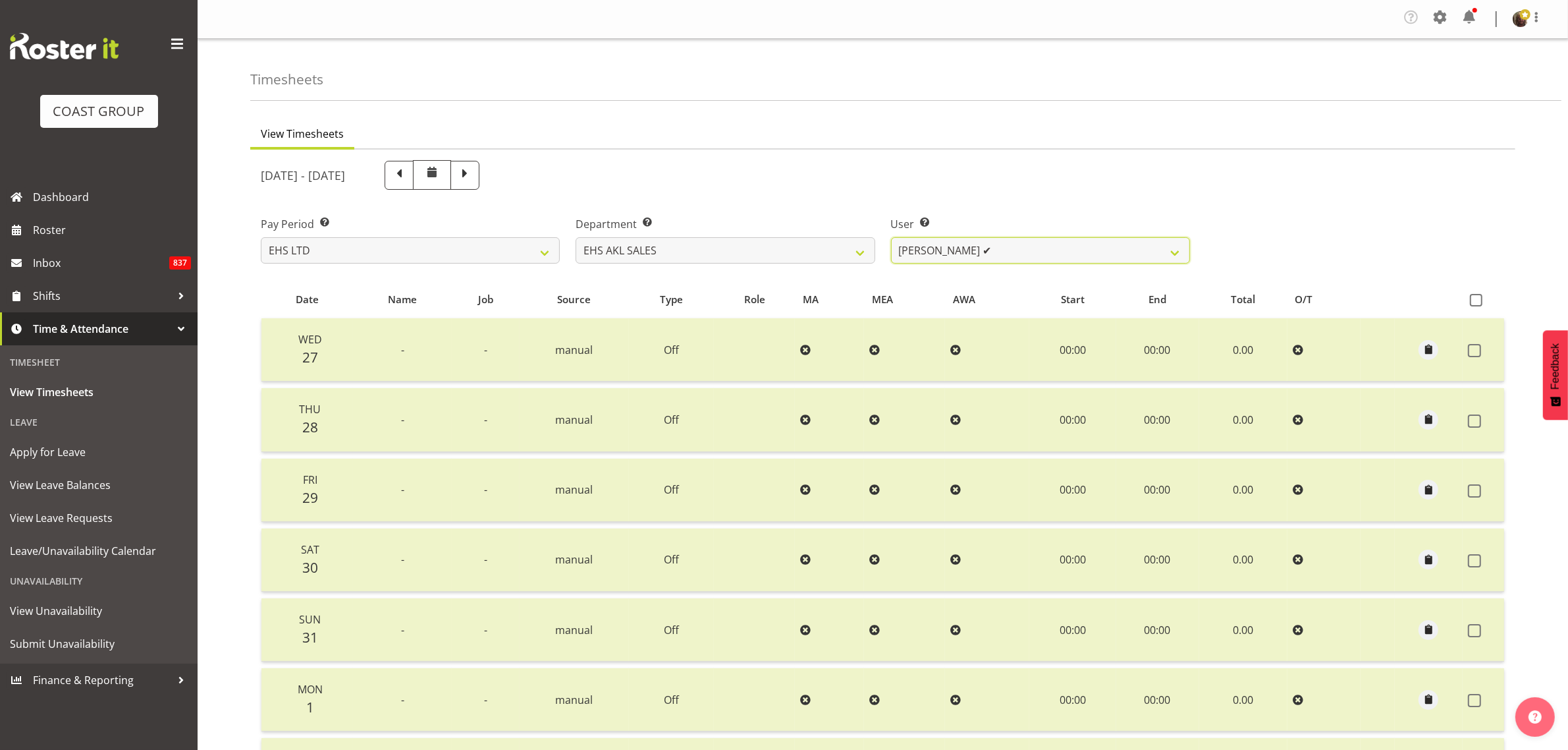
click at [942, 255] on select "[PERSON_NAME] ✔ [PERSON_NAME] ✔ [PERSON_NAME] ❌ [PERSON_NAME] ✔ [PERSON_NAME] ✔…" at bounding box center [1041, 250] width 299 height 26
click at [974, 123] on ul "View Timesheets" at bounding box center [883, 135] width 1265 height 29
